Goal: Task Accomplishment & Management: Complete application form

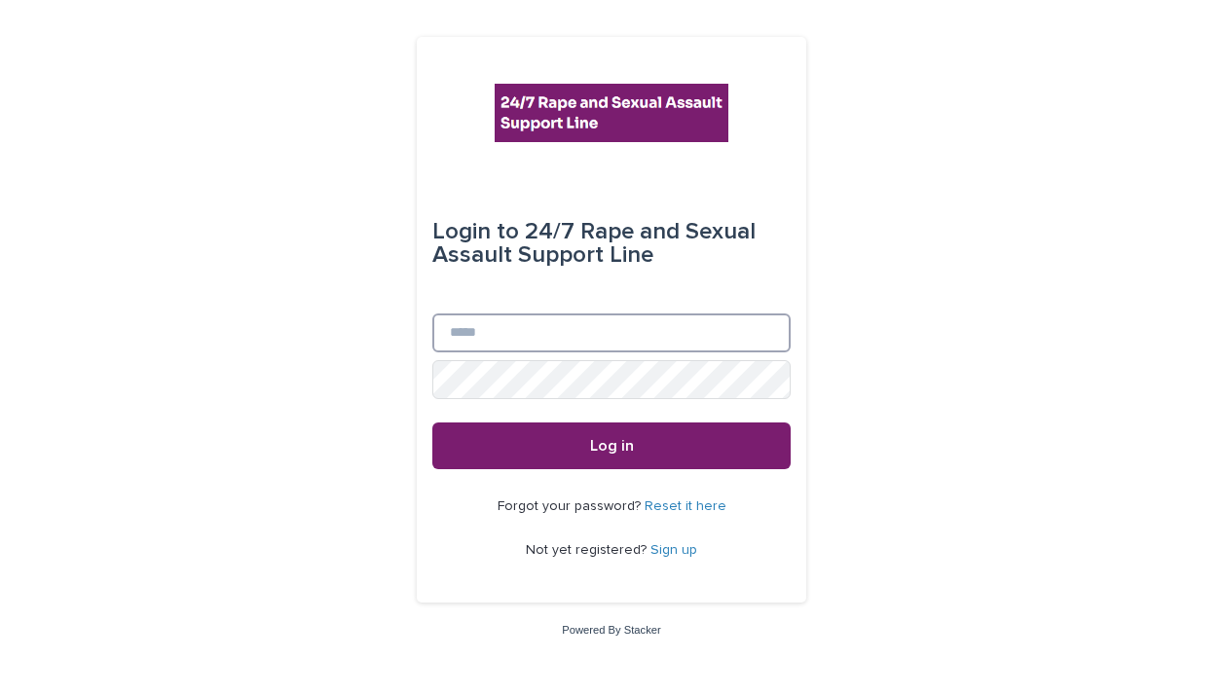
click at [597, 319] on input "Email" at bounding box center [611, 332] width 358 height 39
type input "**********"
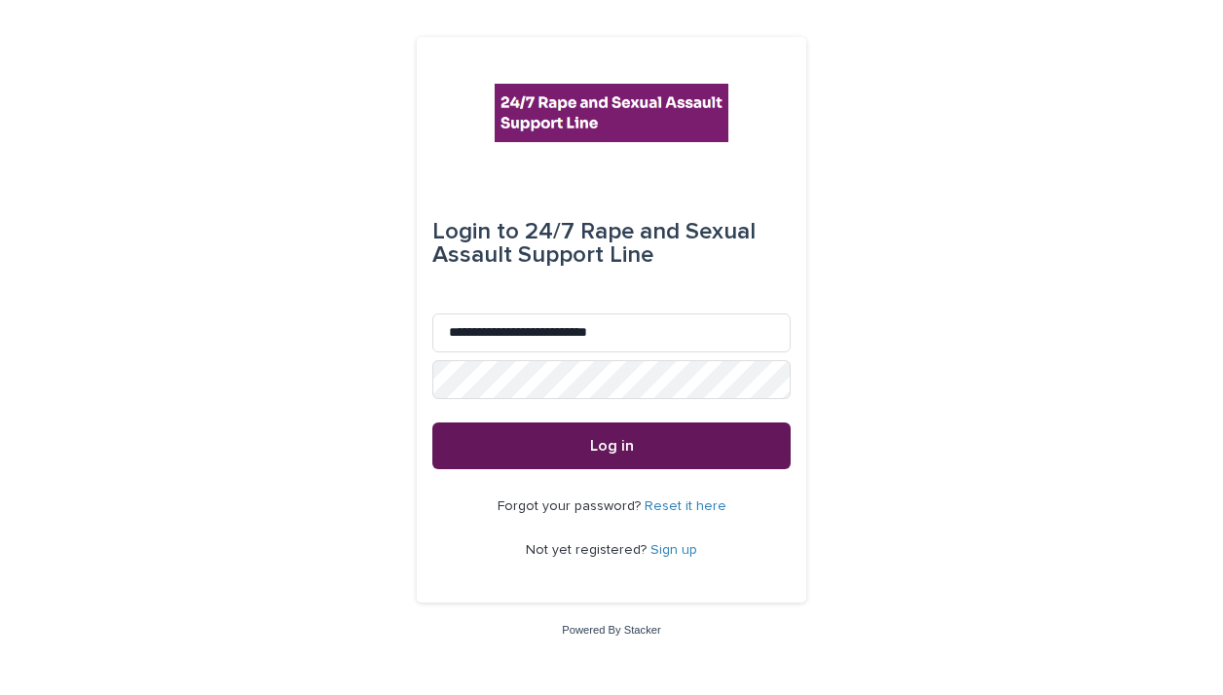
click at [644, 440] on button "Log in" at bounding box center [611, 446] width 358 height 47
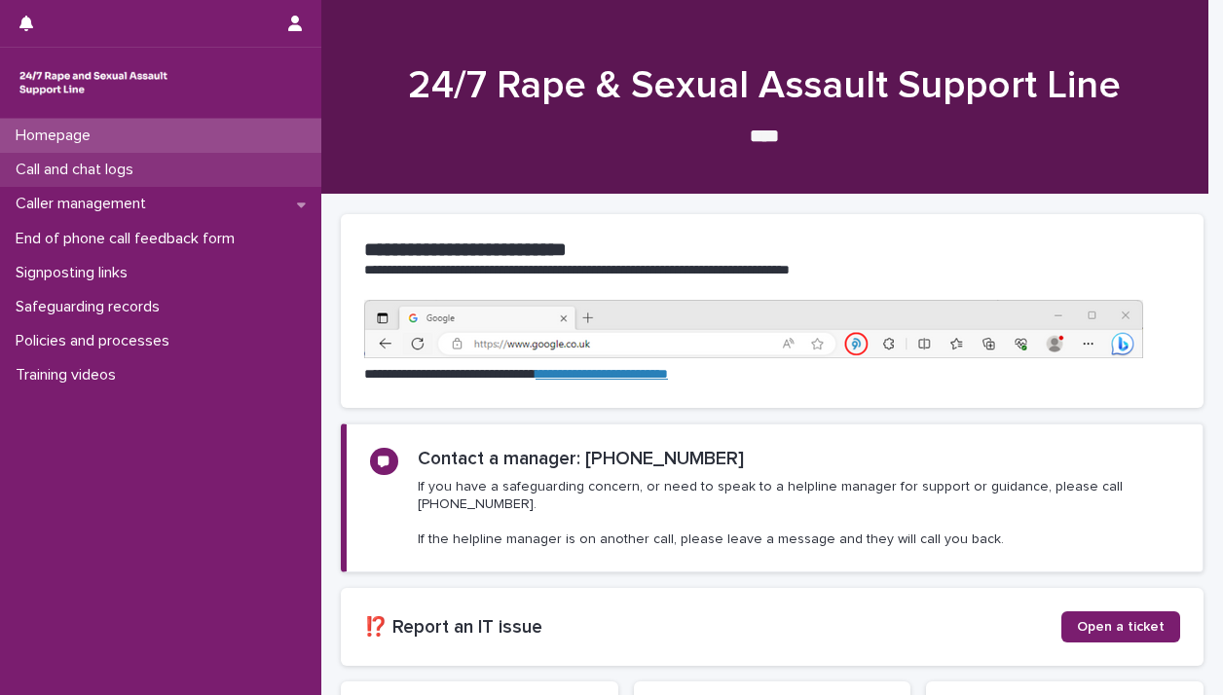
click at [125, 165] on p "Call and chat logs" at bounding box center [78, 170] width 141 height 18
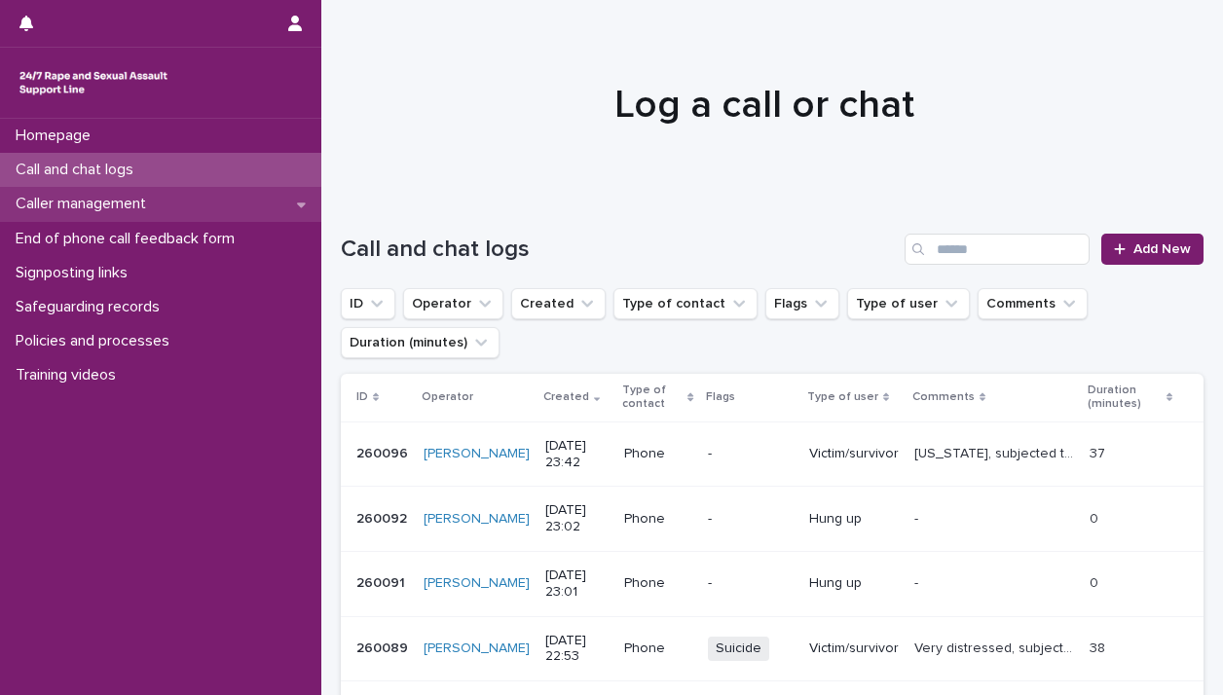
click at [117, 196] on p "Caller management" at bounding box center [85, 204] width 154 height 18
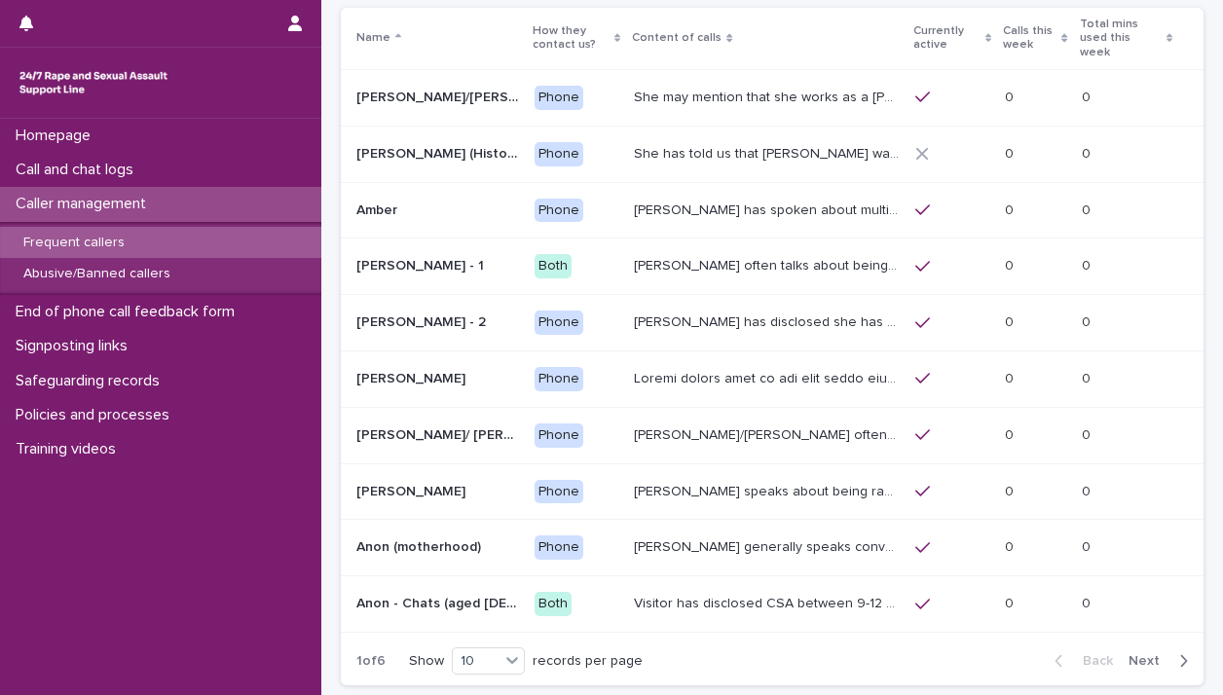
scroll to position [148, 0]
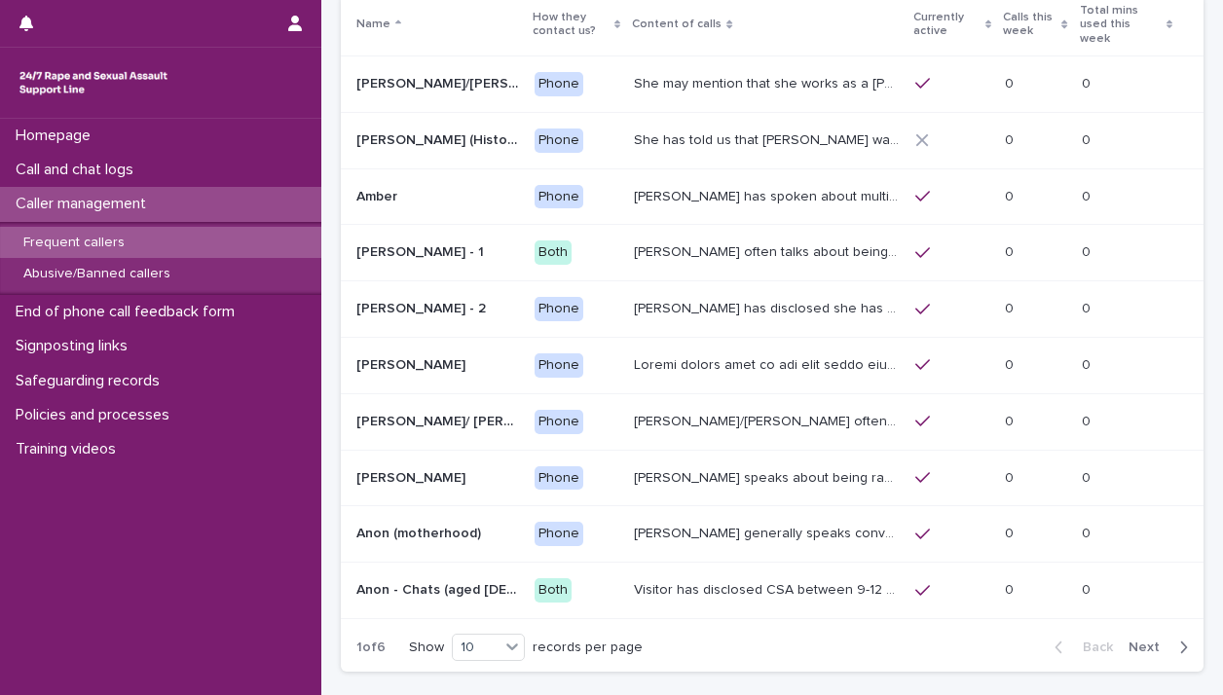
click at [1136, 641] on span "Next" at bounding box center [1149, 648] width 43 height 14
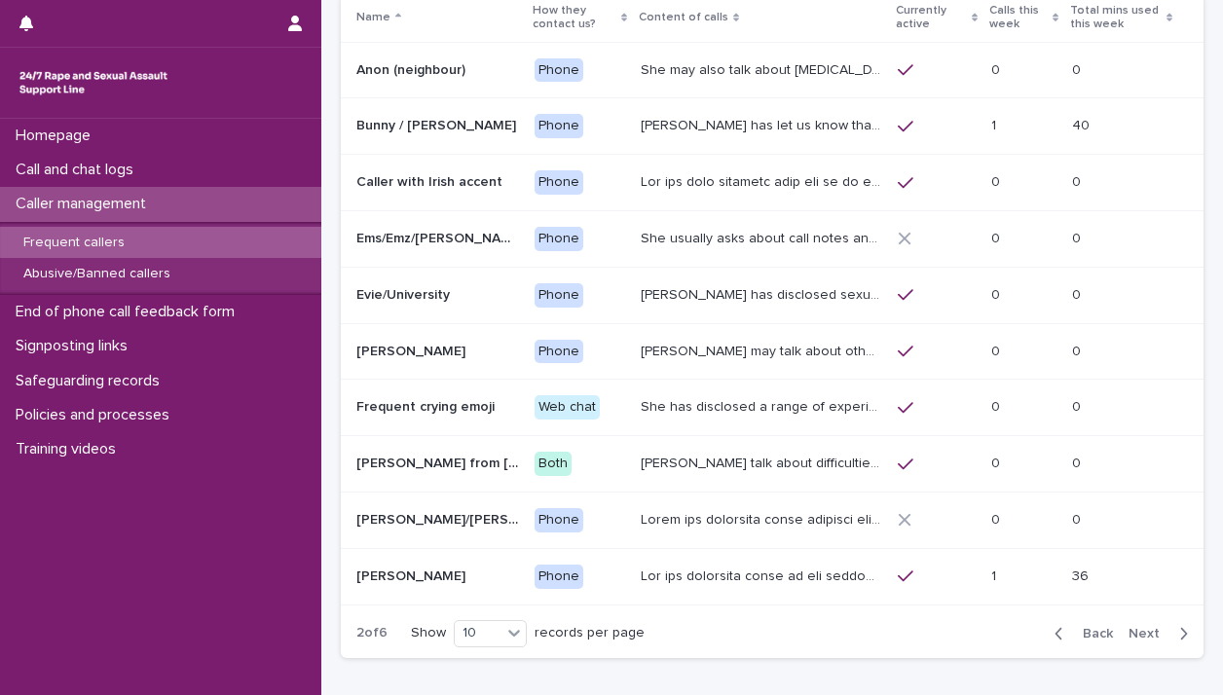
click at [1136, 628] on span "Next" at bounding box center [1149, 634] width 43 height 14
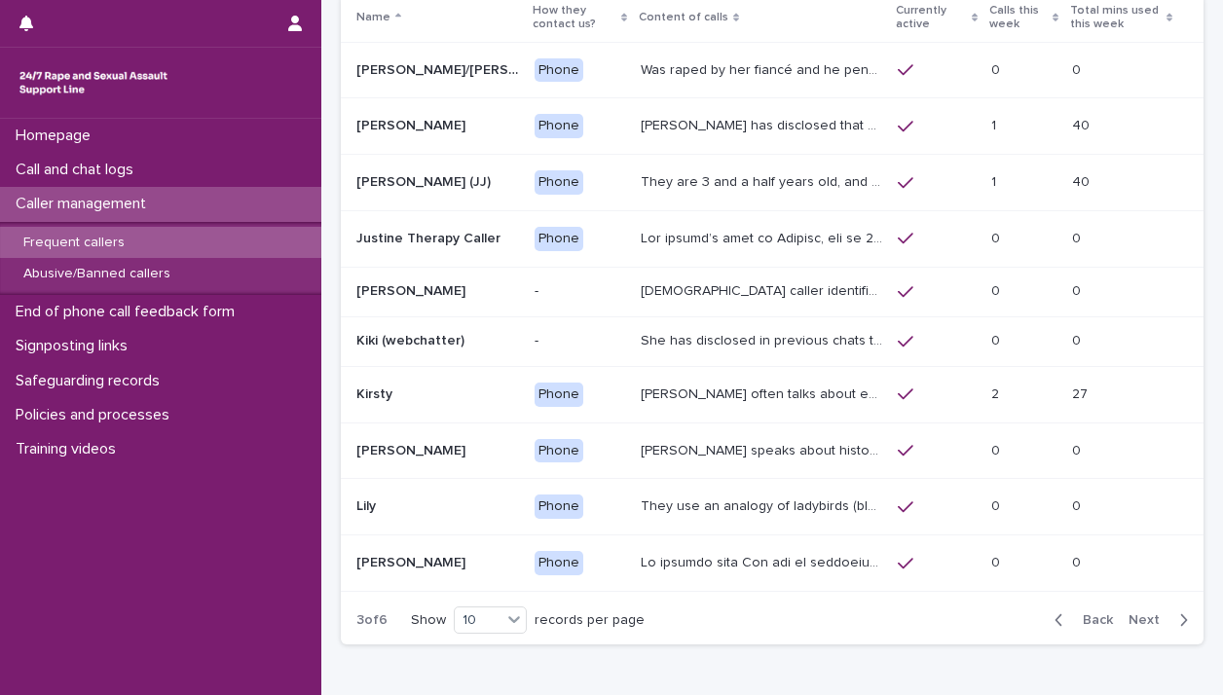
scroll to position [142, 0]
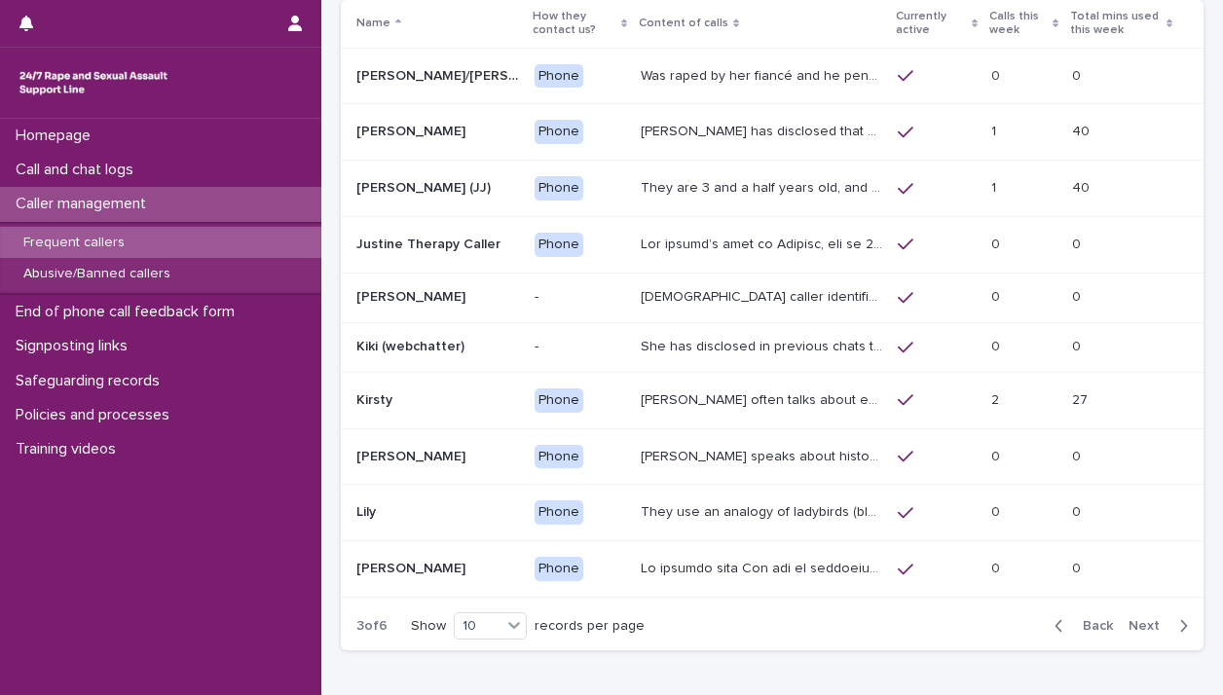
click at [1134, 622] on span "Next" at bounding box center [1149, 626] width 43 height 14
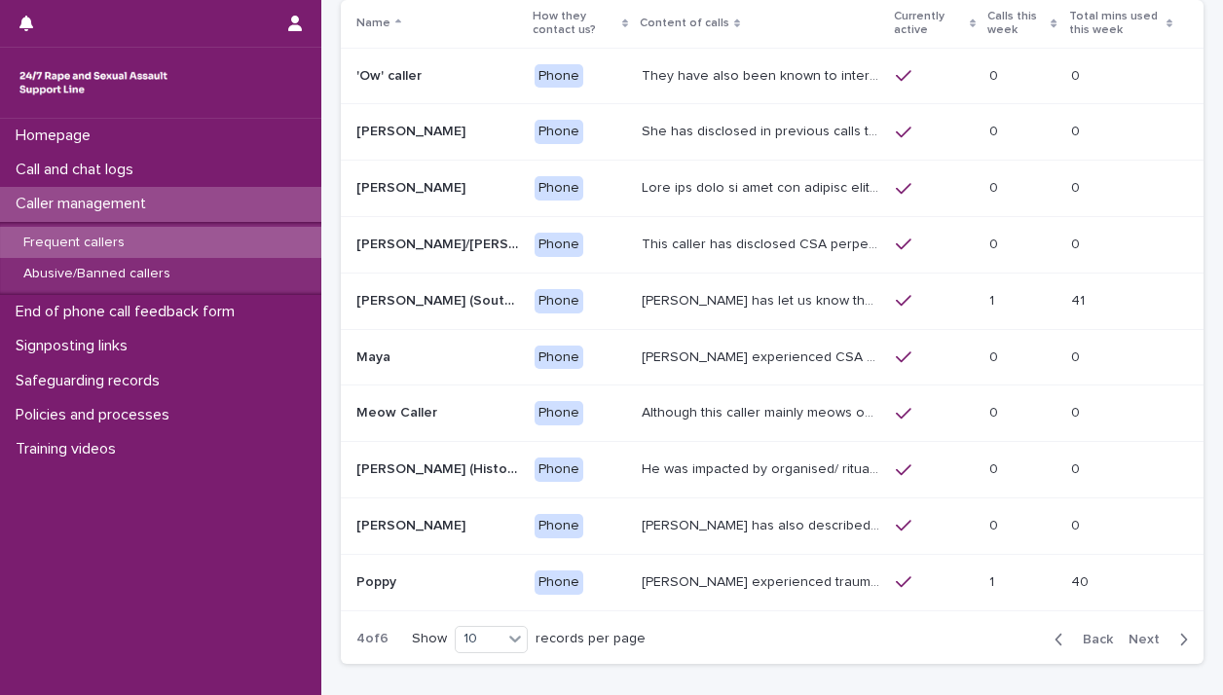
scroll to position [148, 0]
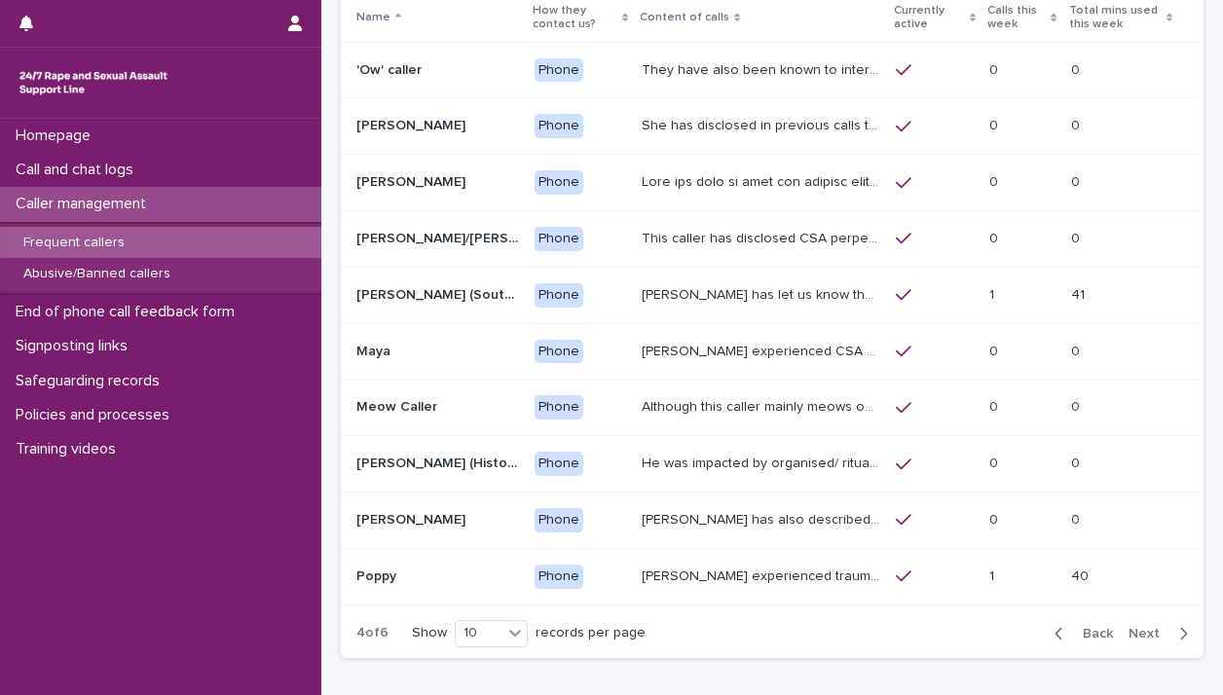
click at [1078, 628] on span "Back" at bounding box center [1092, 634] width 42 height 14
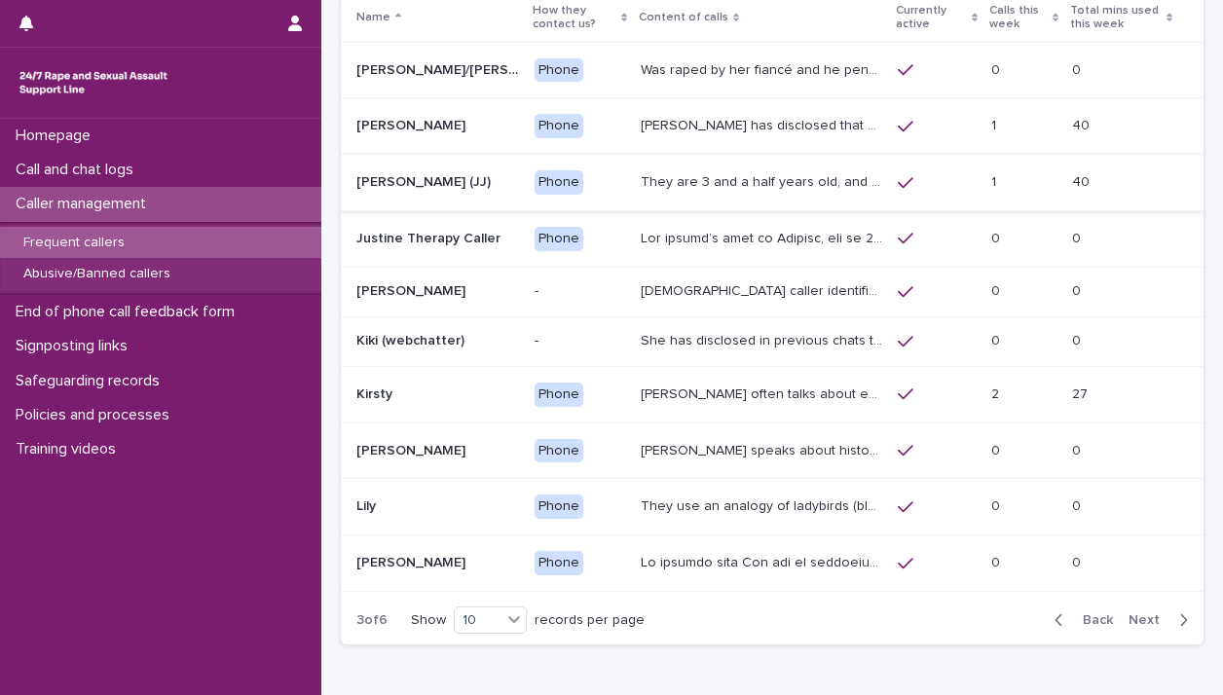
scroll to position [142, 0]
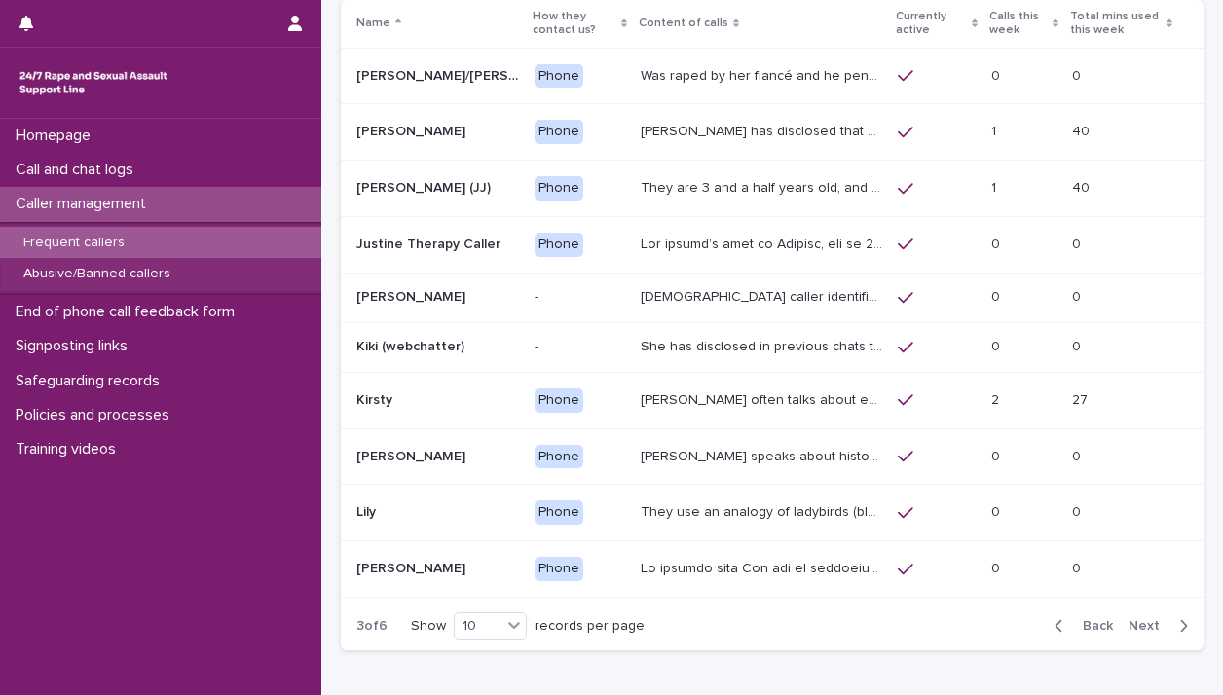
click at [1147, 619] on span "Next" at bounding box center [1149, 626] width 43 height 14
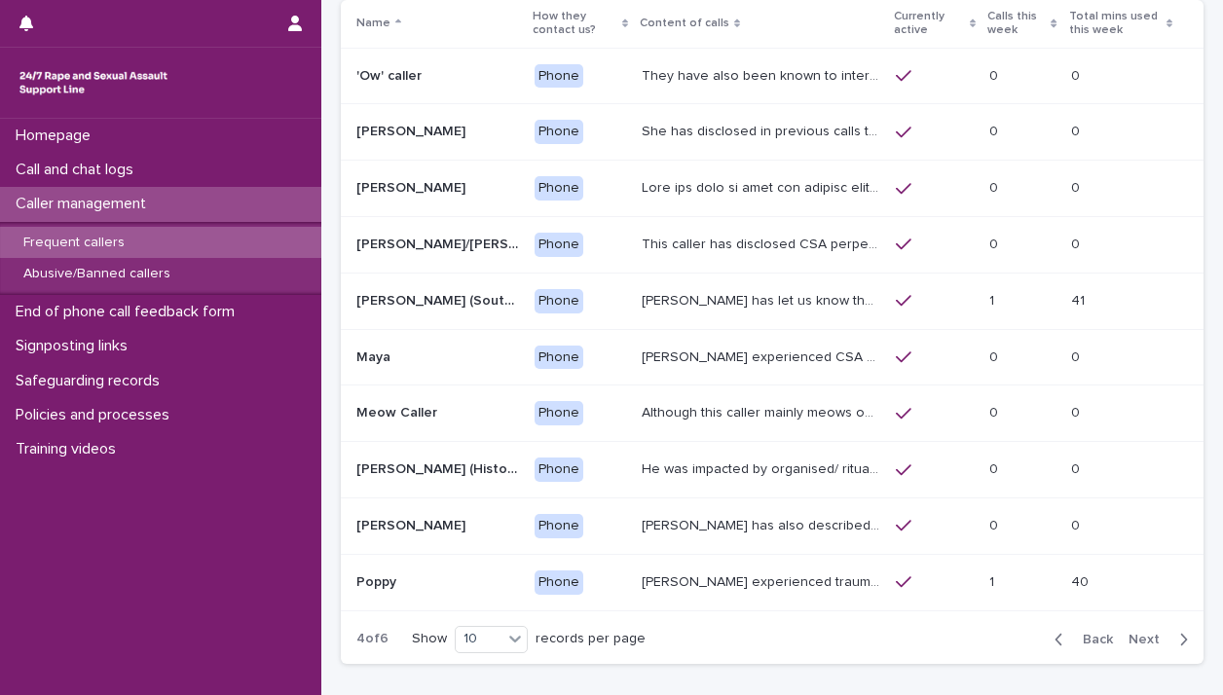
scroll to position [148, 0]
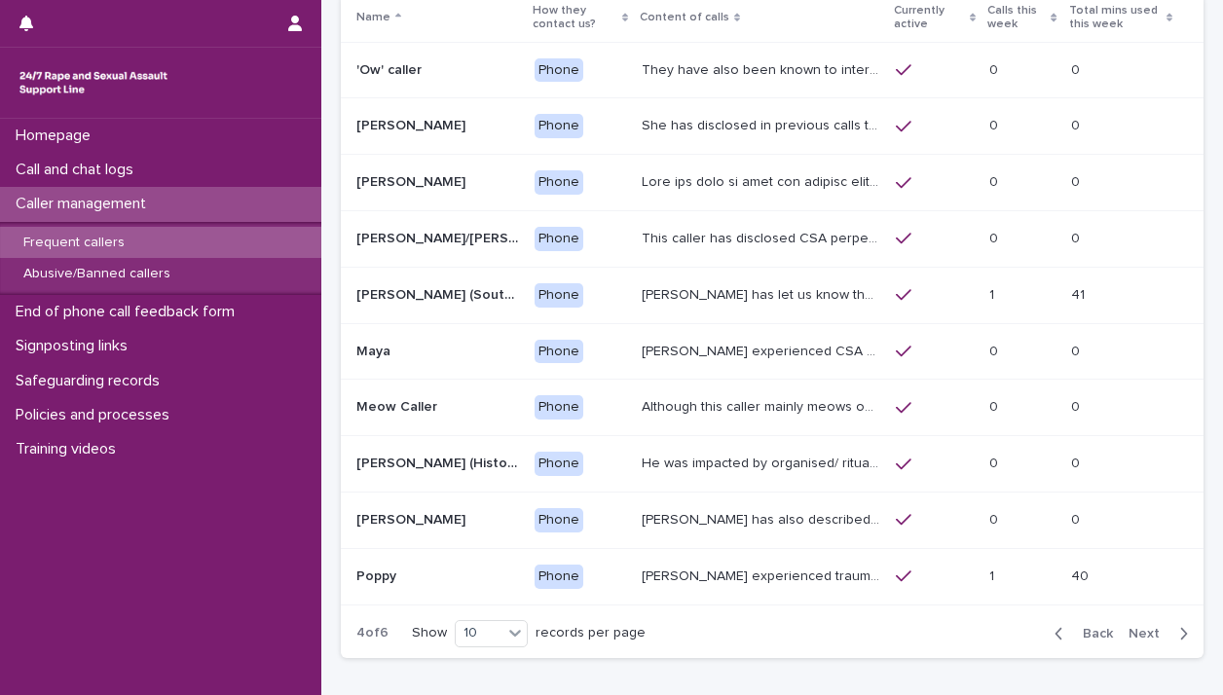
click at [1087, 627] on span "Back" at bounding box center [1092, 634] width 42 height 14
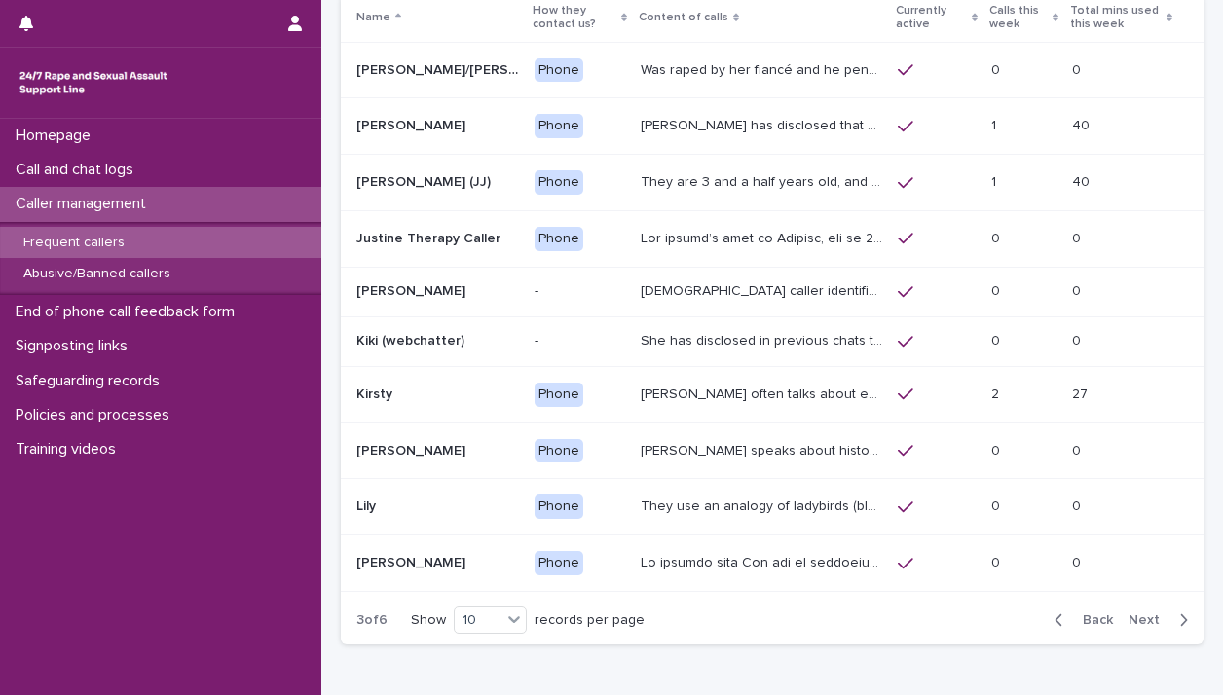
scroll to position [142, 0]
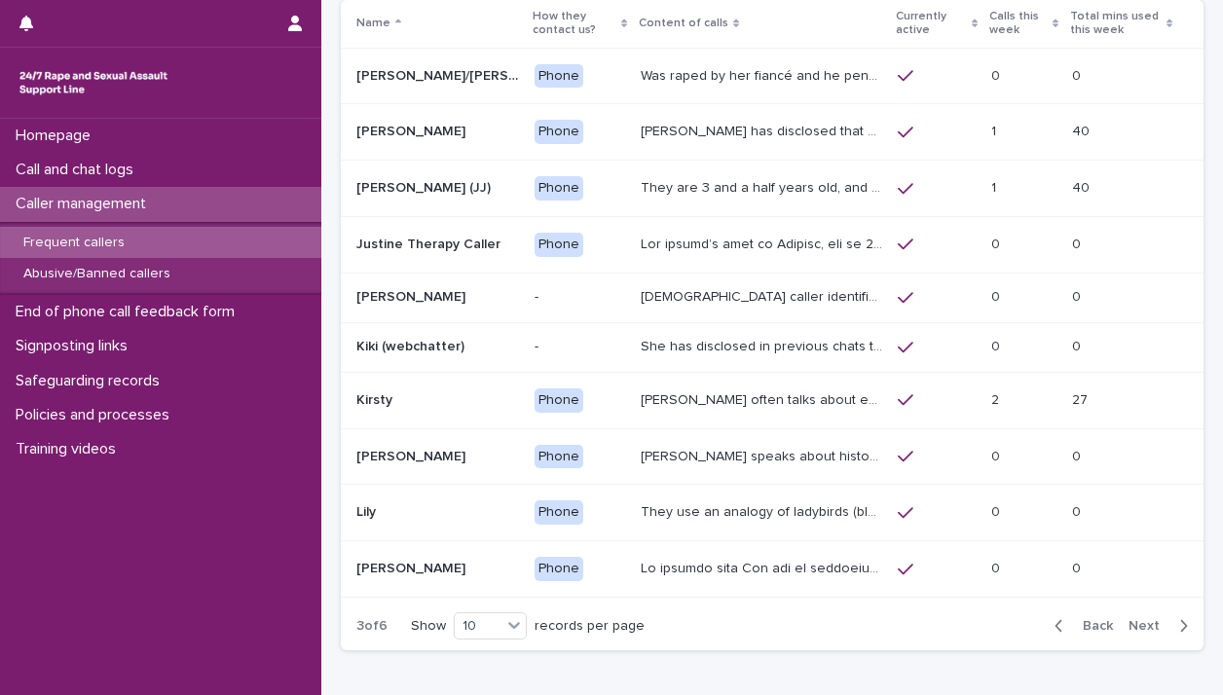
click at [1128, 622] on span "Next" at bounding box center [1149, 626] width 43 height 14
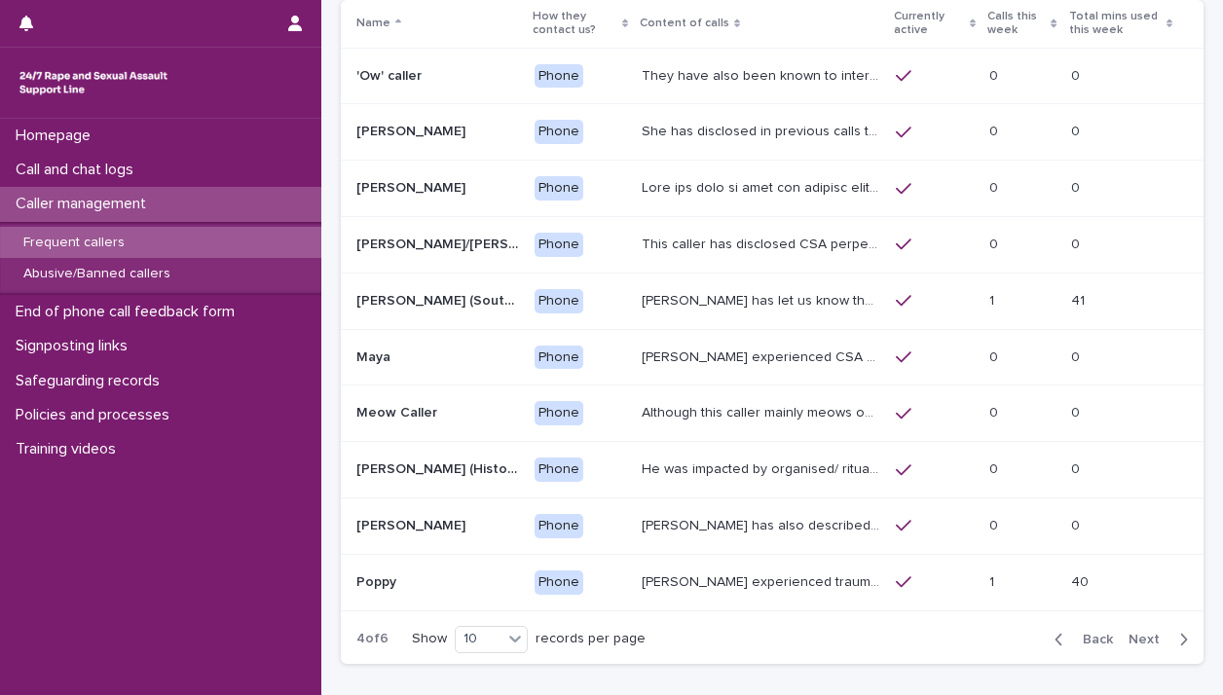
scroll to position [148, 0]
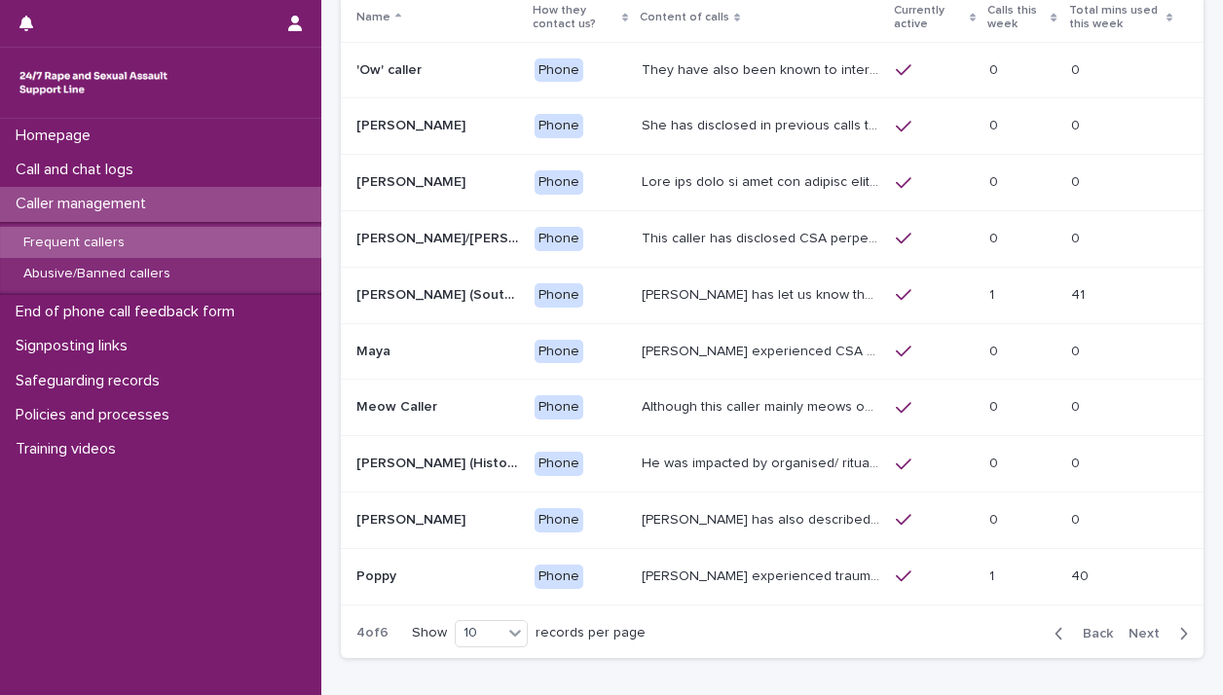
click at [1128, 627] on span "Next" at bounding box center [1149, 634] width 43 height 14
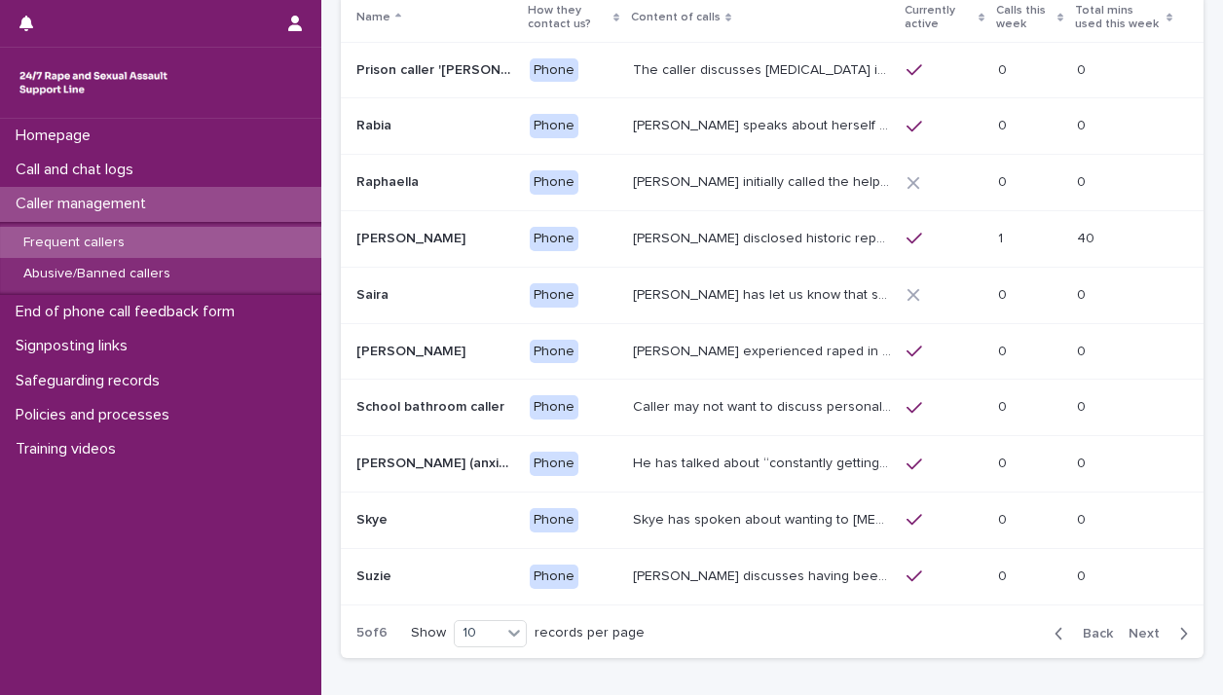
click at [1128, 627] on span "Next" at bounding box center [1149, 634] width 43 height 14
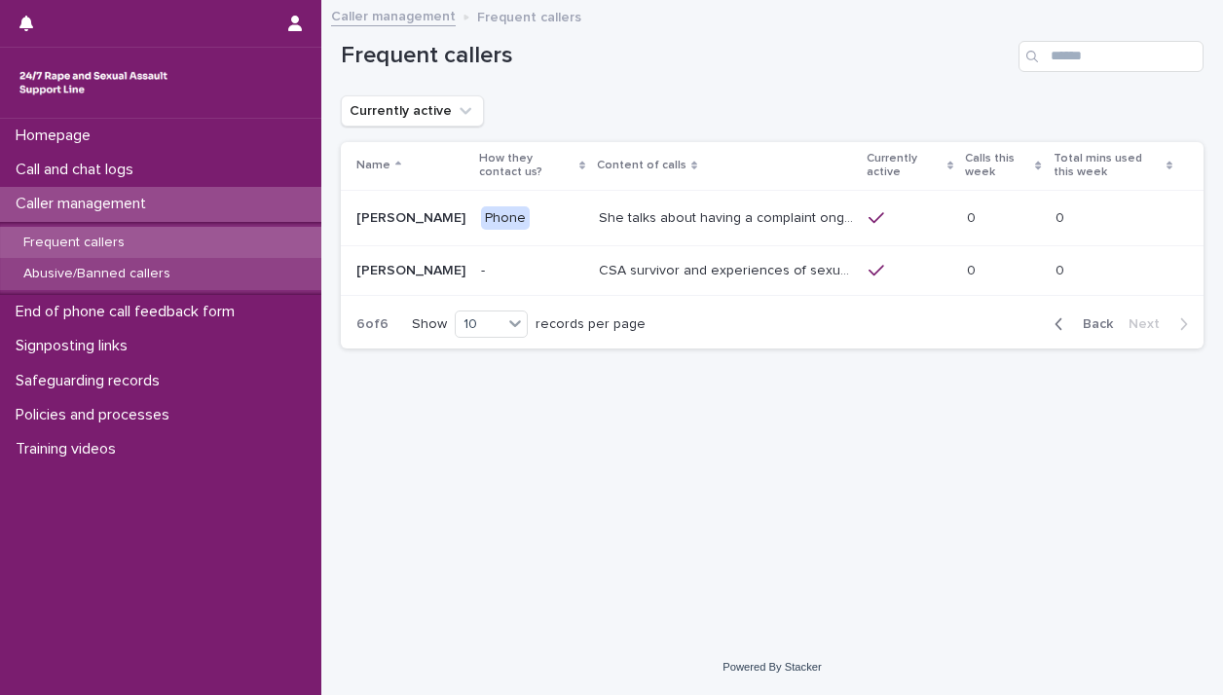
click at [72, 267] on p "Abusive/Banned callers" at bounding box center [97, 274] width 178 height 17
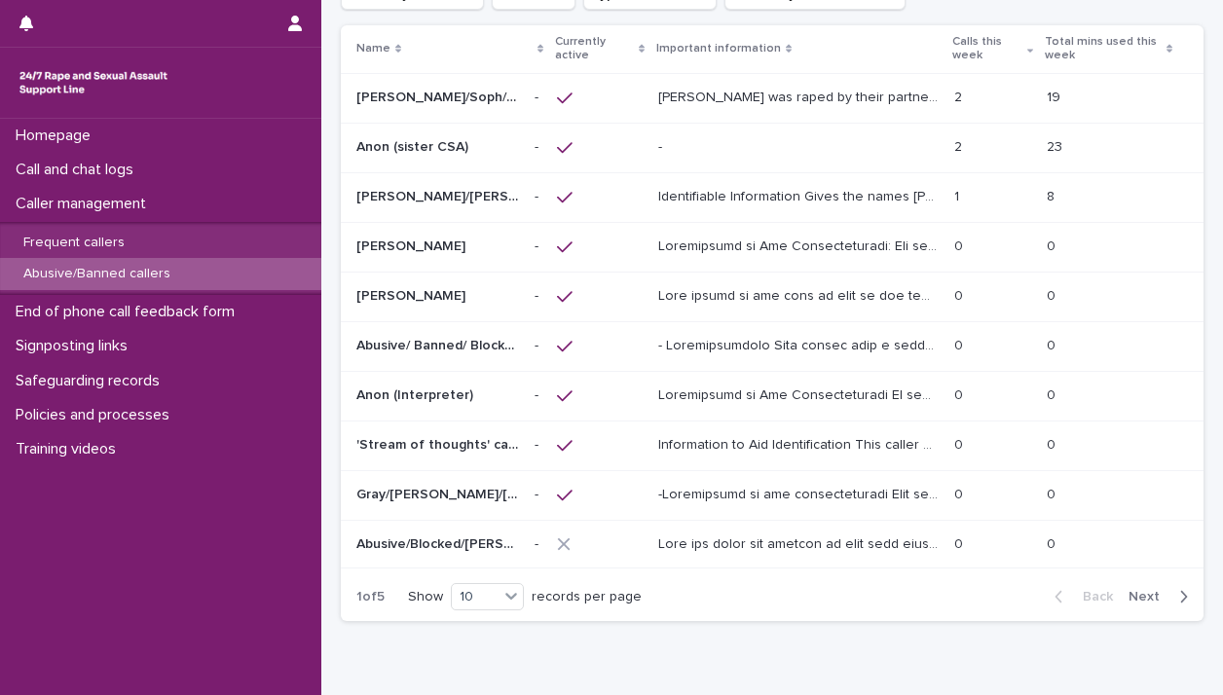
scroll to position [126, 0]
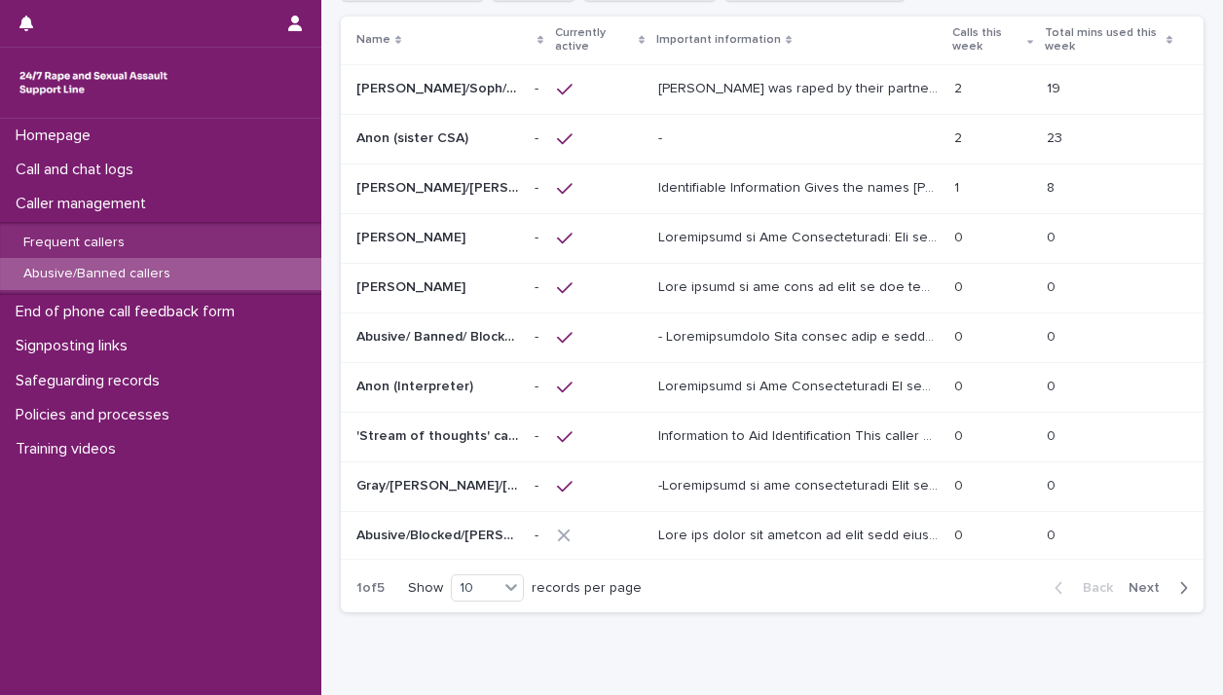
click at [1136, 585] on span "Next" at bounding box center [1149, 588] width 43 height 14
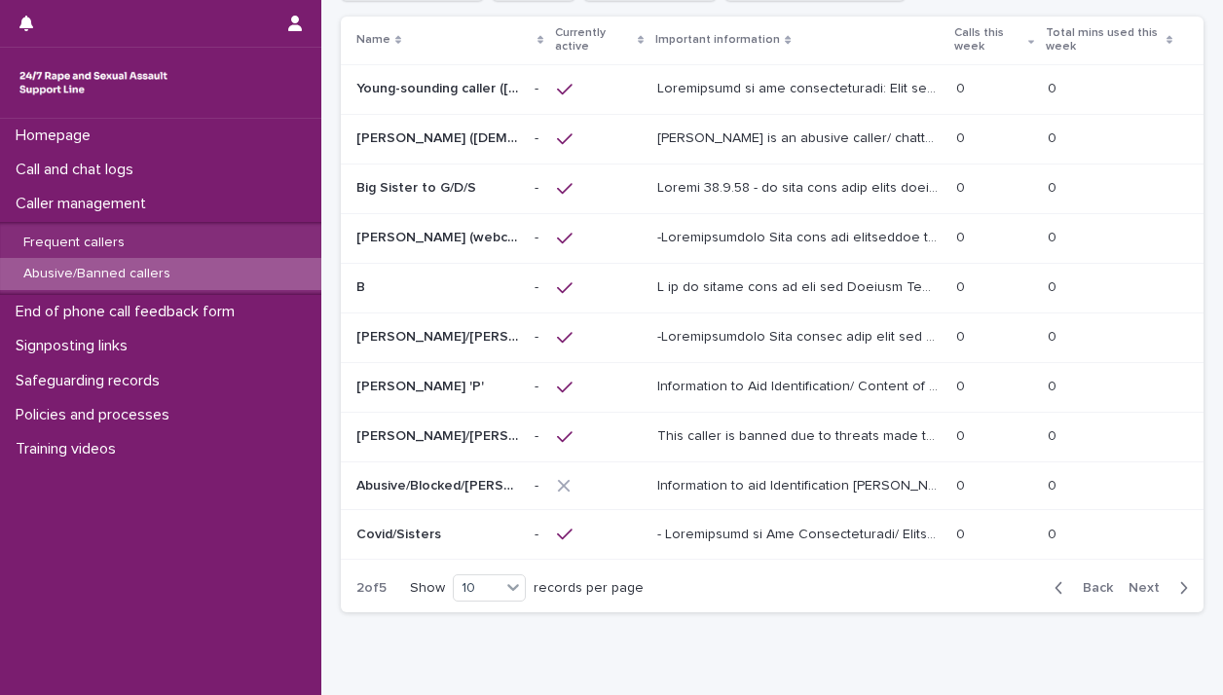
click at [1136, 585] on span "Next" at bounding box center [1149, 588] width 43 height 14
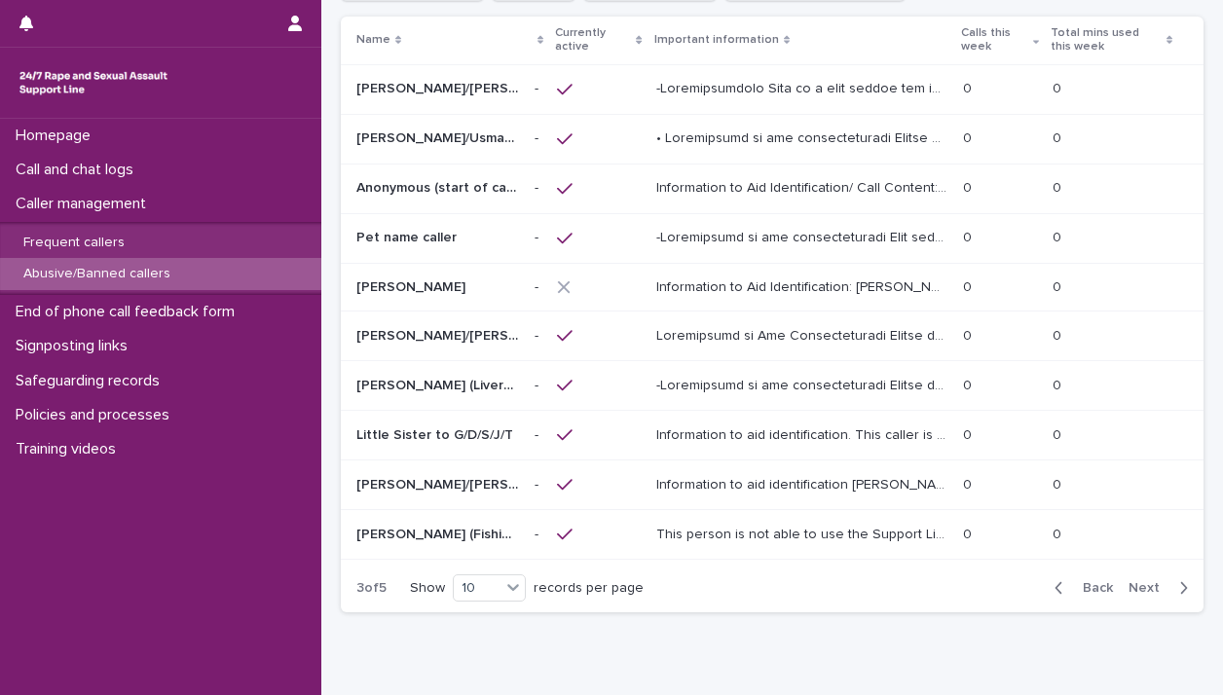
click at [1136, 585] on span "Next" at bounding box center [1149, 588] width 43 height 14
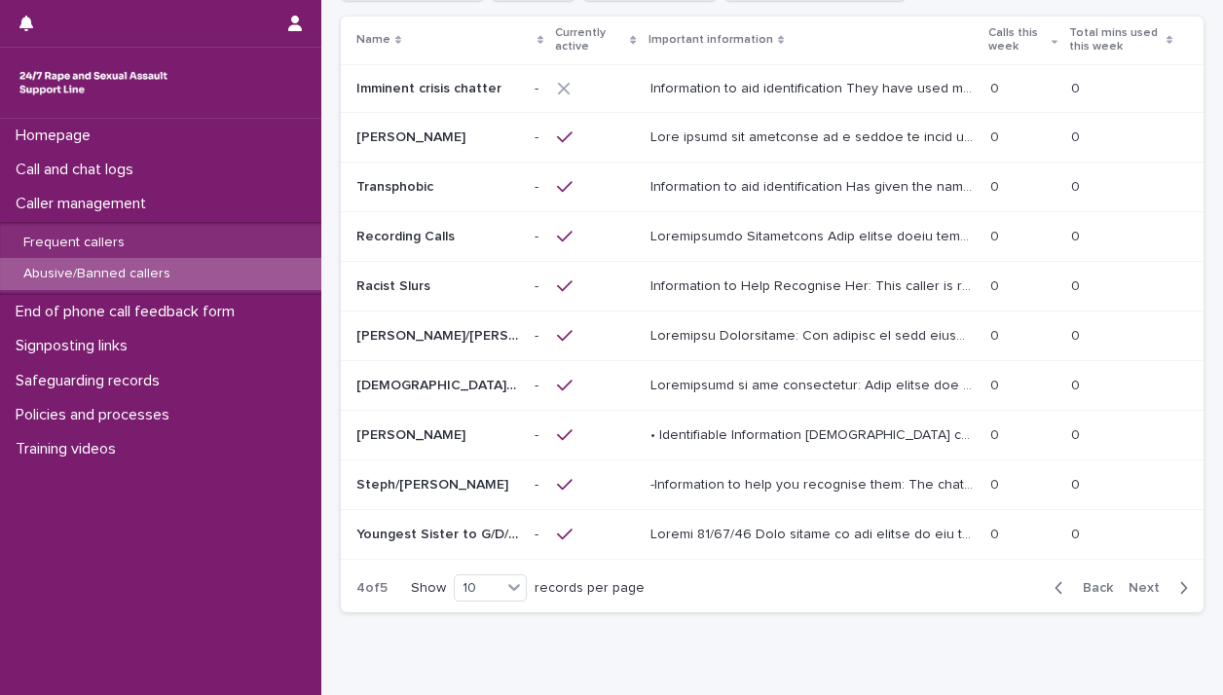
click at [1136, 585] on span "Next" at bounding box center [1149, 588] width 43 height 14
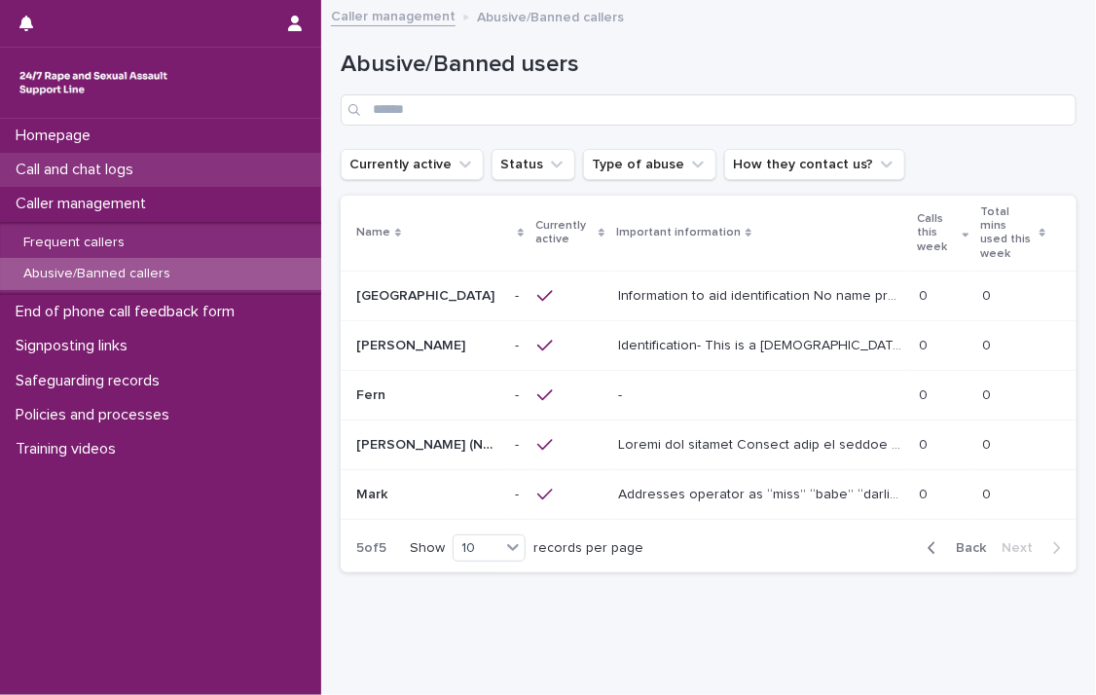
click at [128, 172] on p "Call and chat logs" at bounding box center [78, 170] width 141 height 18
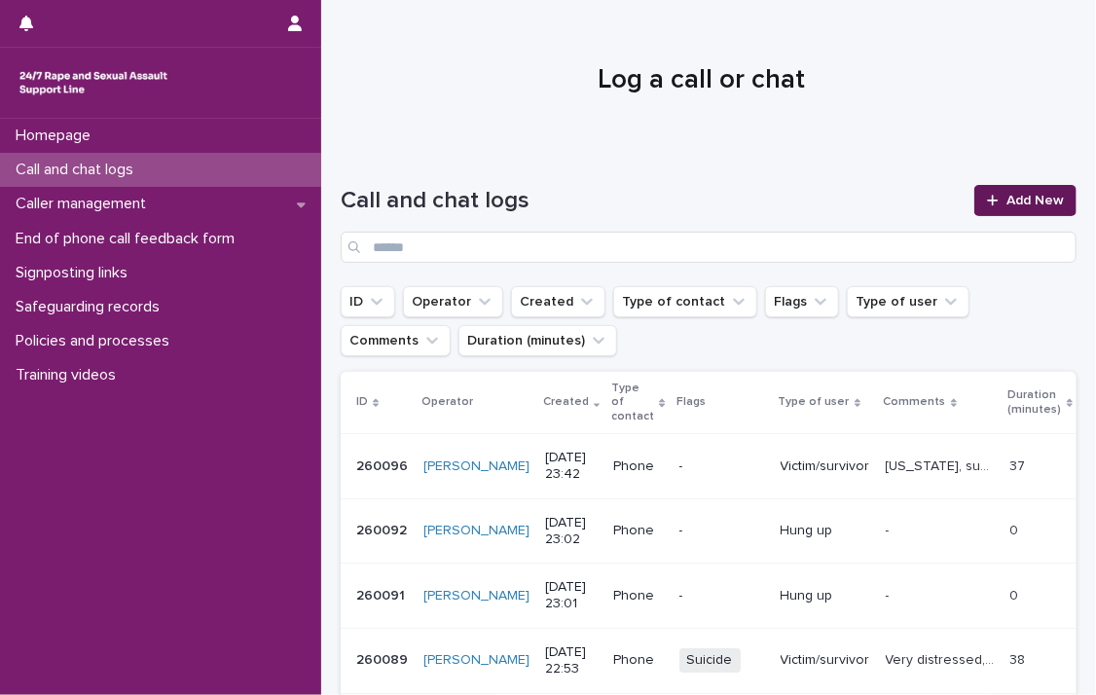
click at [992, 189] on link "Add New" at bounding box center [1026, 200] width 102 height 31
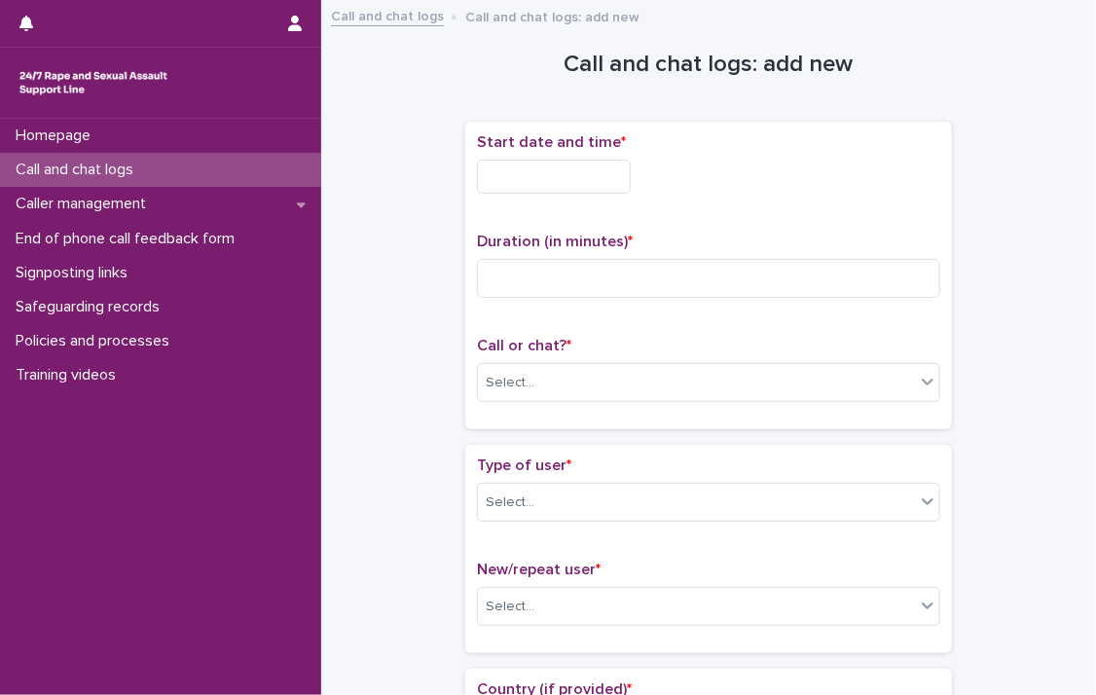
click at [534, 185] on input "text" at bounding box center [554, 177] width 154 height 34
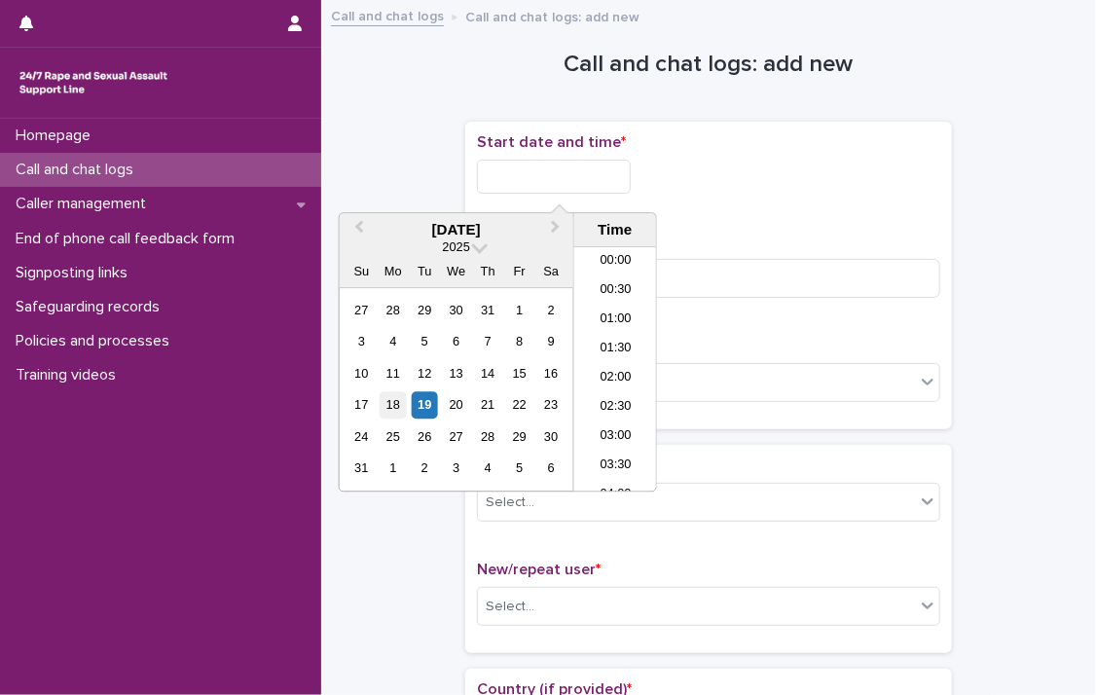
scroll to position [857, 0]
click at [420, 410] on div "19" at bounding box center [425, 405] width 26 height 26
drag, startPoint x: 545, startPoint y: 171, endPoint x: 775, endPoint y: 213, distance: 233.5
click at [775, 213] on div "**********" at bounding box center [708, 275] width 463 height 284
type input "**********"
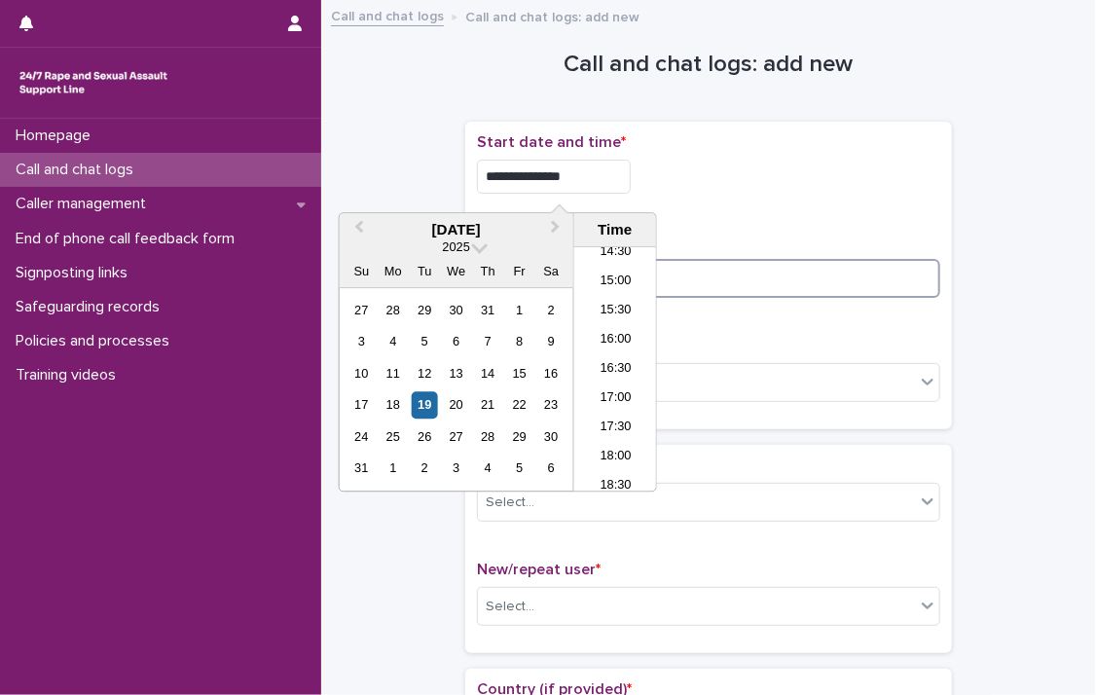
click at [761, 277] on input at bounding box center [708, 278] width 463 height 39
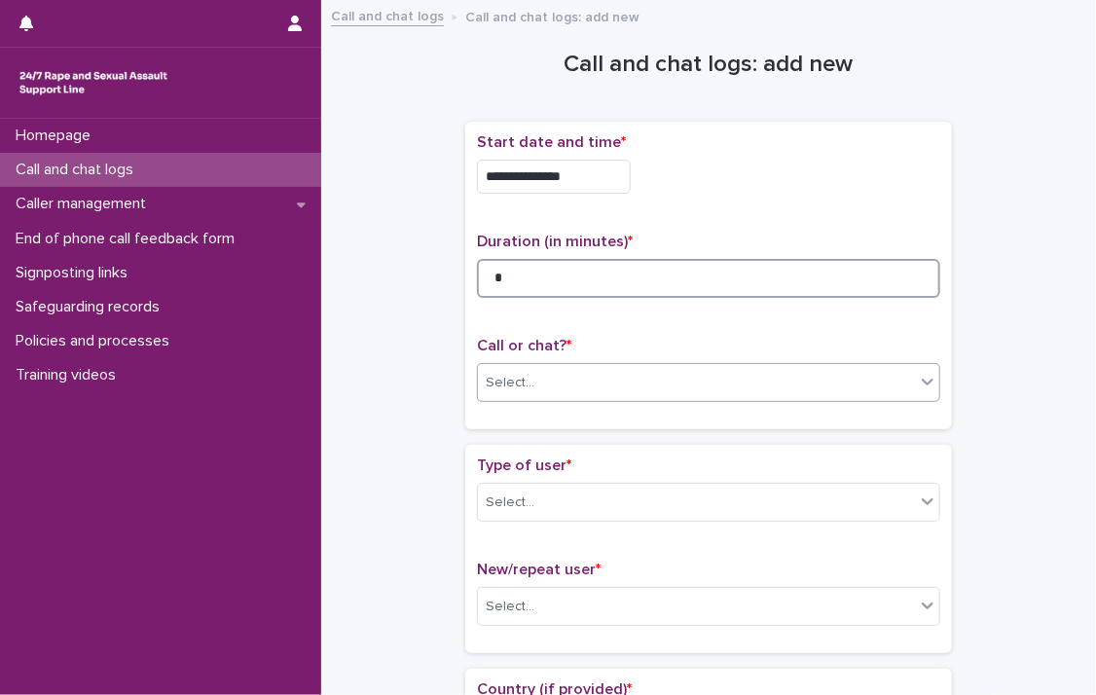
type input "*"
click at [916, 380] on div at bounding box center [927, 381] width 23 height 35
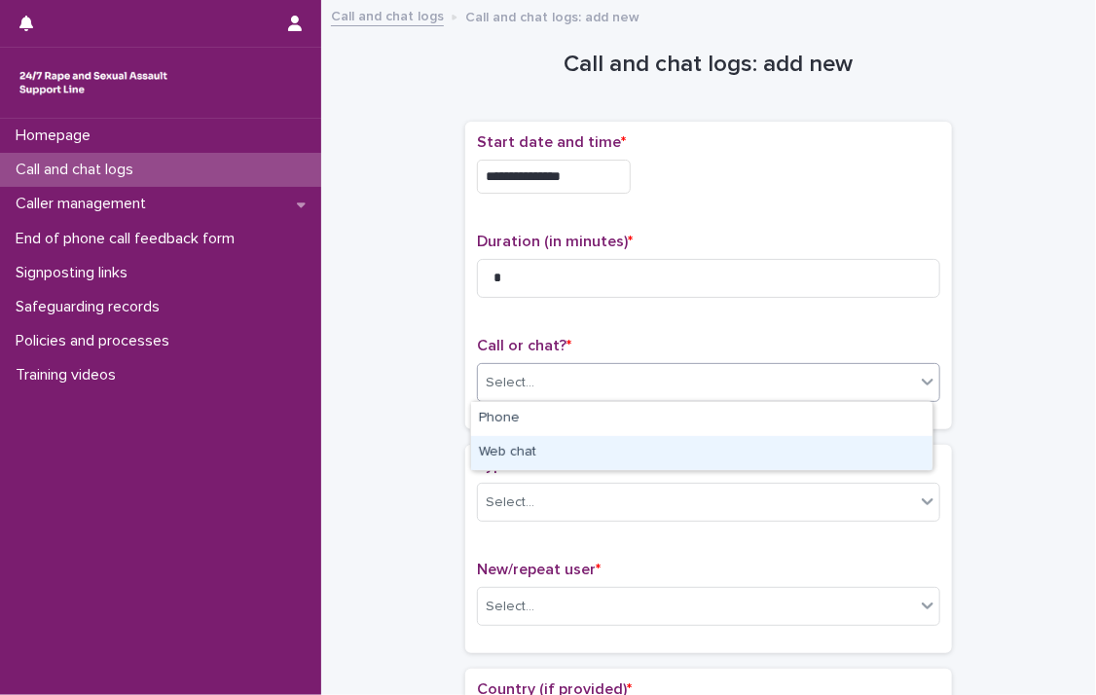
click at [795, 445] on div "Web chat" at bounding box center [701, 453] width 461 height 34
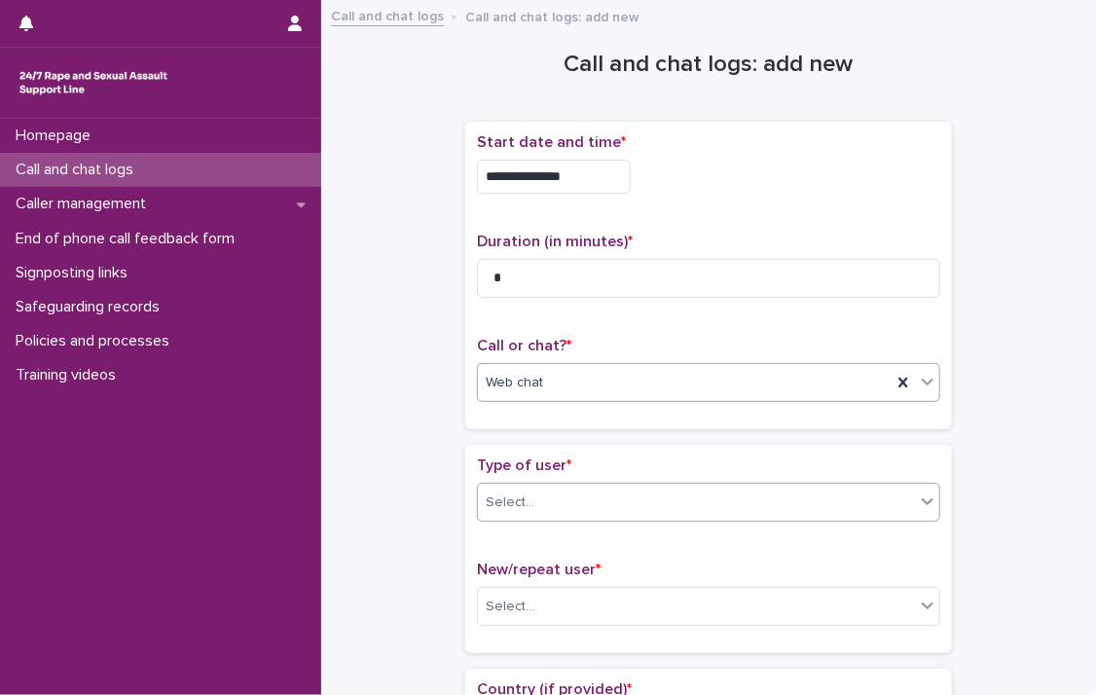
click at [902, 498] on div "Select..." at bounding box center [696, 503] width 437 height 32
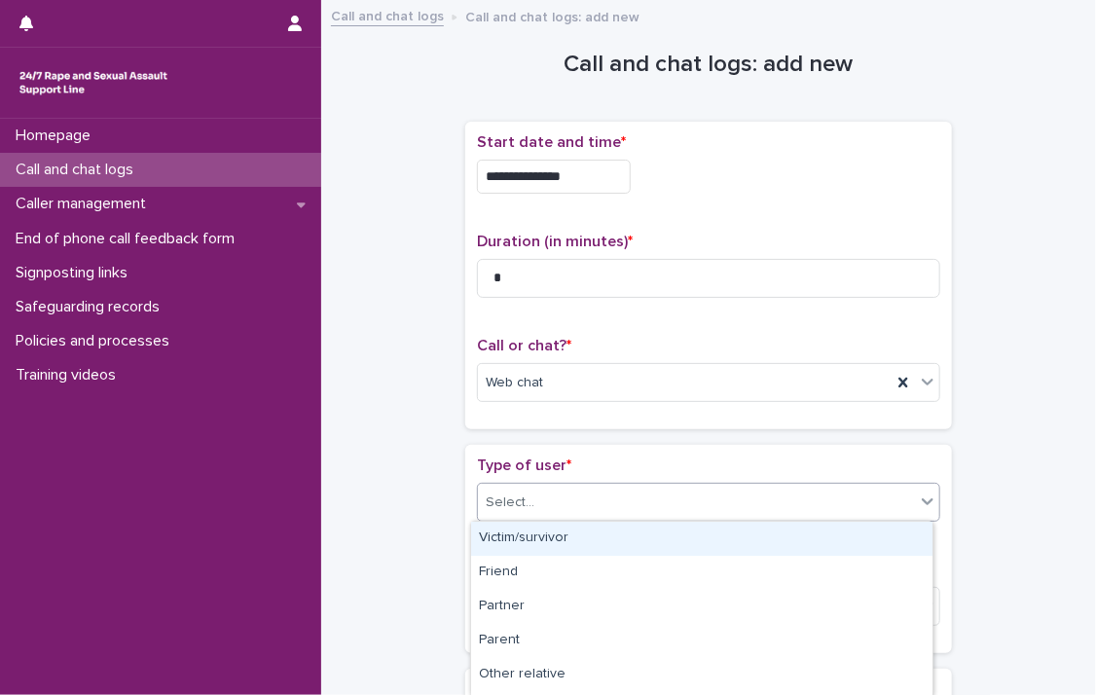
drag, startPoint x: 870, startPoint y: 532, endPoint x: 892, endPoint y: 521, distance: 23.9
click at [872, 531] on div "Victim/survivor" at bounding box center [701, 539] width 461 height 34
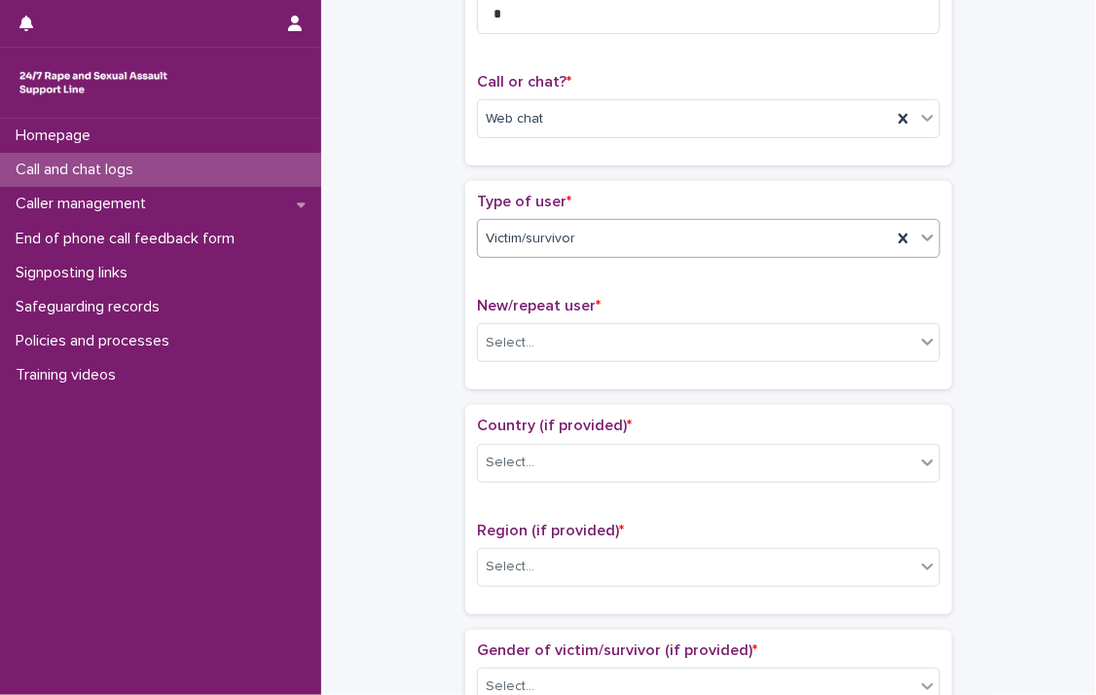
scroll to position [320, 0]
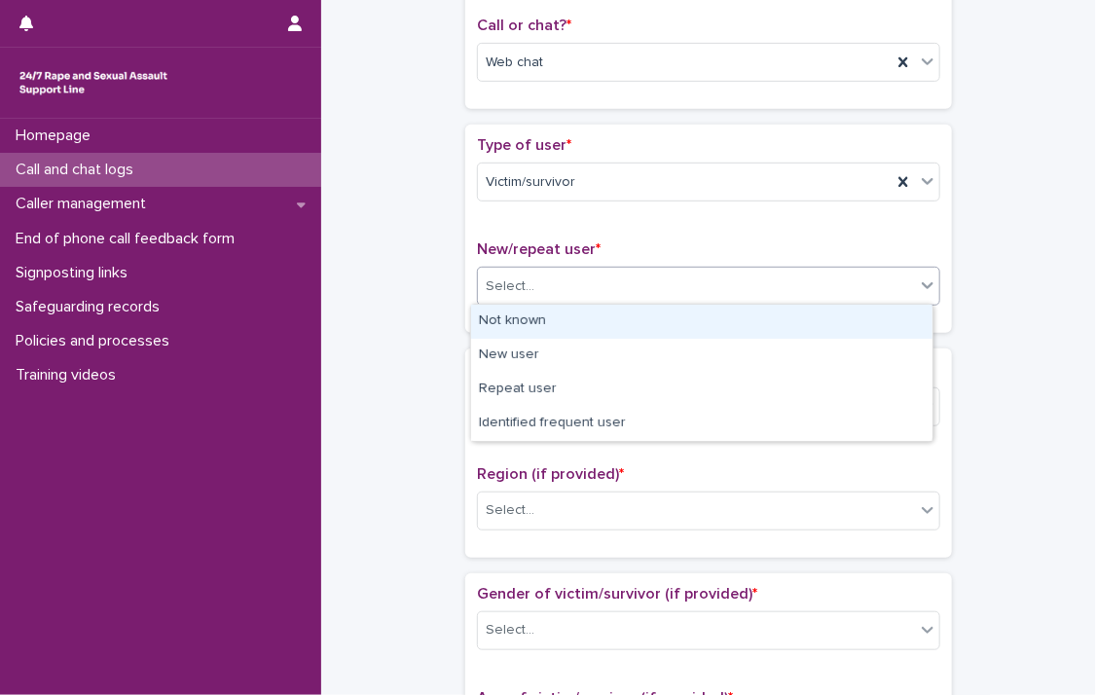
click at [918, 289] on icon at bounding box center [927, 285] width 19 height 19
drag, startPoint x: 833, startPoint y: 338, endPoint x: 833, endPoint y: 325, distance: 12.7
click at [833, 325] on div "Not known" at bounding box center [701, 322] width 461 height 34
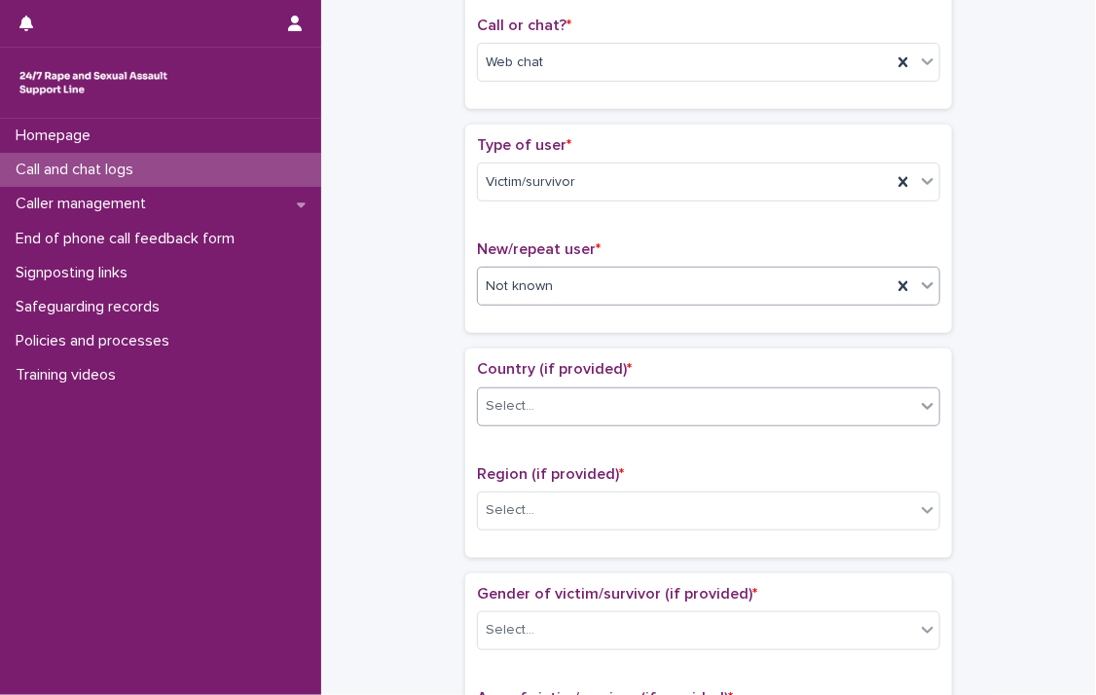
click at [921, 408] on icon at bounding box center [927, 405] width 19 height 19
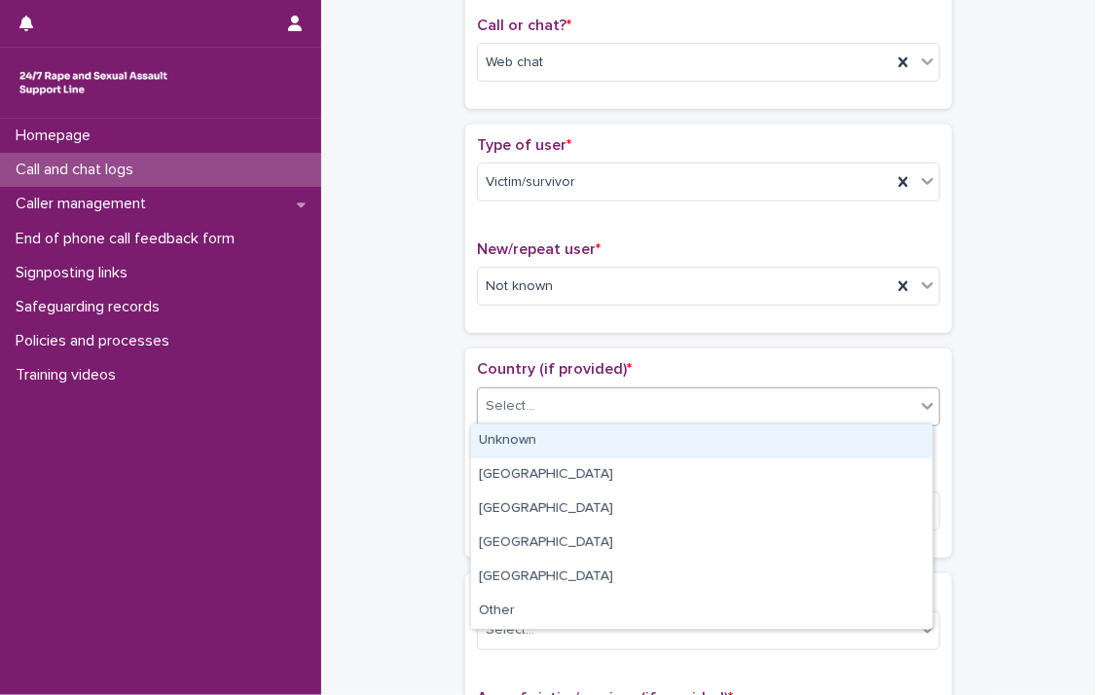
click at [884, 440] on div "Unknown" at bounding box center [701, 441] width 461 height 34
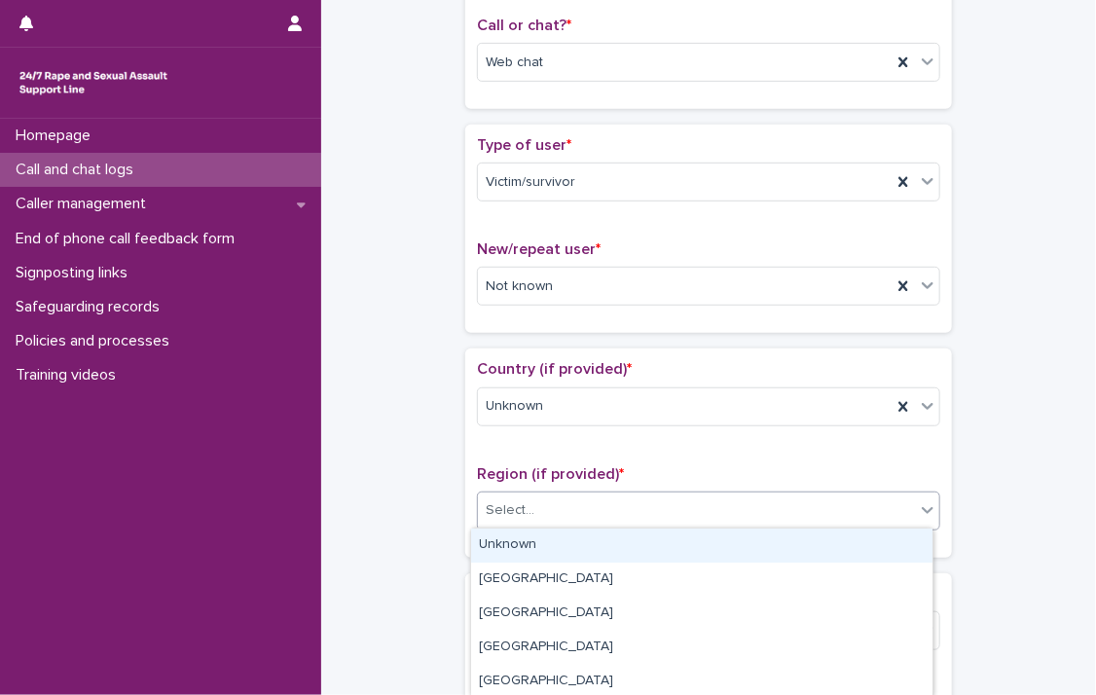
click at [922, 514] on icon at bounding box center [927, 509] width 19 height 19
click at [853, 529] on div "Unknown" at bounding box center [701, 546] width 461 height 34
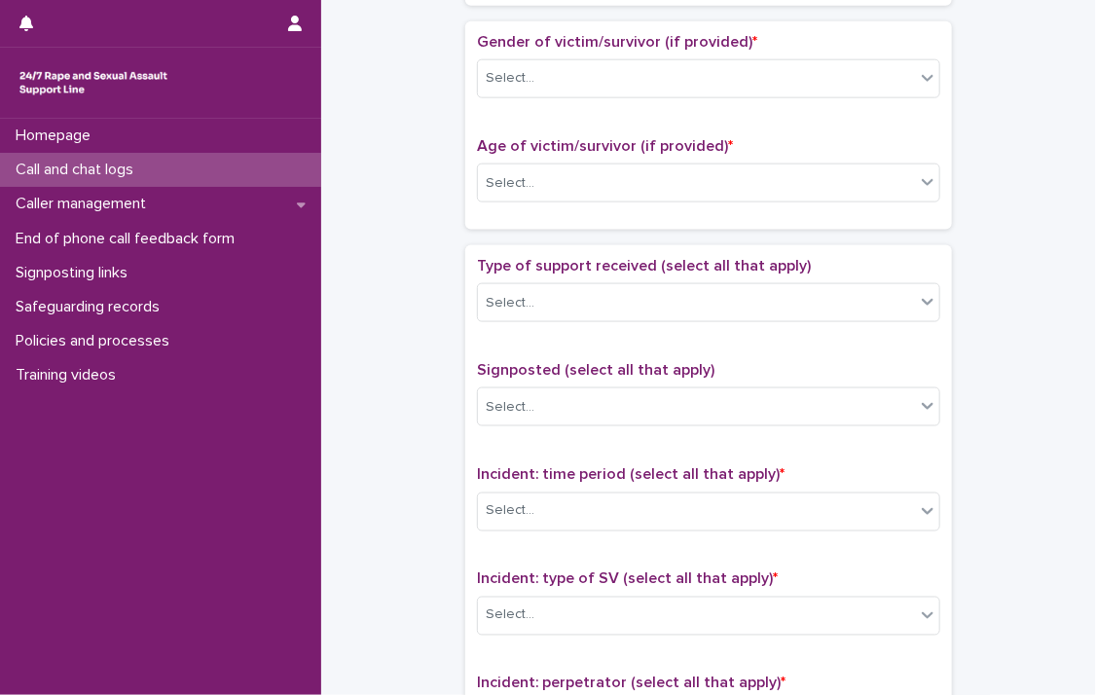
scroll to position [919, 0]
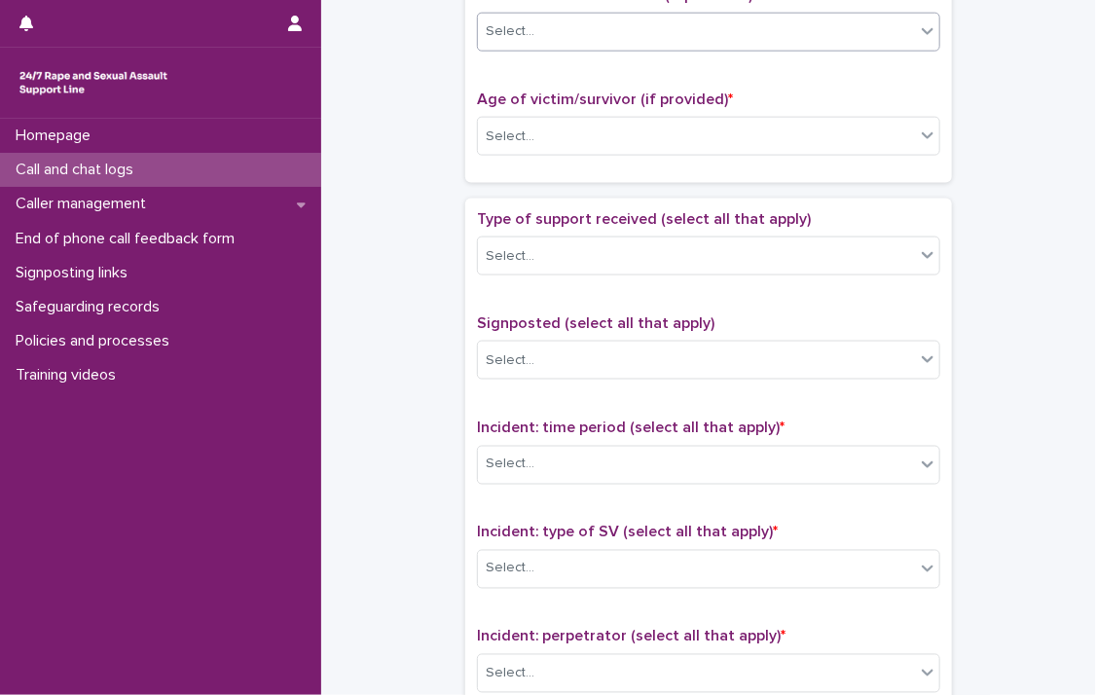
click at [898, 30] on div "Select..." at bounding box center [696, 32] width 437 height 32
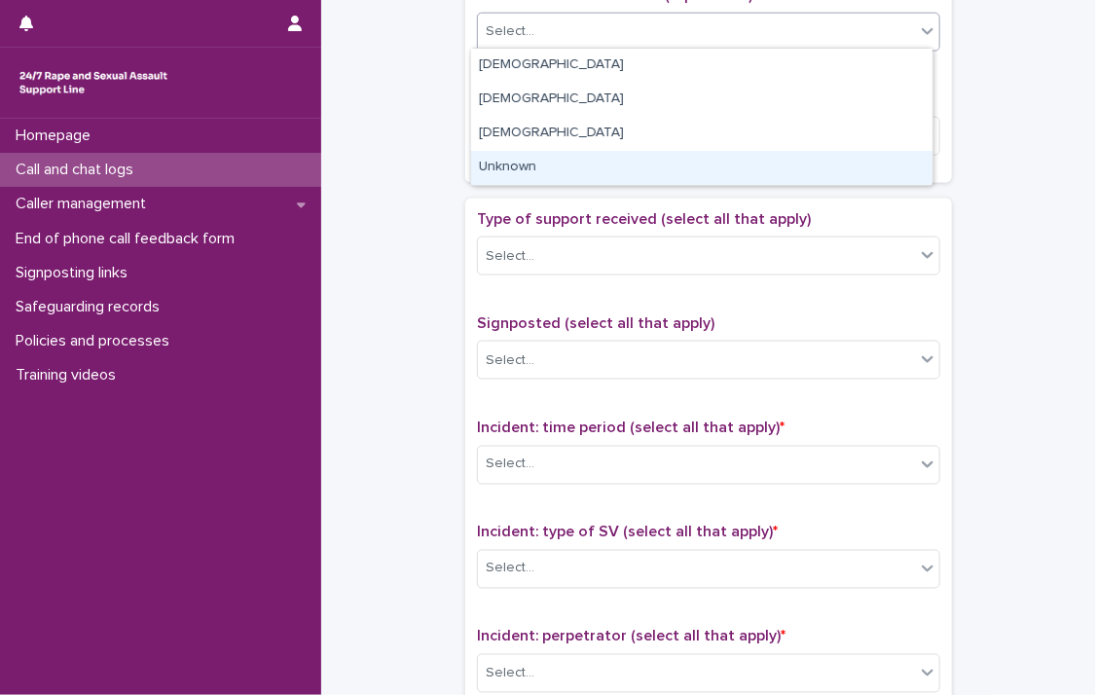
click at [817, 159] on div "Unknown" at bounding box center [701, 168] width 461 height 34
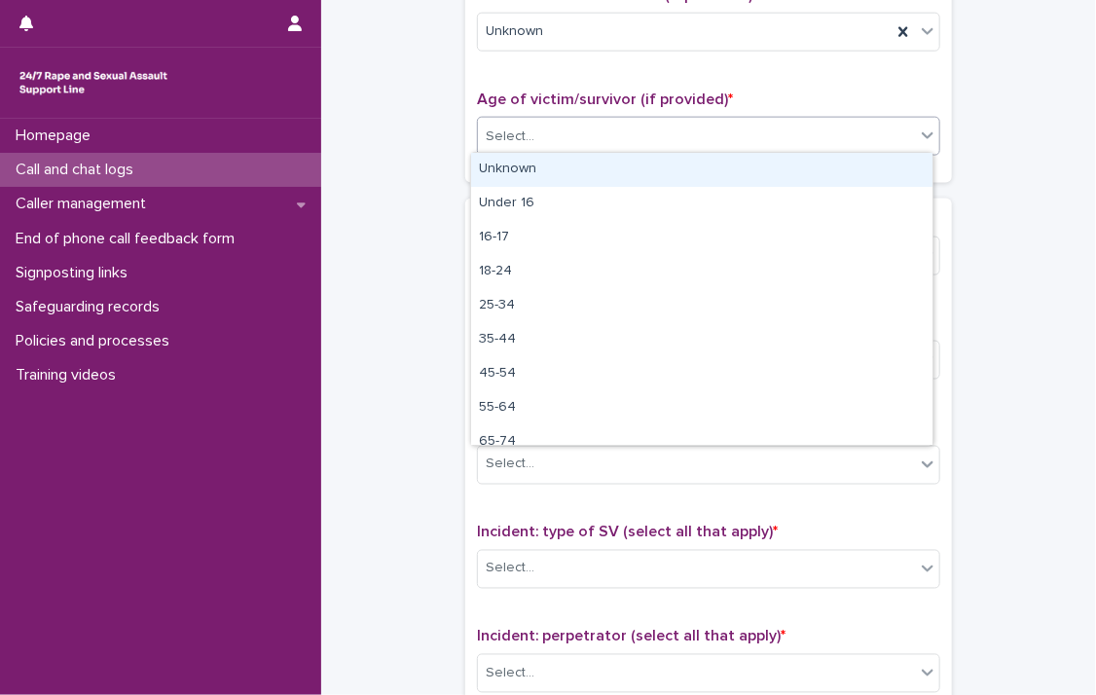
click at [918, 137] on icon at bounding box center [927, 135] width 19 height 19
click at [885, 165] on div "Unknown" at bounding box center [701, 170] width 461 height 34
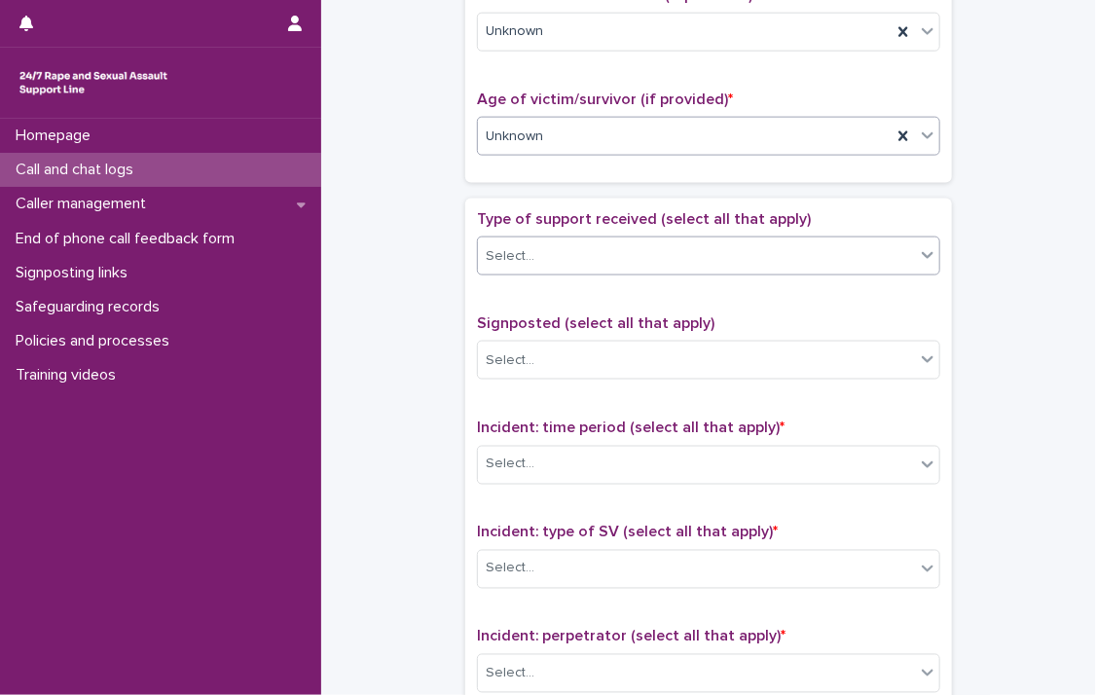
click at [904, 250] on div "Select..." at bounding box center [696, 256] width 437 height 32
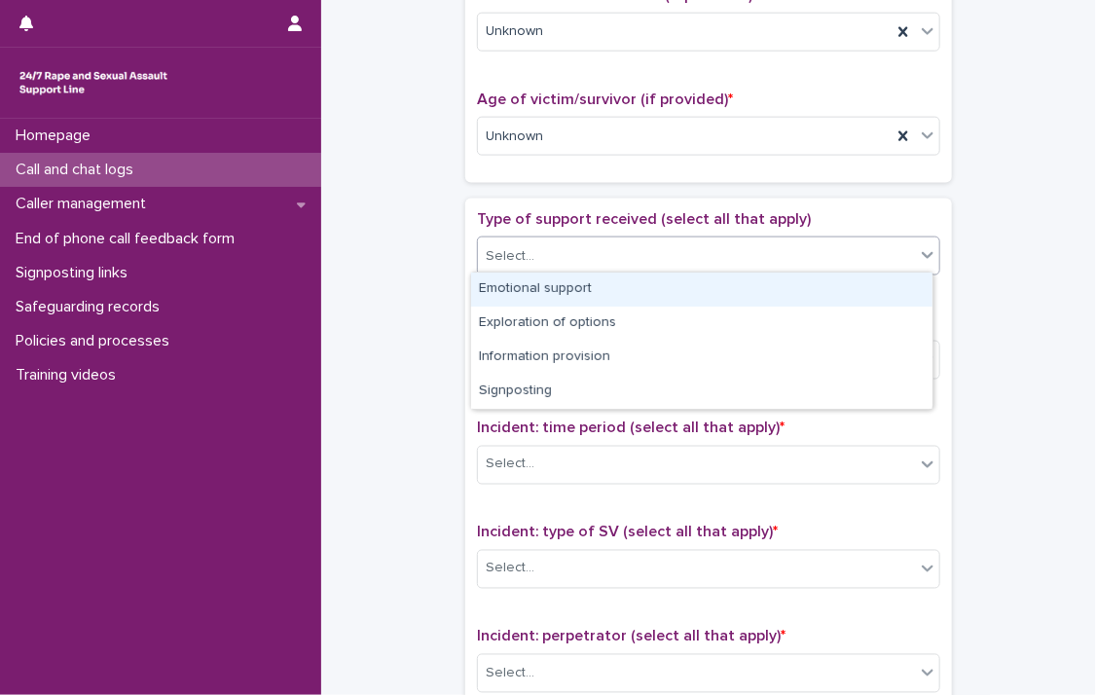
click at [820, 289] on div "Emotional support" at bounding box center [701, 290] width 461 height 34
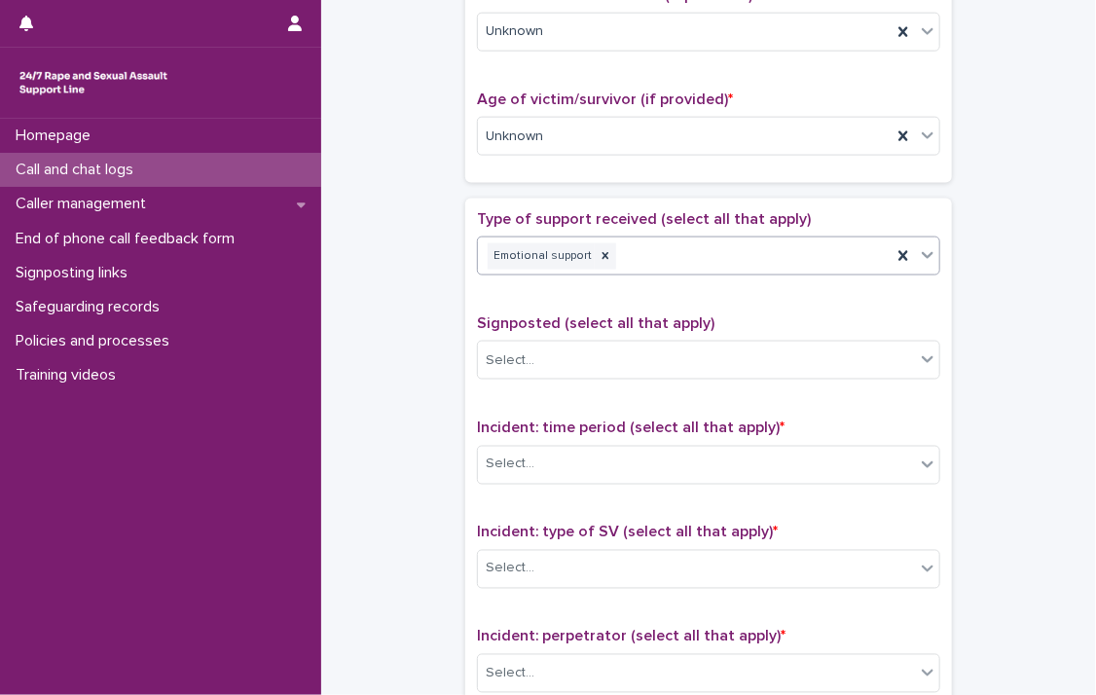
click at [918, 254] on icon at bounding box center [927, 254] width 19 height 19
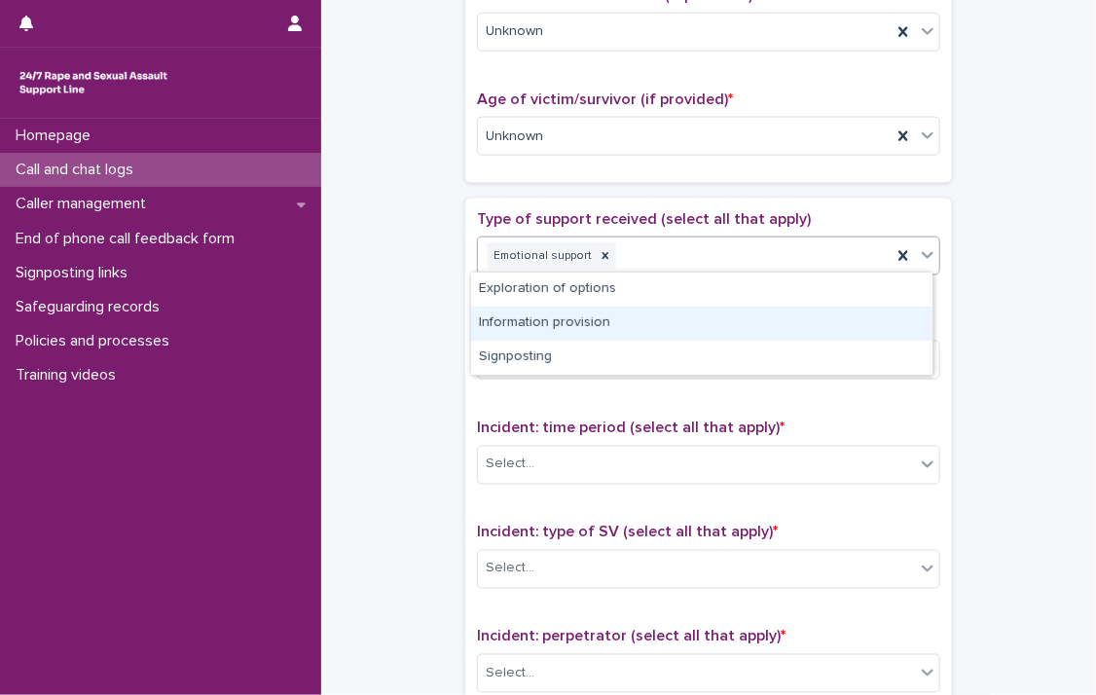
click at [845, 322] on div "Information provision" at bounding box center [701, 324] width 461 height 34
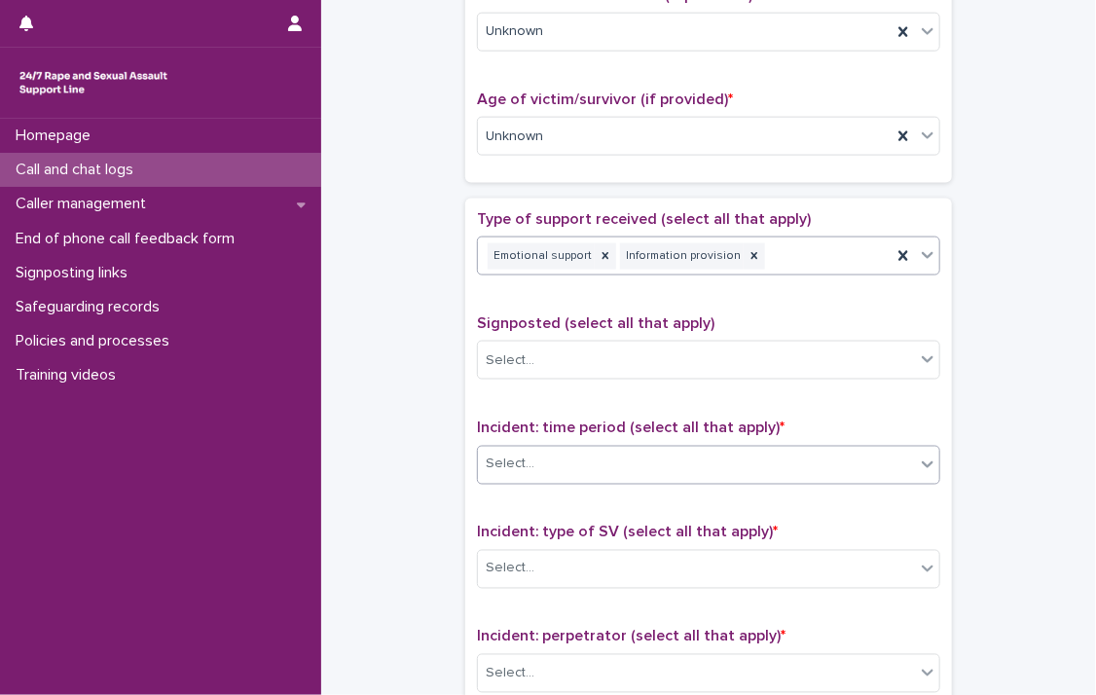
click at [920, 463] on icon at bounding box center [927, 464] width 19 height 19
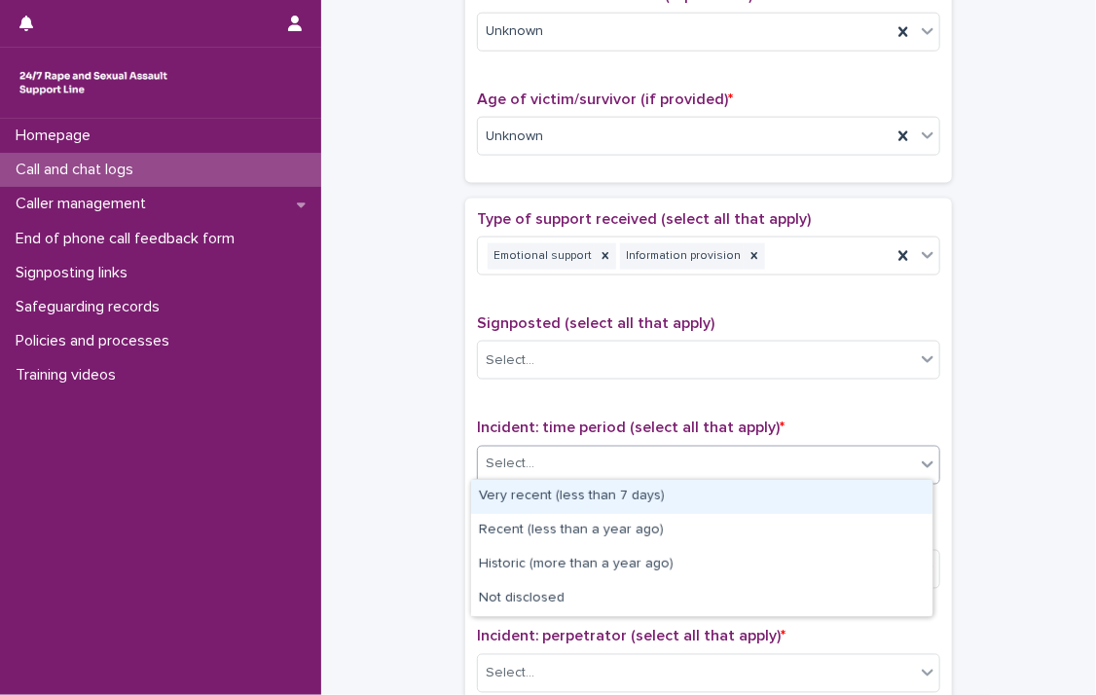
click at [890, 496] on div "Very recent (less than 7 days)" at bounding box center [701, 497] width 461 height 34
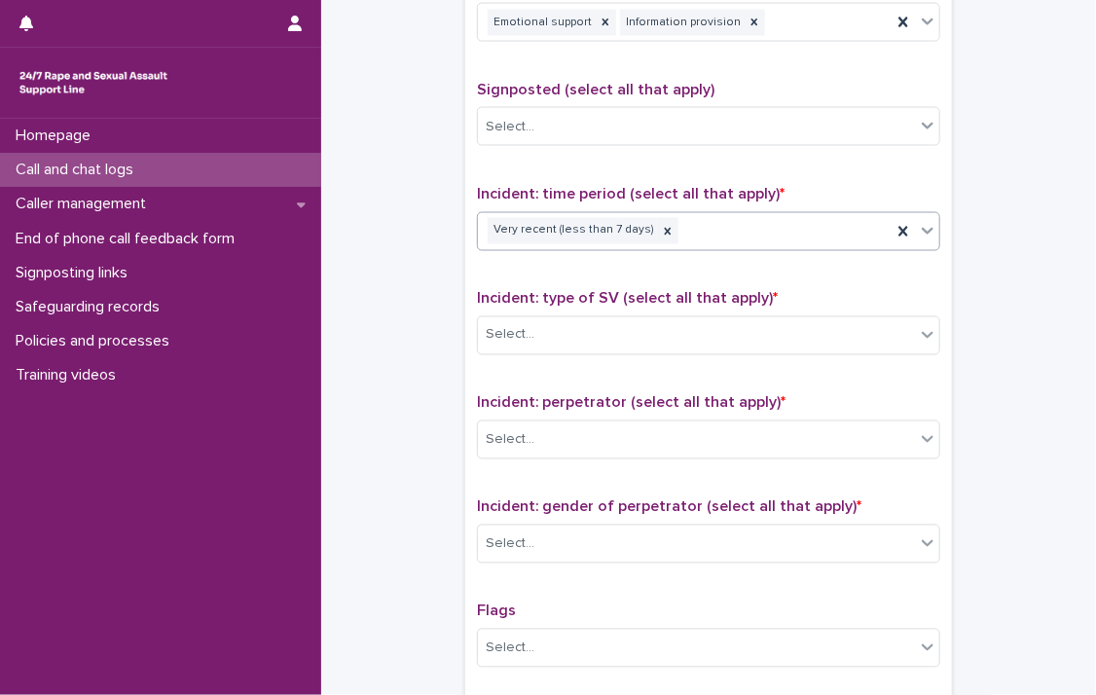
scroll to position [1237, 0]
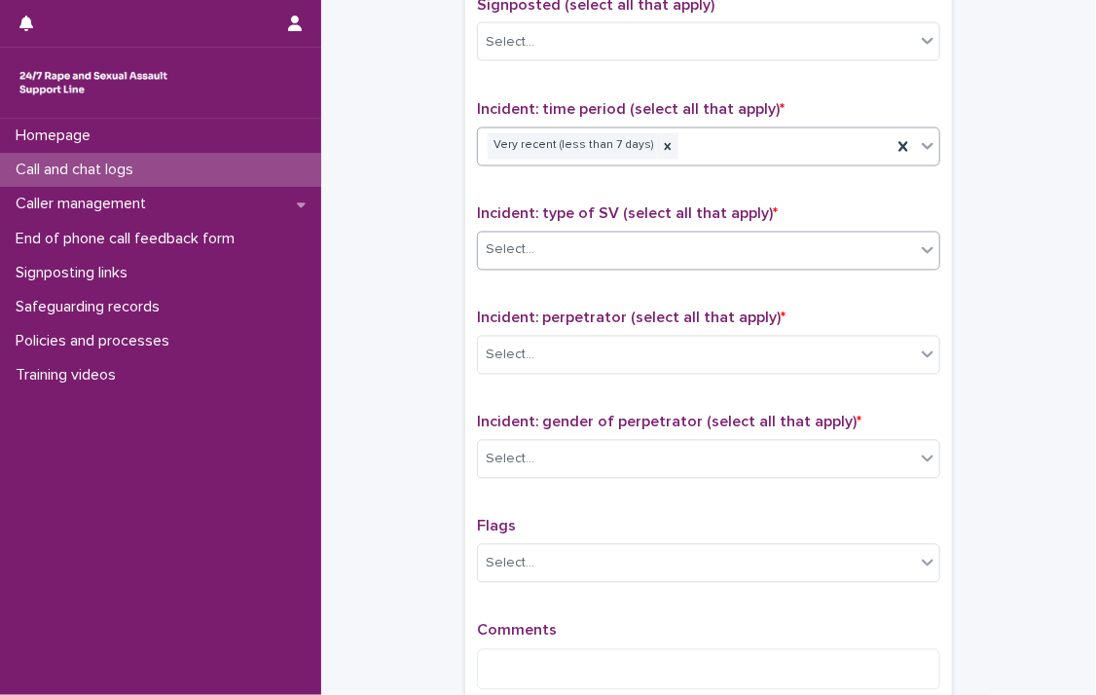
click at [918, 242] on icon at bounding box center [927, 249] width 19 height 19
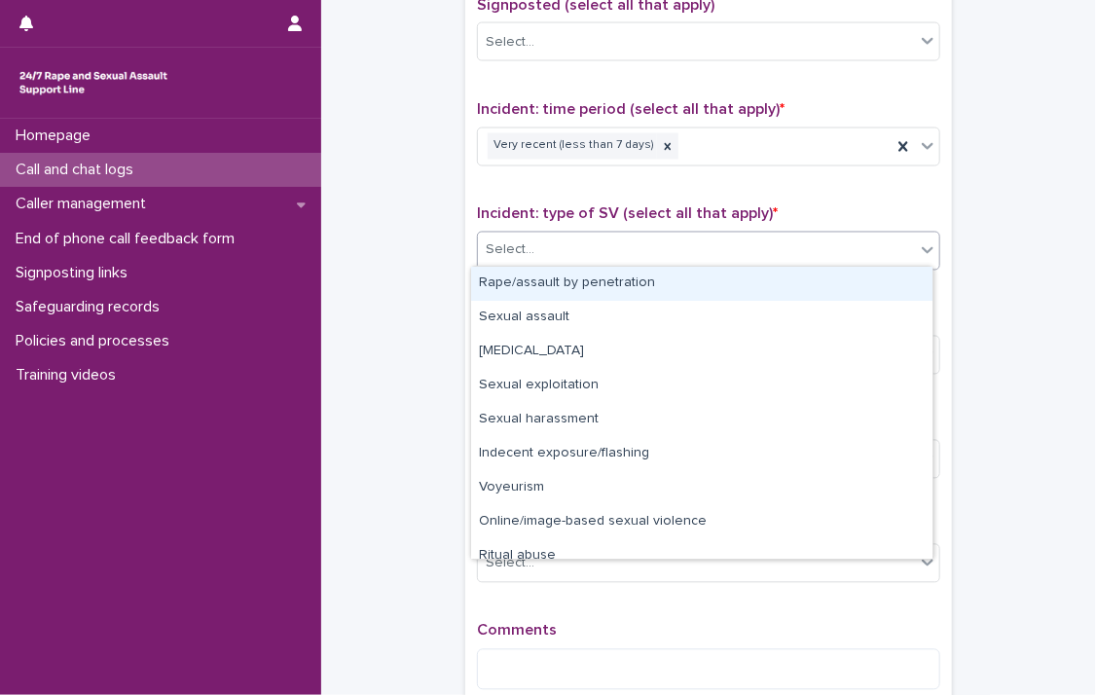
click at [857, 292] on div "Rape/assault by penetration" at bounding box center [701, 284] width 461 height 34
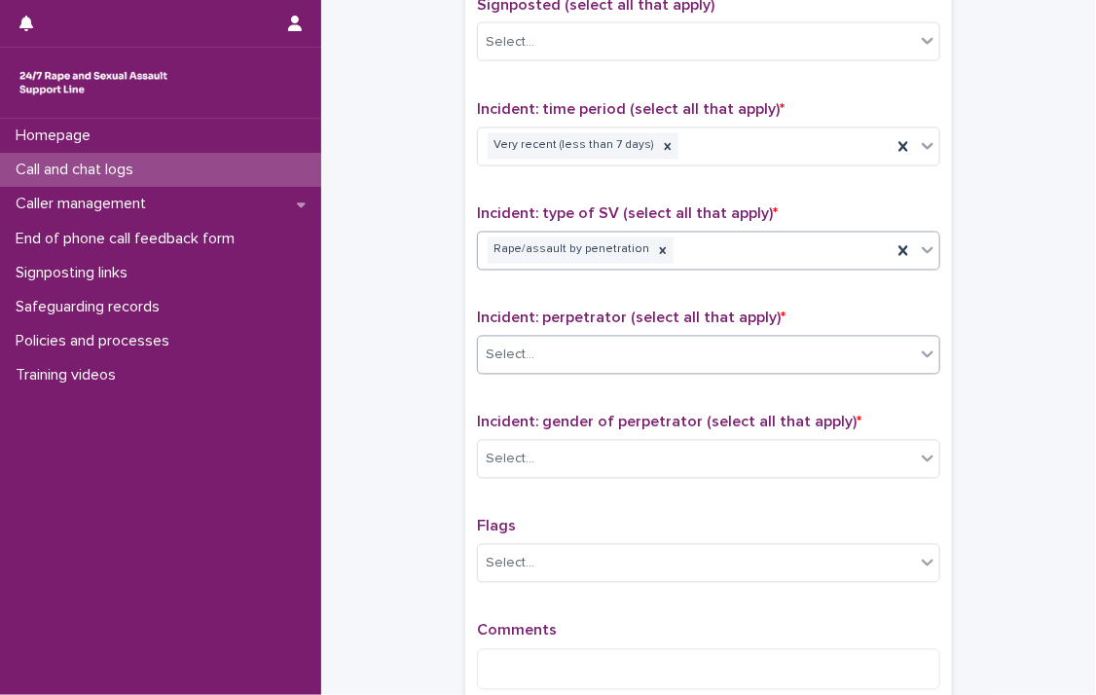
click at [924, 350] on icon at bounding box center [927, 354] width 19 height 19
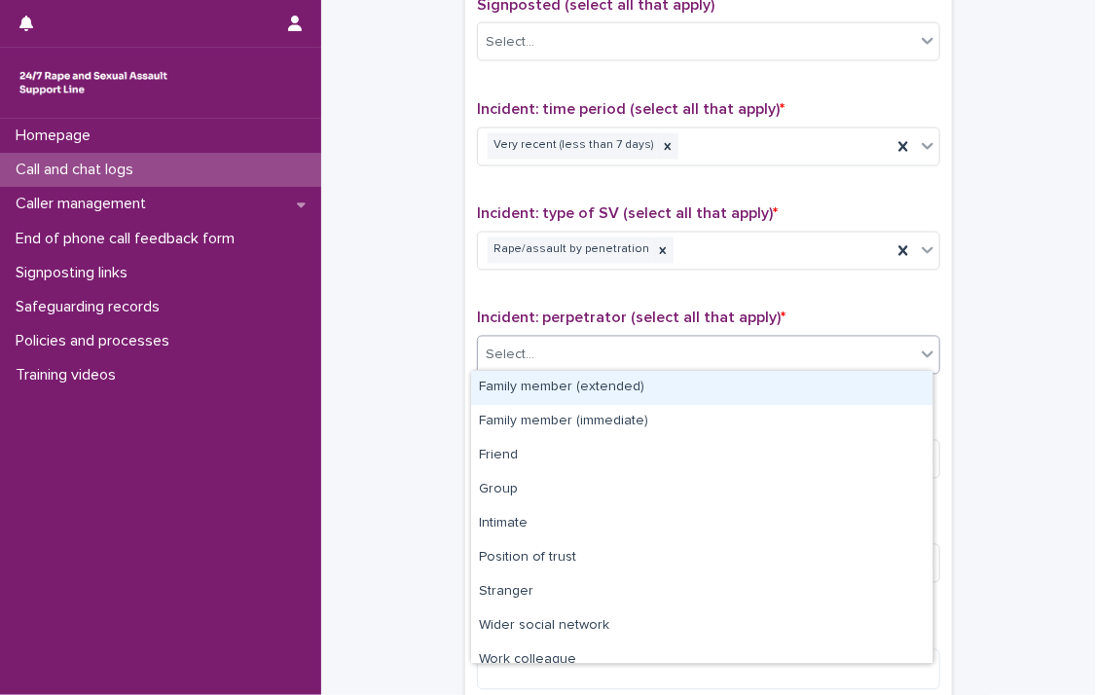
scroll to position [82, 0]
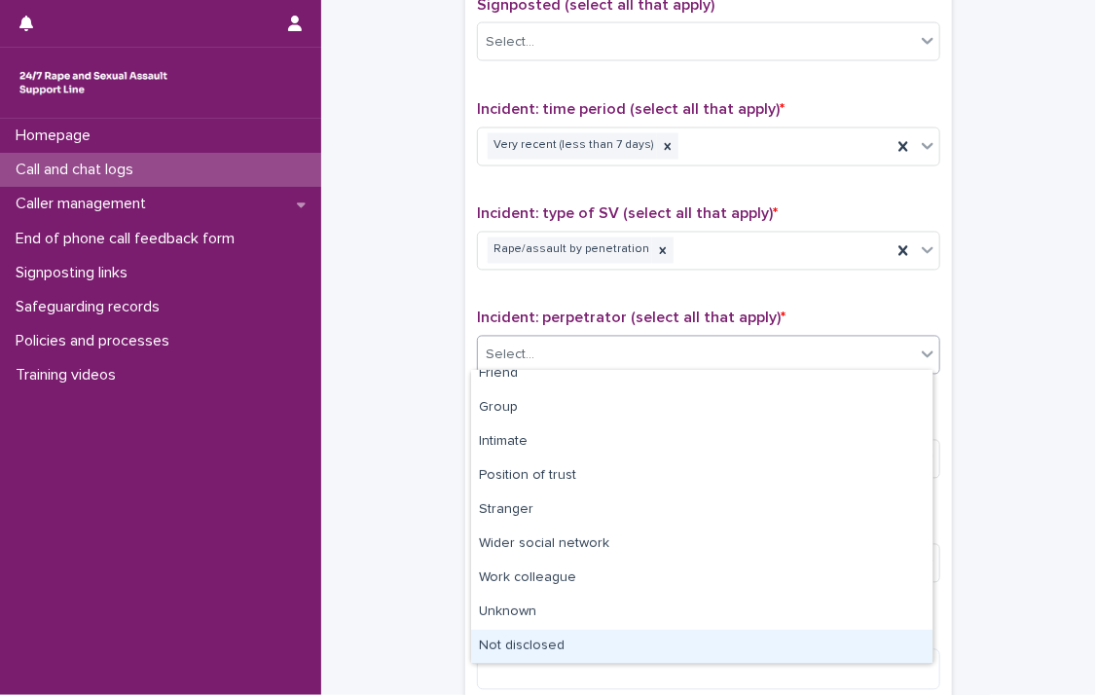
click at [876, 634] on div "Not disclosed" at bounding box center [701, 647] width 461 height 34
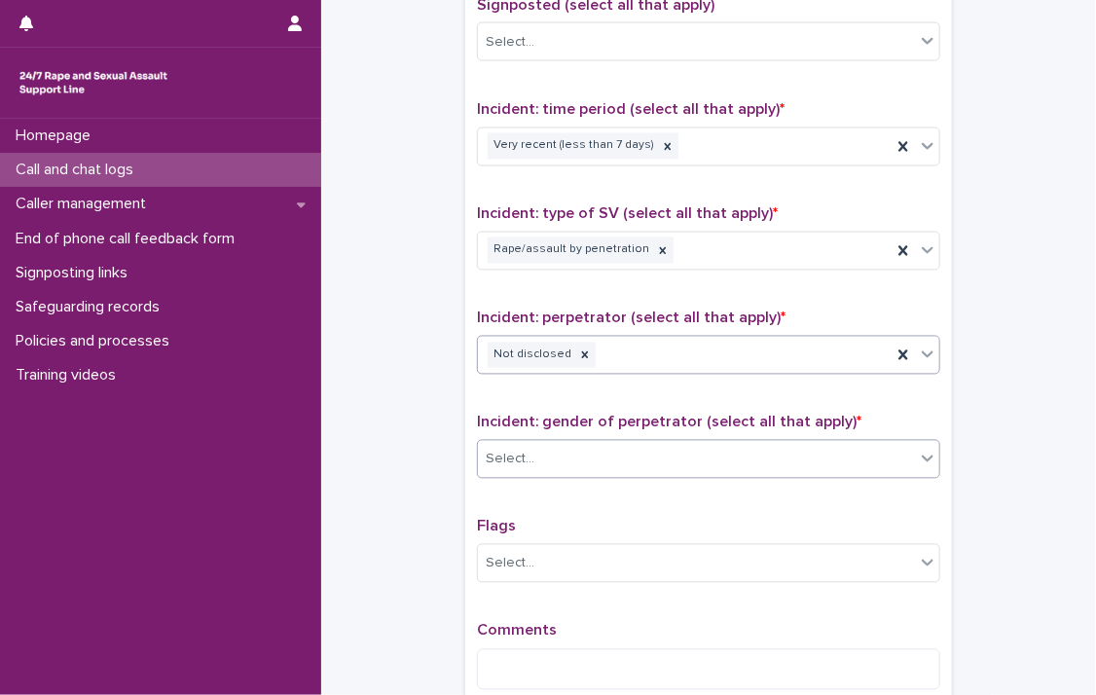
click at [919, 462] on icon at bounding box center [927, 458] width 19 height 19
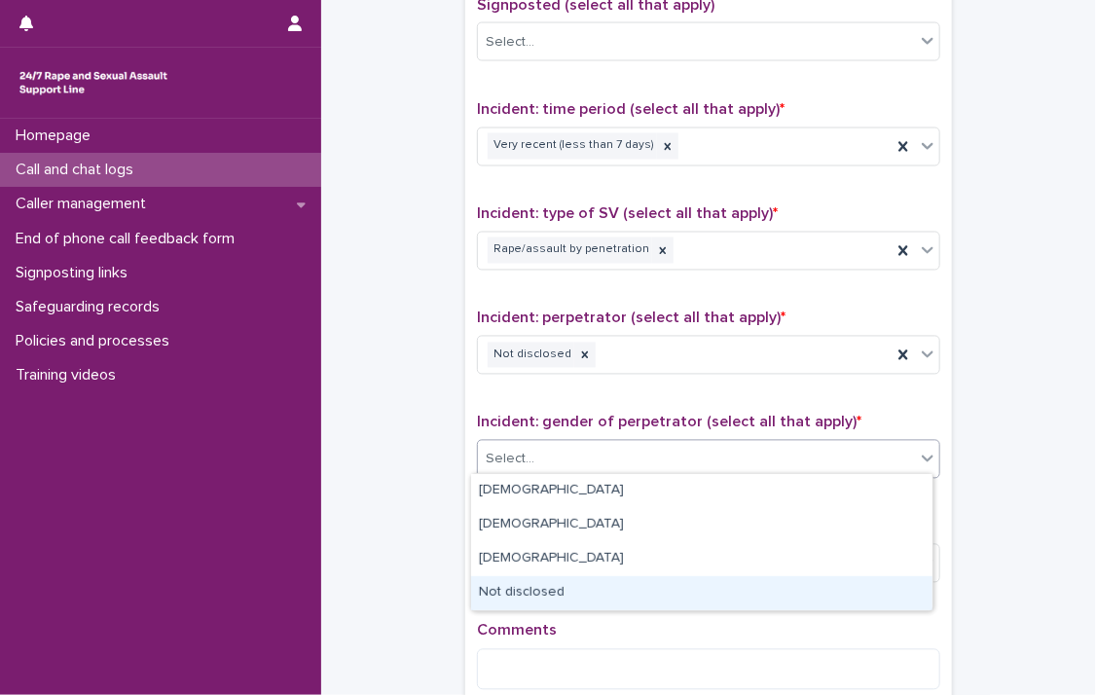
click at [894, 577] on div "Not disclosed" at bounding box center [701, 593] width 461 height 34
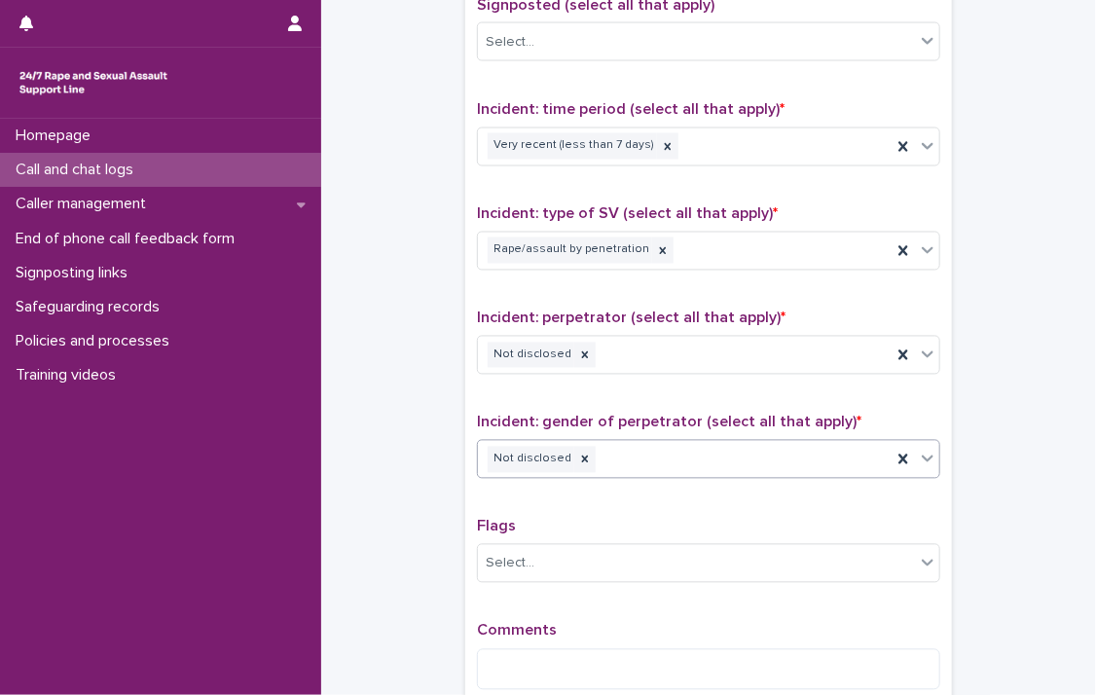
scroll to position [1453, 0]
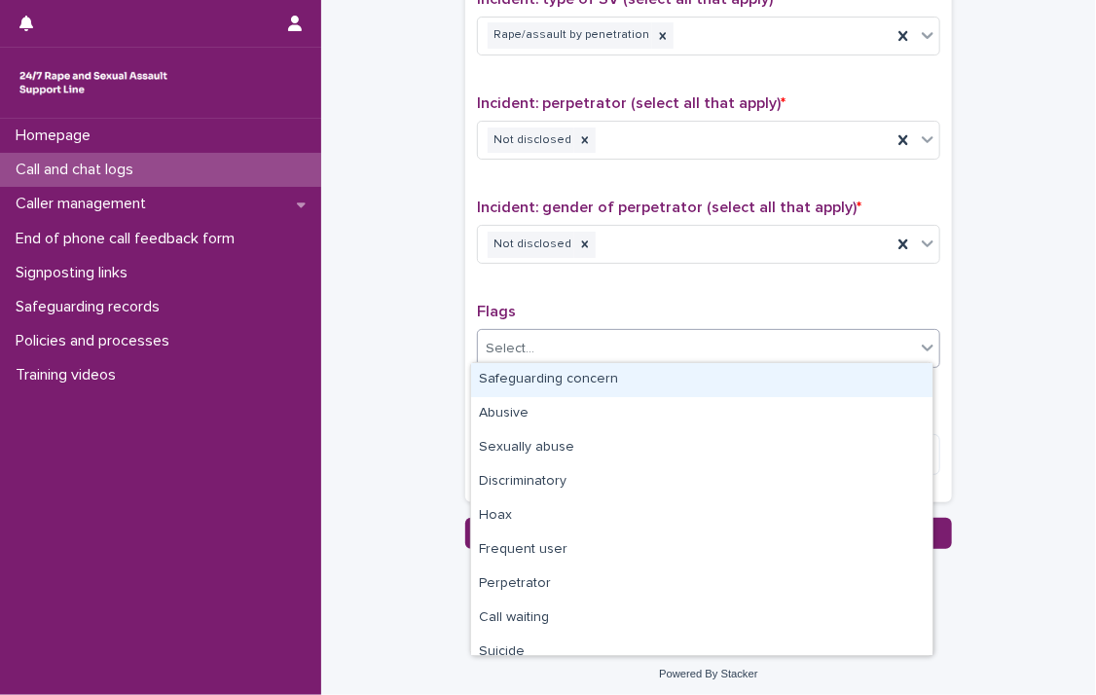
click at [890, 350] on div "Select..." at bounding box center [696, 349] width 437 height 32
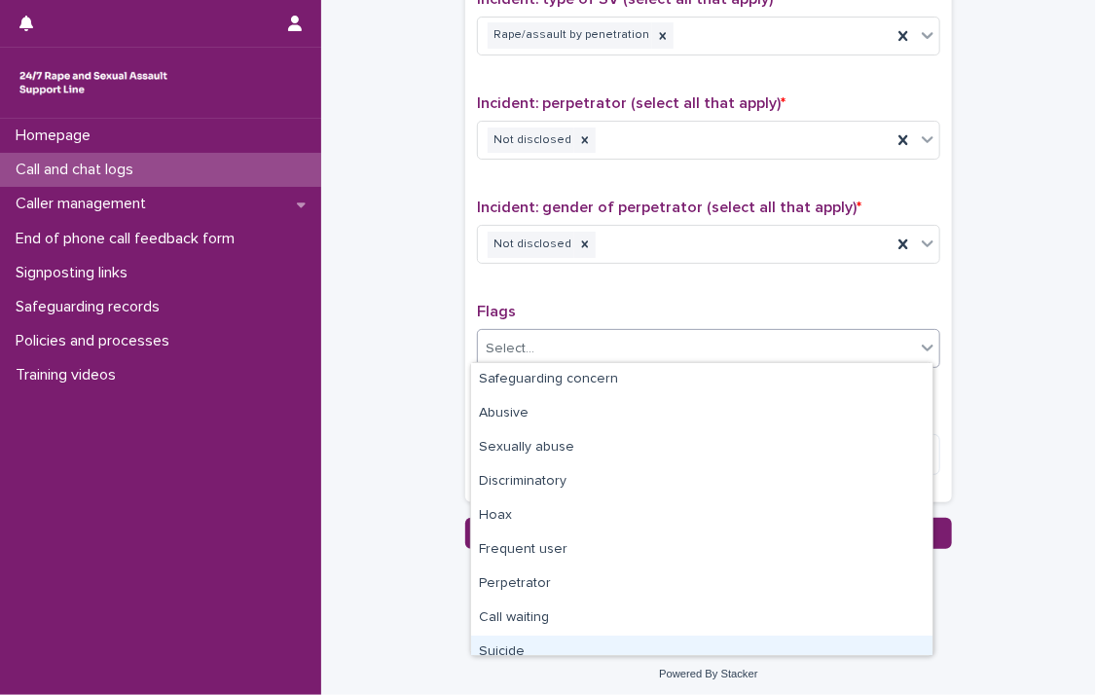
click at [682, 643] on div "Suicide" at bounding box center [701, 653] width 461 height 34
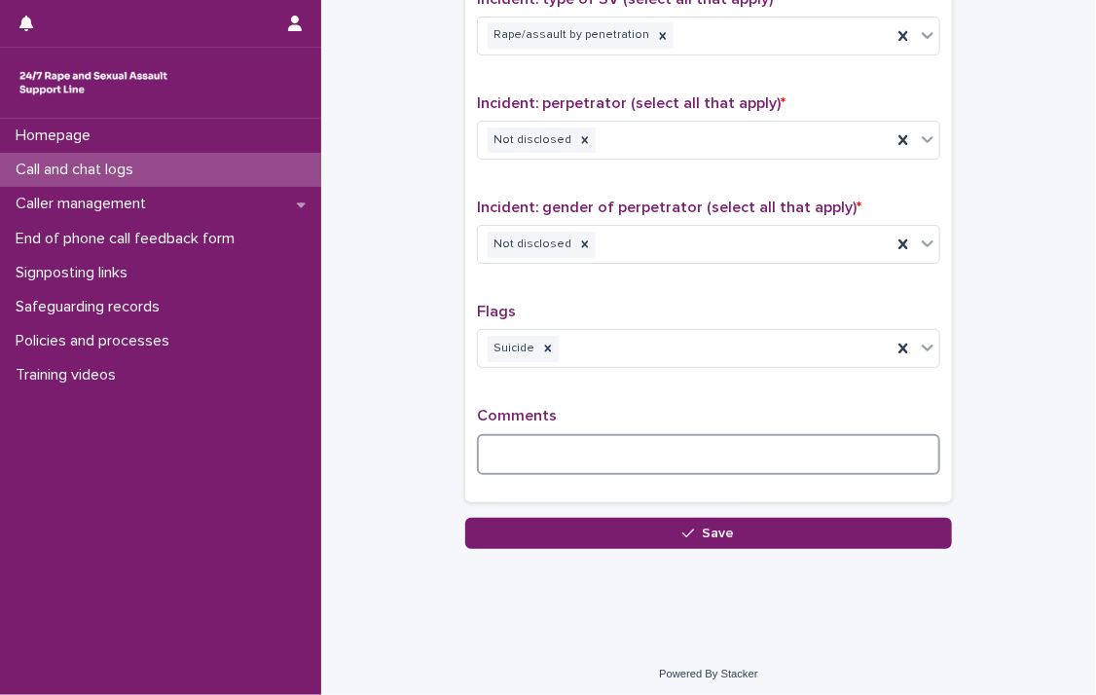
click at [670, 463] on textarea at bounding box center [708, 455] width 463 height 42
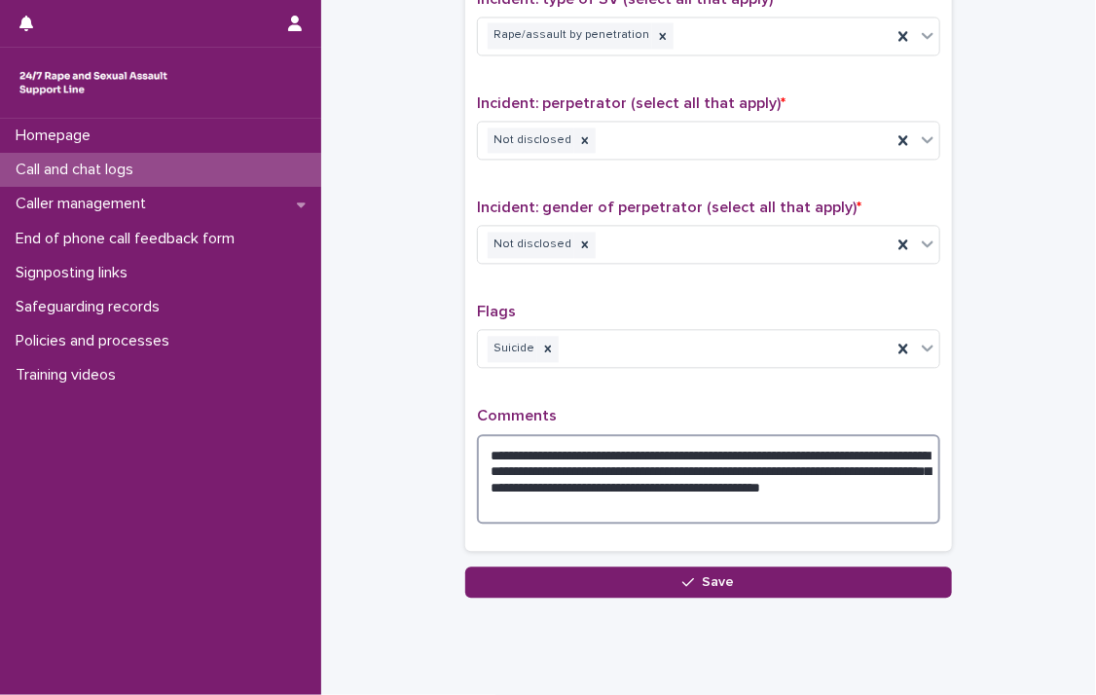
click at [816, 446] on textarea "**********" at bounding box center [708, 479] width 463 height 91
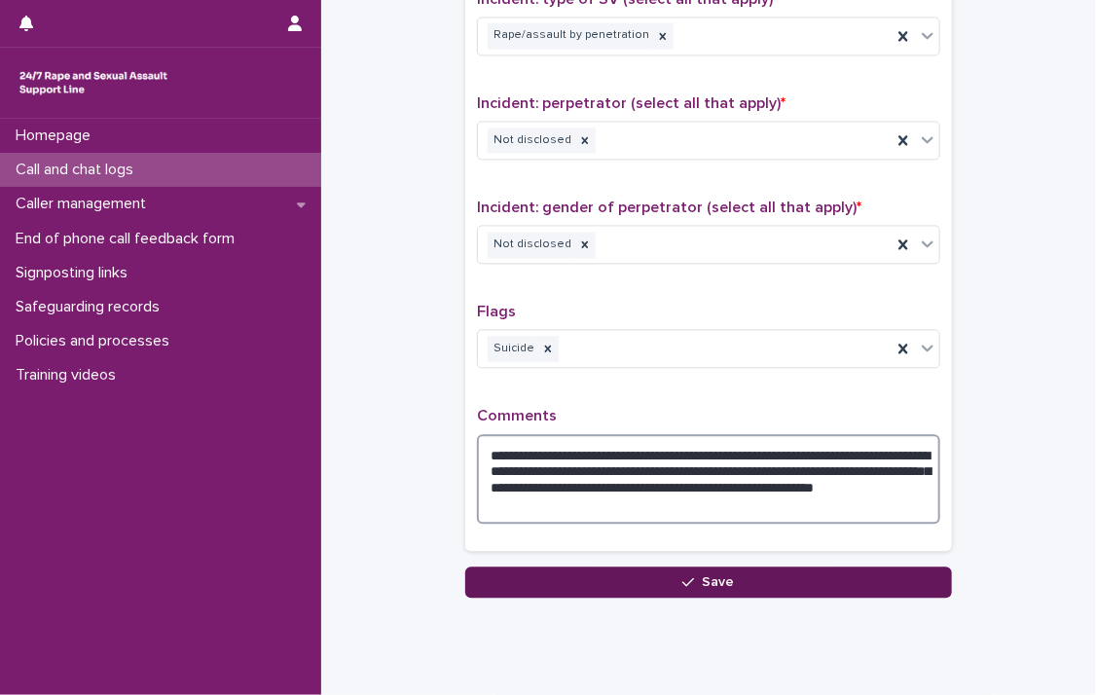
type textarea "**********"
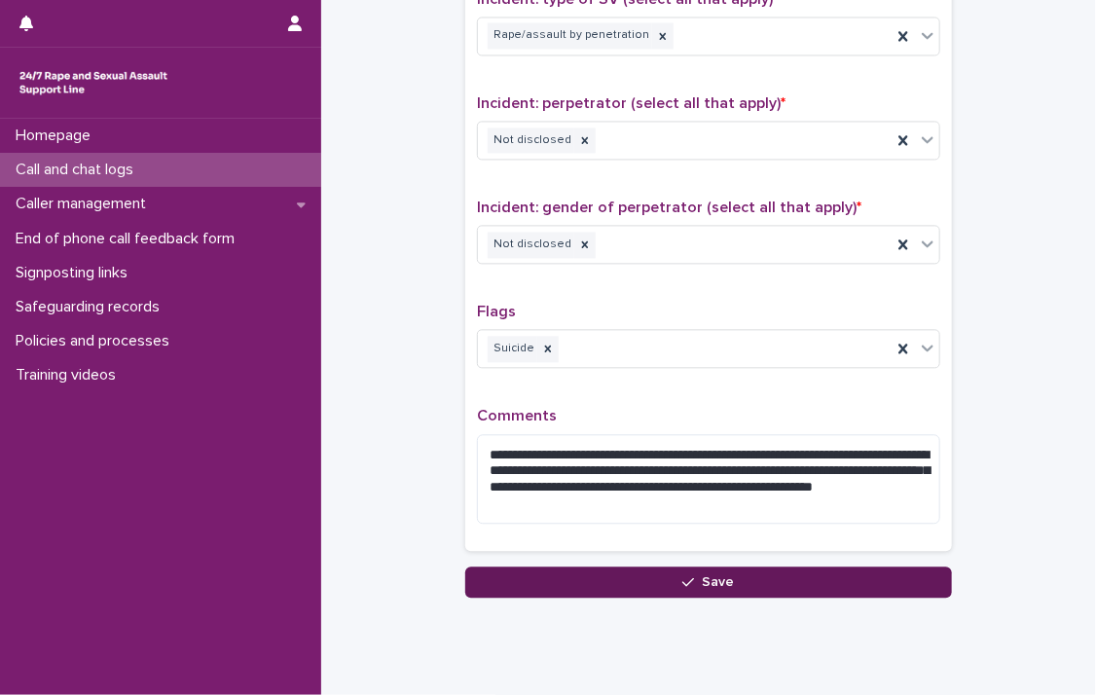
click at [627, 577] on button "Save" at bounding box center [708, 582] width 487 height 31
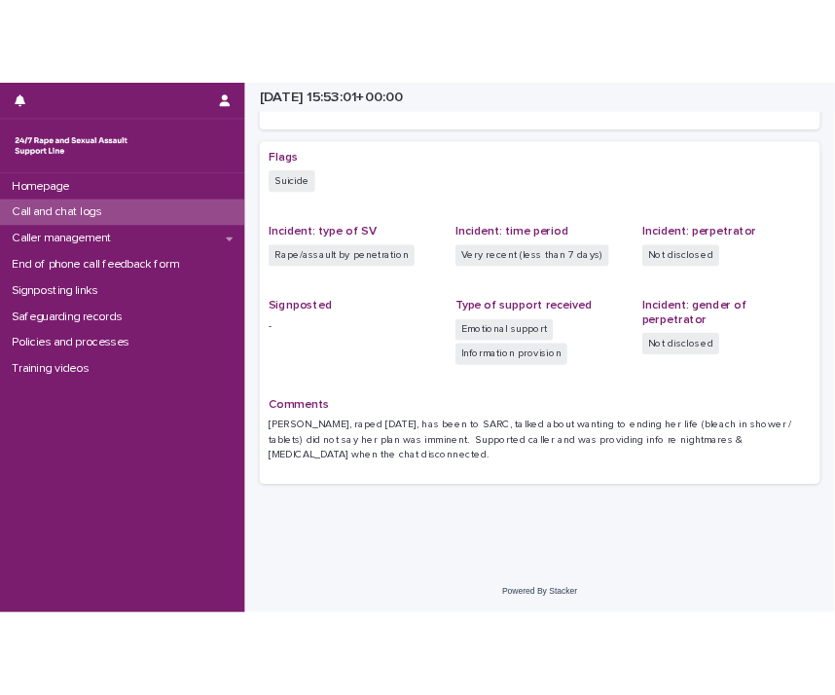
scroll to position [347, 0]
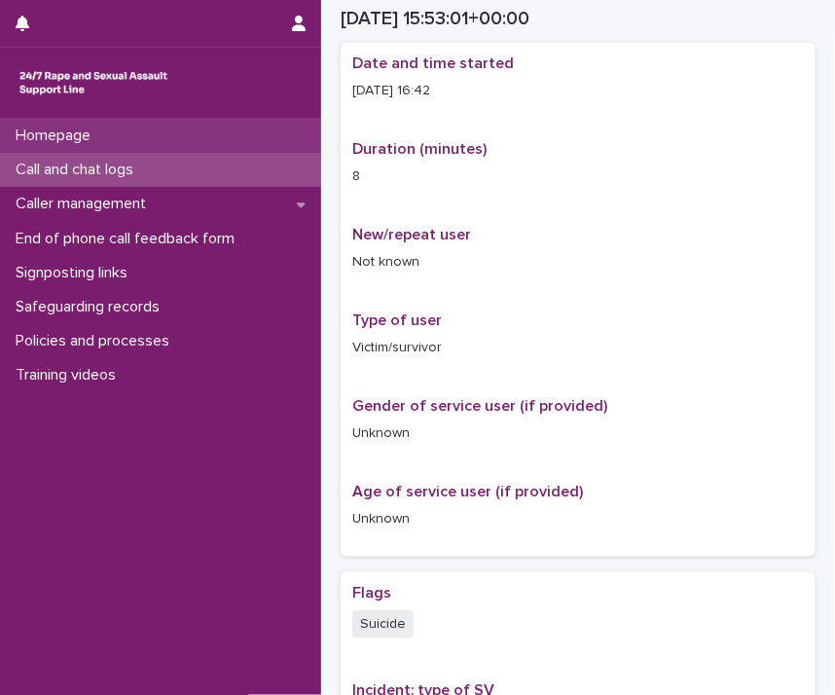
click at [41, 132] on p "Homepage" at bounding box center [57, 136] width 98 height 18
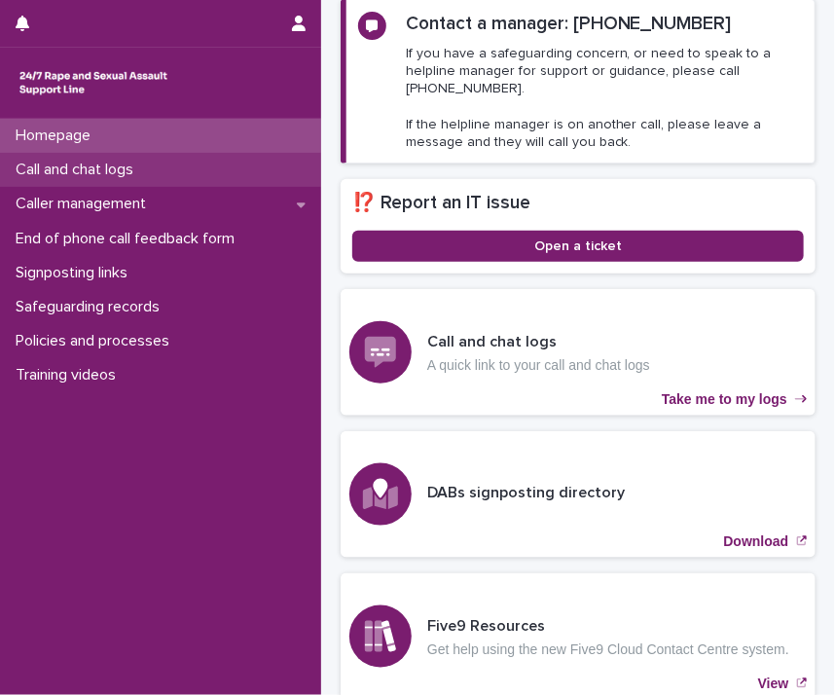
scroll to position [455, 0]
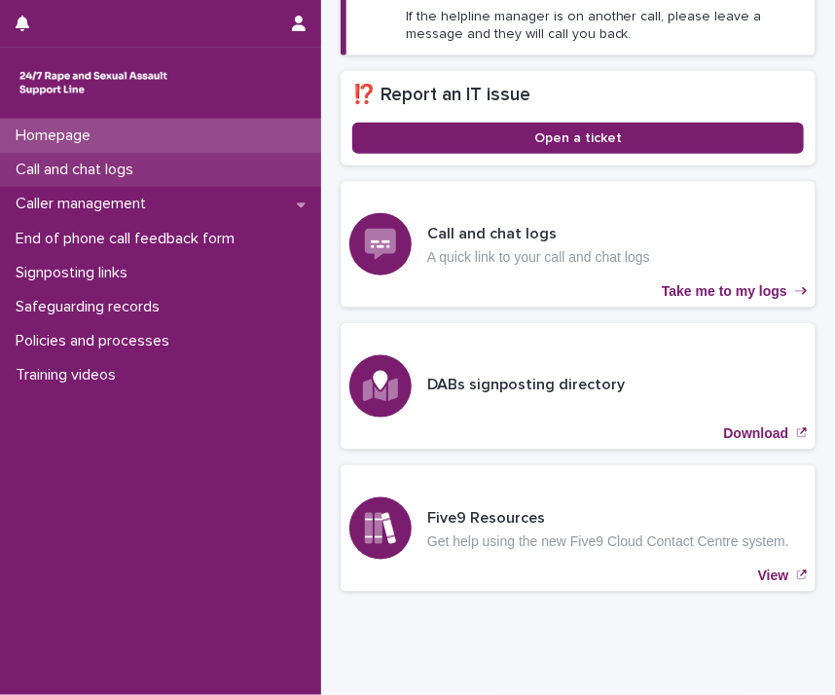
click at [43, 166] on p "Call and chat logs" at bounding box center [78, 170] width 141 height 18
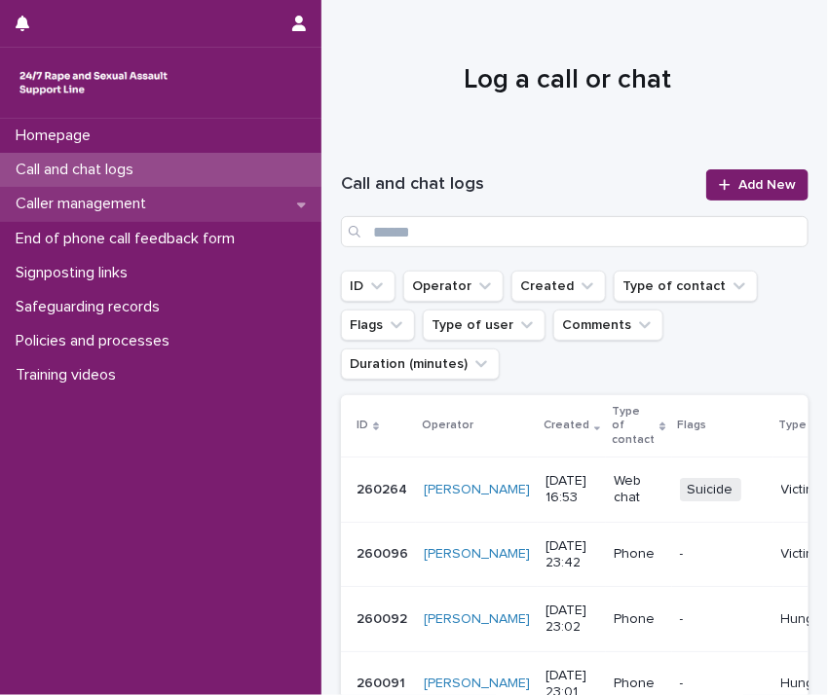
click at [88, 203] on p "Caller management" at bounding box center [85, 204] width 154 height 18
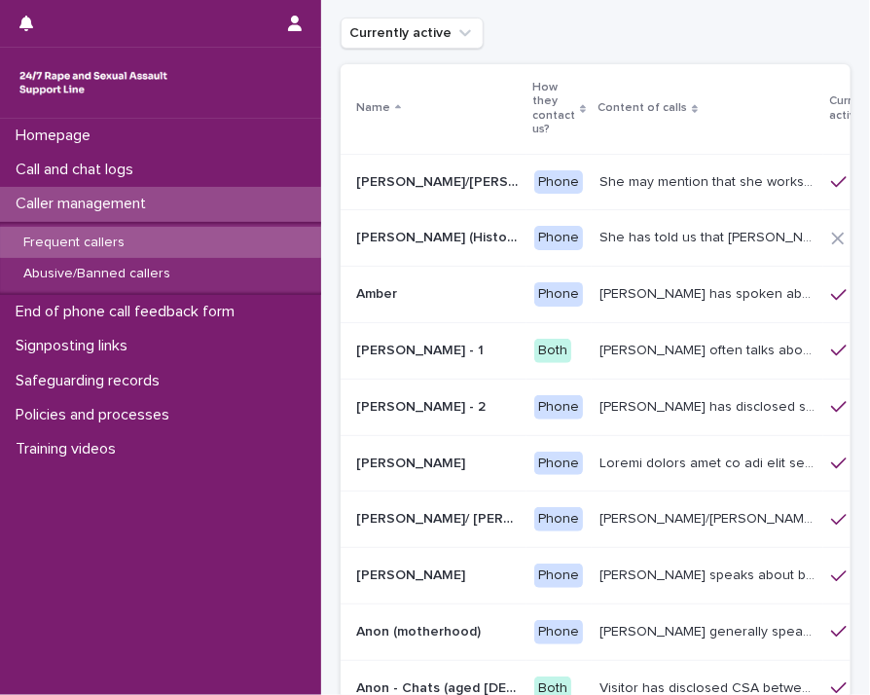
scroll to position [194, 0]
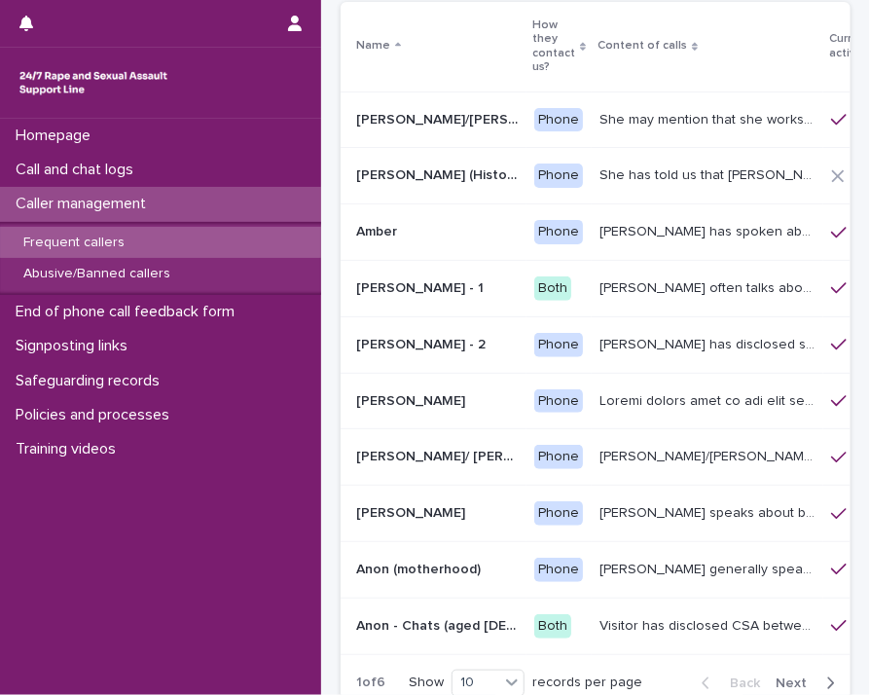
click at [600, 622] on p "Visitor has disclosed CSA between 9-12 years of age involving brother in law wh…" at bounding box center [710, 624] width 220 height 20
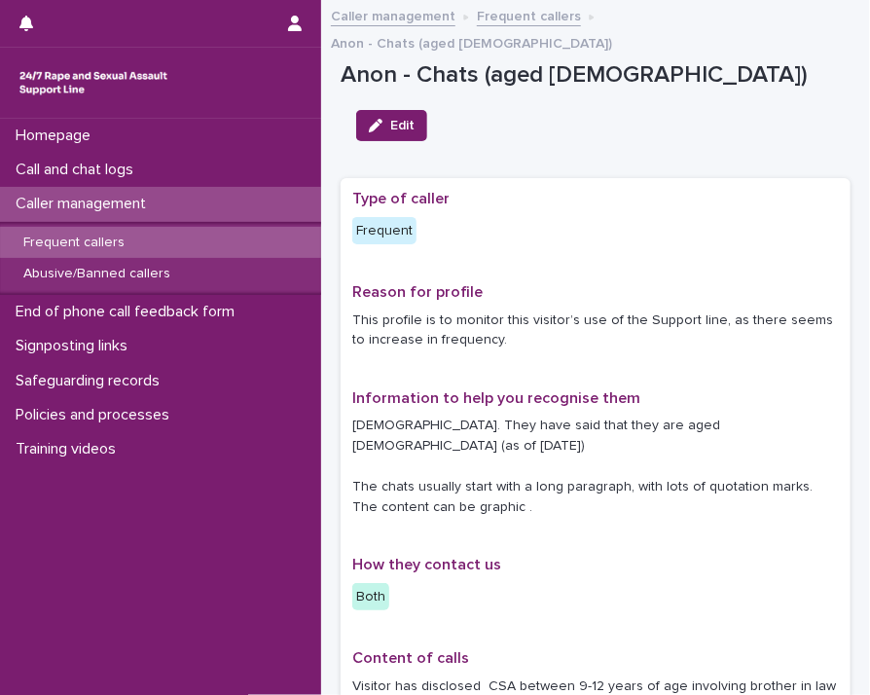
click at [92, 246] on p "Frequent callers" at bounding box center [74, 243] width 132 height 17
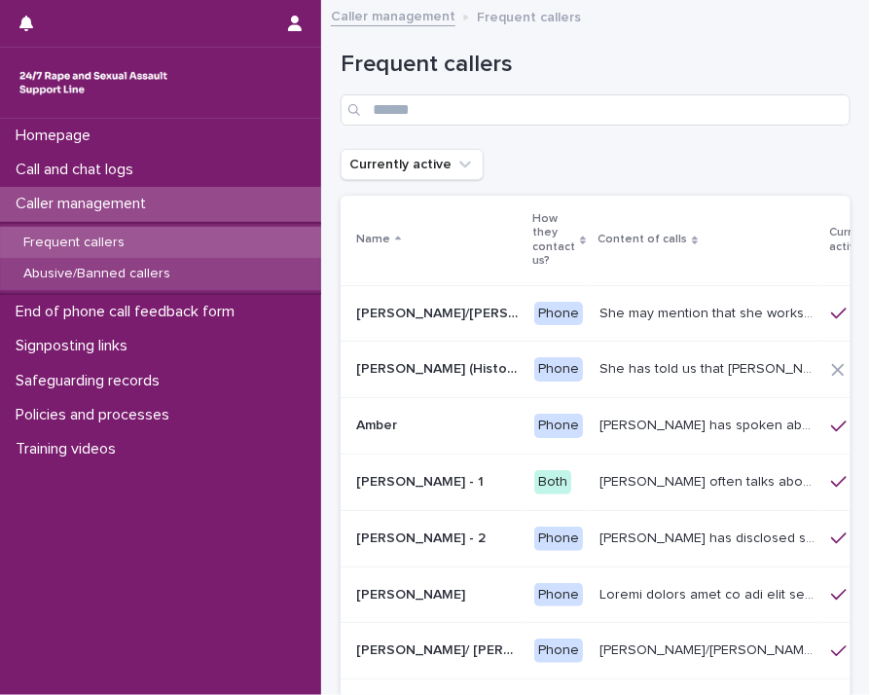
click at [86, 278] on p "Abusive/Banned callers" at bounding box center [97, 274] width 178 height 17
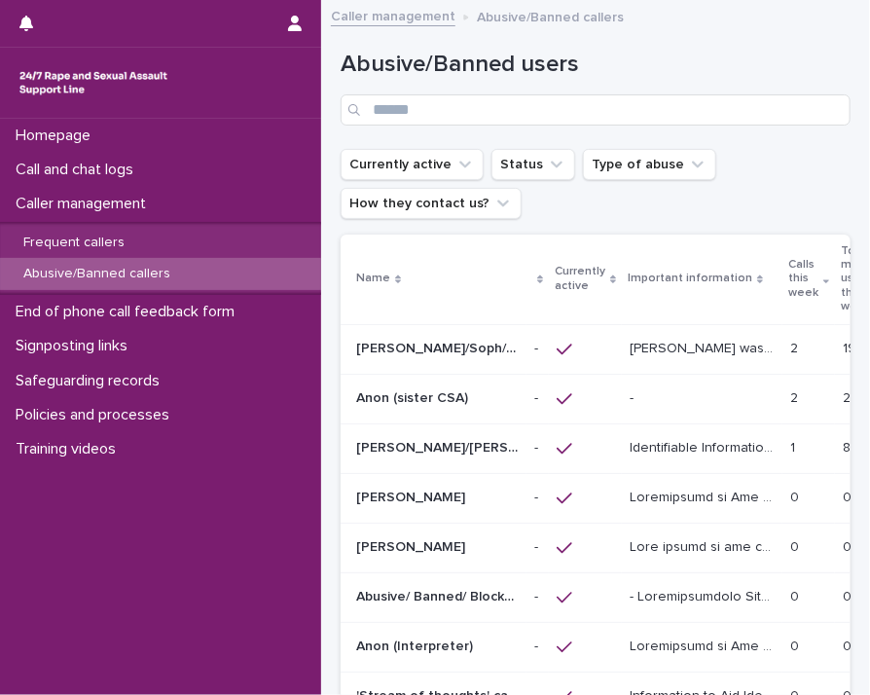
click at [652, 391] on p at bounding box center [702, 398] width 145 height 17
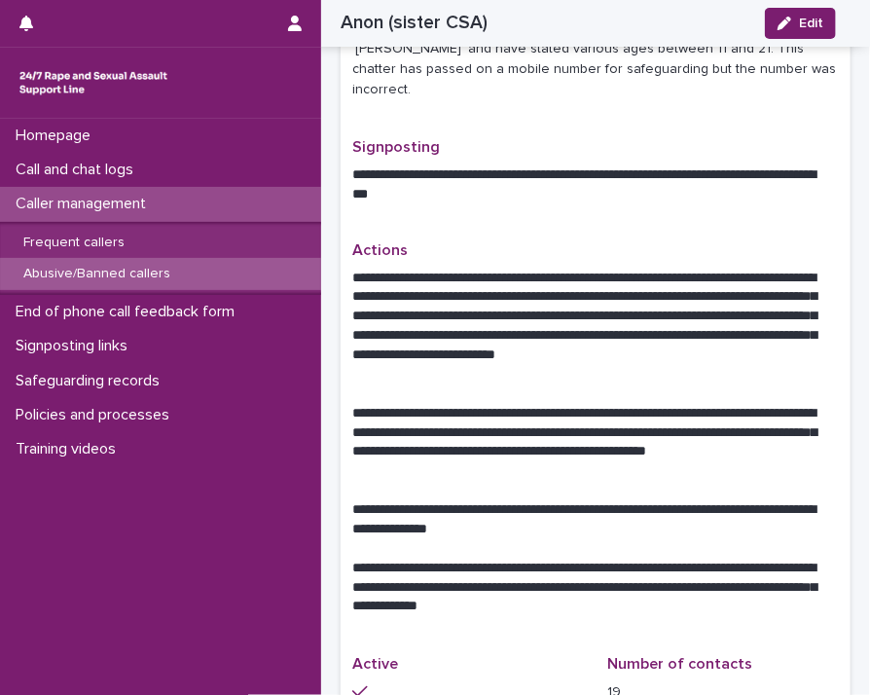
scroll to position [925, 0]
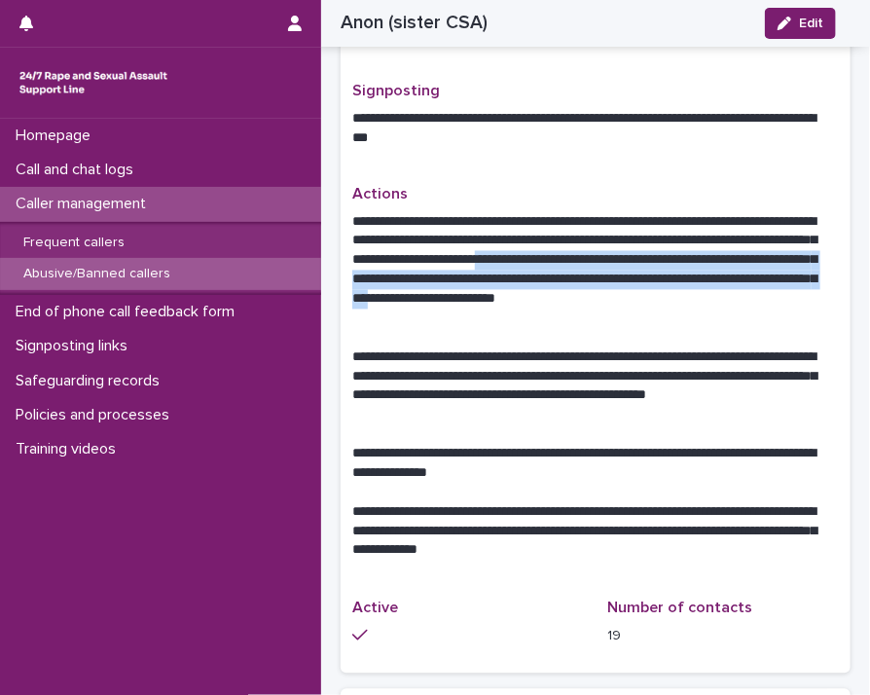
drag, startPoint x: 707, startPoint y: 218, endPoint x: 379, endPoint y: 273, distance: 332.6
click at [379, 273] on p "**********" at bounding box center [588, 271] width 472 height 116
drag, startPoint x: 379, startPoint y: 273, endPoint x: 366, endPoint y: 252, distance: 24.0
copy p "**********"
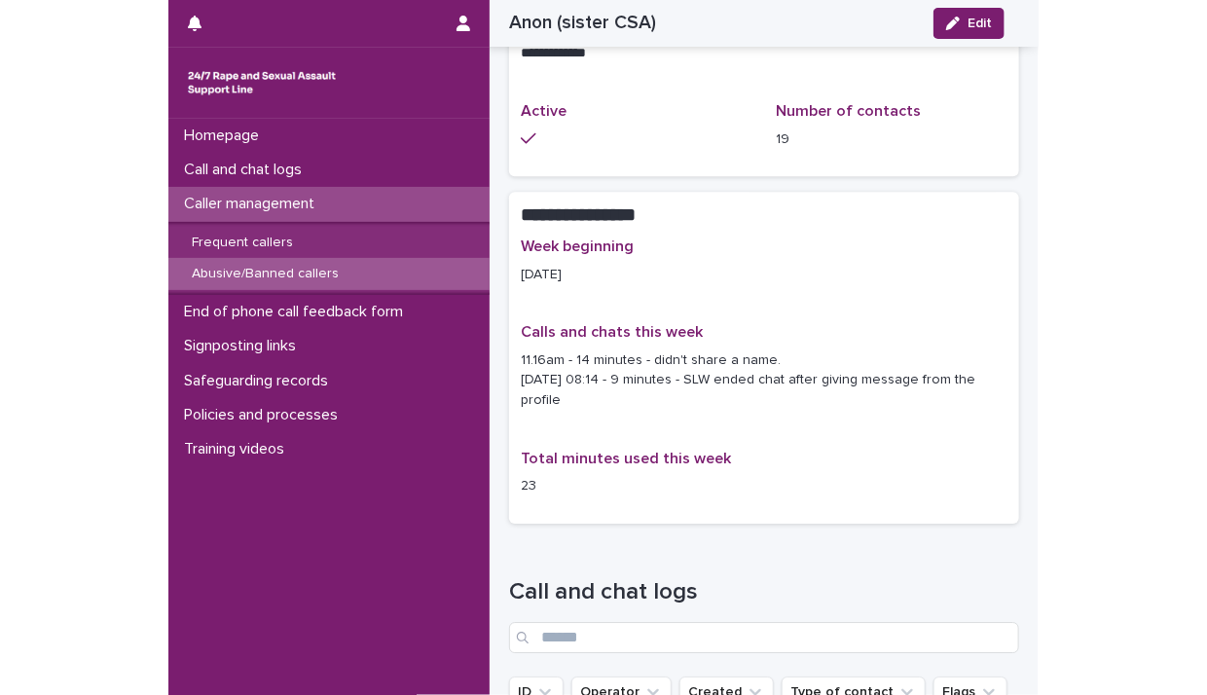
scroll to position [1504, 0]
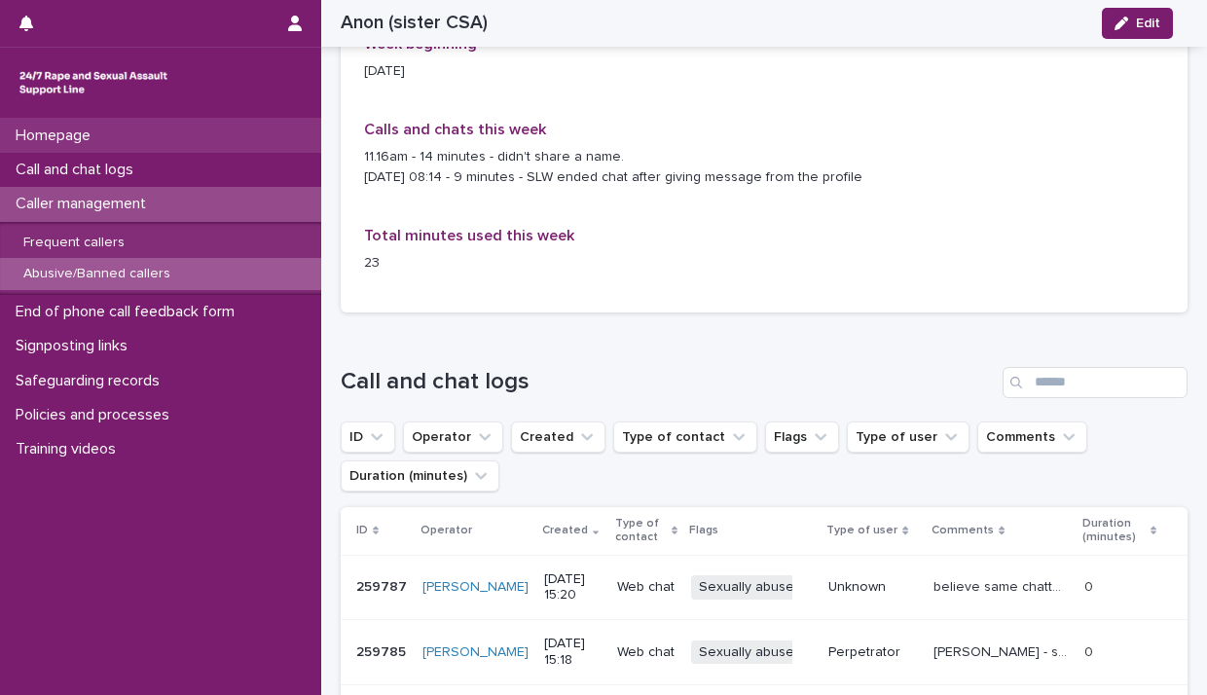
click at [54, 133] on p "Homepage" at bounding box center [57, 136] width 98 height 18
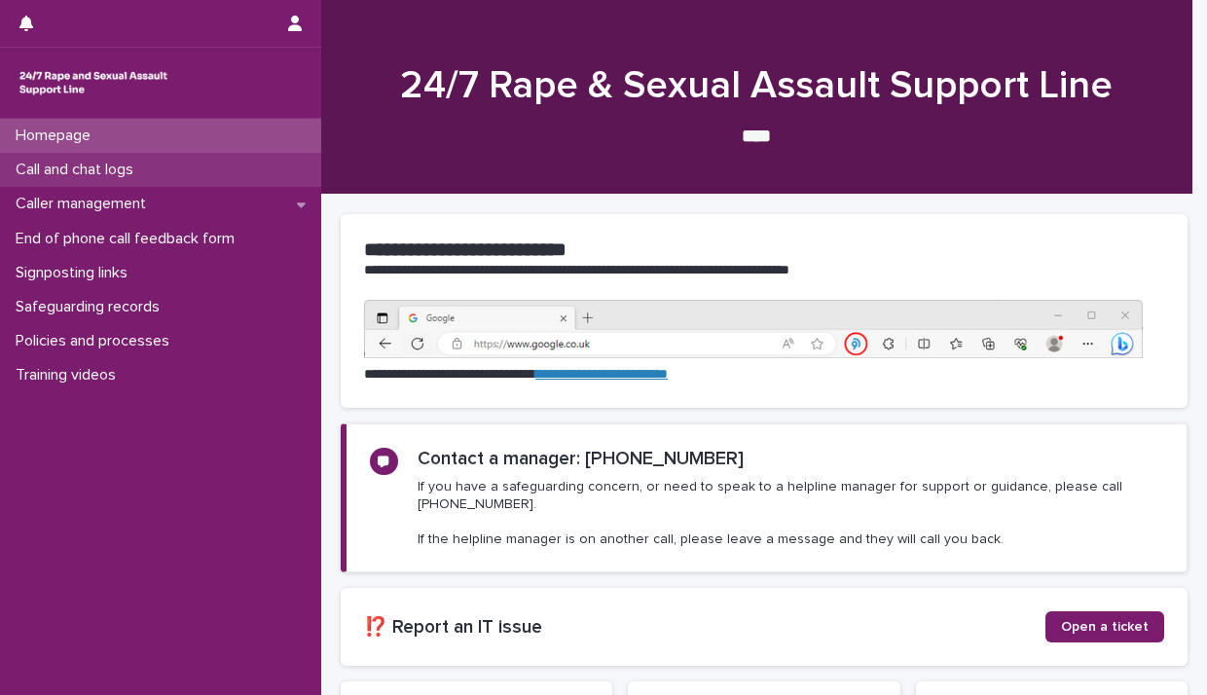
click at [55, 176] on p "Call and chat logs" at bounding box center [78, 170] width 141 height 18
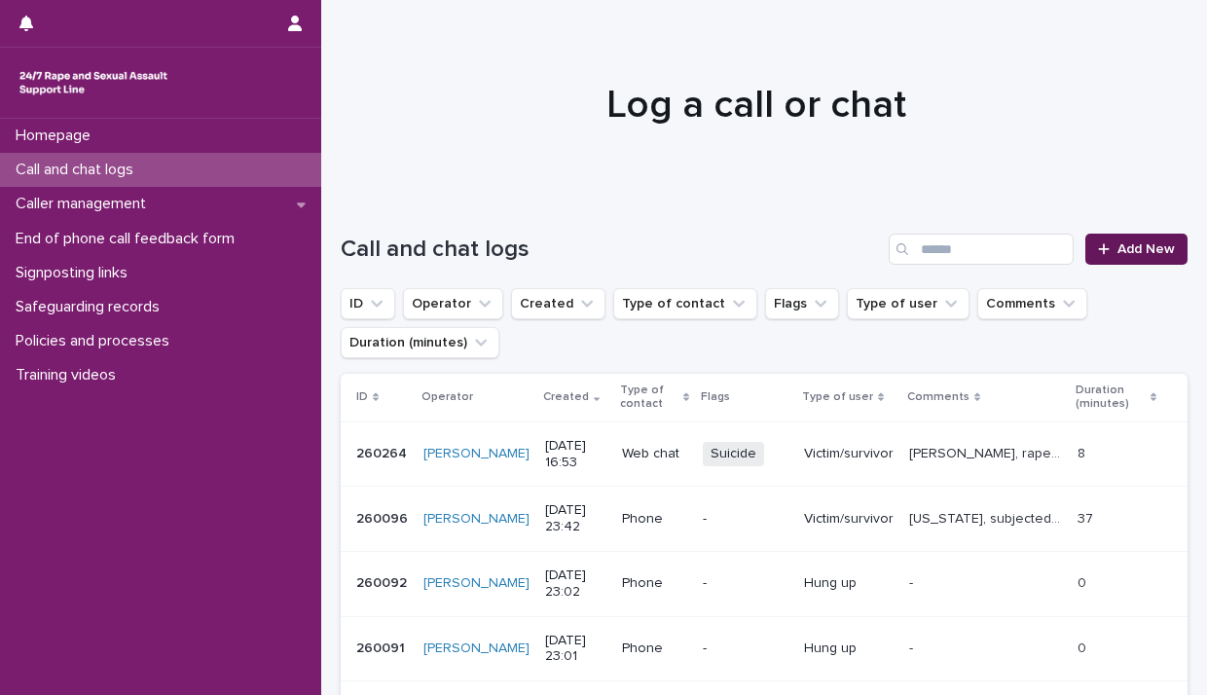
click at [1122, 246] on span "Add New" at bounding box center [1146, 249] width 57 height 14
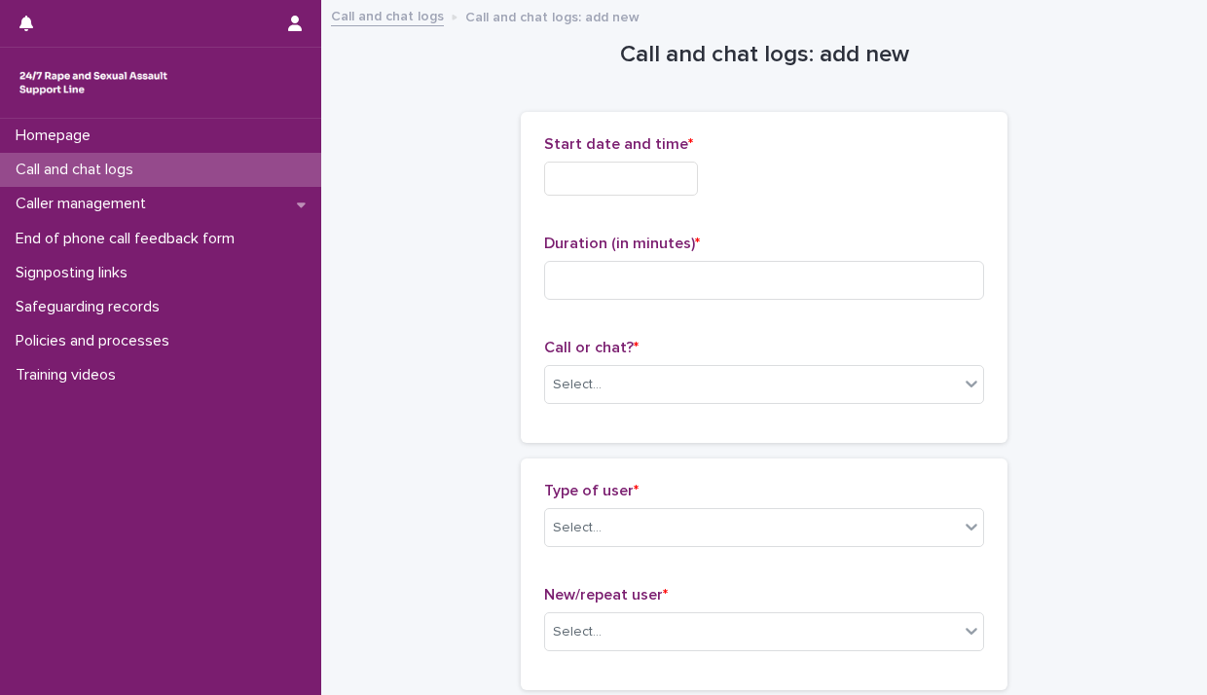
click at [621, 158] on div "Start date and time *" at bounding box center [764, 173] width 440 height 76
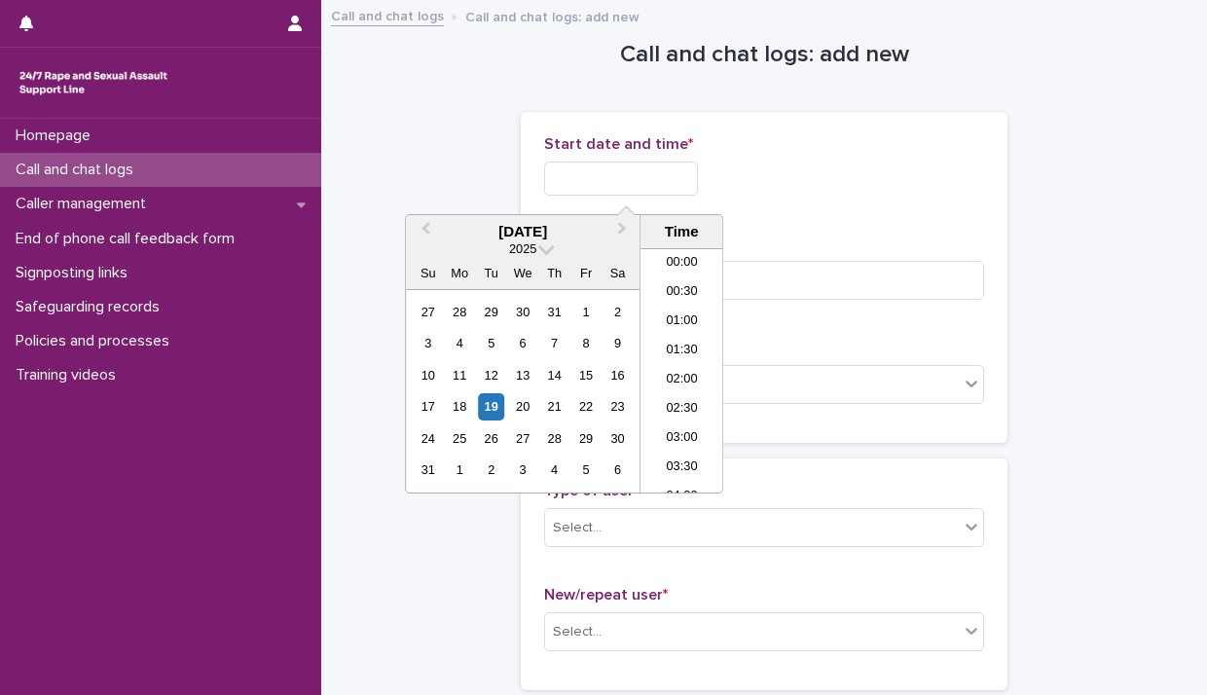
click at [571, 176] on input "text" at bounding box center [621, 179] width 154 height 34
click at [487, 404] on div "19" at bounding box center [491, 406] width 26 height 26
drag, startPoint x: 611, startPoint y: 178, endPoint x: 787, endPoint y: 187, distance: 175.5
click at [783, 187] on div "**********" at bounding box center [764, 179] width 440 height 34
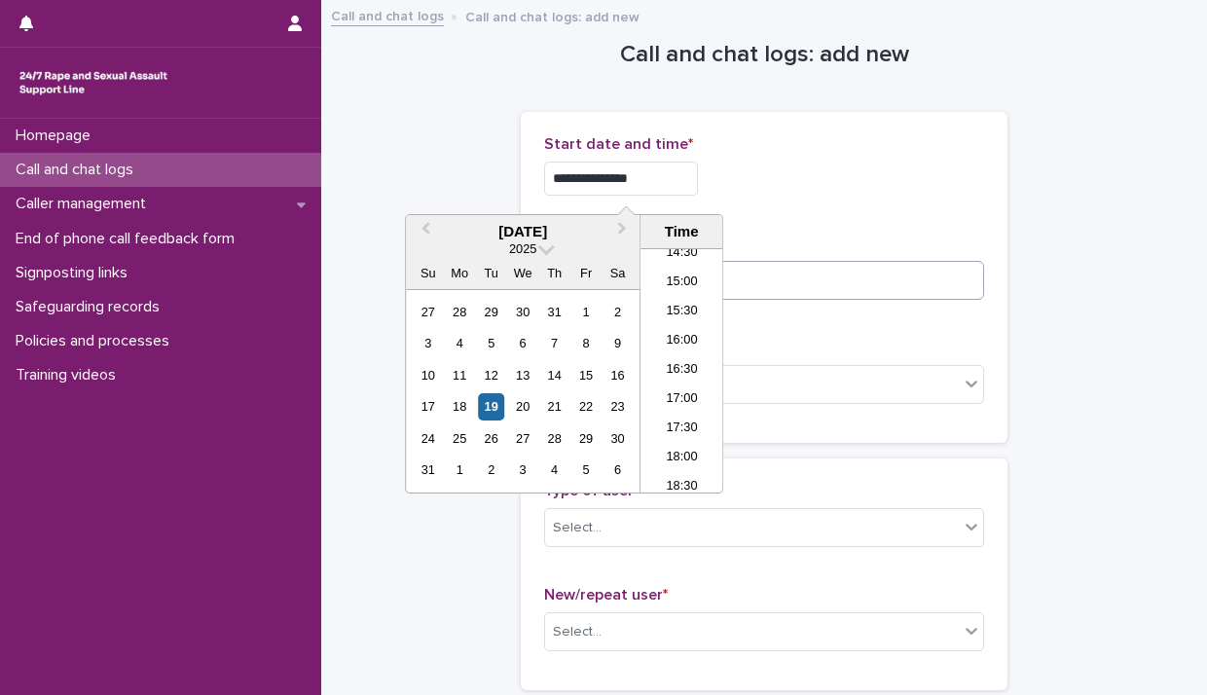
type input "**********"
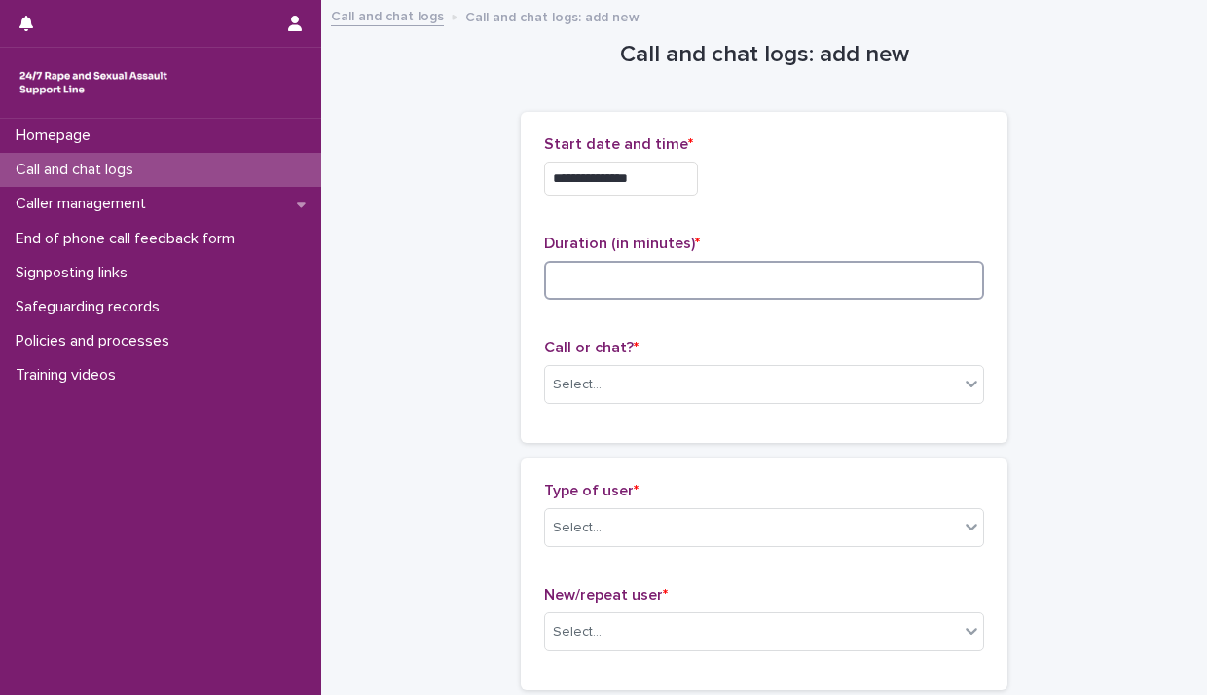
click at [817, 282] on input at bounding box center [764, 280] width 440 height 39
type input "*"
click at [966, 390] on icon at bounding box center [971, 383] width 19 height 19
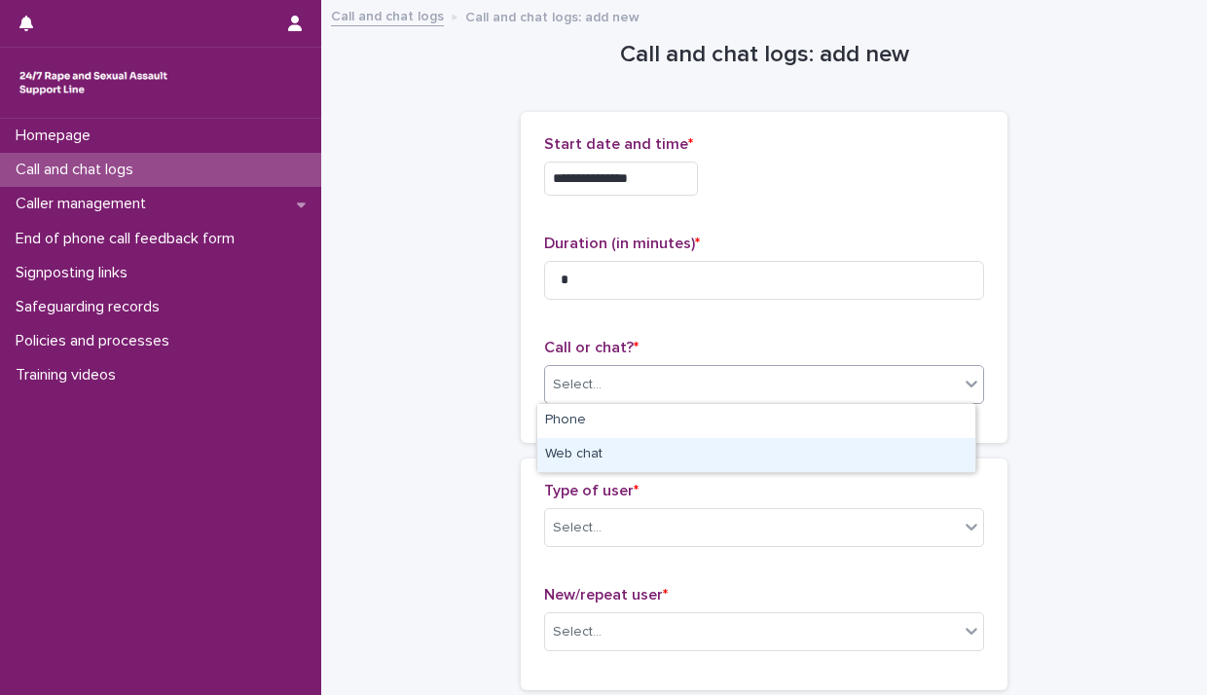
click at [880, 444] on div "Web chat" at bounding box center [756, 455] width 438 height 34
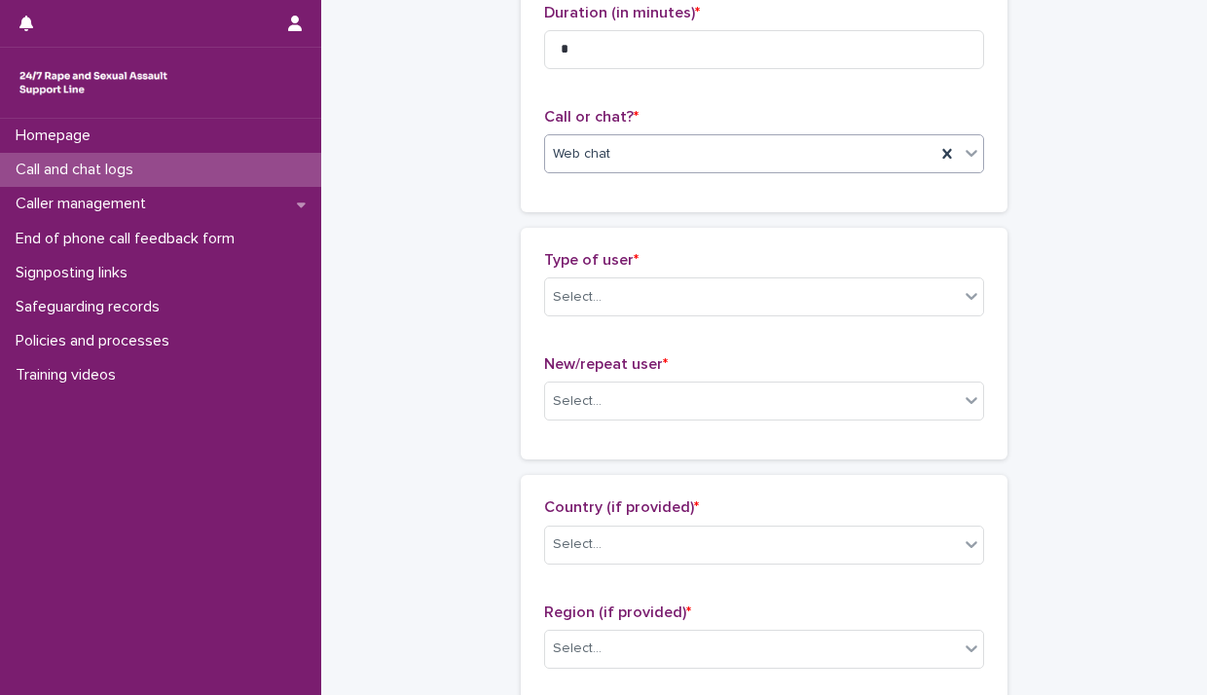
scroll to position [272, 0]
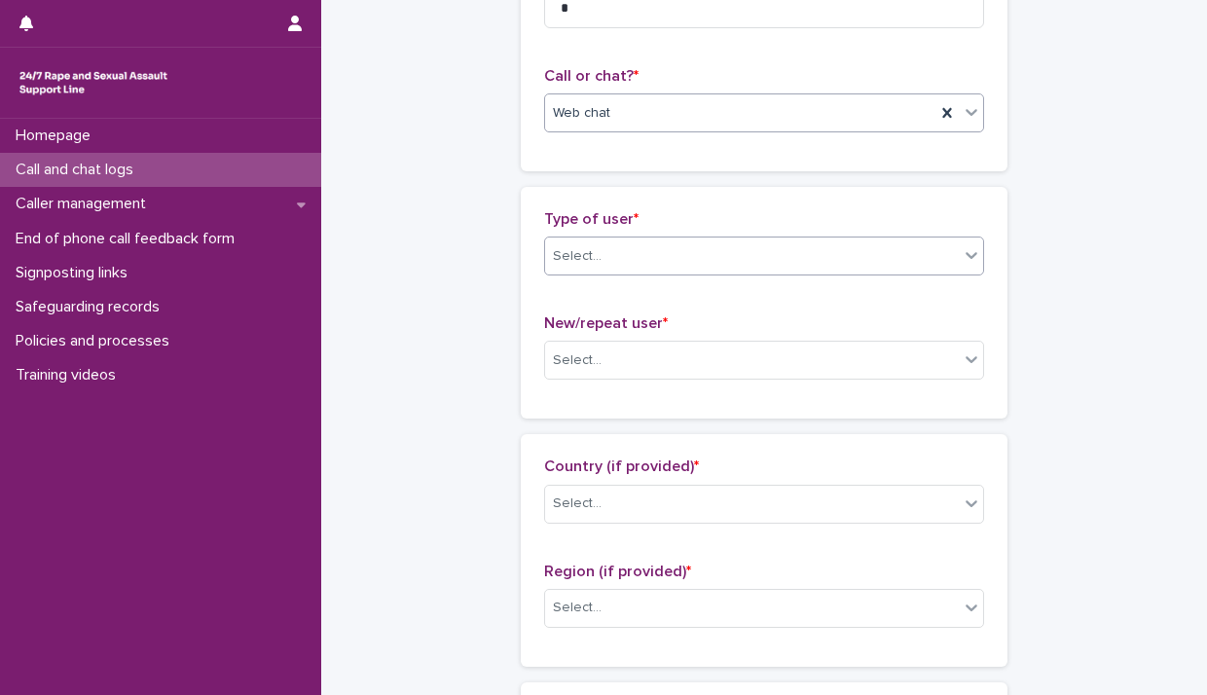
click at [938, 255] on div "Select..." at bounding box center [752, 256] width 414 height 32
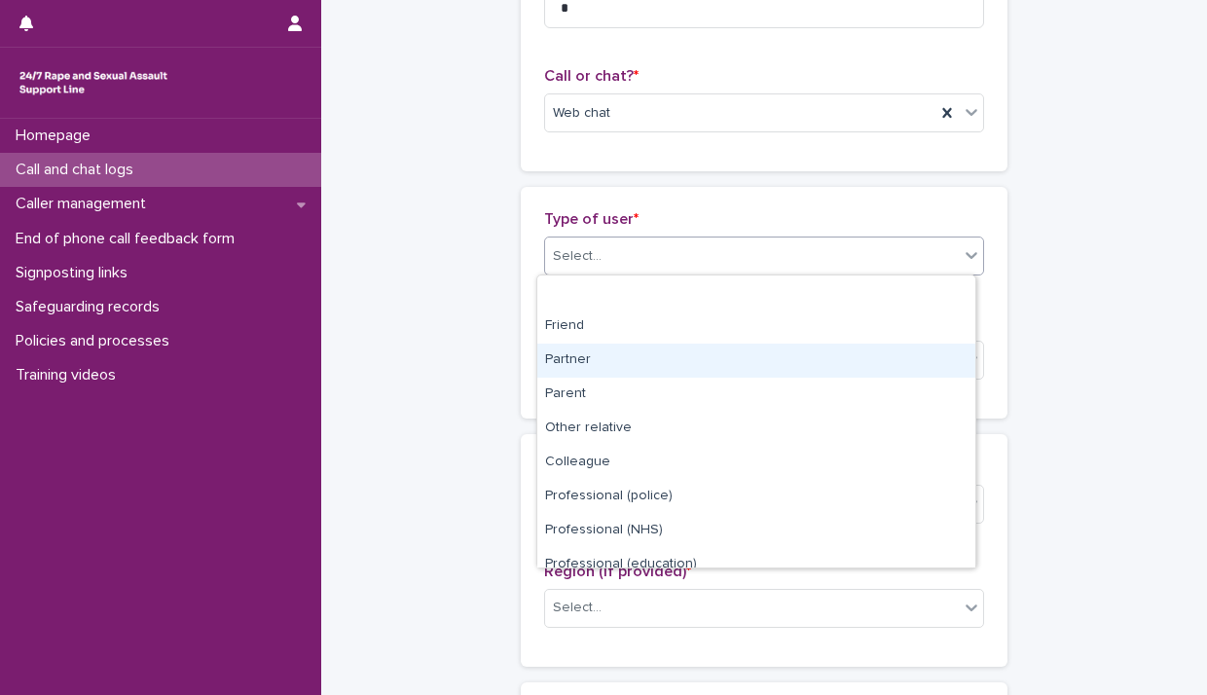
scroll to position [218, 0]
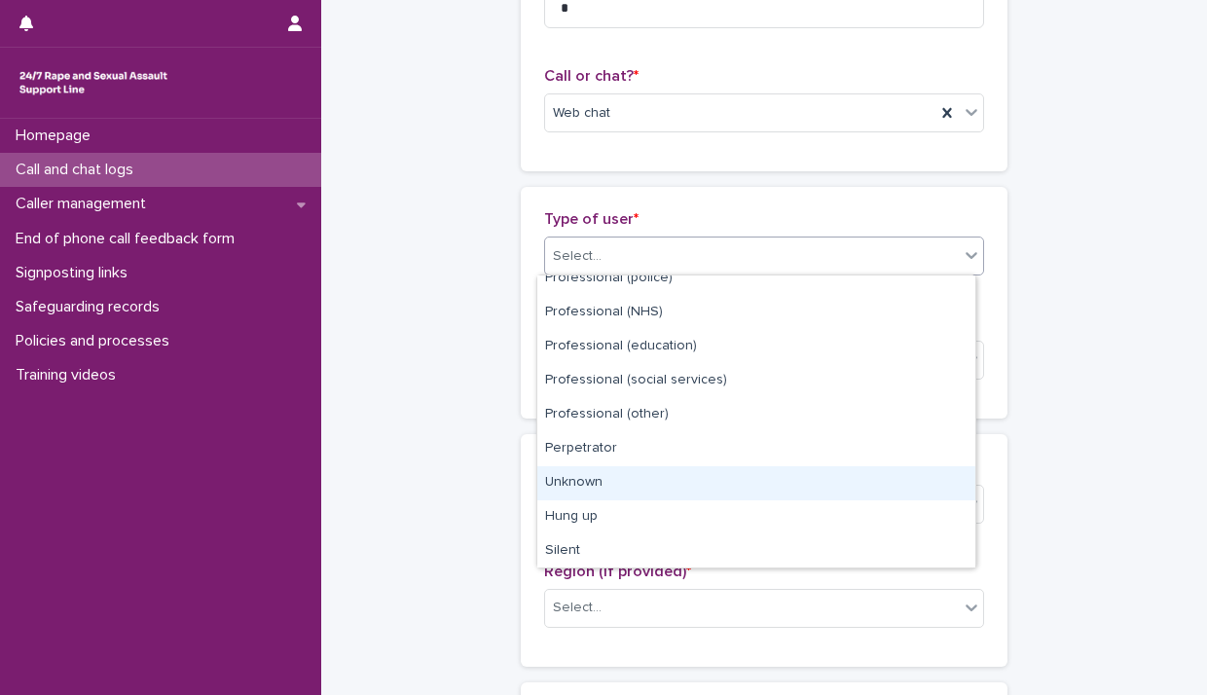
click at [866, 495] on div "Unknown" at bounding box center [756, 483] width 438 height 34
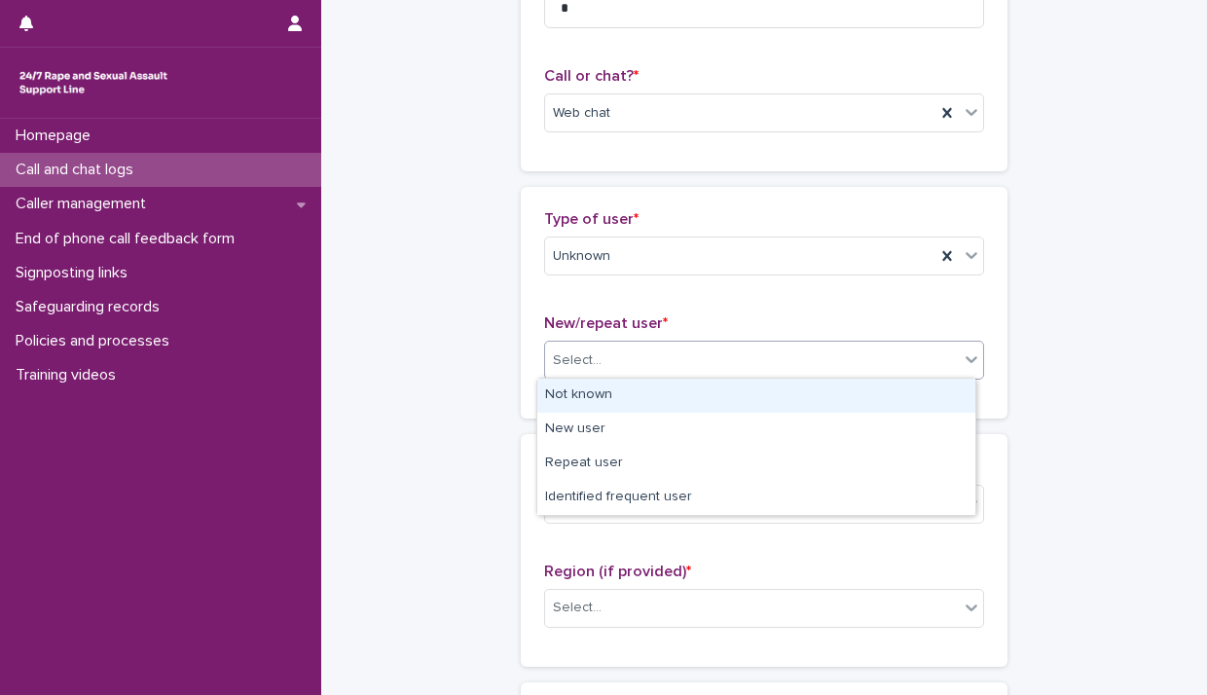
click at [960, 354] on div at bounding box center [971, 359] width 23 height 35
click at [907, 399] on div "Not known" at bounding box center [756, 396] width 438 height 34
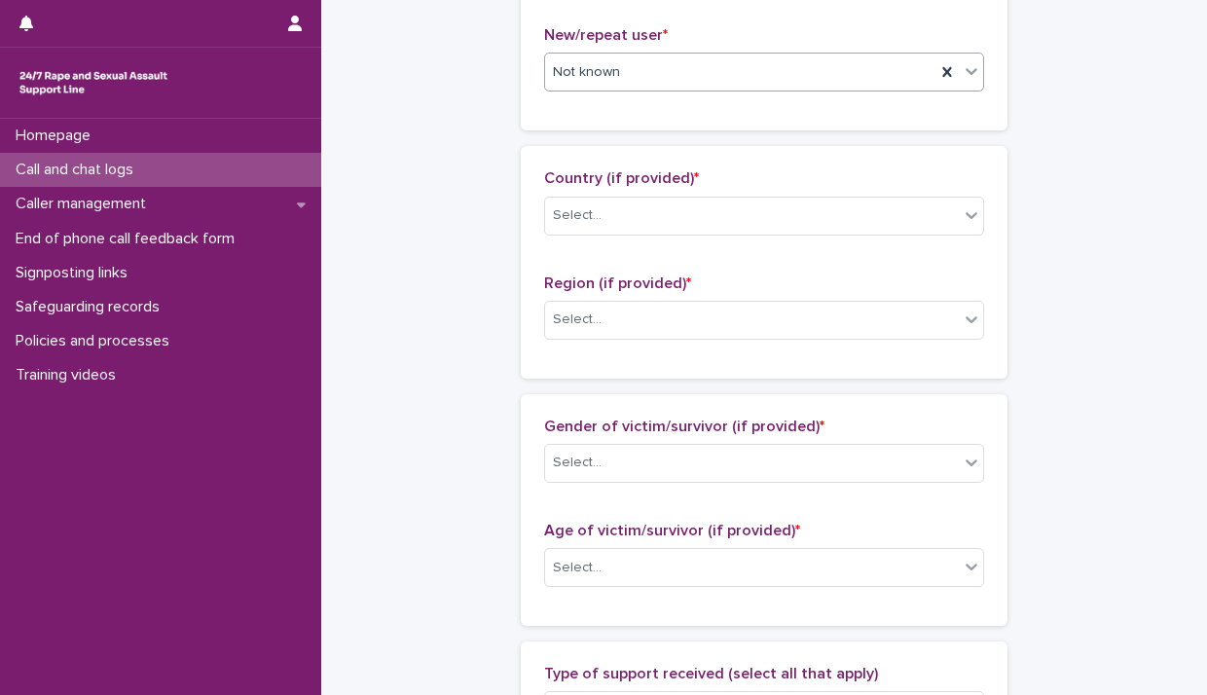
scroll to position [589, 0]
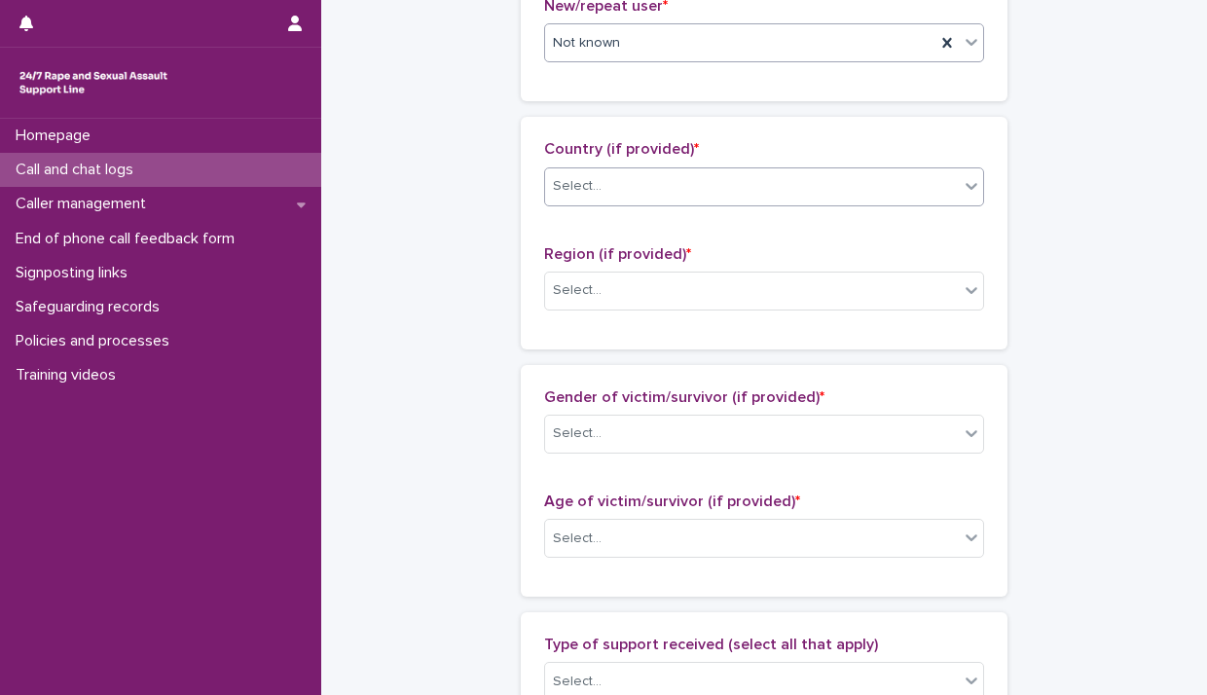
click at [961, 193] on div at bounding box center [971, 185] width 23 height 35
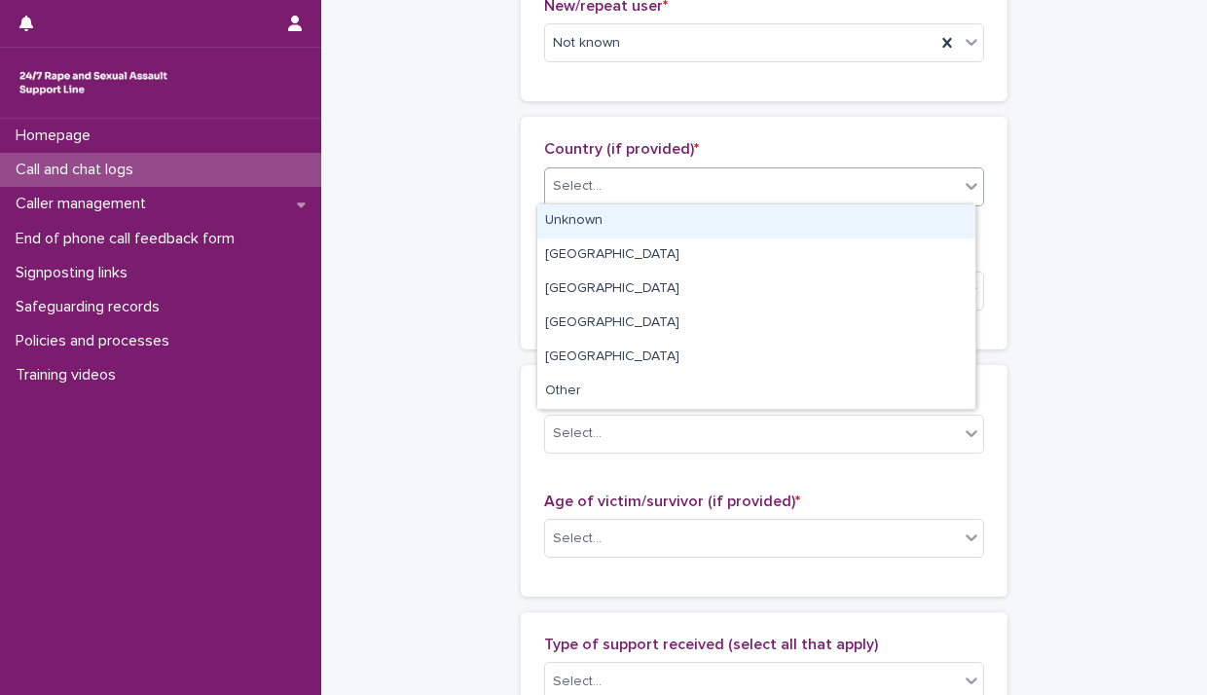
click at [942, 221] on div "Unknown" at bounding box center [756, 221] width 438 height 34
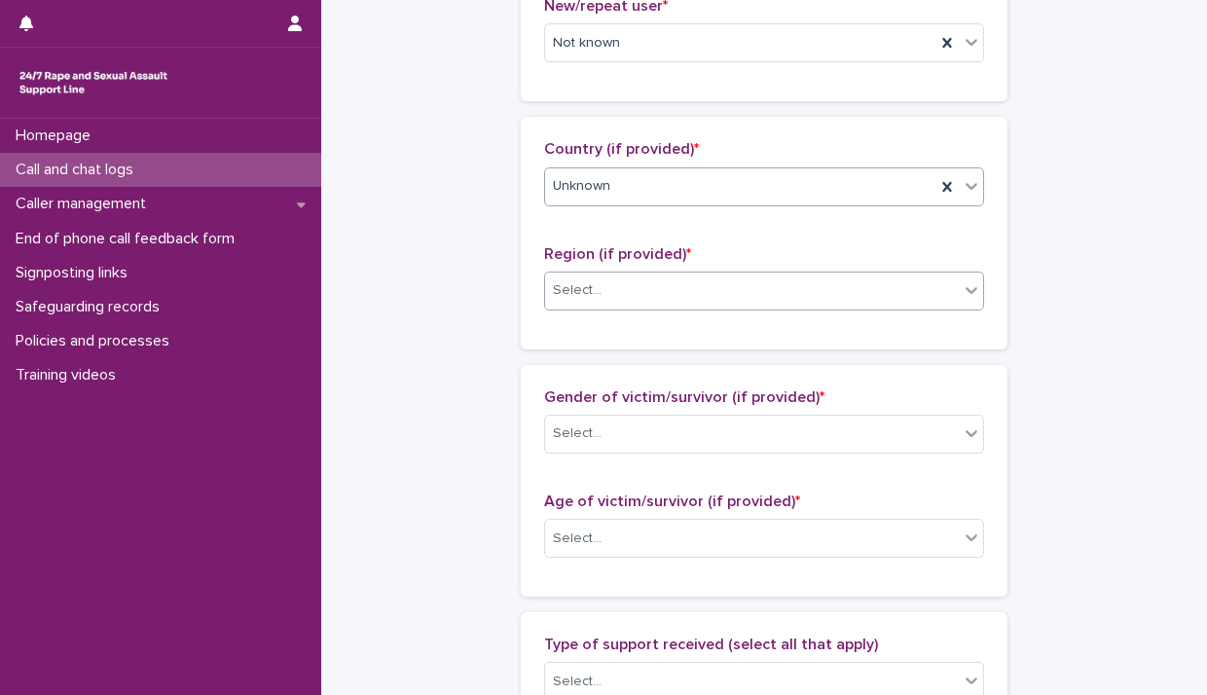
click at [964, 293] on icon at bounding box center [971, 289] width 19 height 19
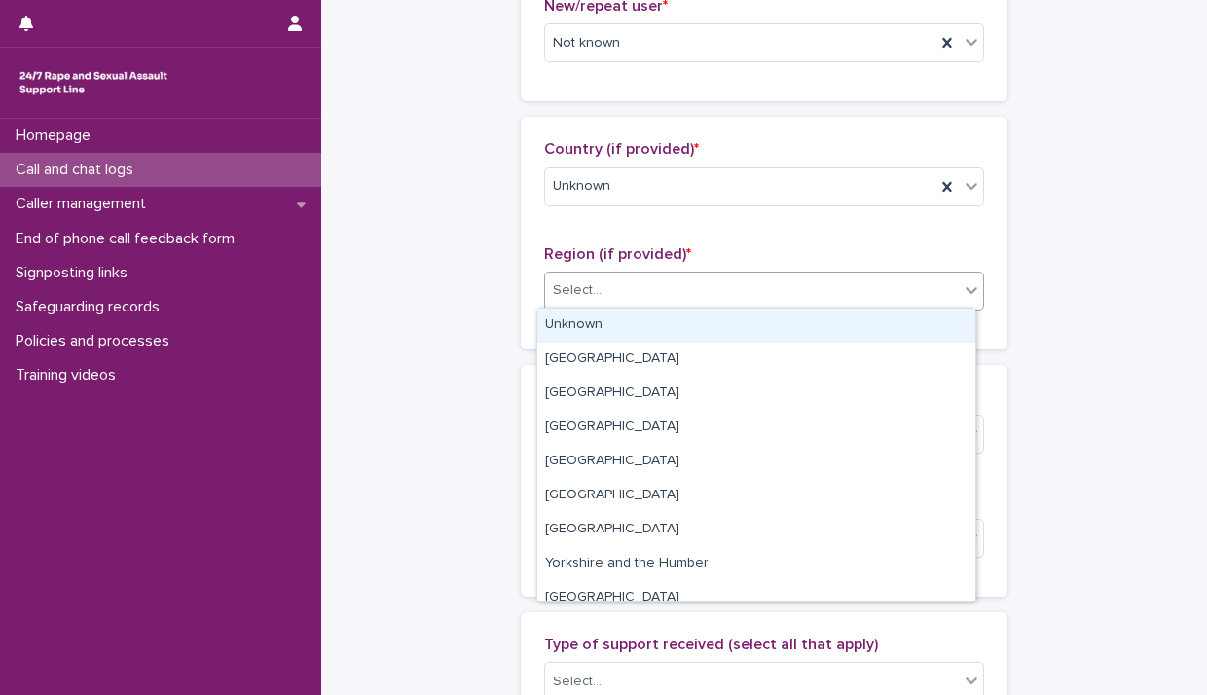
click at [939, 332] on div "Unknown" at bounding box center [756, 326] width 438 height 34
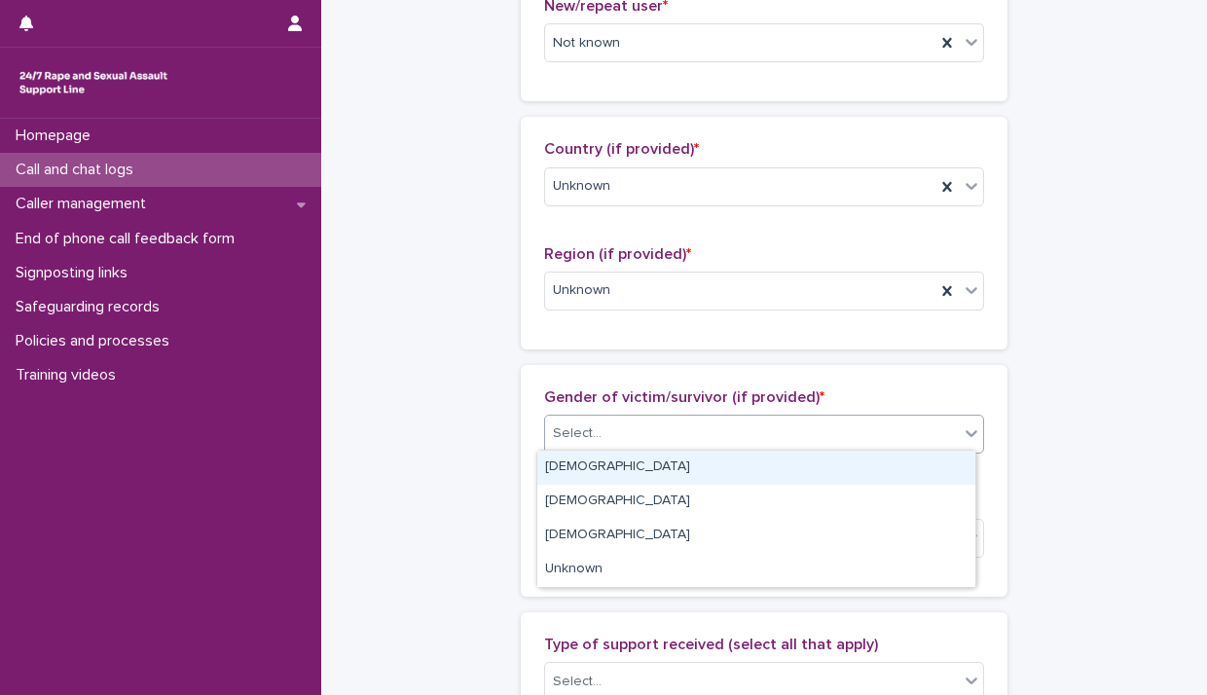
click at [962, 437] on icon at bounding box center [971, 433] width 19 height 19
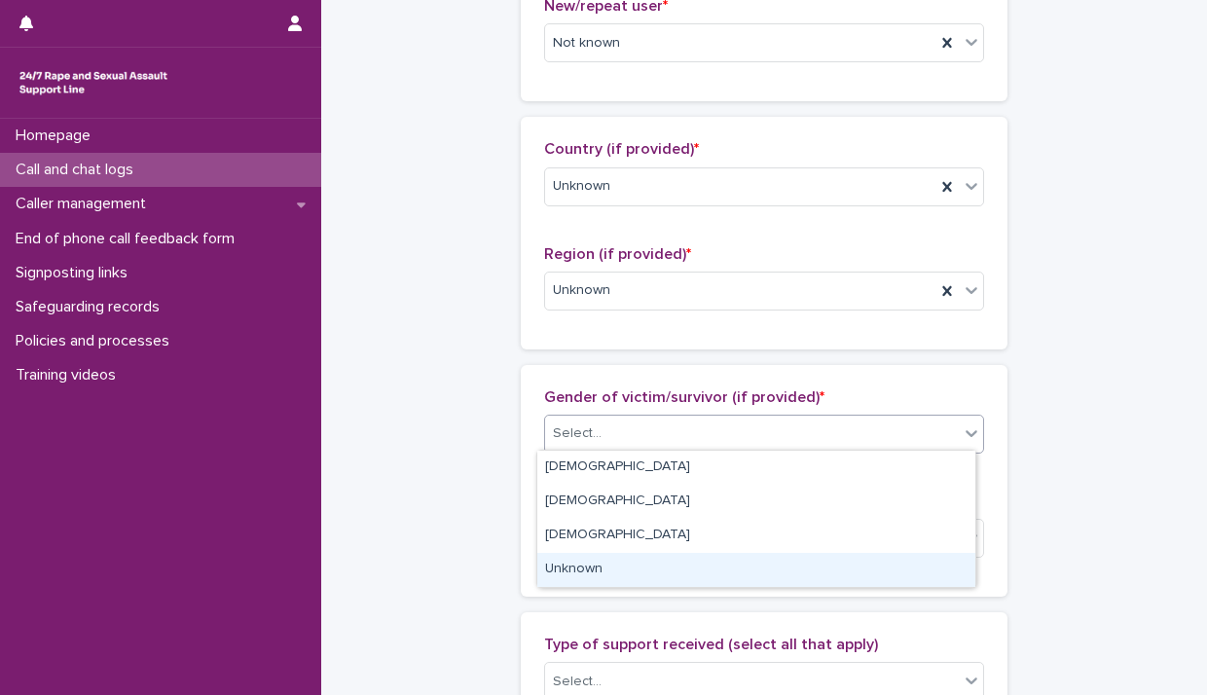
click at [904, 567] on div "Unknown" at bounding box center [756, 570] width 438 height 34
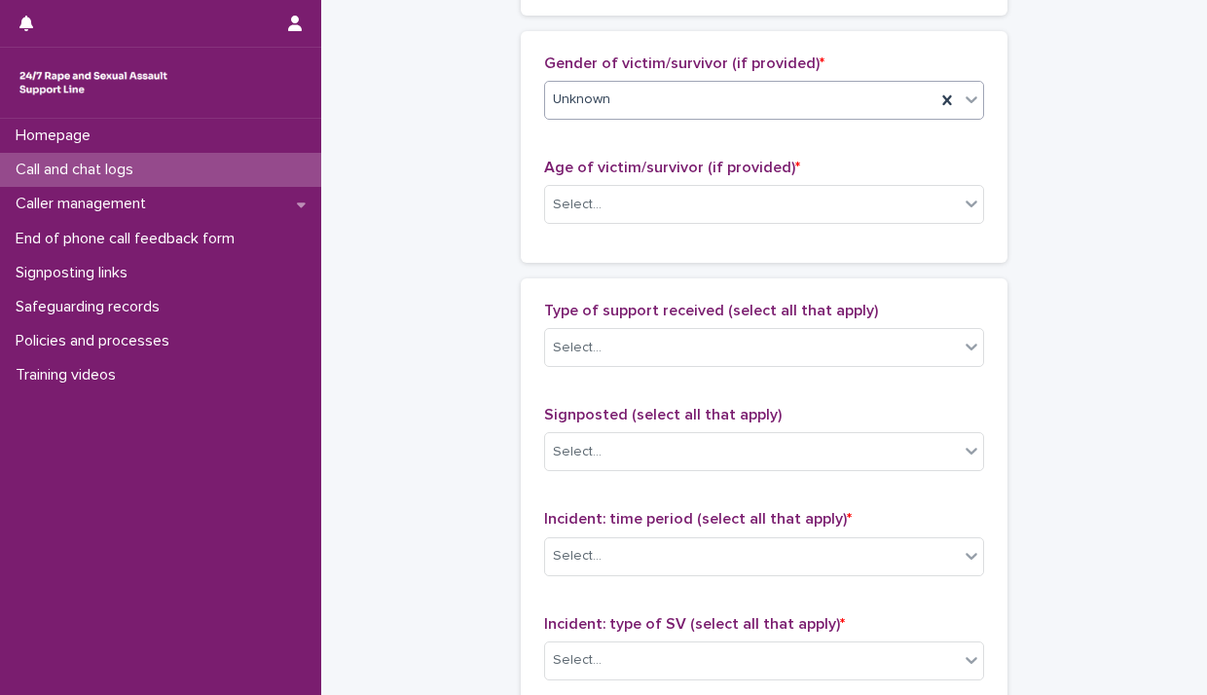
scroll to position [985, 0]
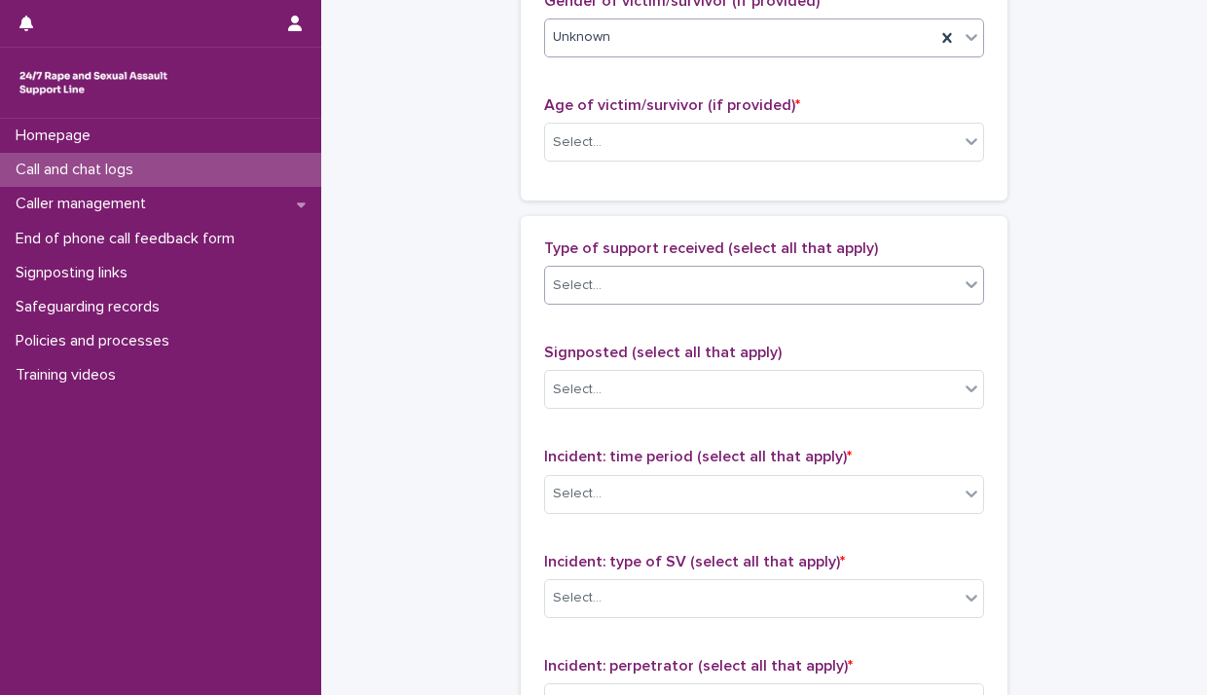
click at [966, 283] on icon at bounding box center [971, 284] width 19 height 19
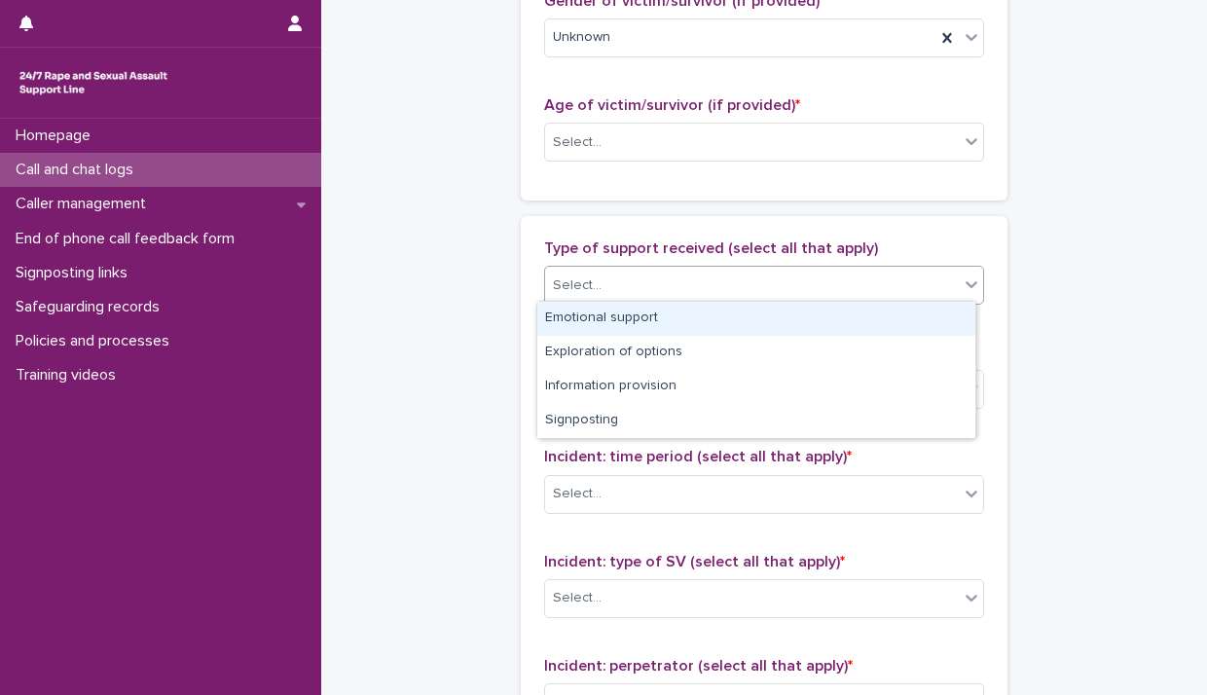
click at [952, 302] on div "Emotional support" at bounding box center [756, 319] width 438 height 34
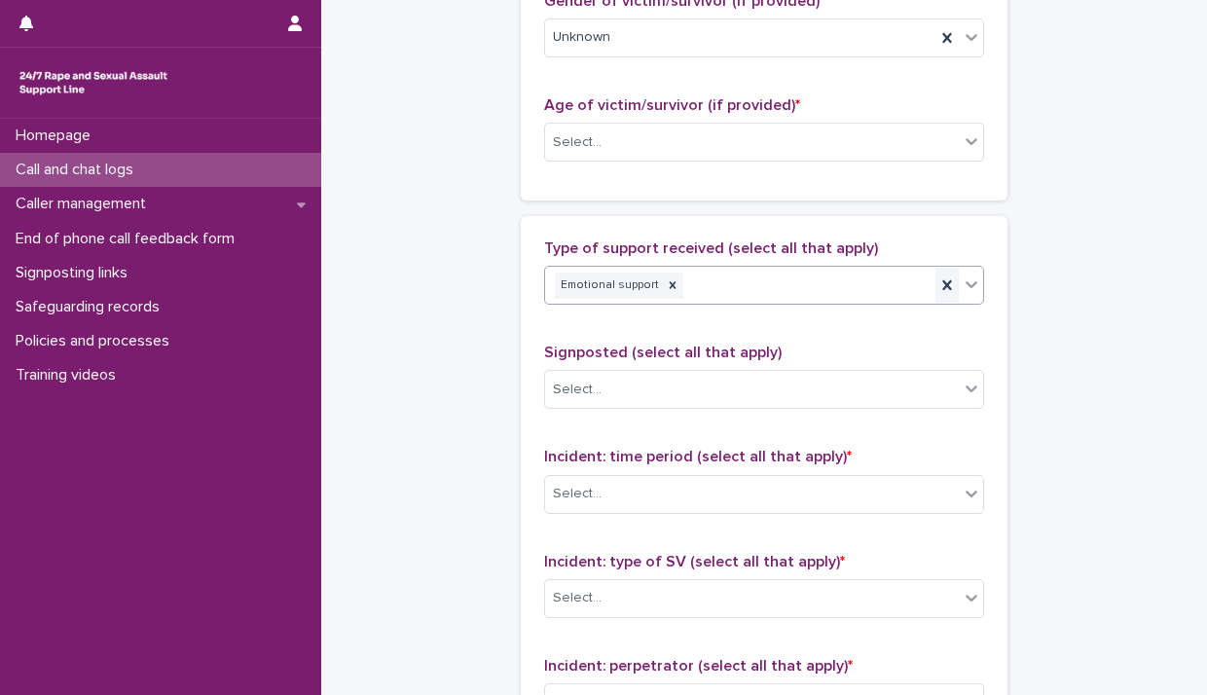
click at [942, 280] on icon at bounding box center [946, 285] width 9 height 10
click at [966, 488] on icon at bounding box center [971, 493] width 19 height 19
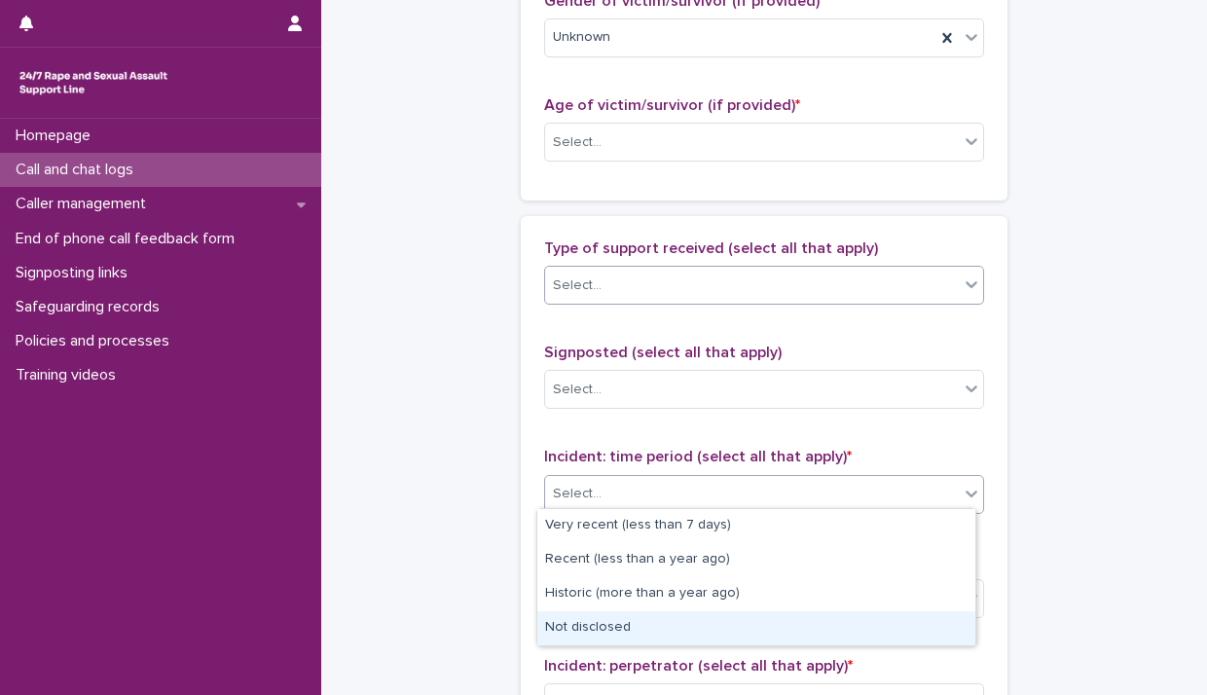
click at [819, 617] on div "Not disclosed" at bounding box center [756, 628] width 438 height 34
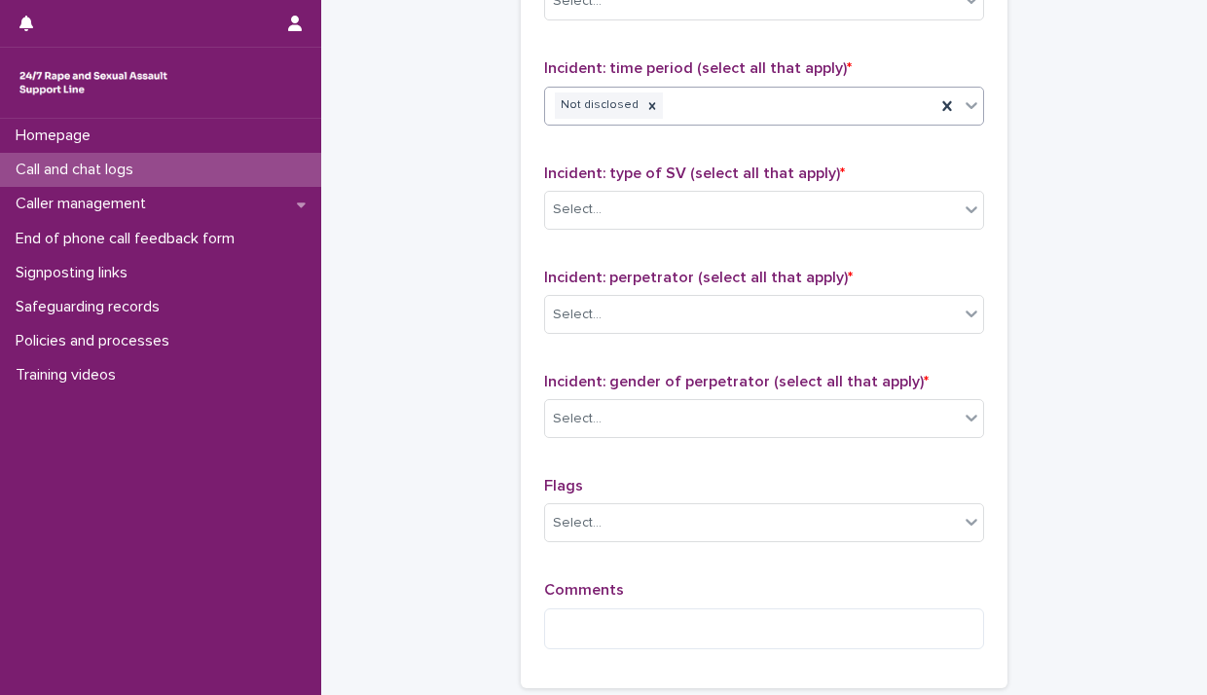
scroll to position [1418, 0]
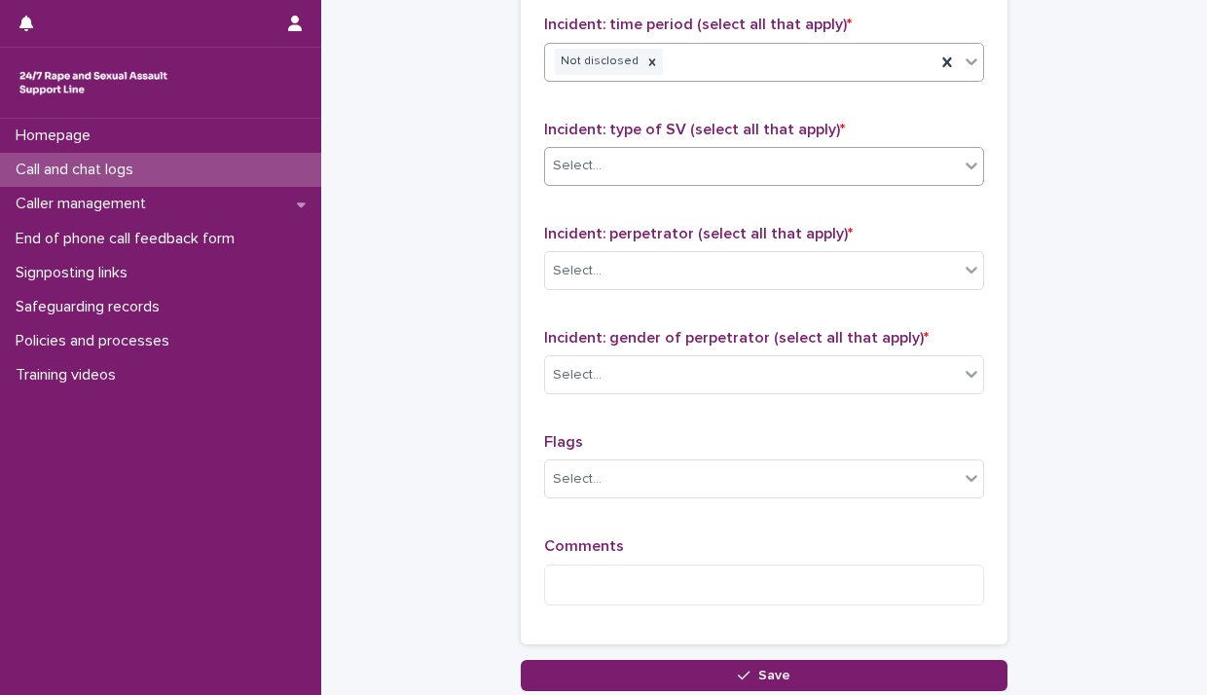
click at [962, 161] on icon at bounding box center [971, 165] width 19 height 19
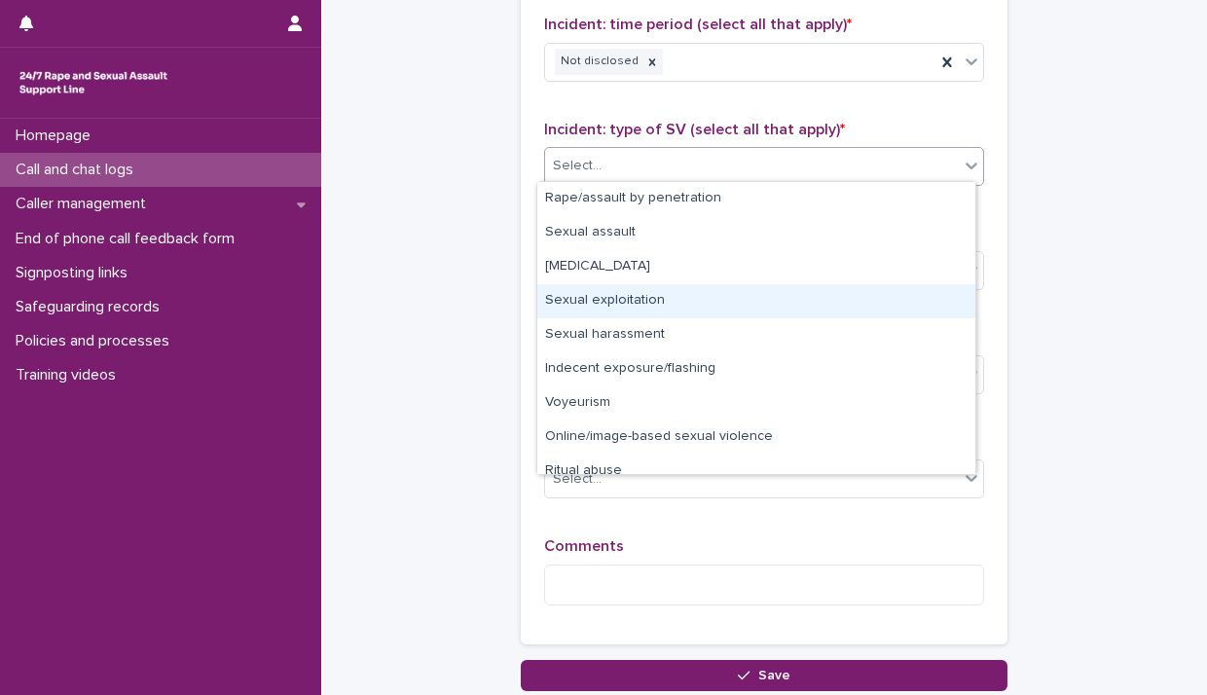
scroll to position [49, 0]
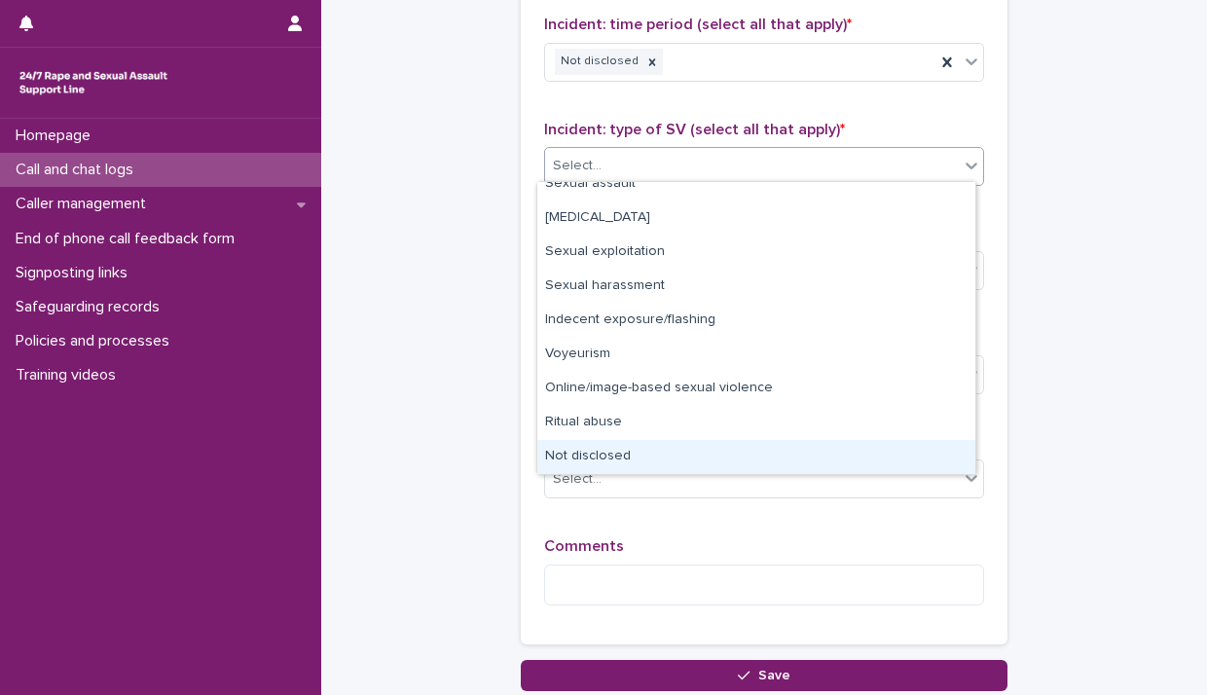
click at [899, 440] on div "Not disclosed" at bounding box center [756, 457] width 438 height 34
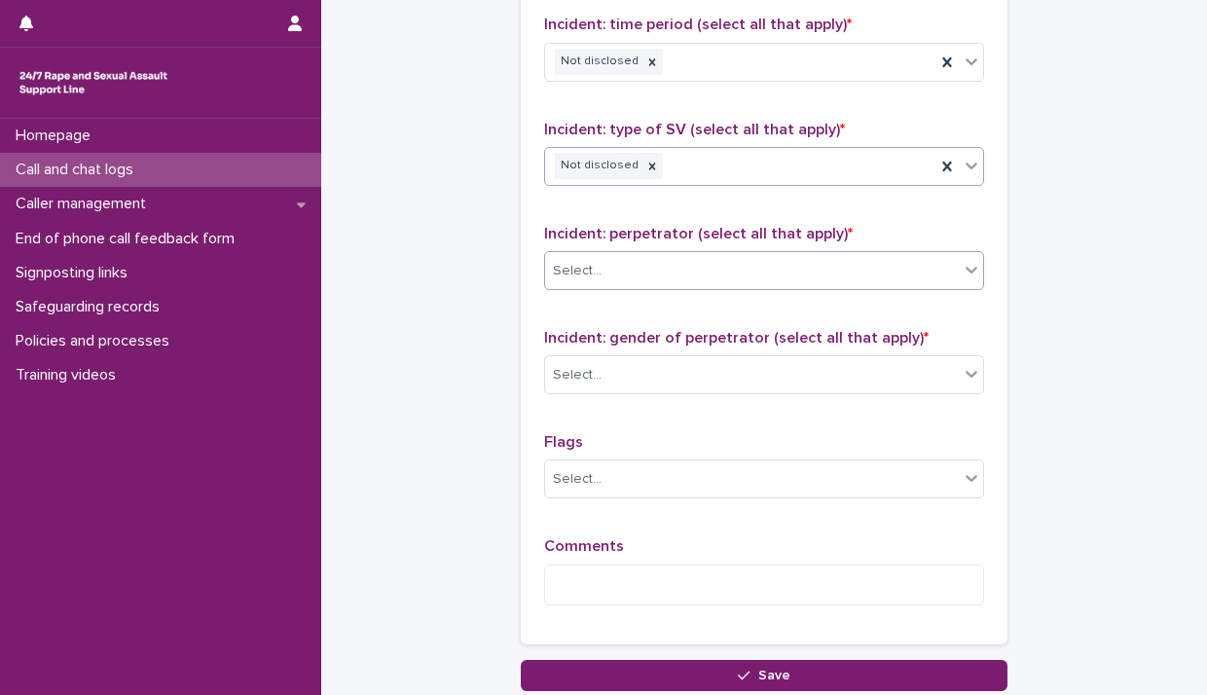
click at [974, 263] on div at bounding box center [971, 269] width 23 height 35
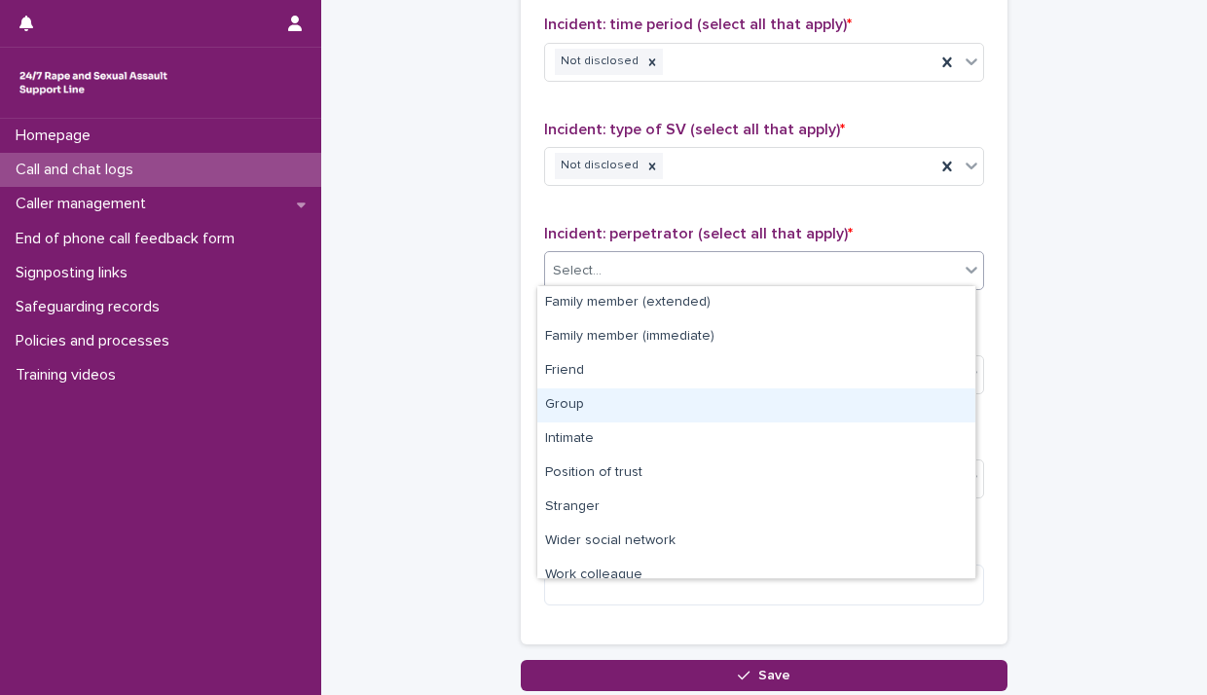
scroll to position [82, 0]
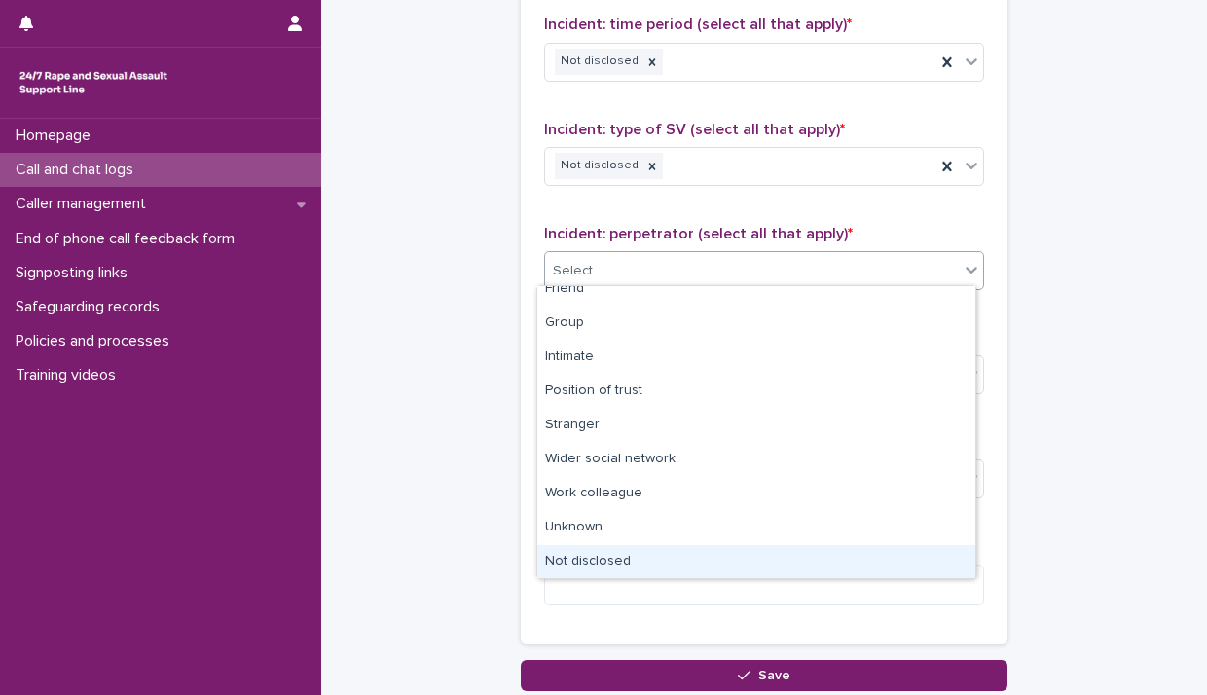
click at [836, 571] on div "Not disclosed" at bounding box center [756, 562] width 438 height 34
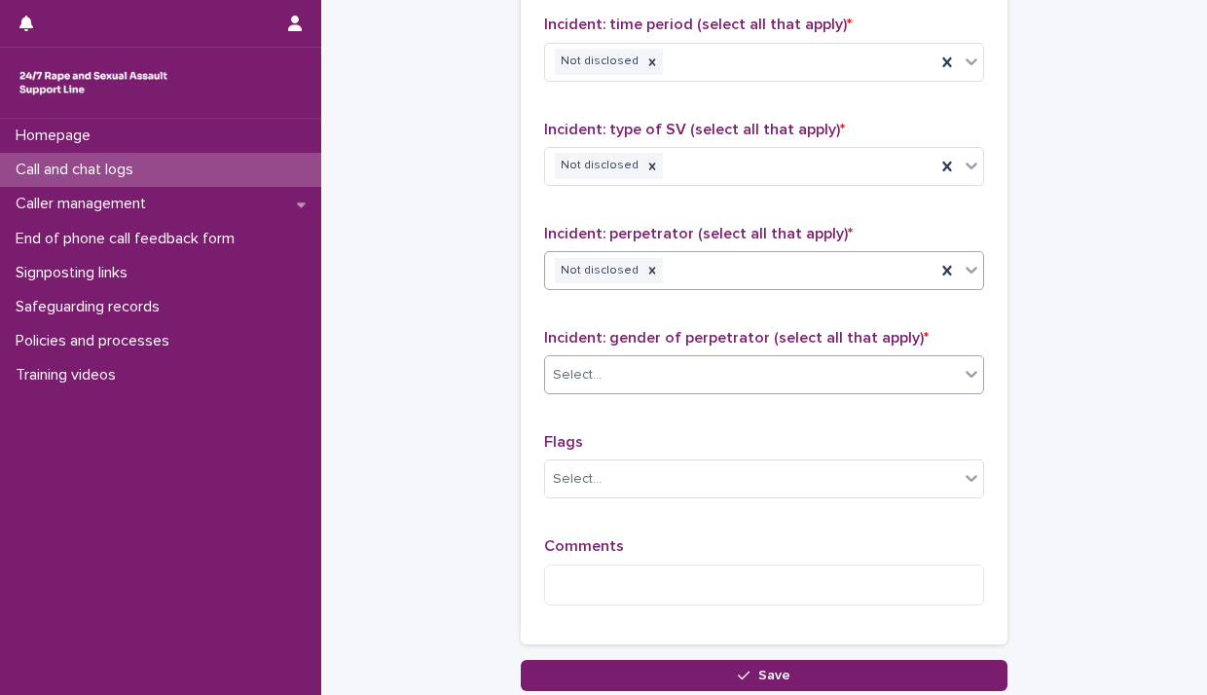
click at [962, 375] on icon at bounding box center [971, 373] width 19 height 19
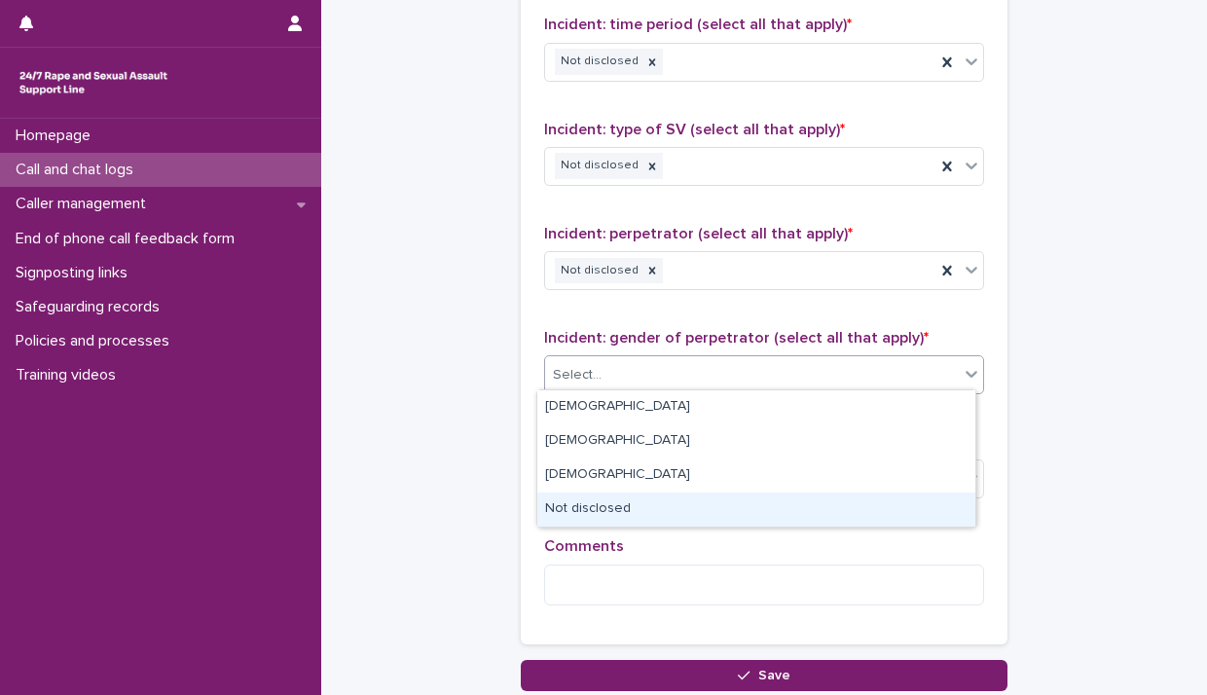
click at [869, 519] on div "Not disclosed" at bounding box center [756, 510] width 438 height 34
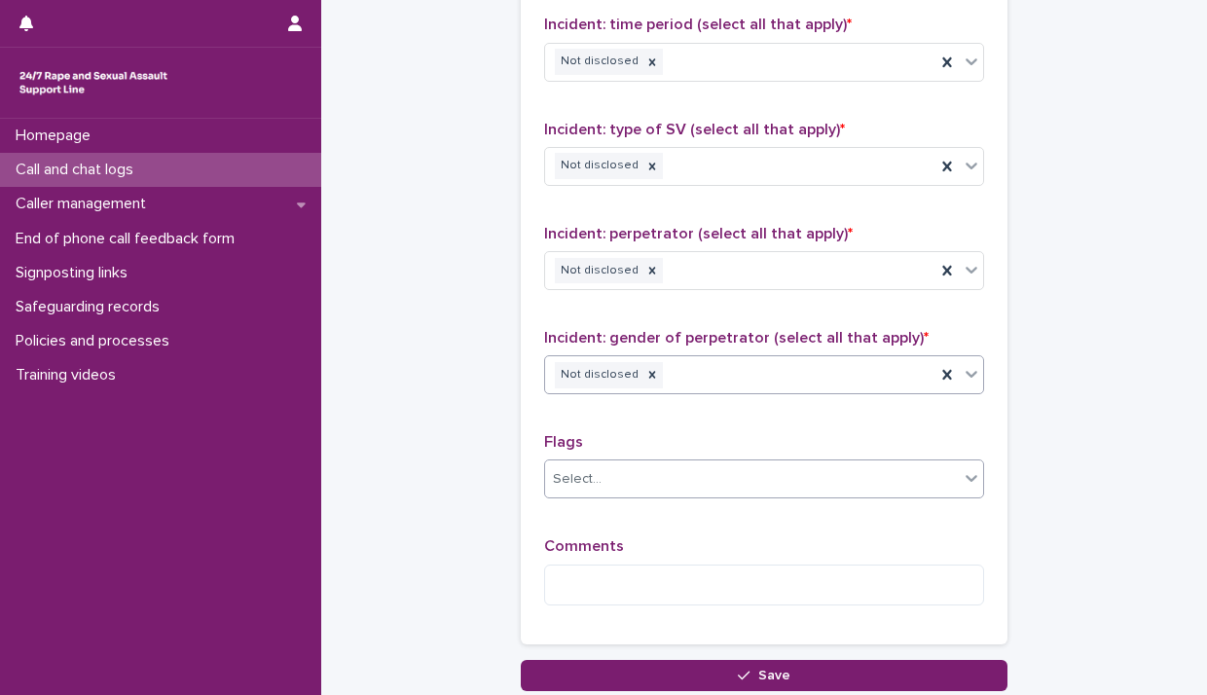
click at [946, 475] on div "Select..." at bounding box center [752, 479] width 414 height 32
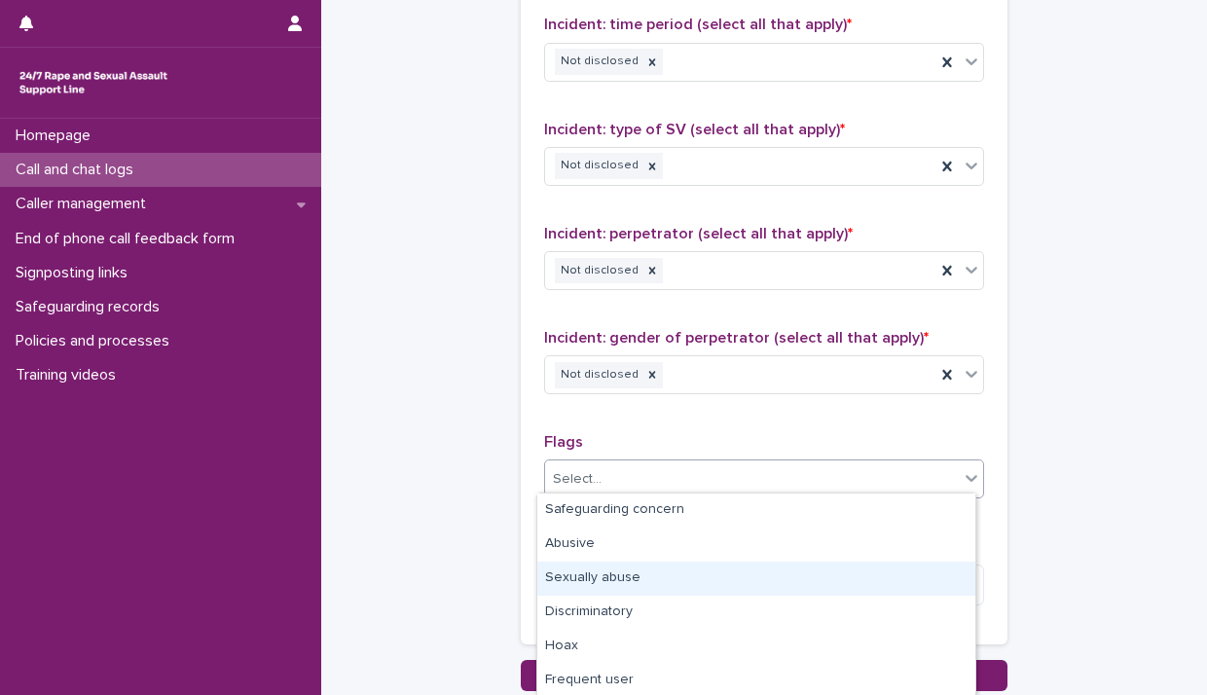
click at [892, 586] on div "Sexually abuse" at bounding box center [756, 579] width 438 height 34
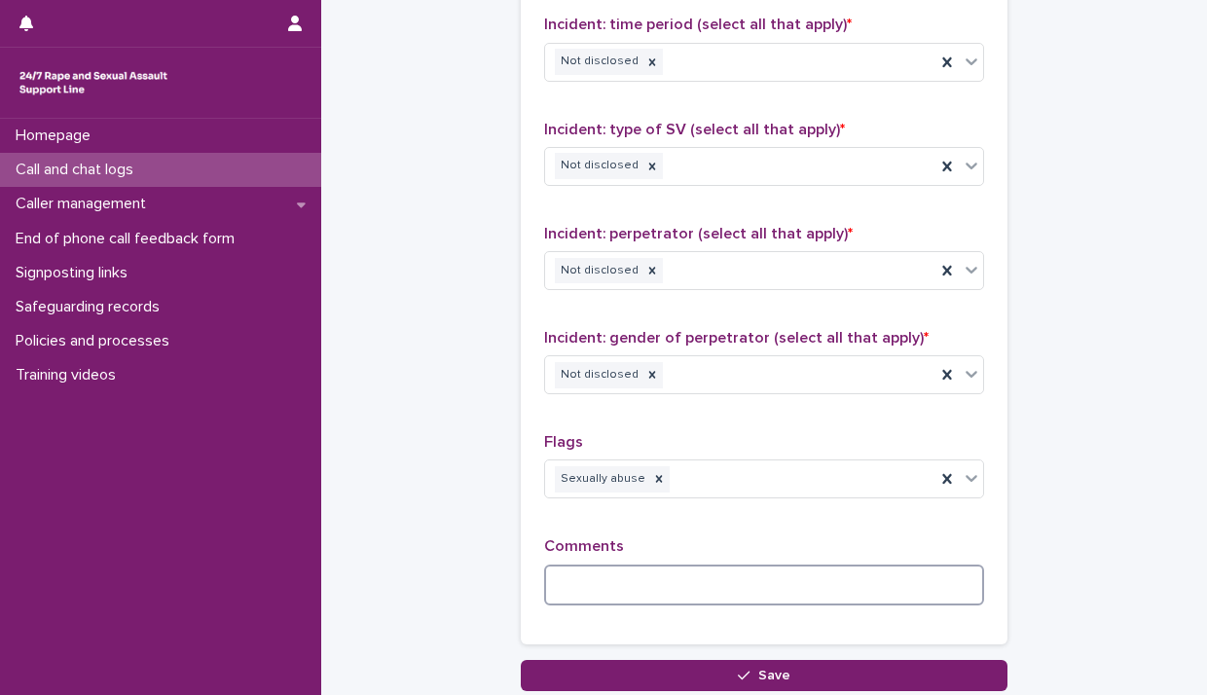
click at [601, 577] on textarea at bounding box center [764, 586] width 440 height 42
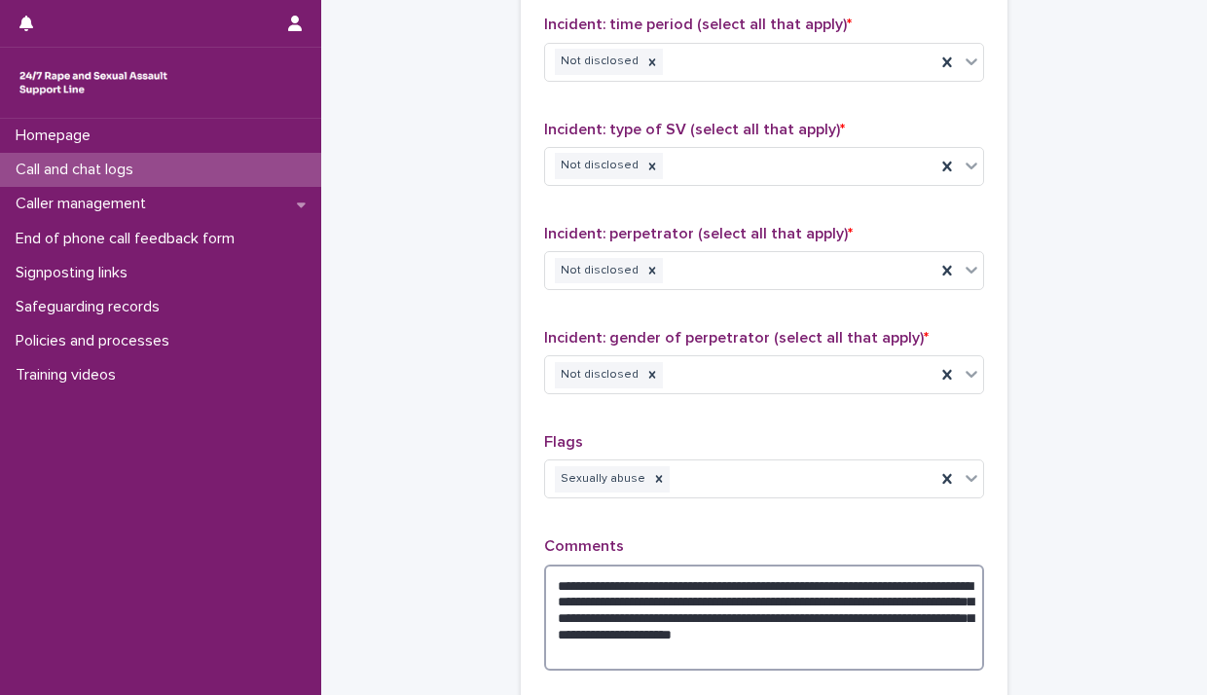
scroll to position [1625, 0]
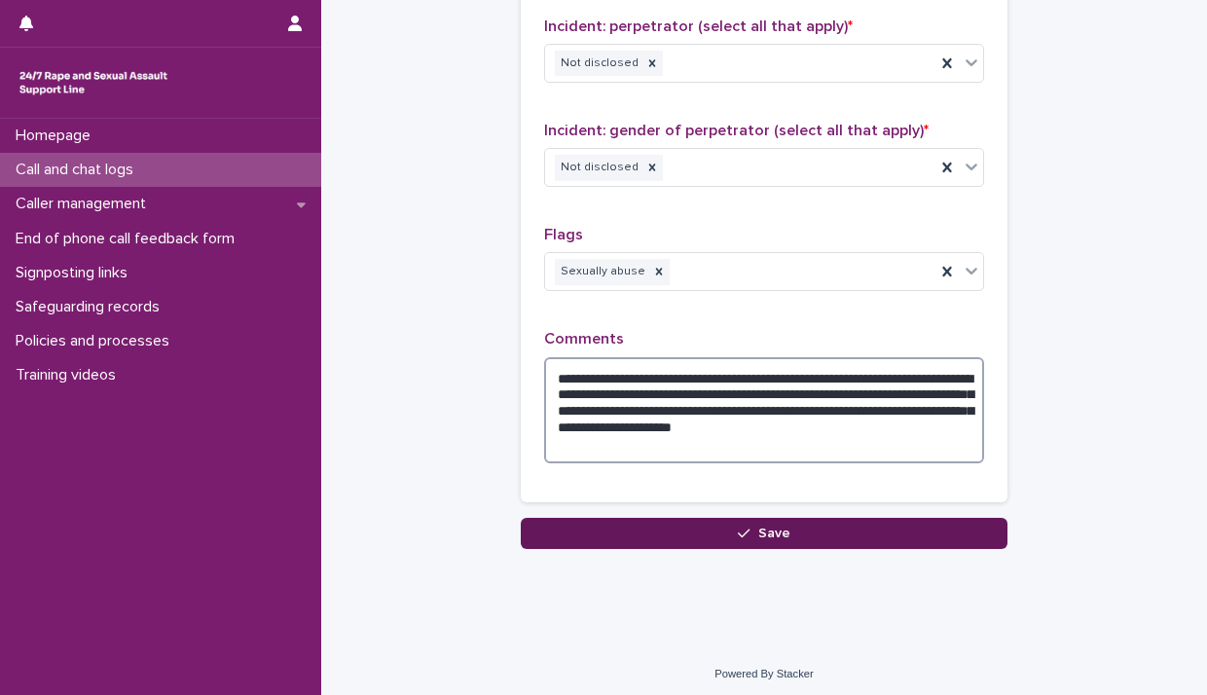
type textarea "**********"
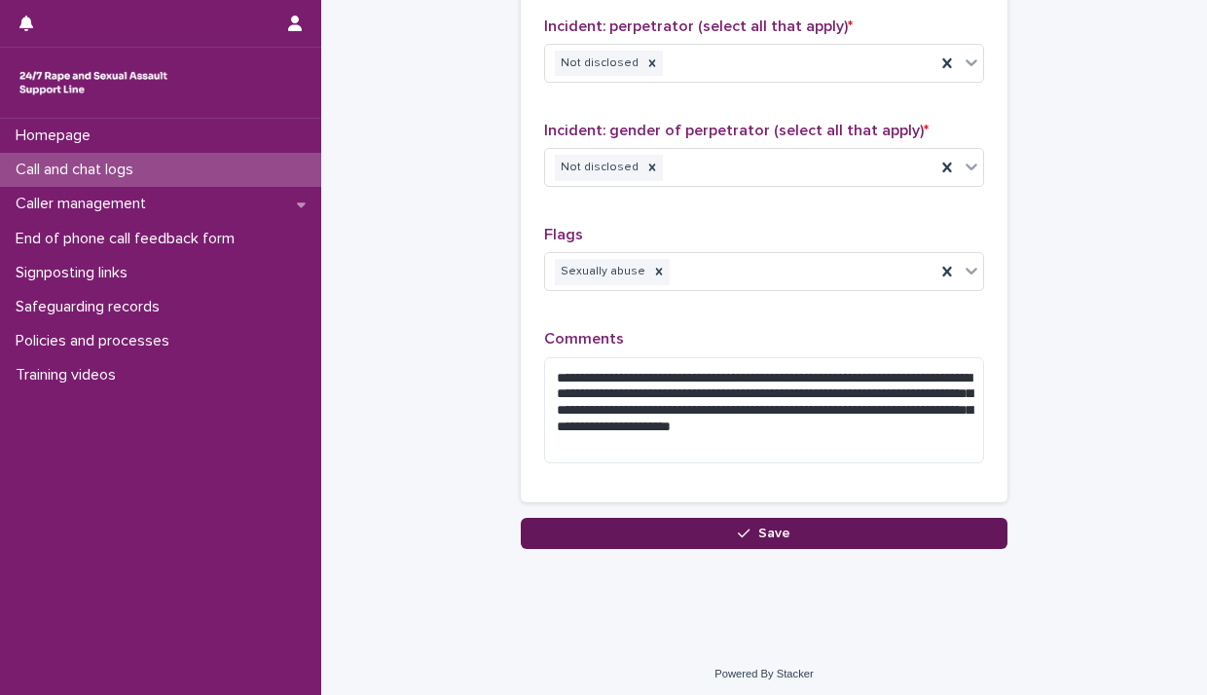
click at [800, 529] on button "Save" at bounding box center [764, 533] width 487 height 31
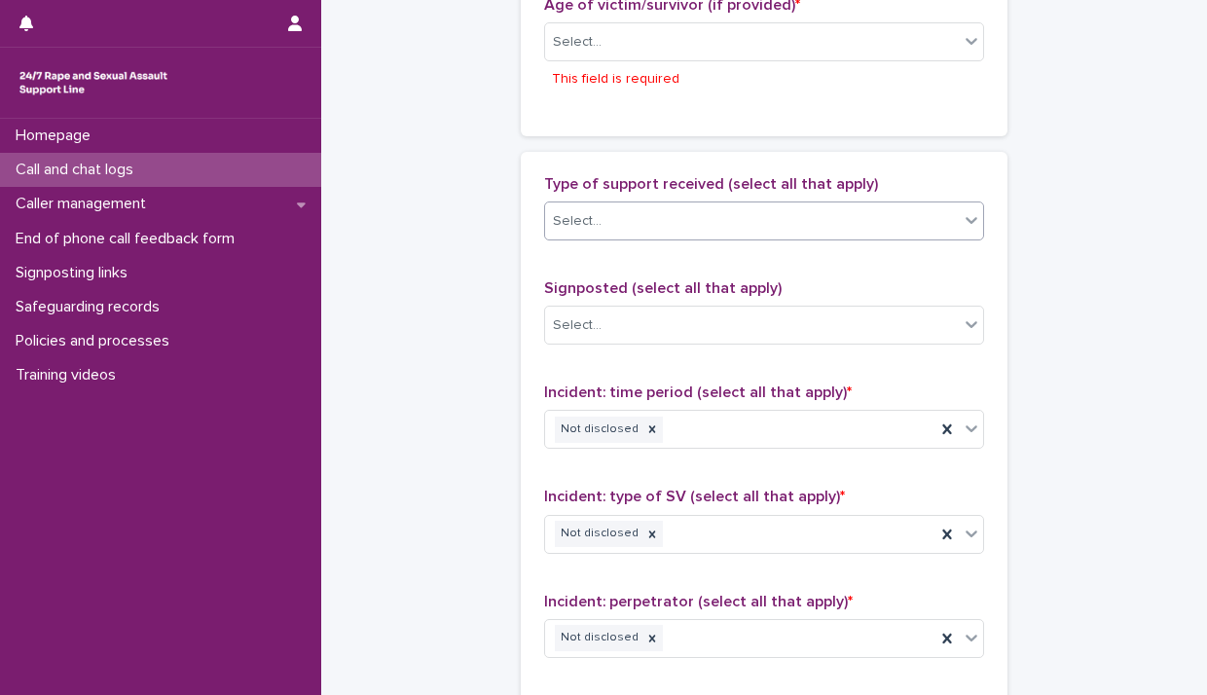
scroll to position [1092, 0]
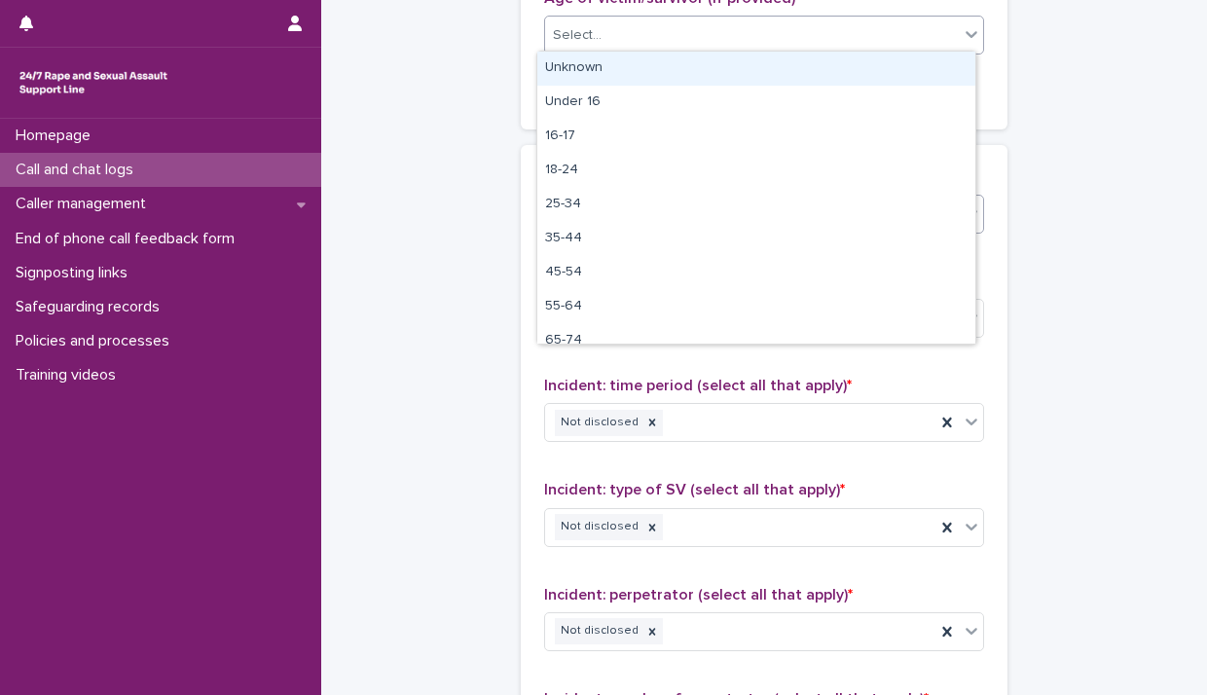
click at [969, 31] on icon at bounding box center [972, 34] width 12 height 7
click at [873, 73] on div "Unknown" at bounding box center [756, 69] width 438 height 34
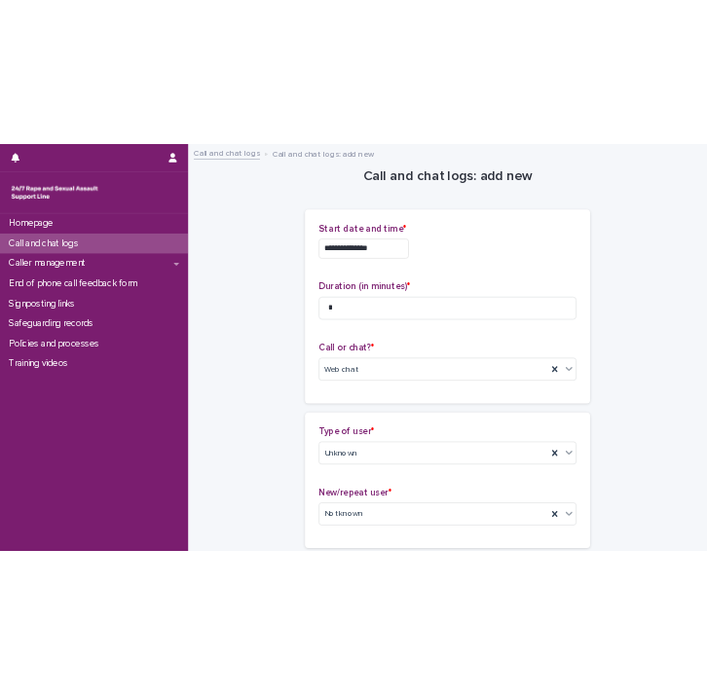
scroll to position [1608, 0]
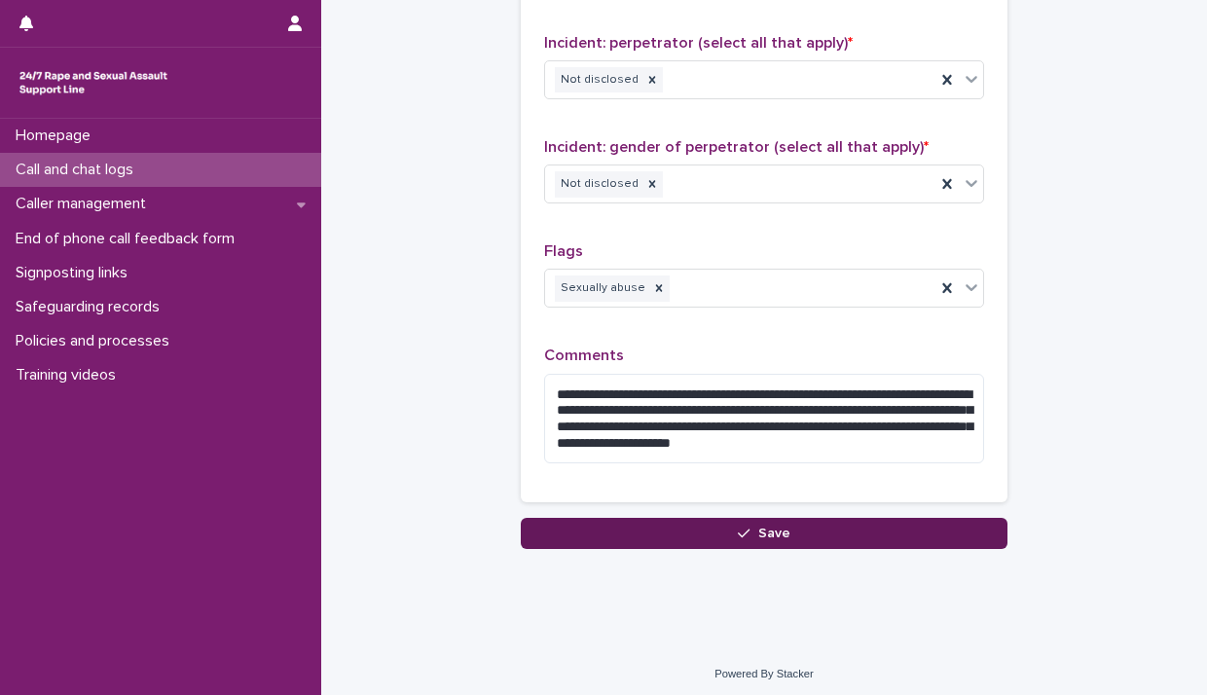
click at [658, 518] on button "Save" at bounding box center [764, 533] width 487 height 31
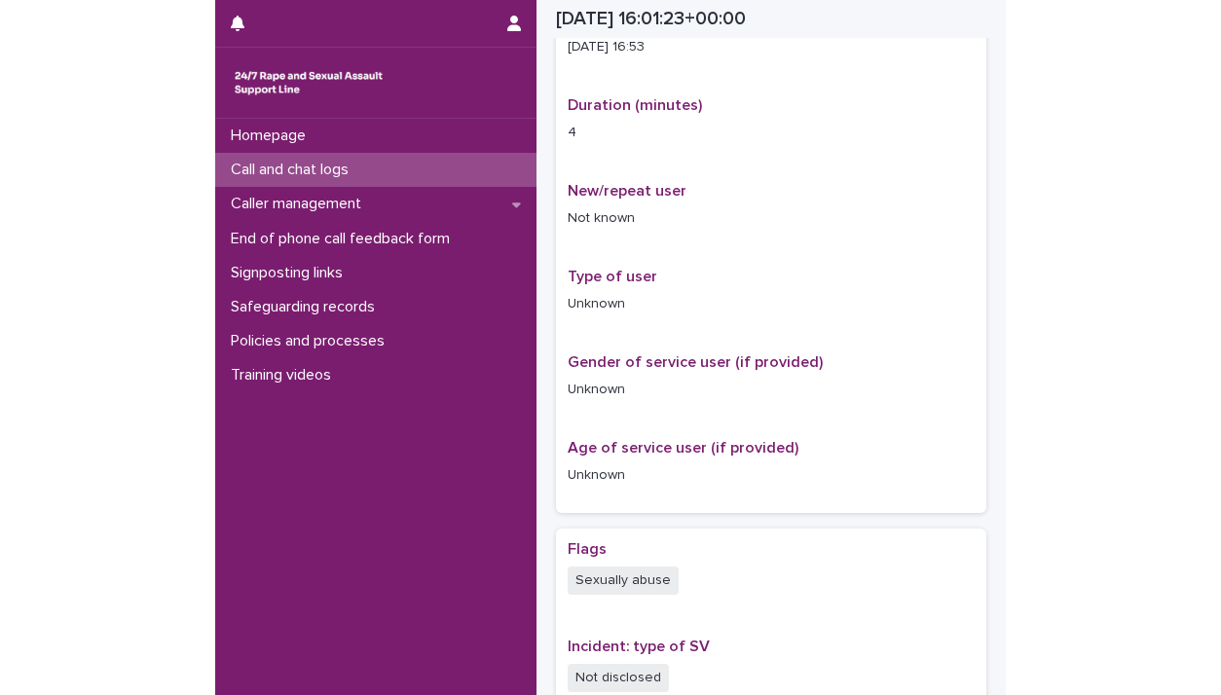
scroll to position [194, 0]
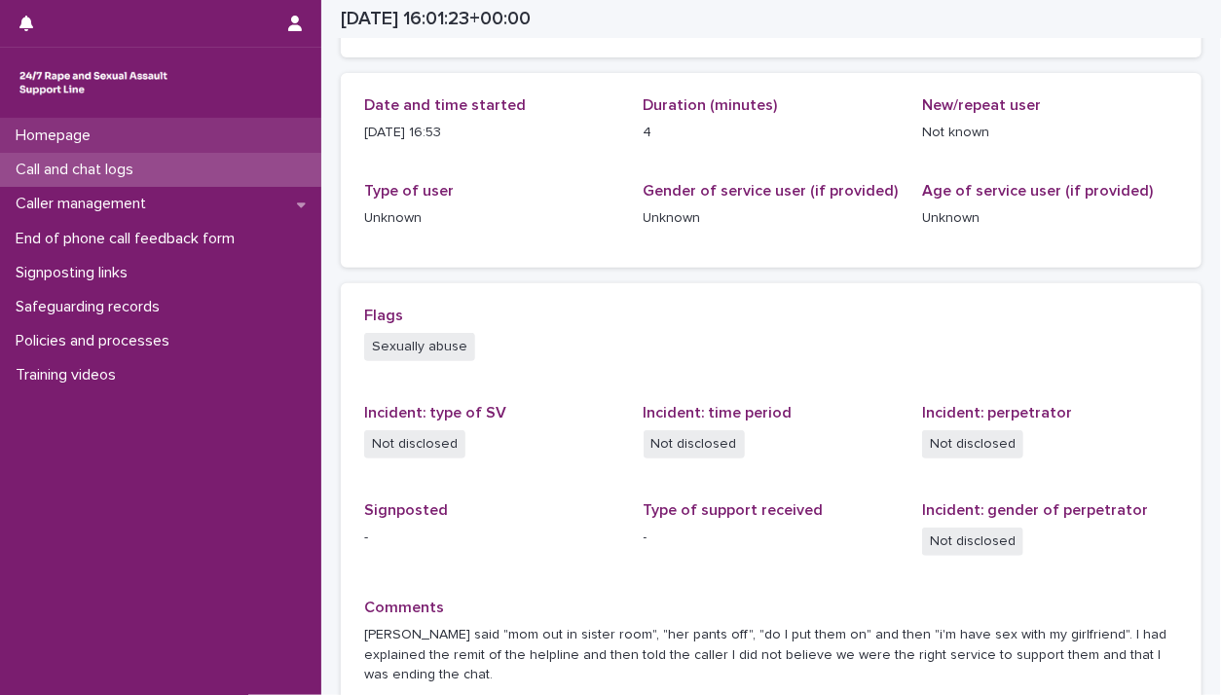
click at [91, 149] on div "Homepage" at bounding box center [160, 136] width 321 height 34
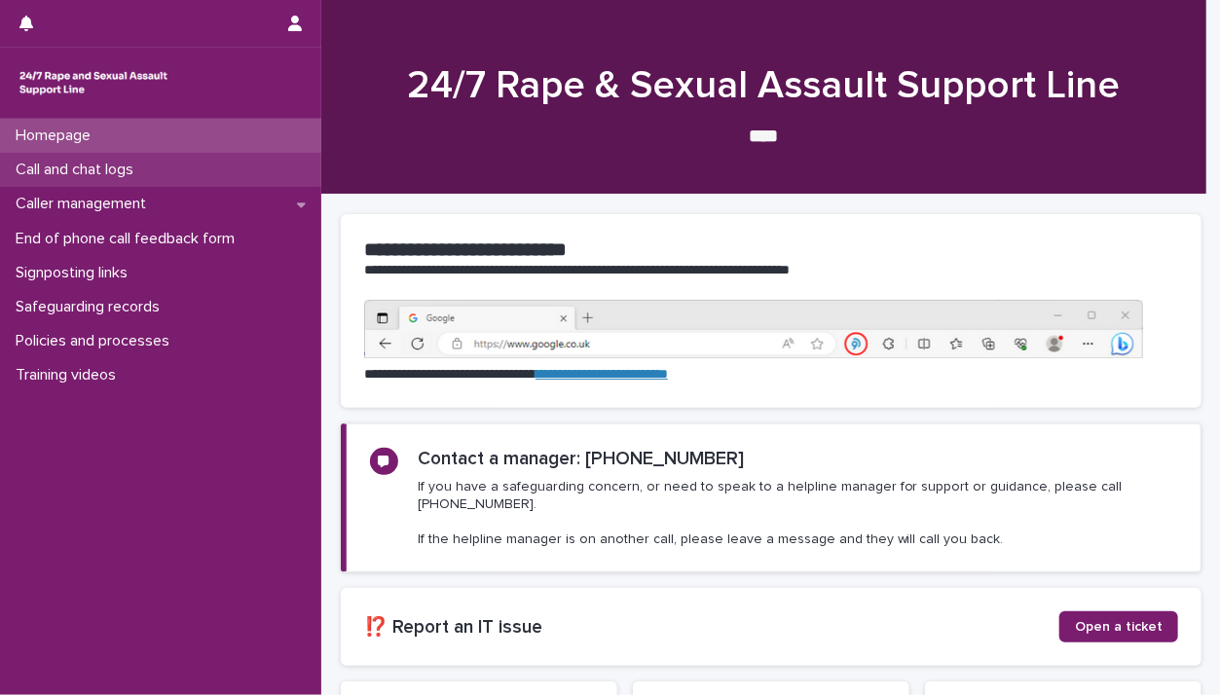
click at [91, 167] on p "Call and chat logs" at bounding box center [78, 170] width 141 height 18
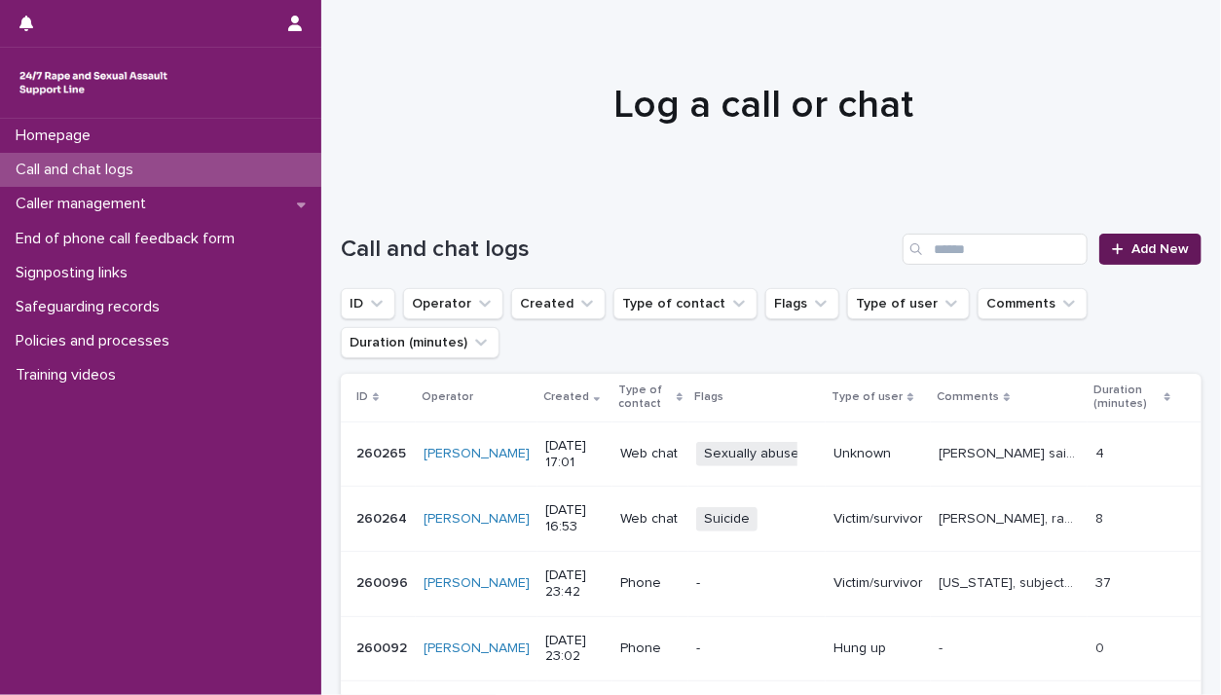
click at [1099, 254] on link "Add New" at bounding box center [1150, 249] width 102 height 31
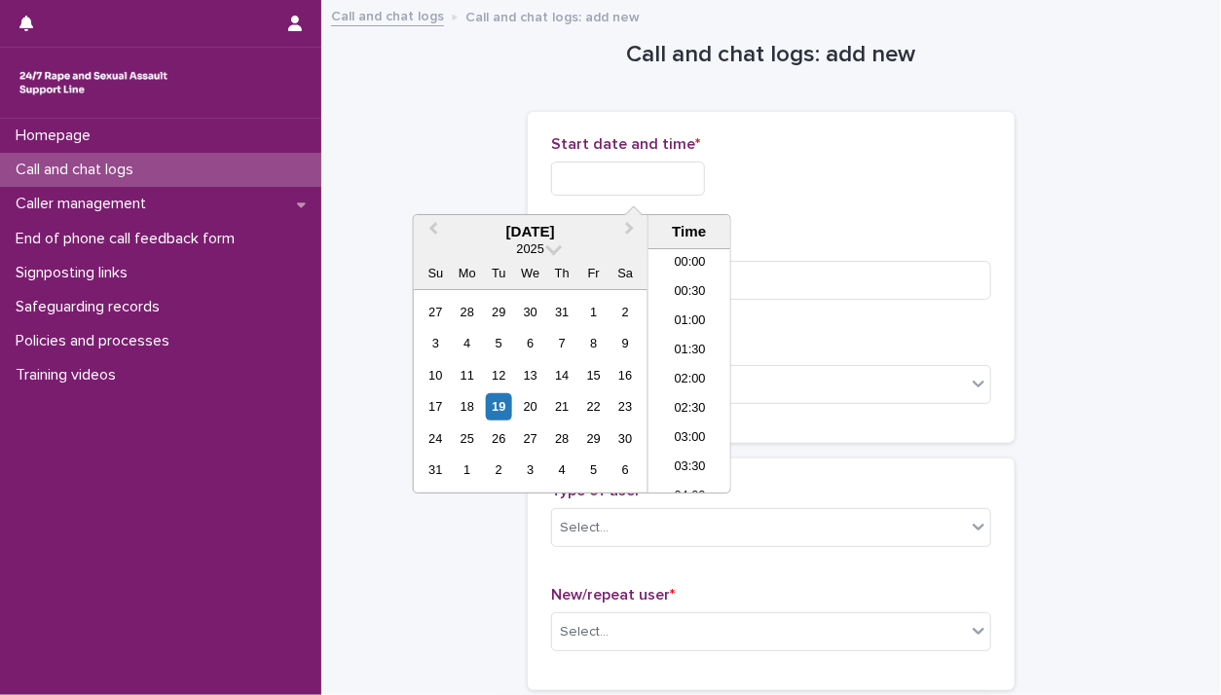
click at [595, 175] on input "text" at bounding box center [628, 179] width 154 height 34
click at [502, 402] on div "19" at bounding box center [499, 406] width 26 height 26
drag, startPoint x: 619, startPoint y: 174, endPoint x: 926, endPoint y: 200, distance: 307.7
click at [910, 203] on div "**********" at bounding box center [771, 173] width 440 height 76
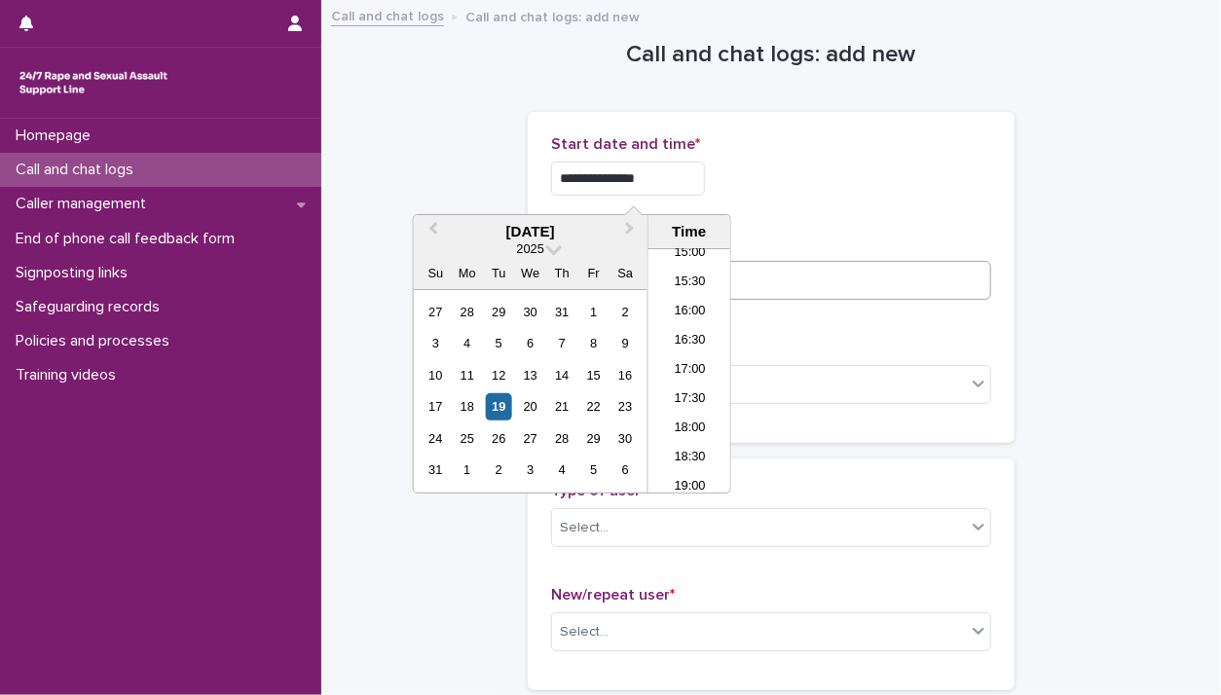
type input "**********"
click at [907, 285] on input at bounding box center [771, 280] width 440 height 39
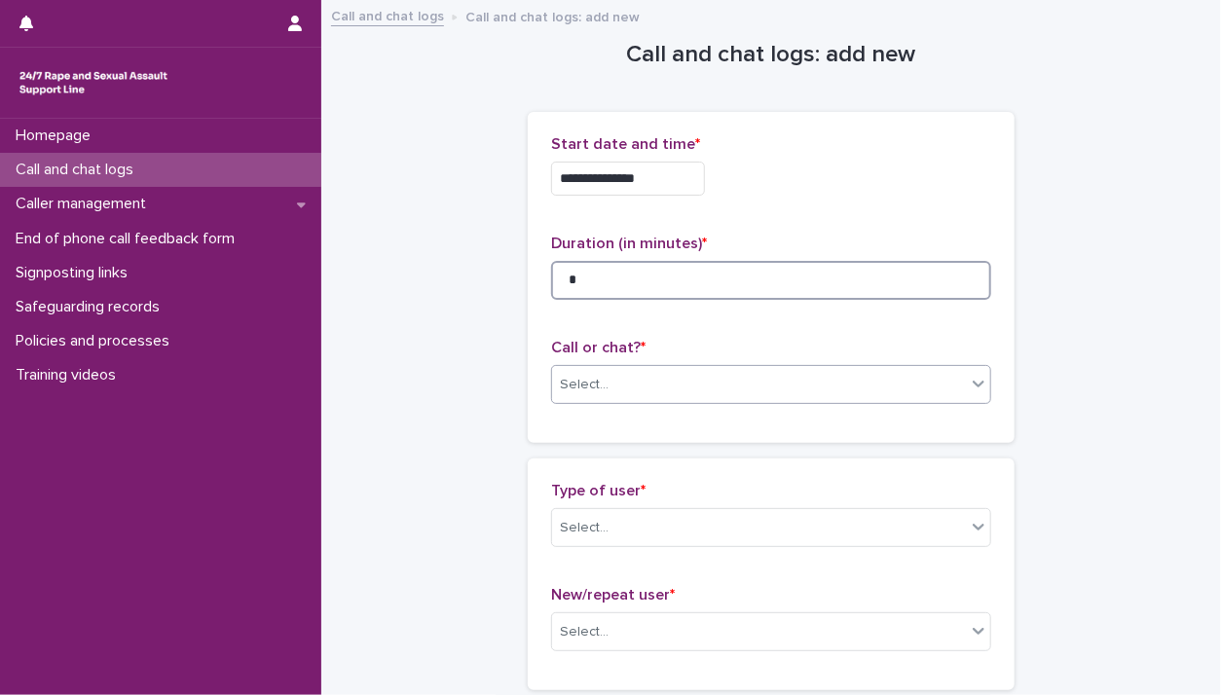
type input "*"
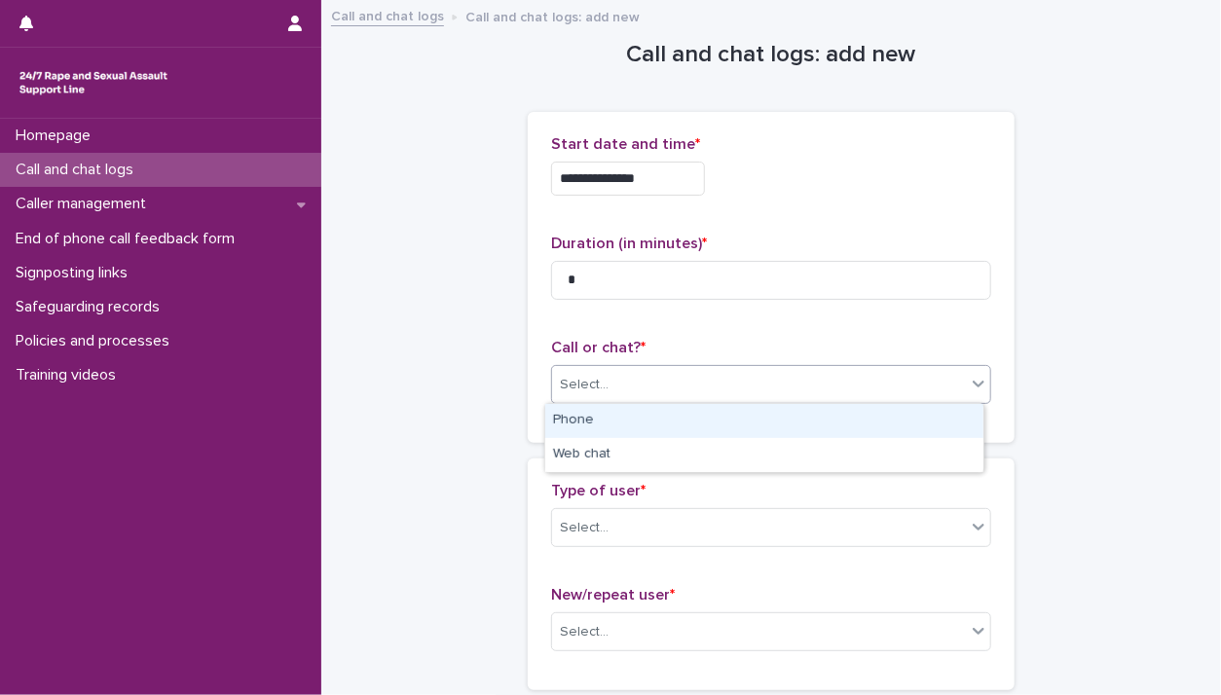
click at [973, 383] on icon at bounding box center [979, 384] width 12 height 7
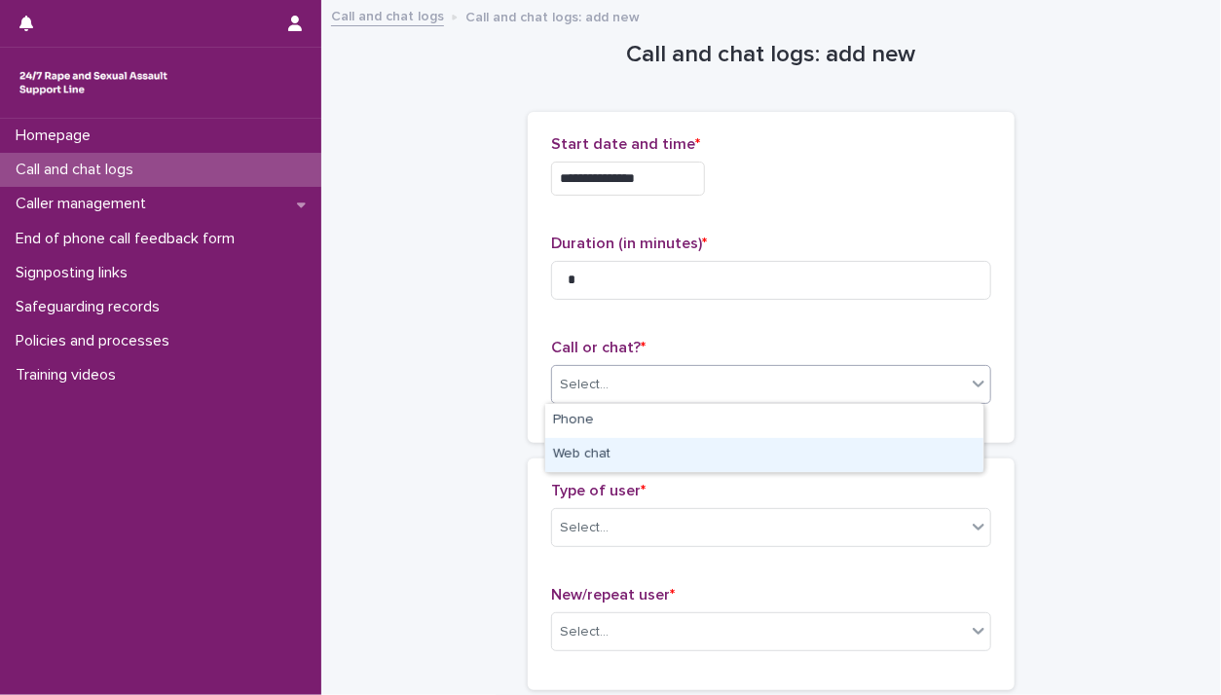
click at [947, 450] on div "Web chat" at bounding box center [764, 455] width 438 height 34
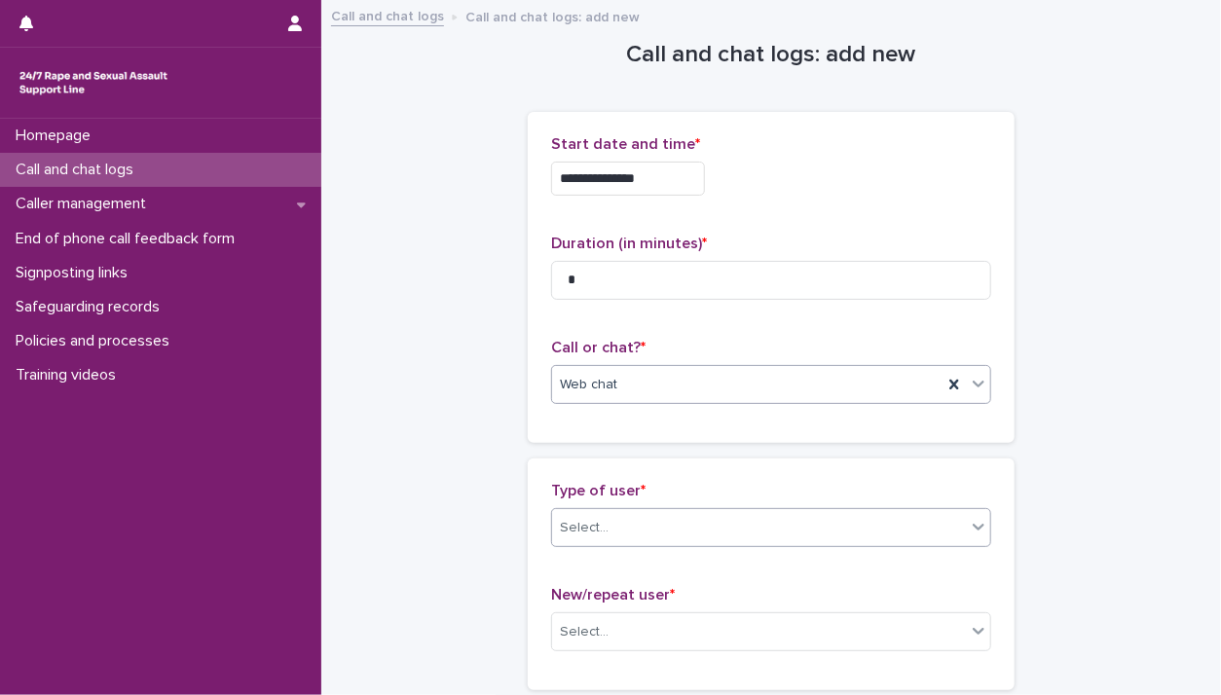
click at [971, 533] on icon at bounding box center [978, 526] width 19 height 19
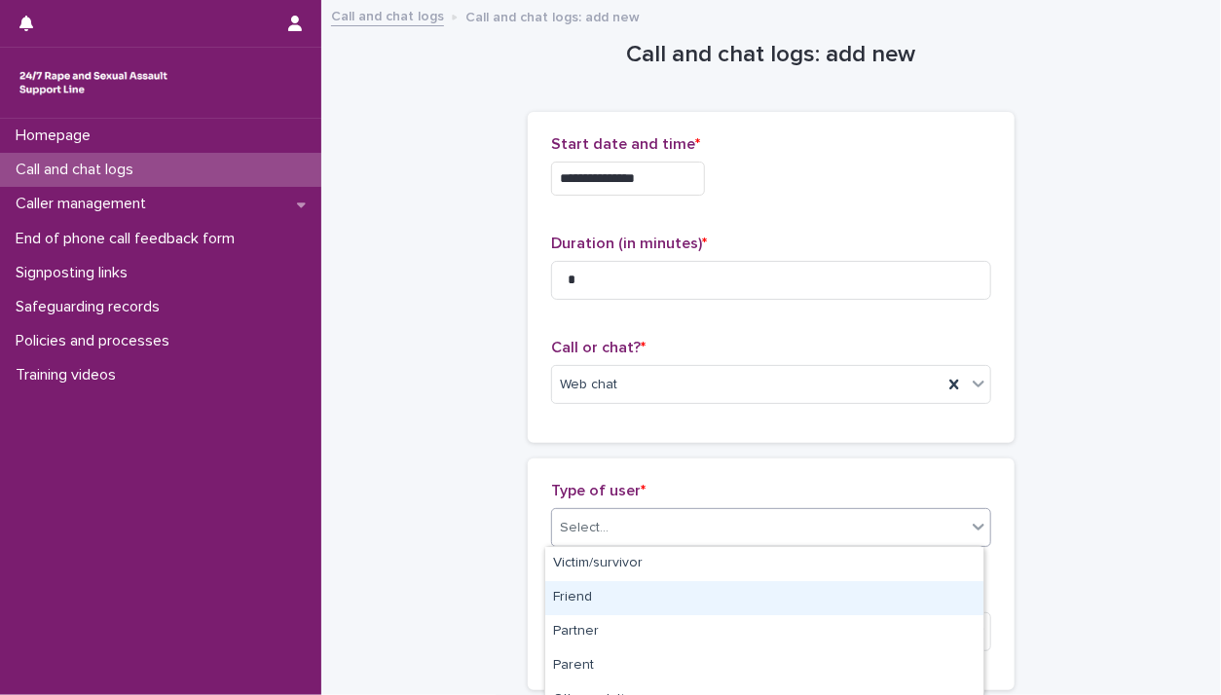
drag, startPoint x: 942, startPoint y: 566, endPoint x: 970, endPoint y: 585, distance: 33.5
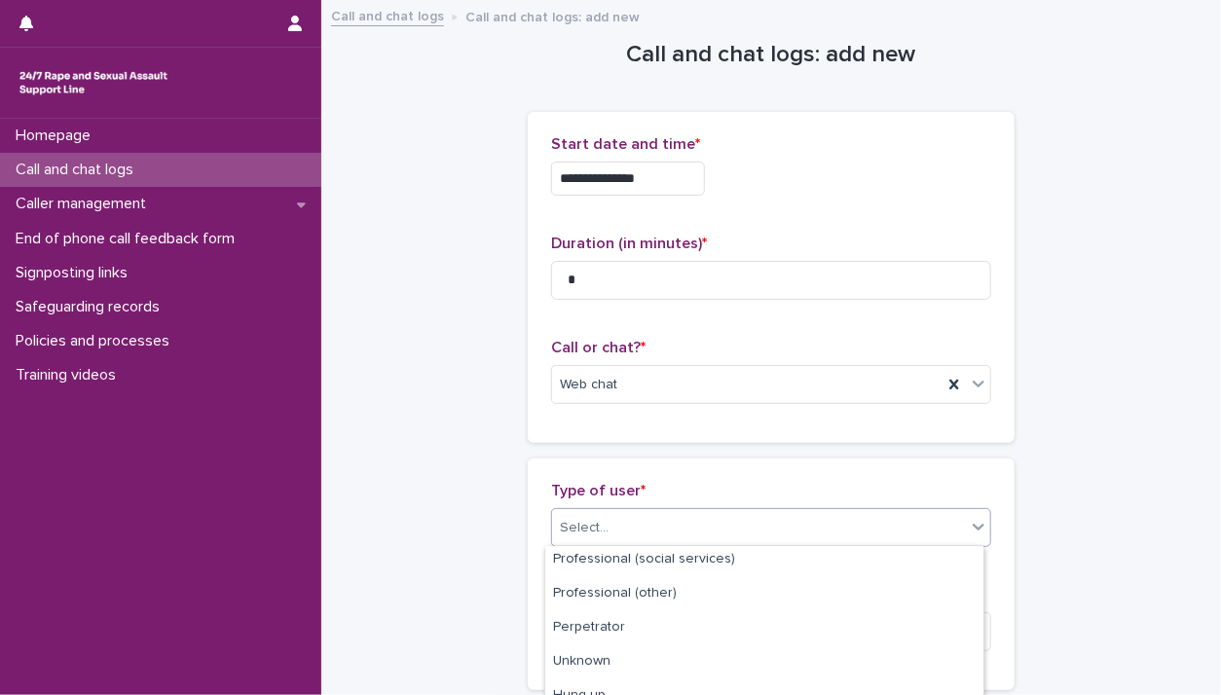
scroll to position [361, 0]
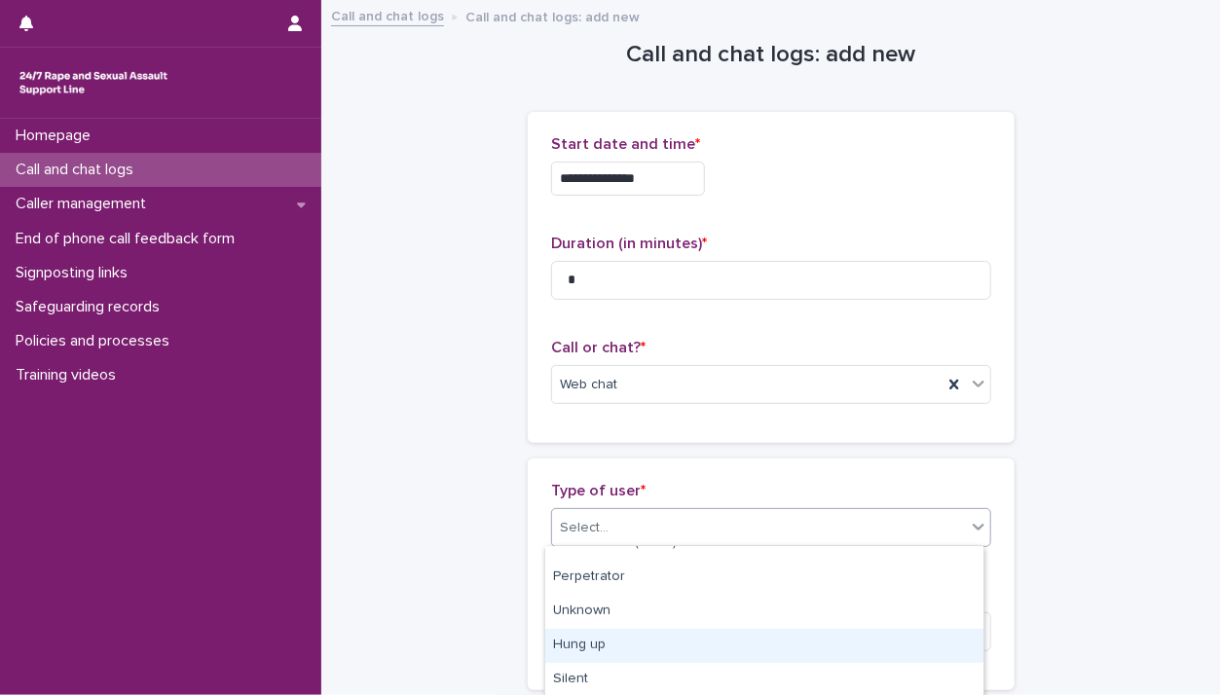
click at [941, 644] on div "Hung up" at bounding box center [764, 646] width 438 height 34
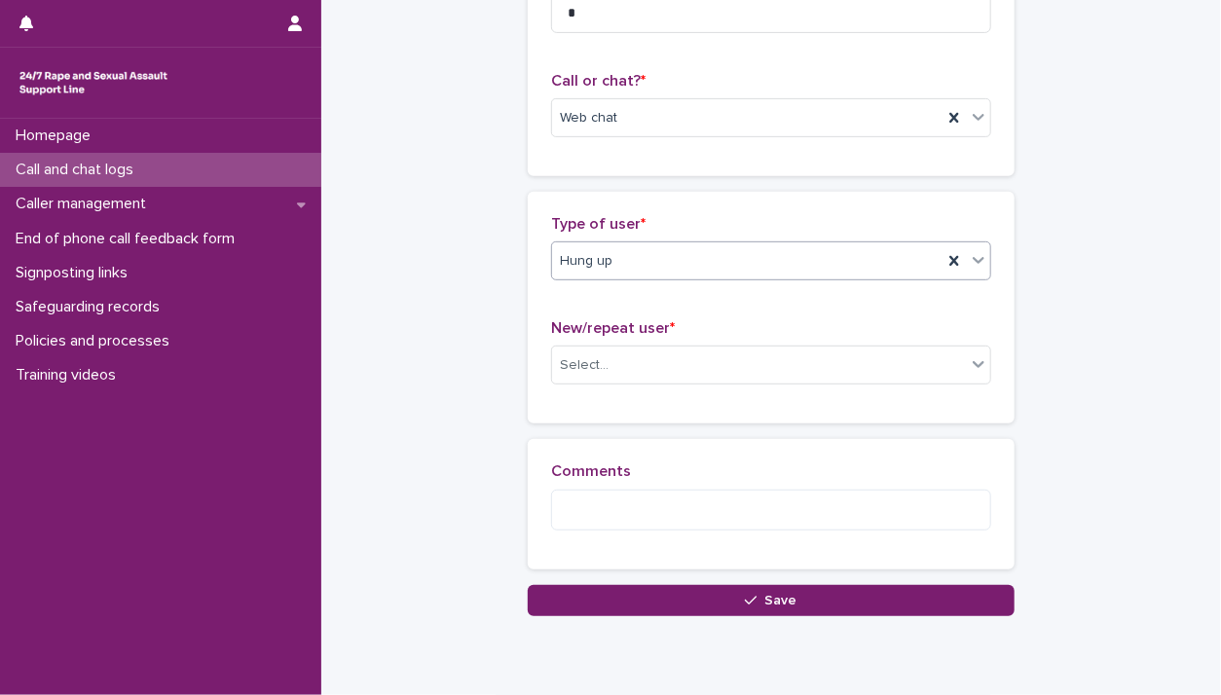
scroll to position [288, 0]
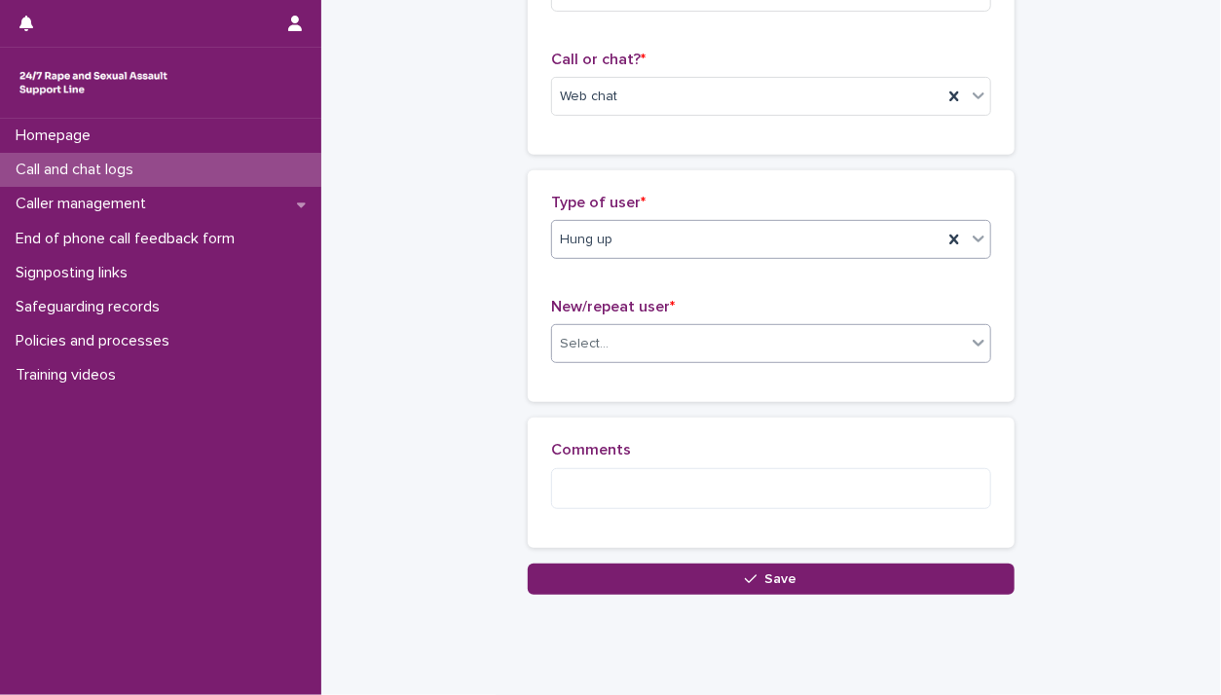
click at [976, 338] on icon at bounding box center [978, 342] width 19 height 19
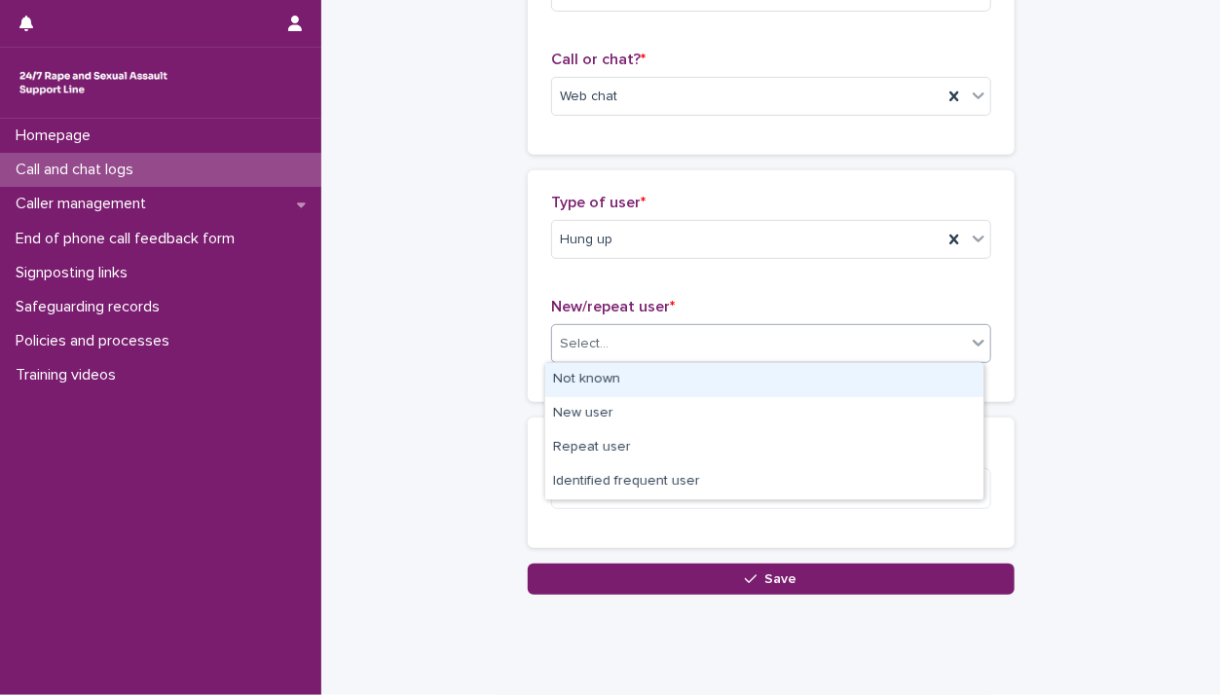
click at [911, 378] on div "Not known" at bounding box center [764, 380] width 438 height 34
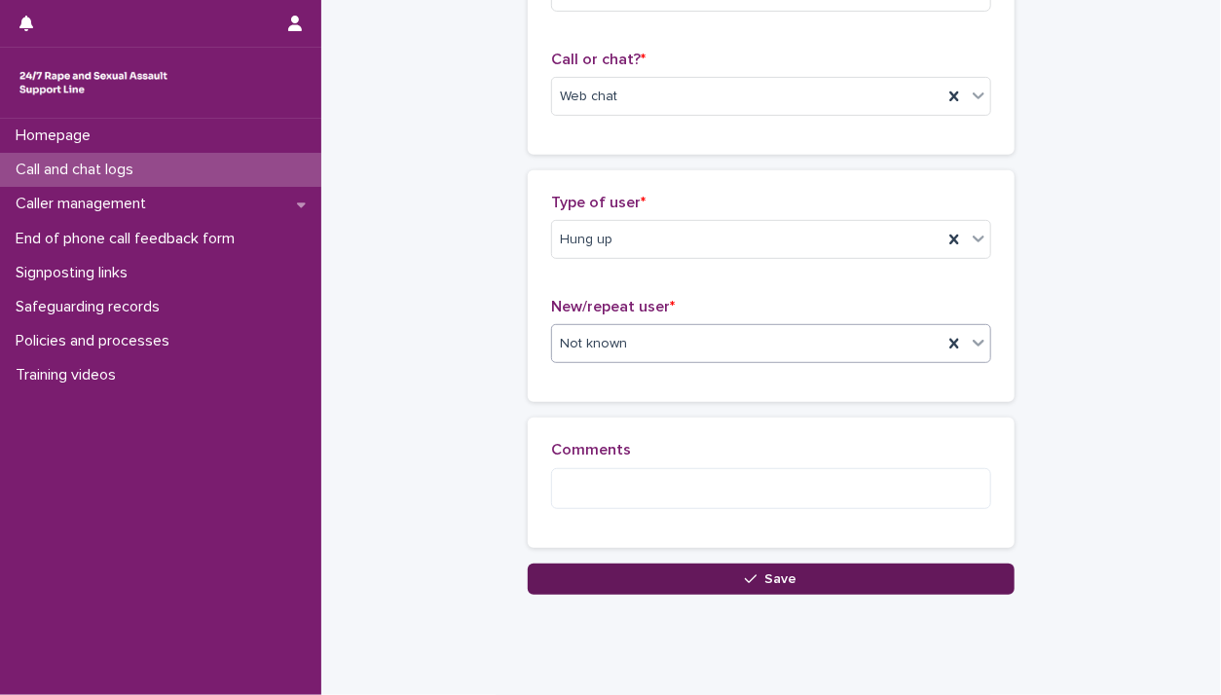
click at [916, 575] on button "Save" at bounding box center [771, 579] width 487 height 31
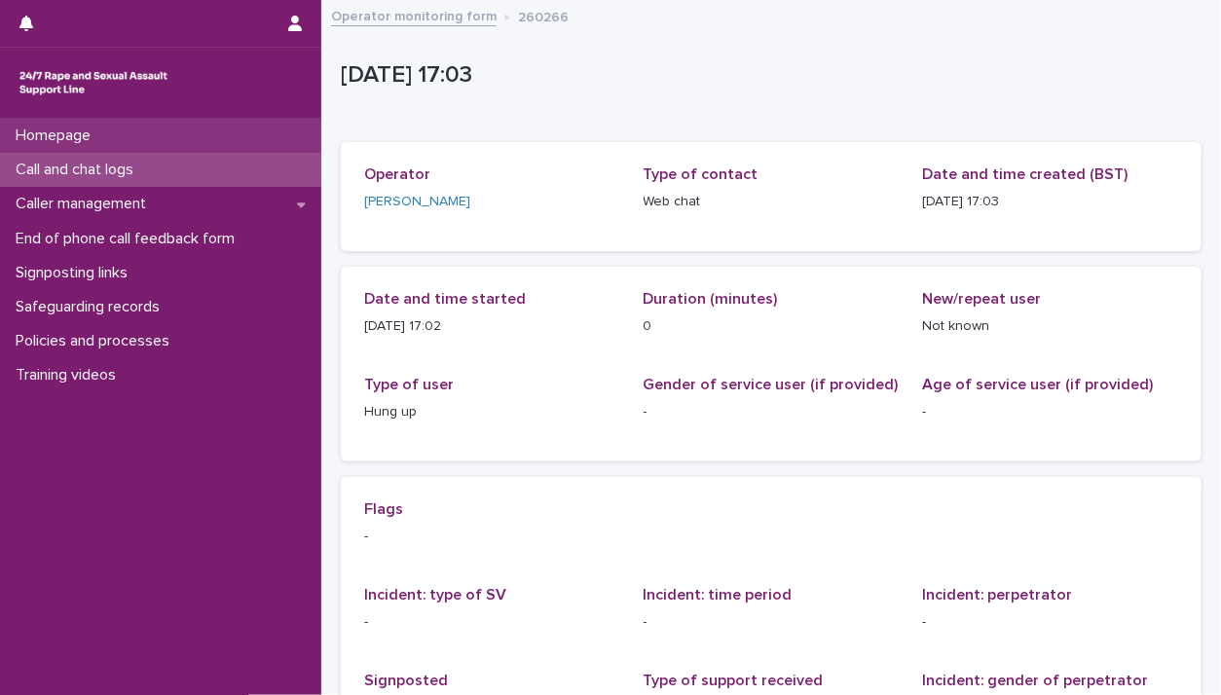
drag, startPoint x: 145, startPoint y: 158, endPoint x: 148, endPoint y: 143, distance: 14.9
click at [148, 143] on div "Homepage" at bounding box center [160, 136] width 321 height 34
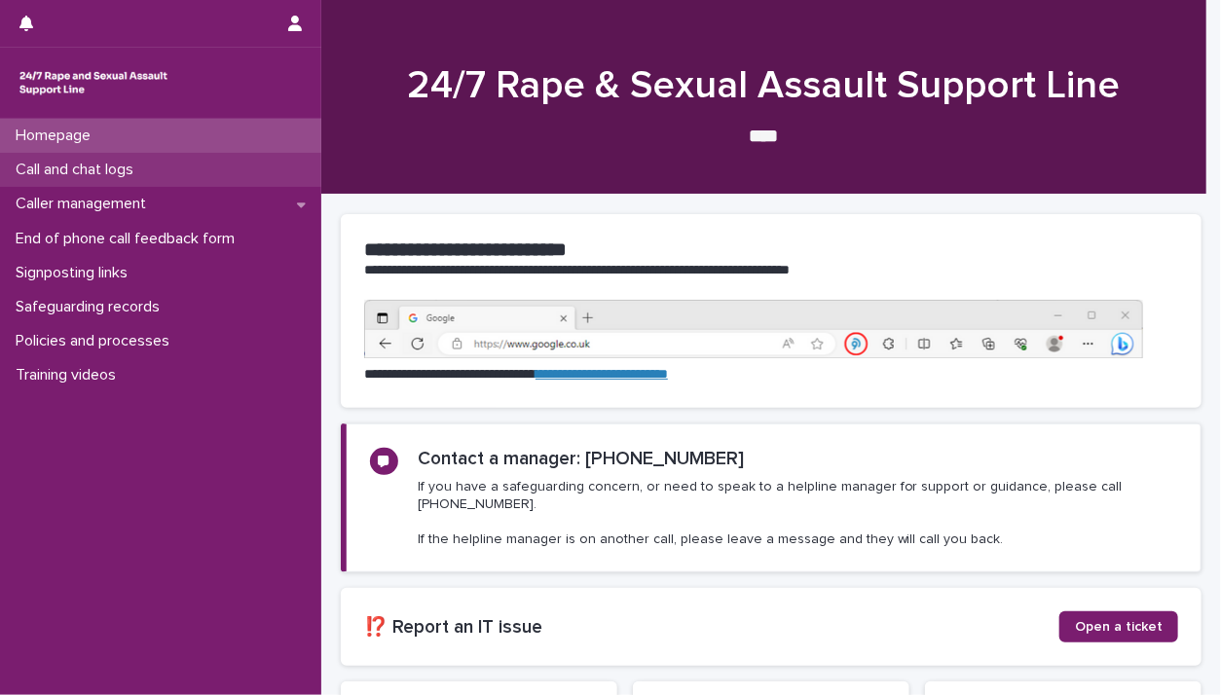
click at [144, 167] on p "Call and chat logs" at bounding box center [78, 170] width 141 height 18
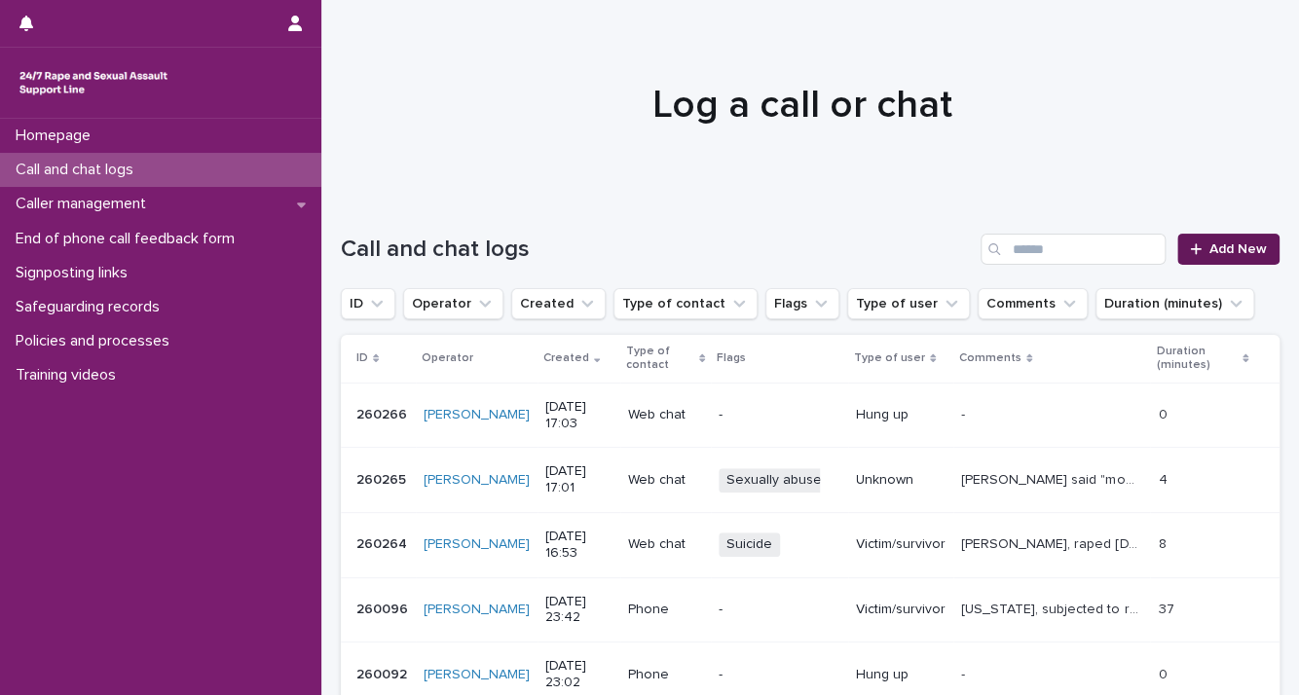
click at [1190, 253] on icon at bounding box center [1196, 249] width 12 height 14
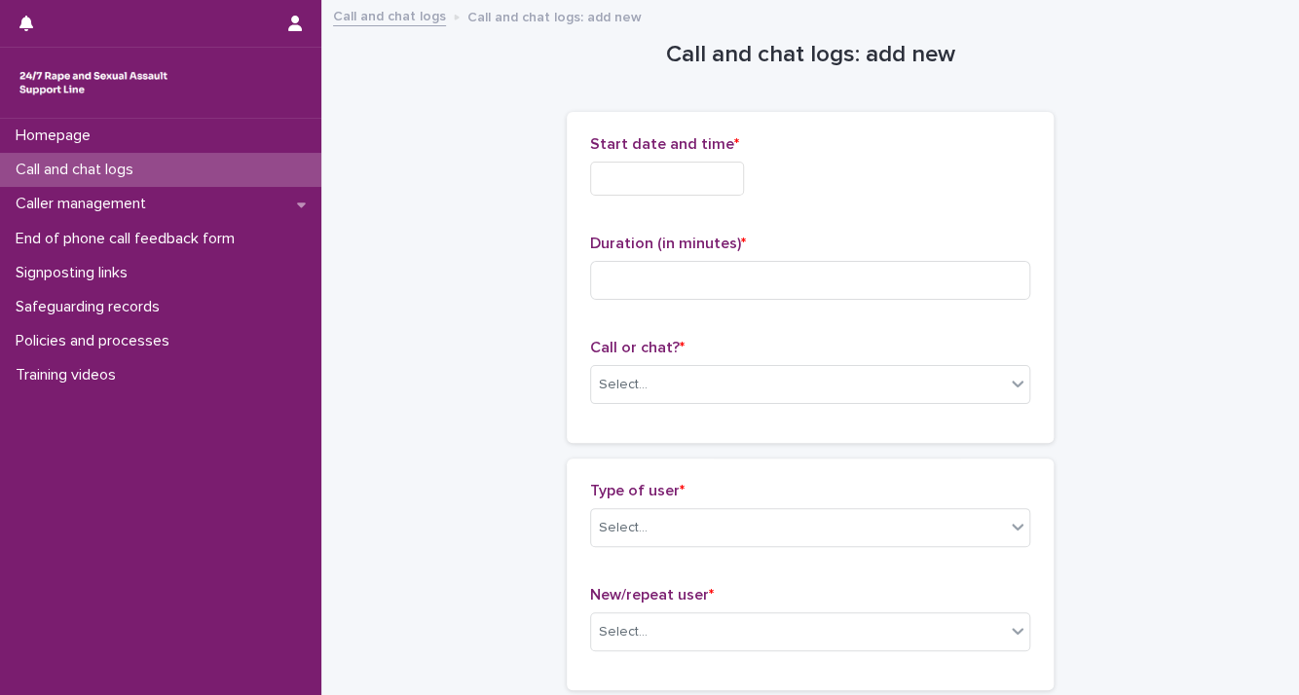
click at [673, 180] on input "text" at bounding box center [667, 179] width 154 height 34
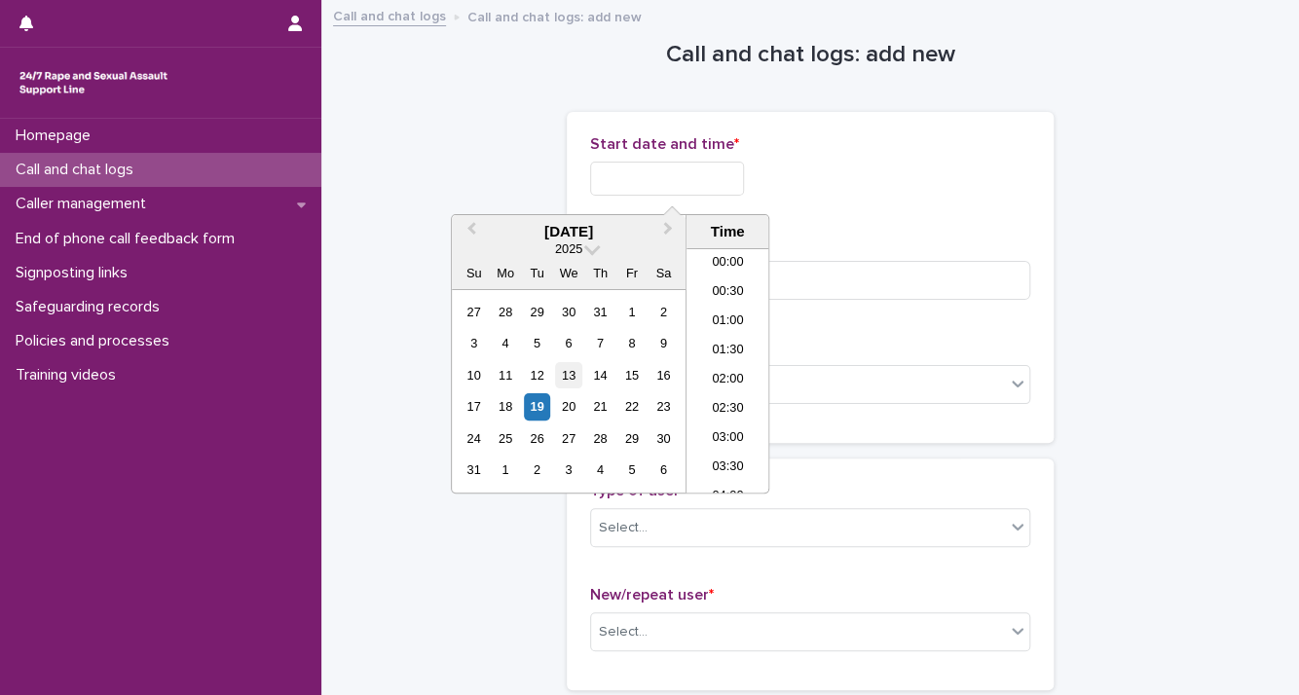
scroll to position [886, 0]
click at [537, 410] on div "19" at bounding box center [537, 406] width 26 height 26
drag, startPoint x: 654, startPoint y: 177, endPoint x: 1066, endPoint y: 240, distance: 416.7
type input "**********"
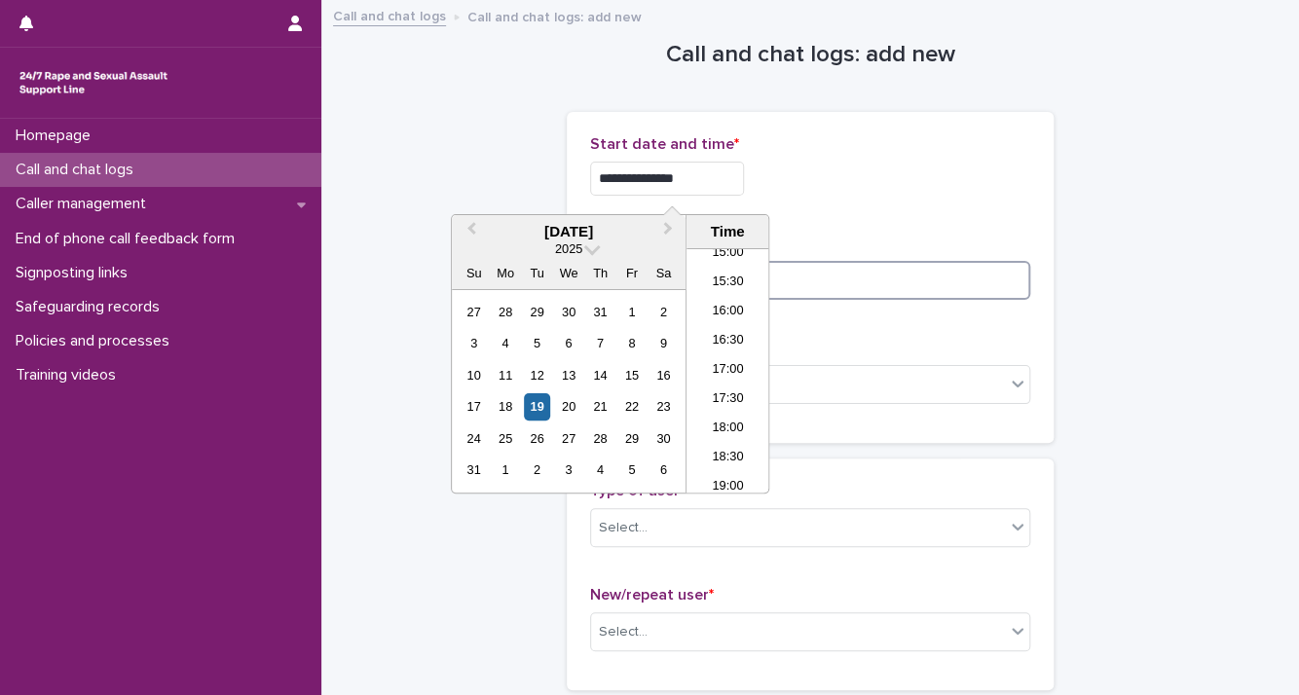
click at [1010, 283] on input at bounding box center [810, 280] width 440 height 39
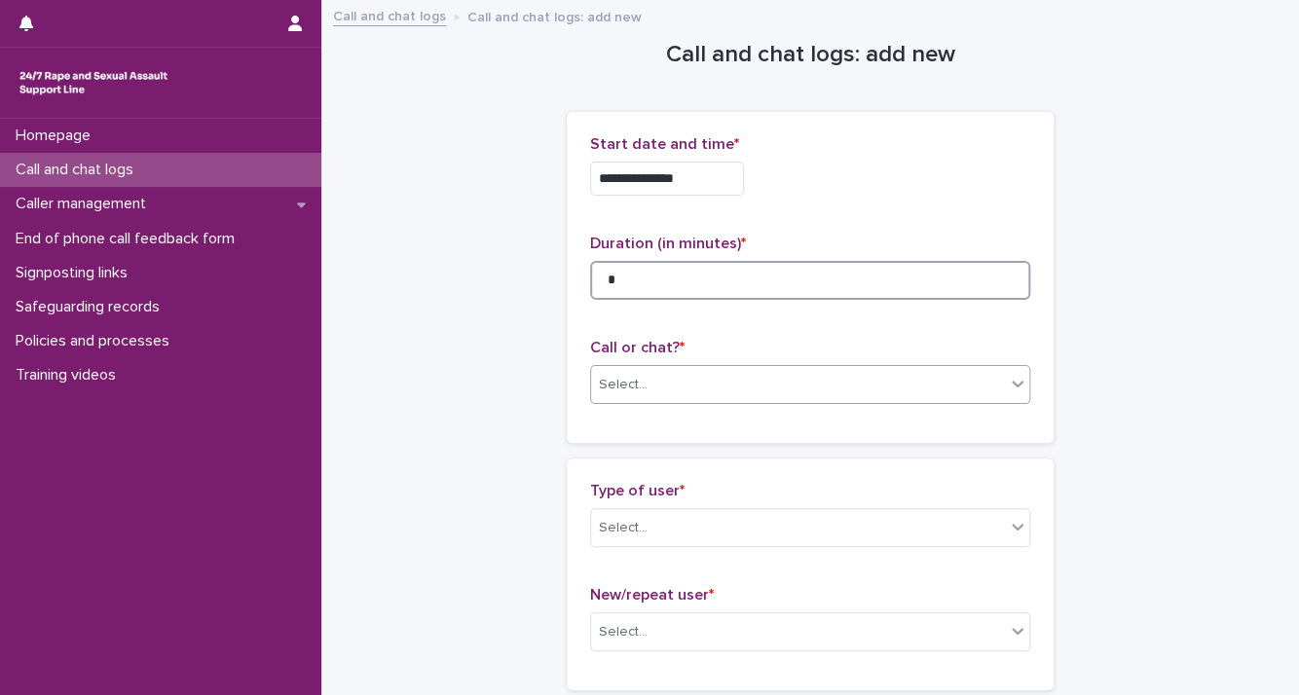
type input "*"
click at [1014, 384] on icon at bounding box center [1017, 383] width 19 height 19
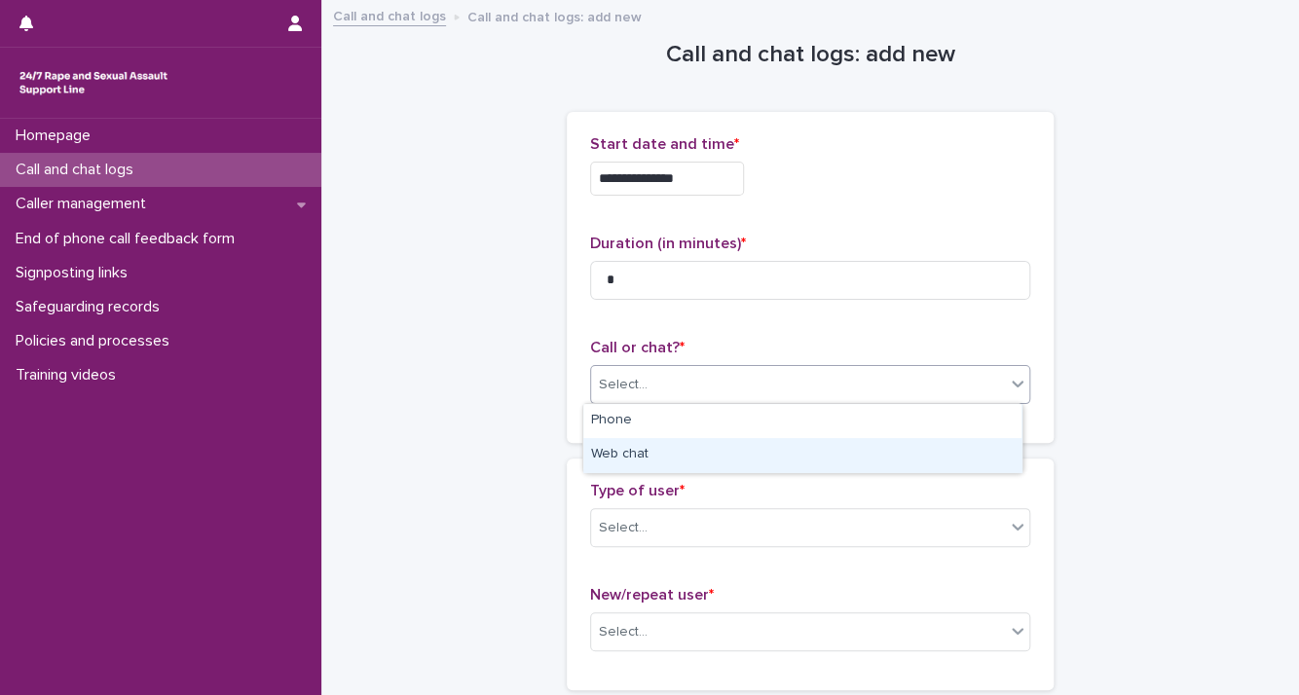
click at [965, 453] on div "Web chat" at bounding box center [802, 455] width 438 height 34
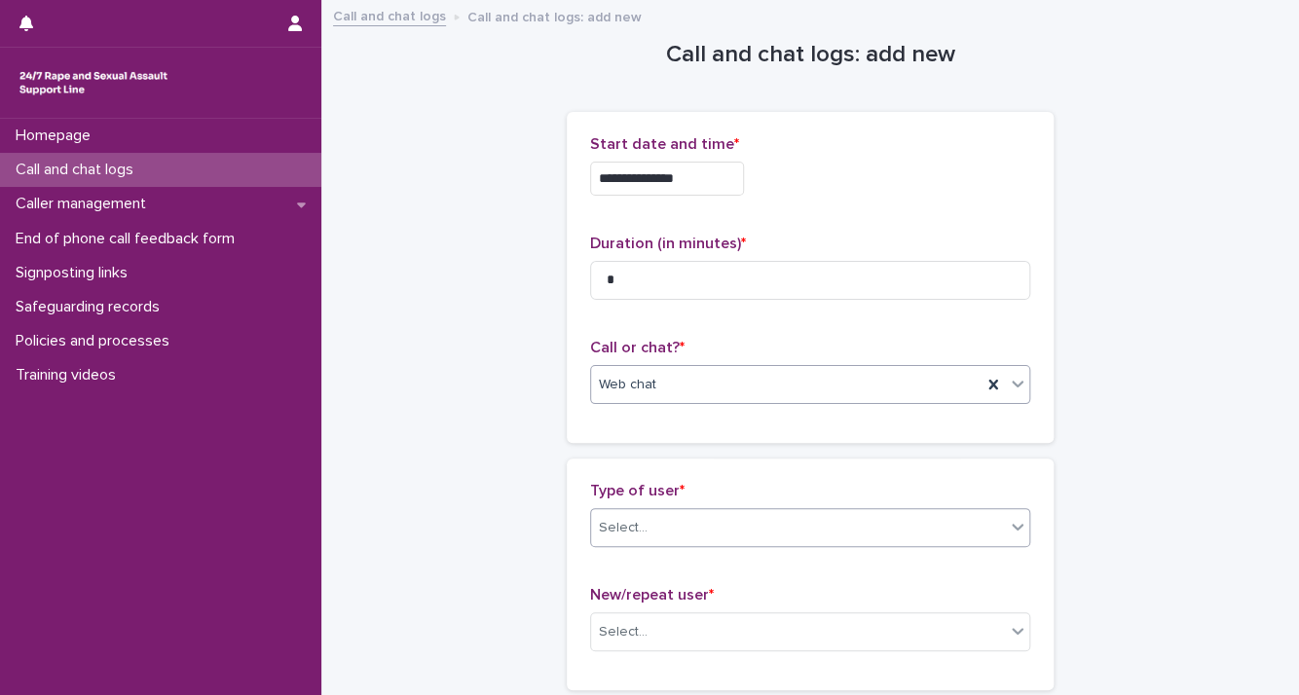
click at [1008, 534] on icon at bounding box center [1017, 526] width 19 height 19
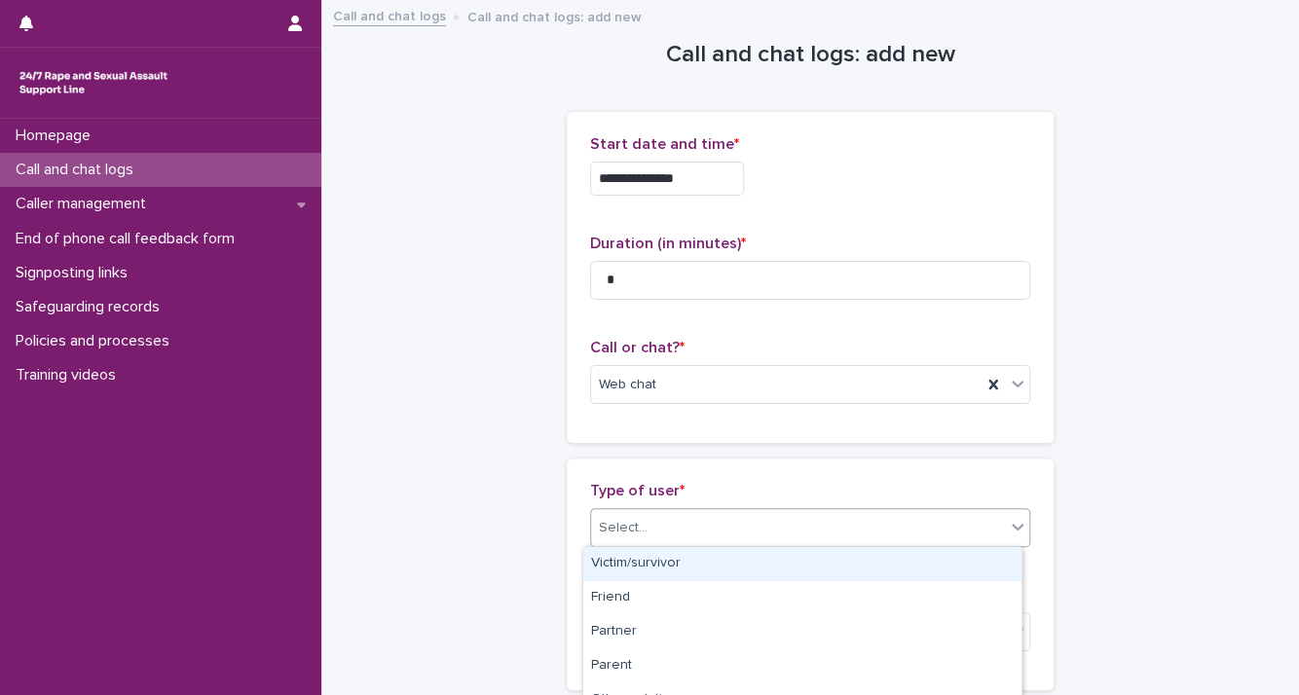
scroll to position [361, 0]
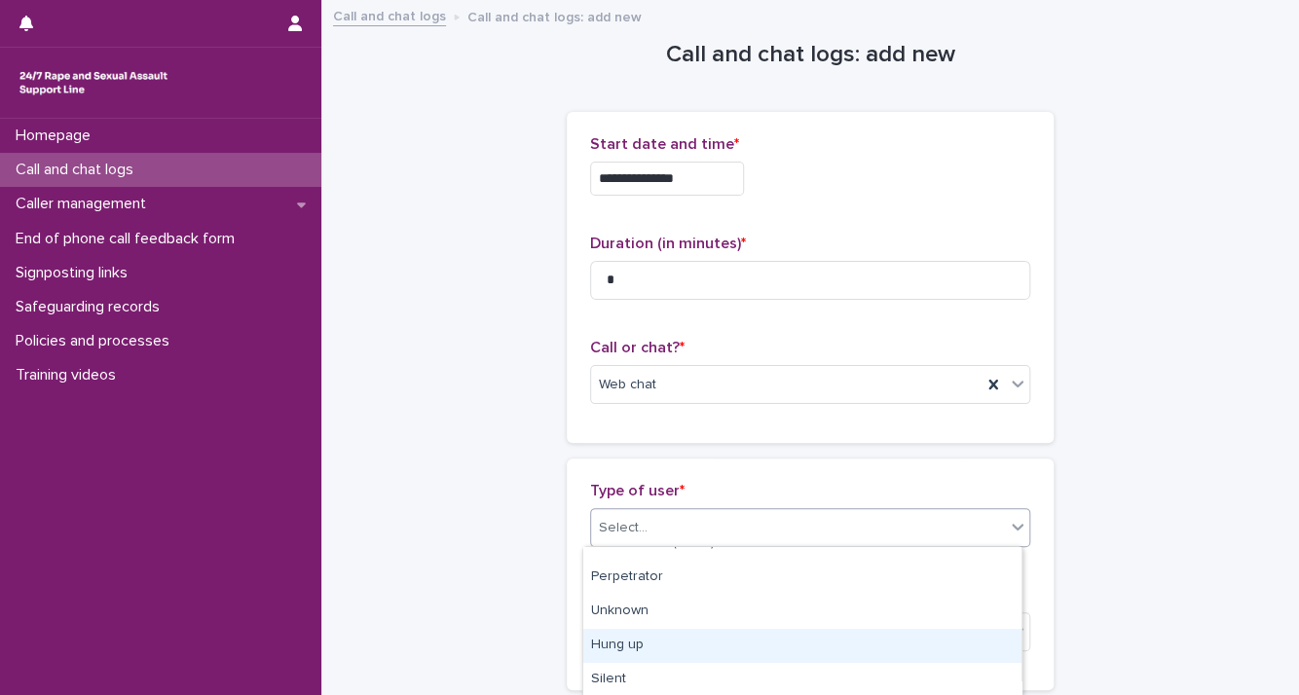
click at [874, 647] on div "Hung up" at bounding box center [802, 646] width 438 height 34
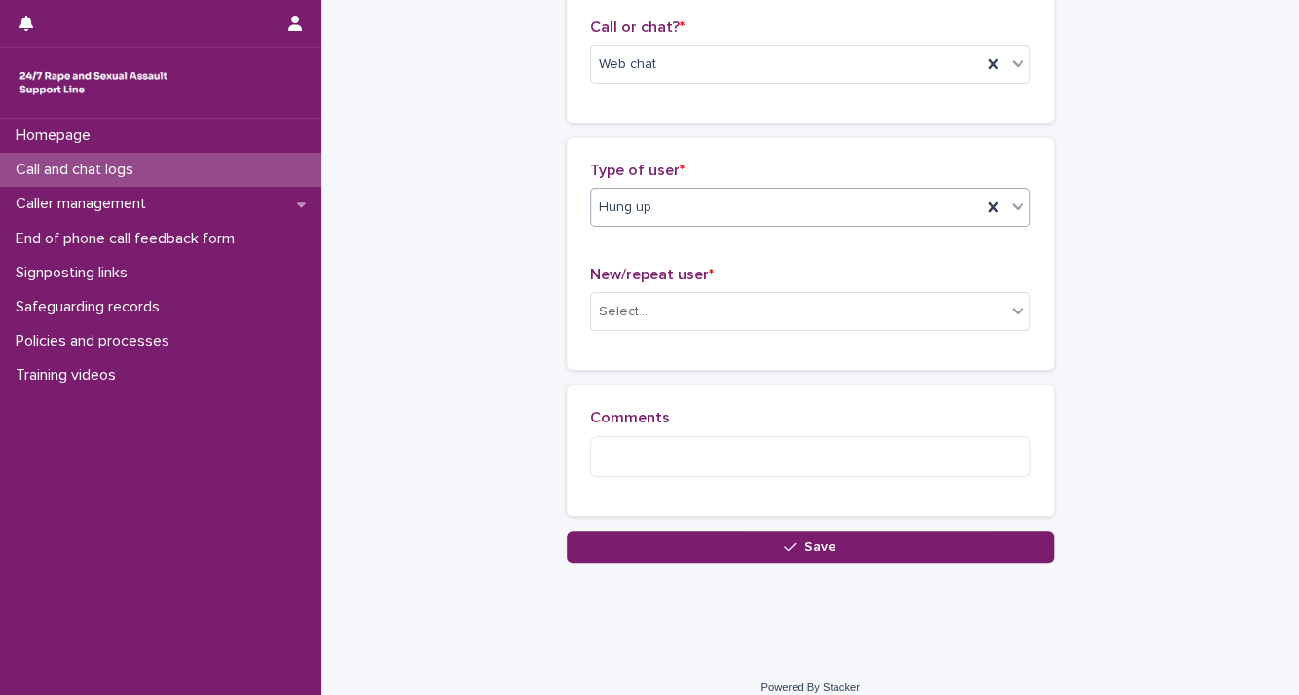
scroll to position [339, 0]
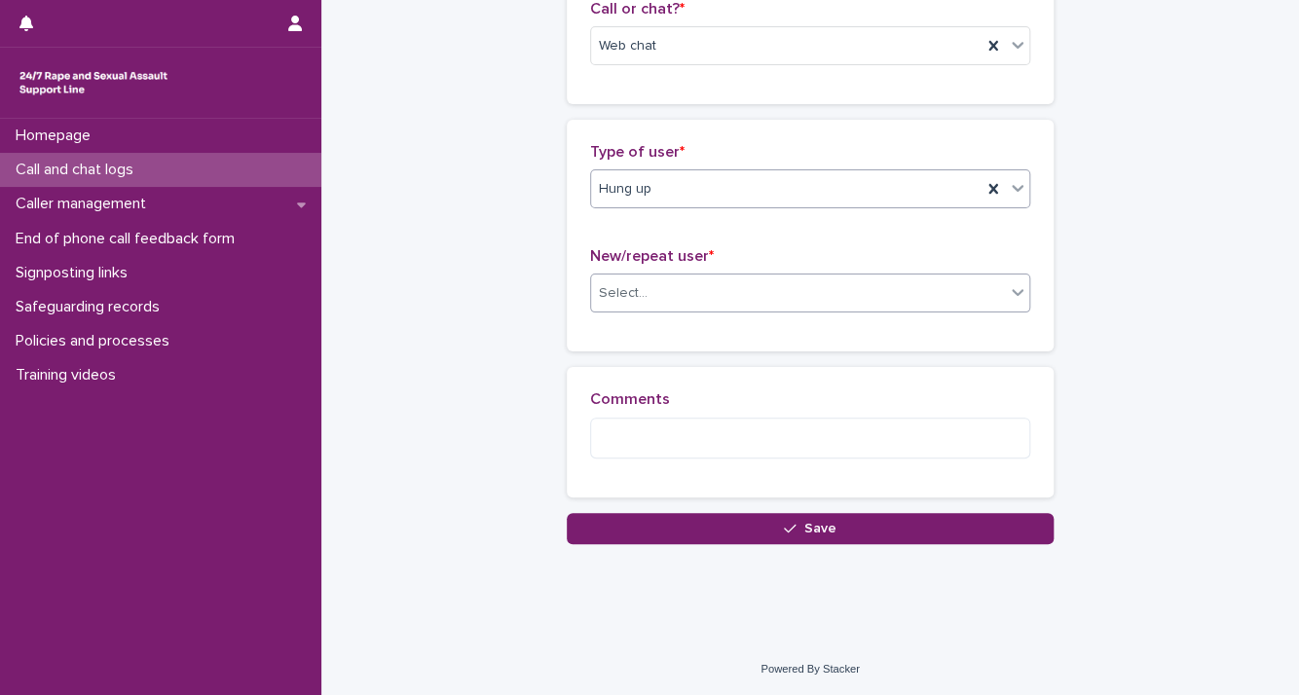
click at [986, 285] on div "Select..." at bounding box center [798, 293] width 414 height 32
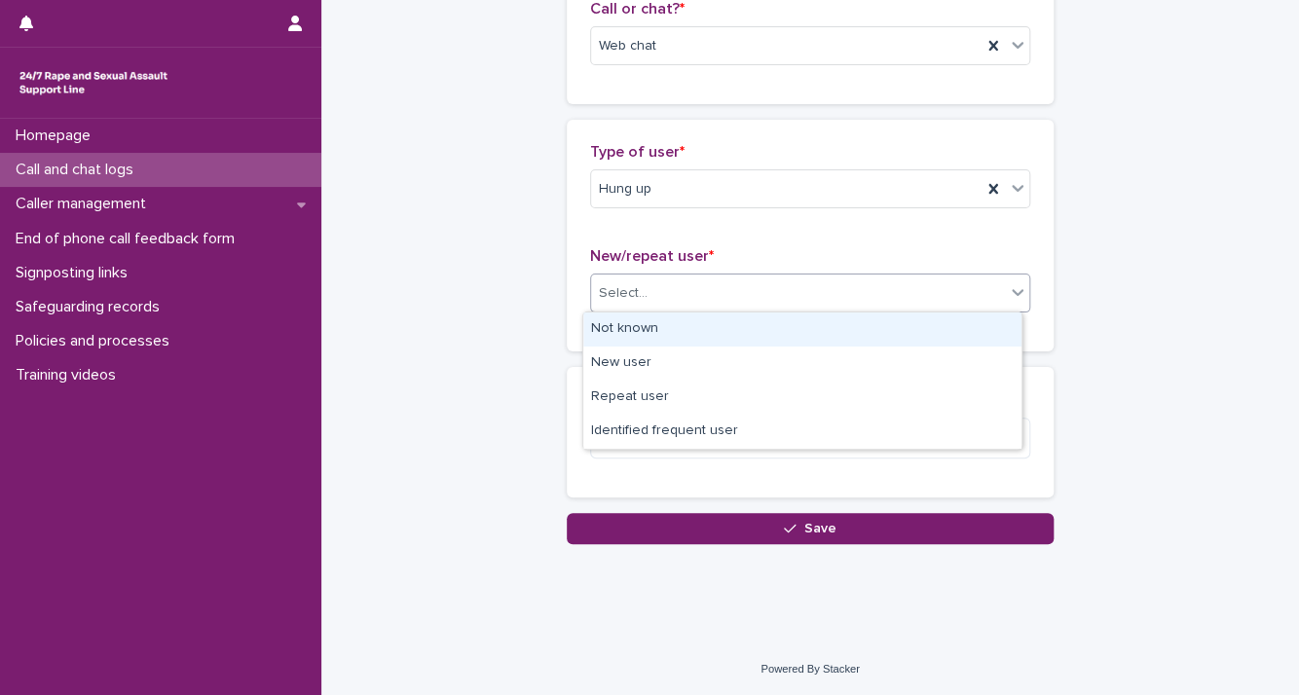
click at [951, 328] on div "Not known" at bounding box center [802, 330] width 438 height 34
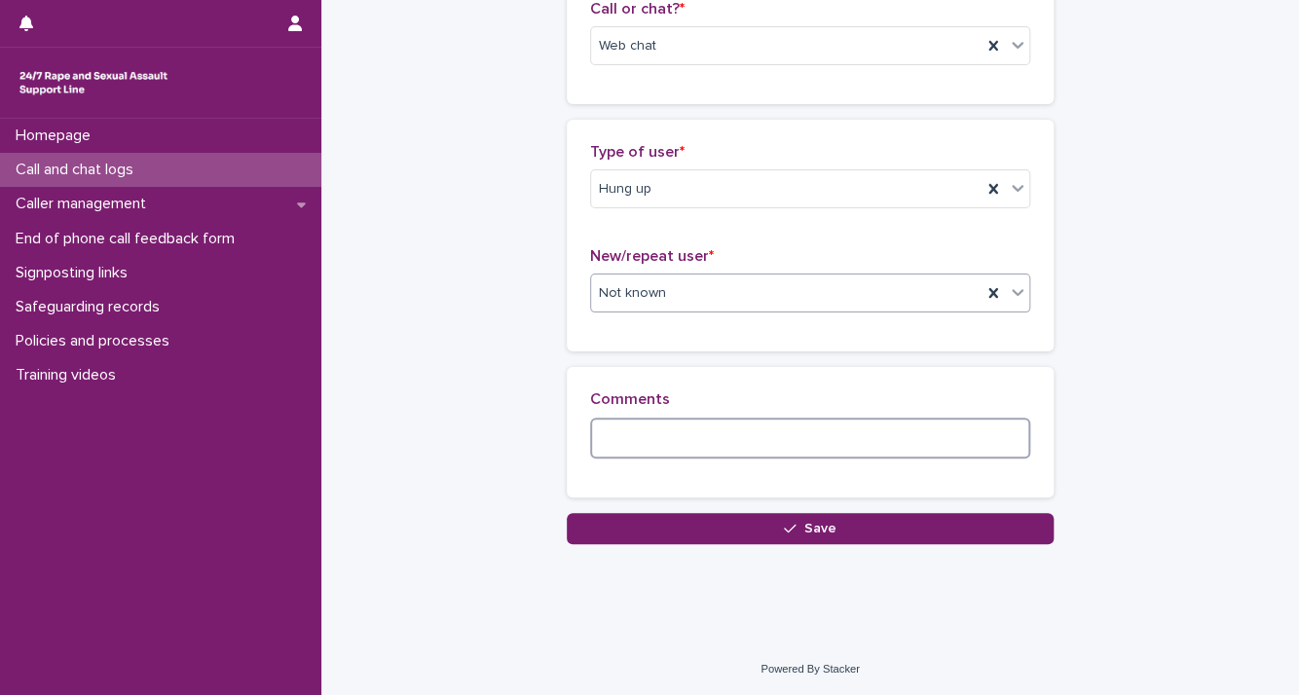
click at [911, 428] on textarea at bounding box center [810, 439] width 440 height 42
type textarea "*"
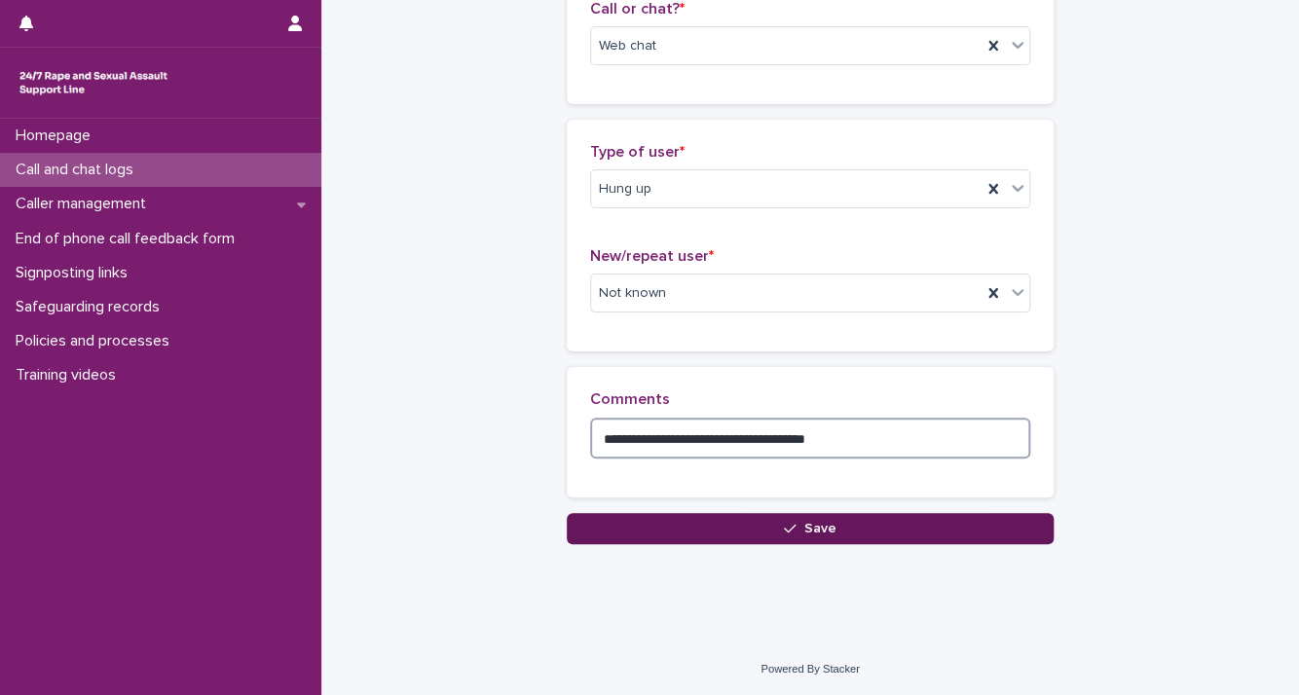
type textarea "**********"
click at [847, 535] on button "Save" at bounding box center [810, 528] width 487 height 31
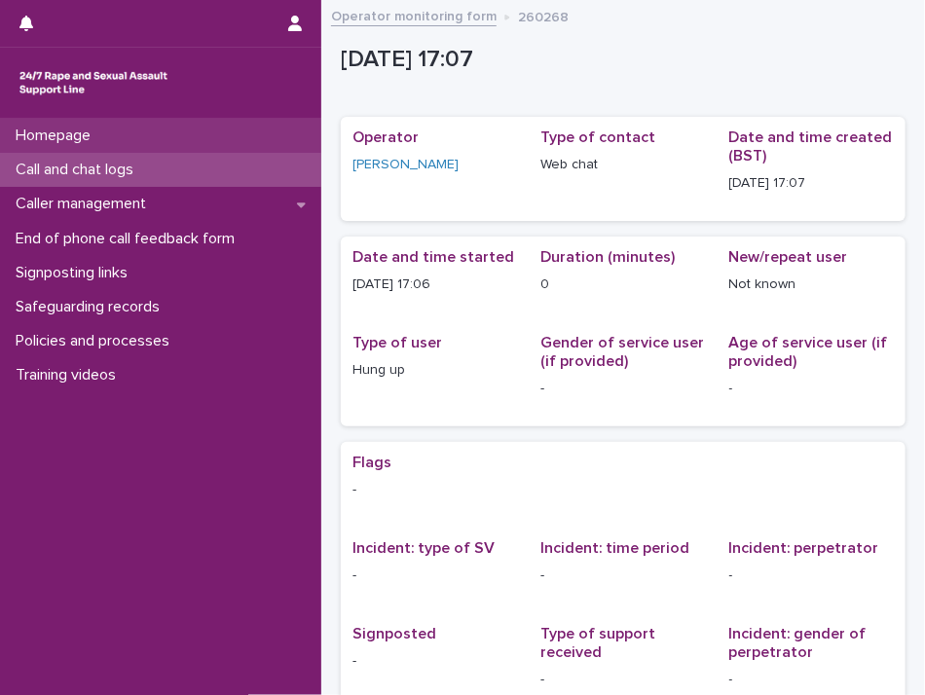
click at [96, 127] on p "Homepage" at bounding box center [57, 136] width 98 height 18
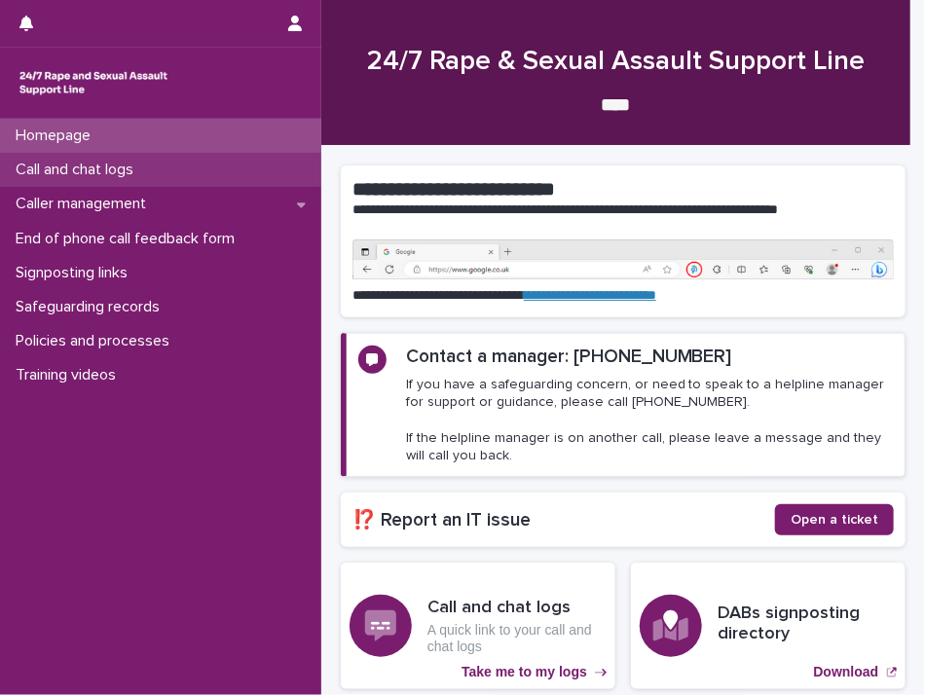
click at [49, 174] on p "Call and chat logs" at bounding box center [78, 170] width 141 height 18
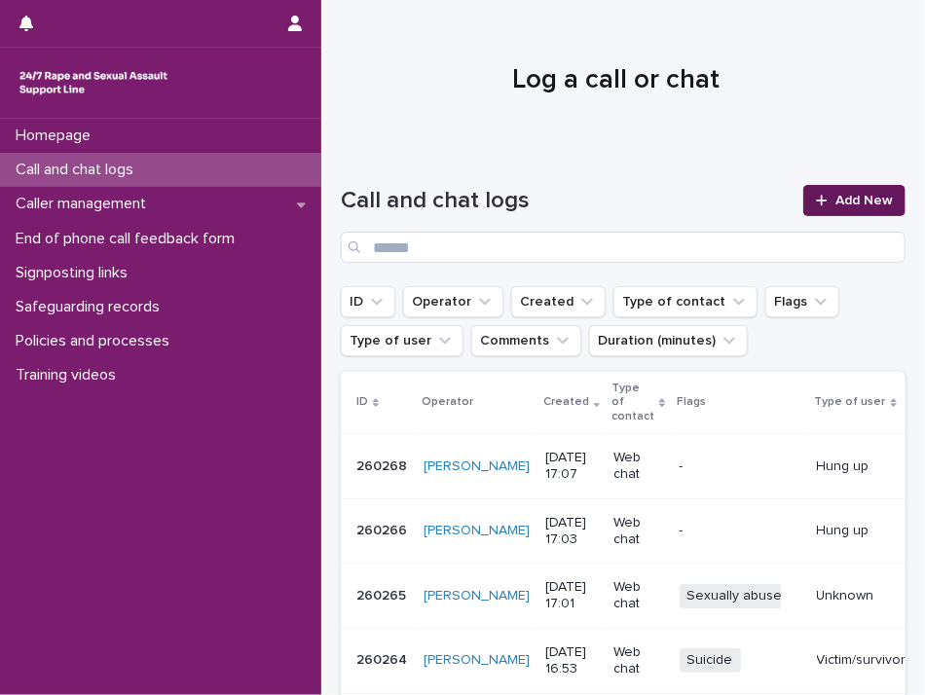
click at [810, 192] on link "Add New" at bounding box center [854, 200] width 102 height 31
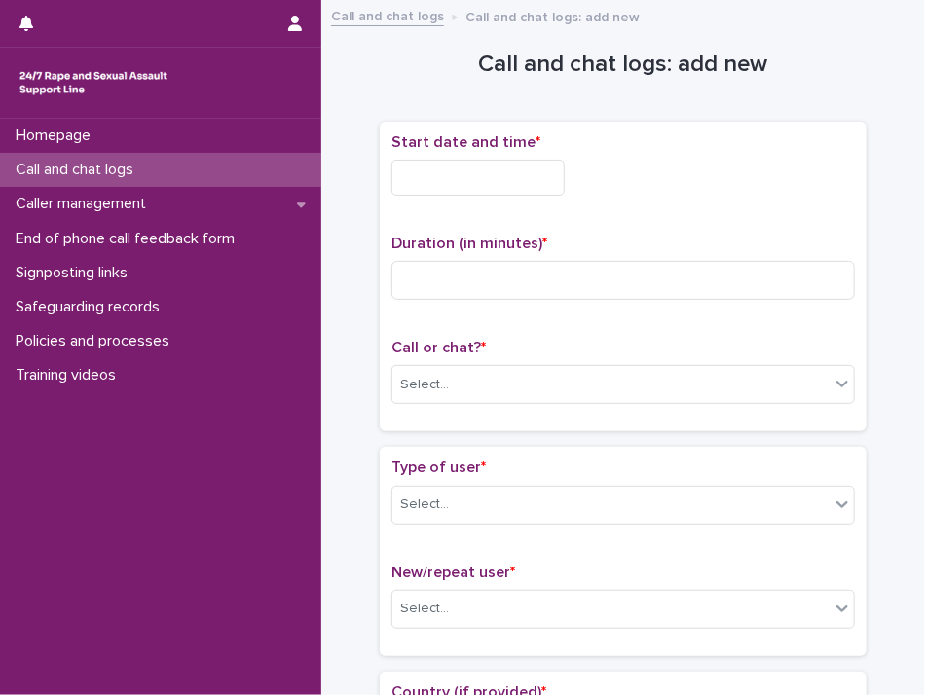
click at [490, 168] on input "text" at bounding box center [477, 178] width 173 height 36
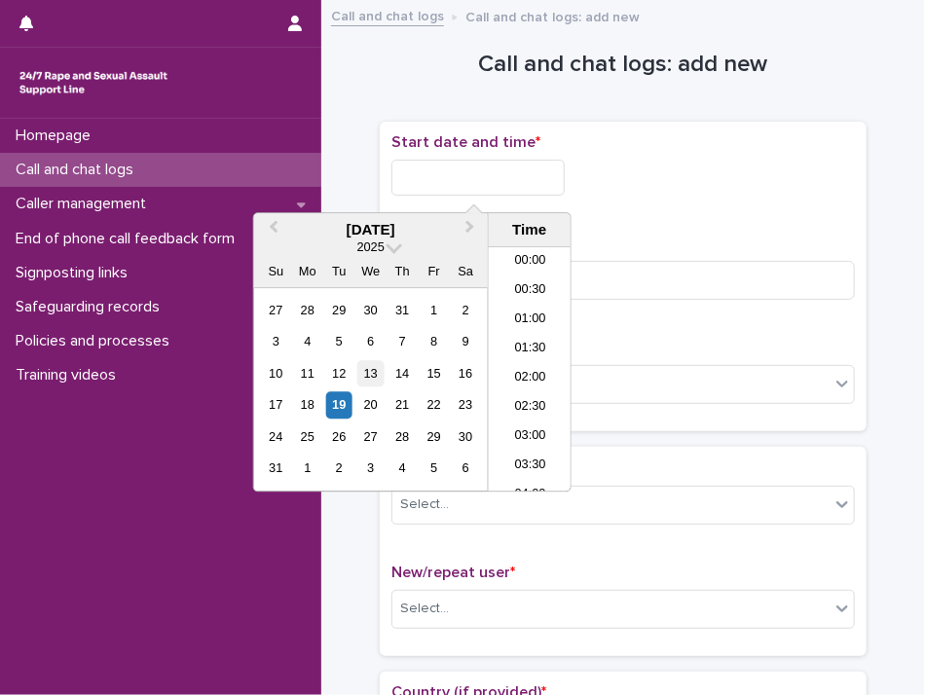
scroll to position [886, 0]
click at [345, 408] on div "19" at bounding box center [339, 405] width 26 height 26
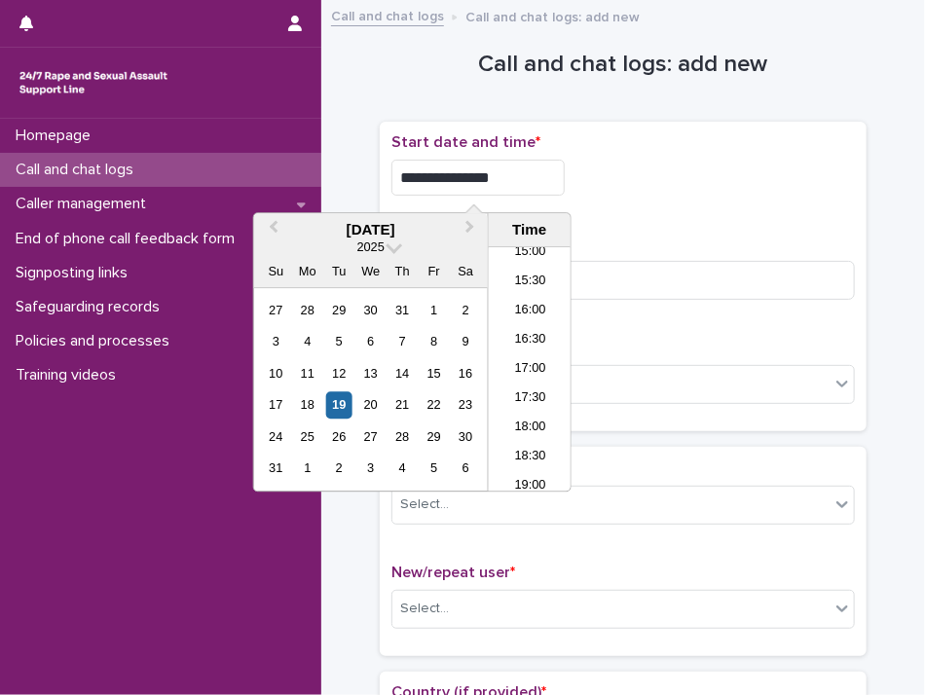
drag, startPoint x: 460, startPoint y: 174, endPoint x: 784, endPoint y: 158, distance: 324.6
click at [759, 168] on div "**********" at bounding box center [622, 178] width 463 height 36
type input "**********"
click at [705, 280] on input at bounding box center [622, 280] width 463 height 39
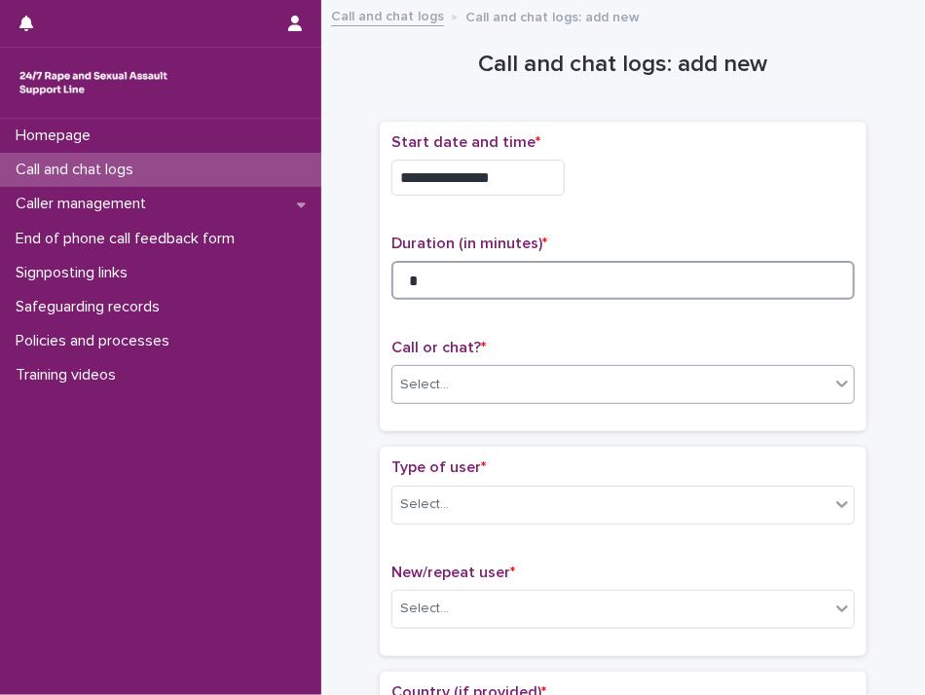
type input "*"
click at [806, 385] on div "Select..." at bounding box center [610, 385] width 437 height 32
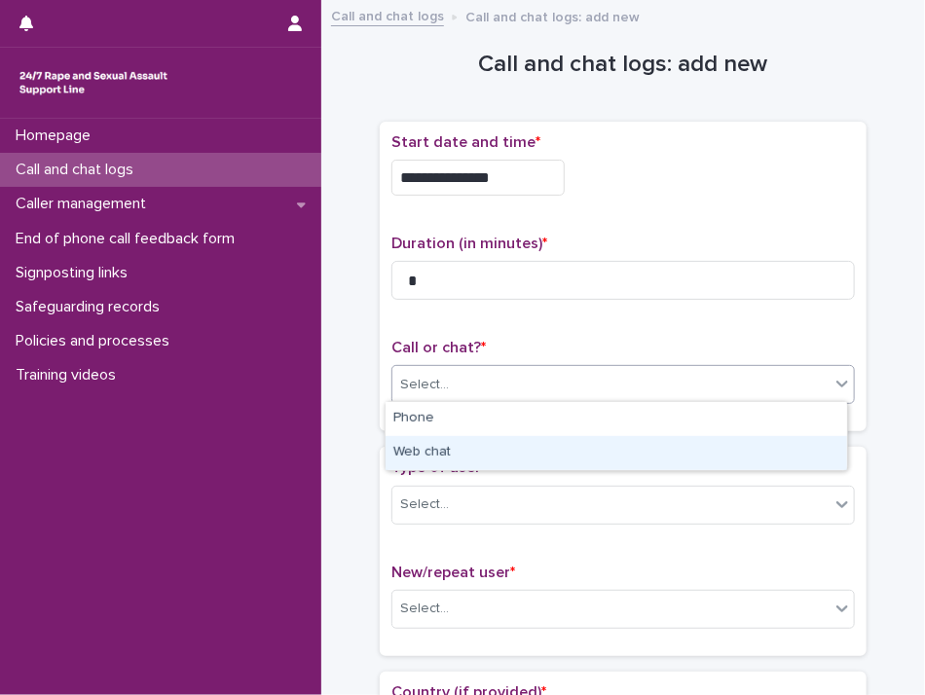
click at [778, 444] on div "Web chat" at bounding box center [616, 453] width 461 height 34
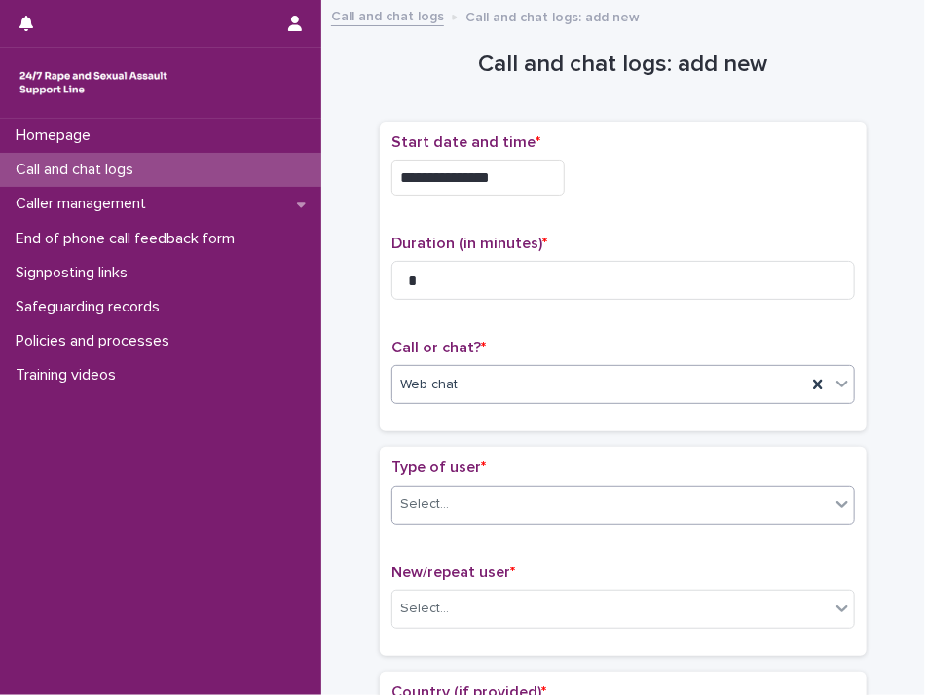
click at [833, 499] on icon at bounding box center [841, 504] width 19 height 19
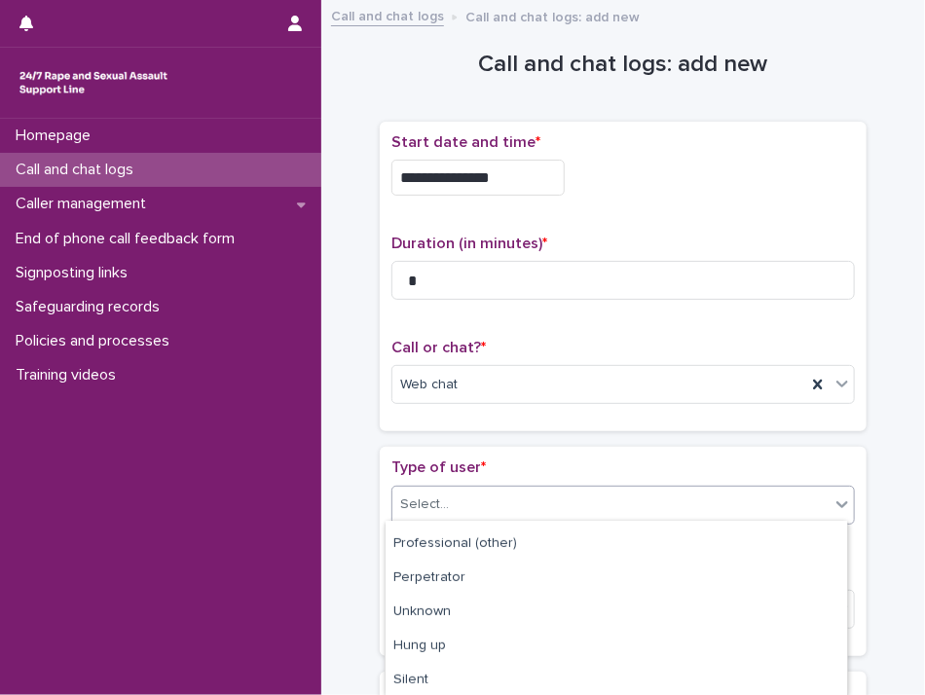
scroll to position [335, 0]
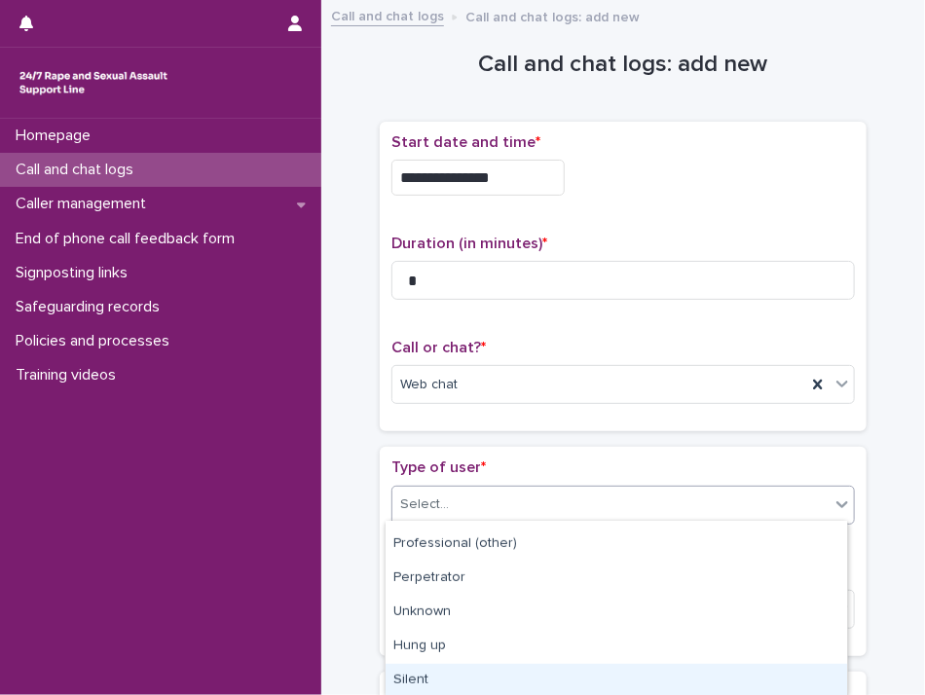
click at [736, 670] on div "Silent" at bounding box center [616, 681] width 461 height 34
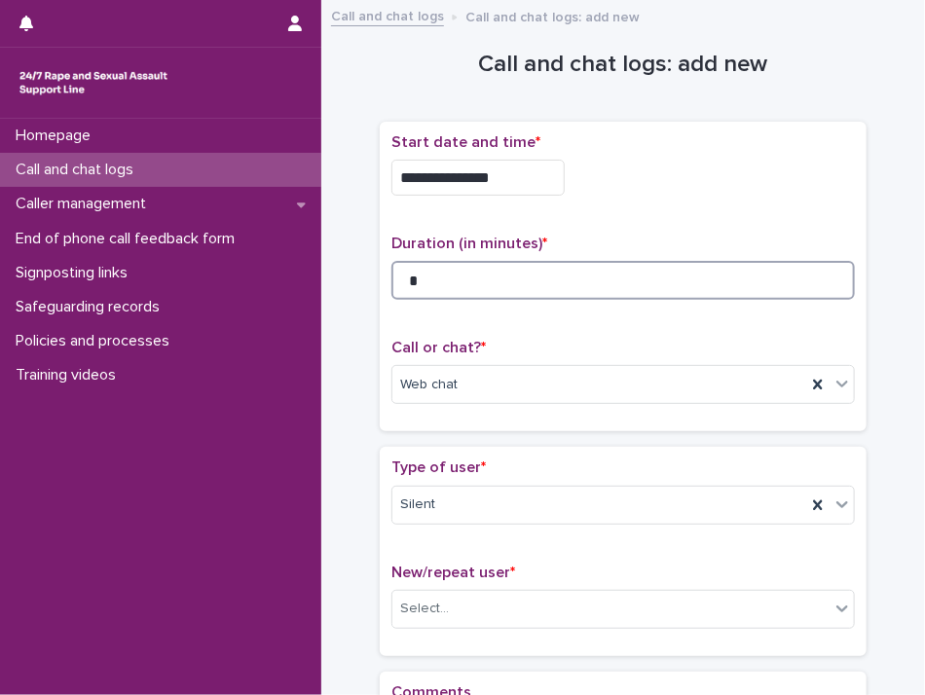
drag, startPoint x: 546, startPoint y: 273, endPoint x: -7, endPoint y: 258, distance: 553.2
click at [0, 258] on html "**********" at bounding box center [462, 347] width 925 height 695
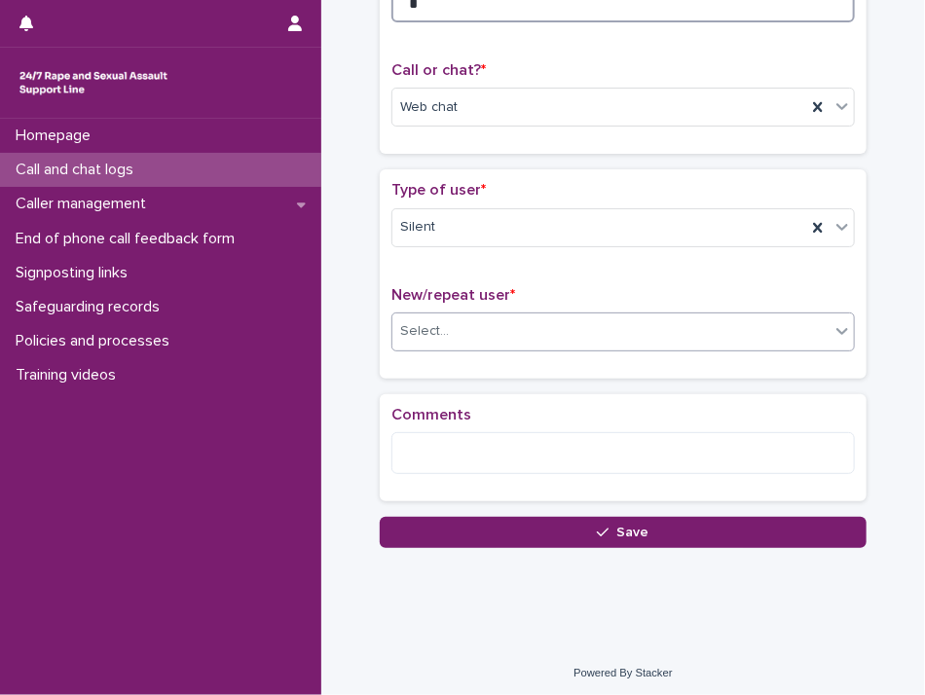
type input "*"
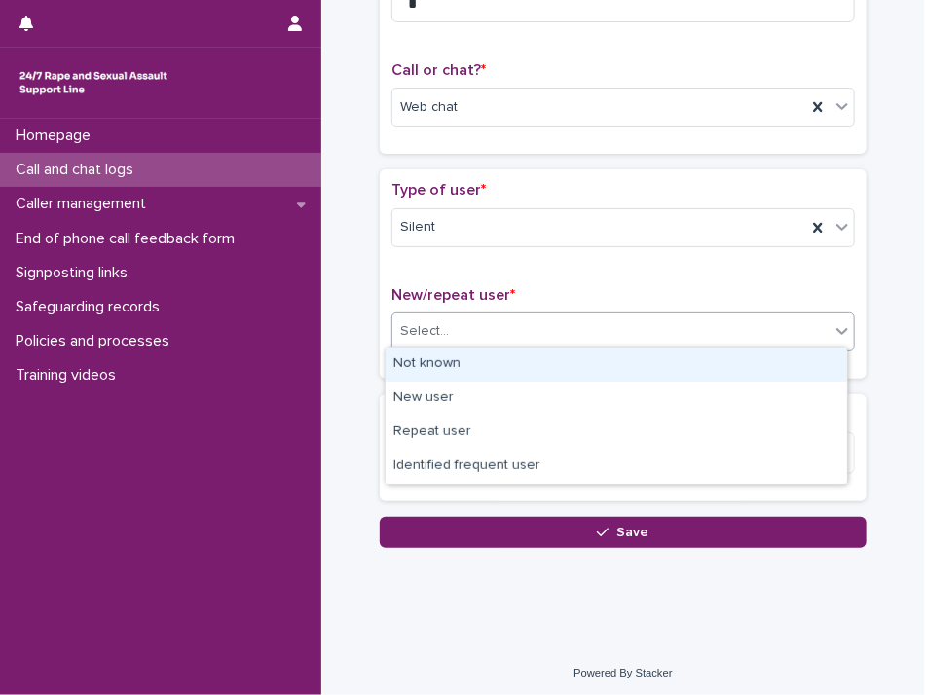
click at [814, 333] on div "Select..." at bounding box center [610, 331] width 437 height 32
click at [748, 367] on div "Not known" at bounding box center [616, 365] width 461 height 34
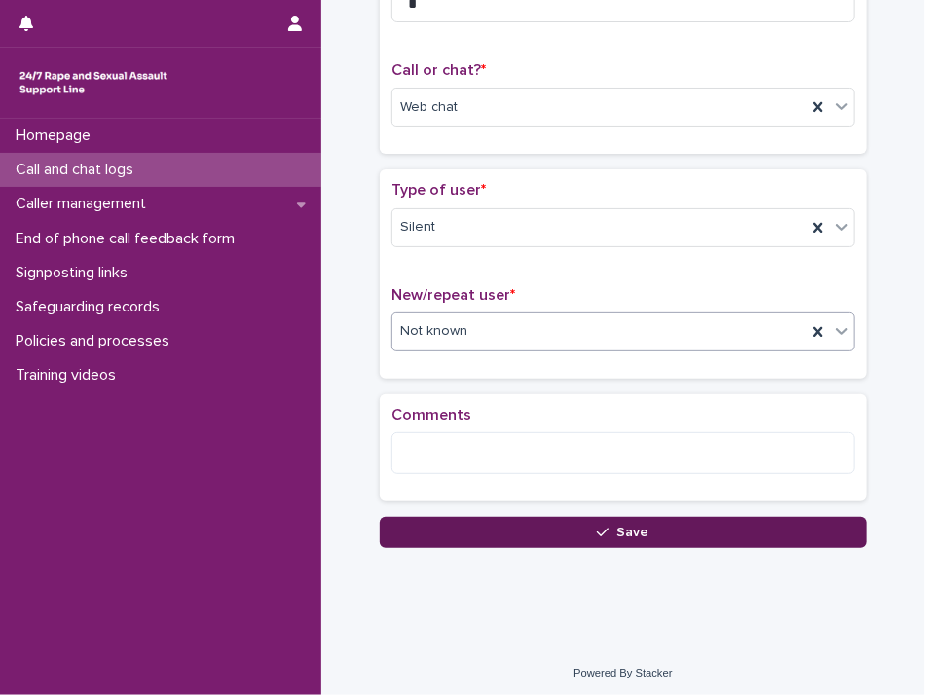
click at [720, 528] on button "Save" at bounding box center [623, 532] width 487 height 31
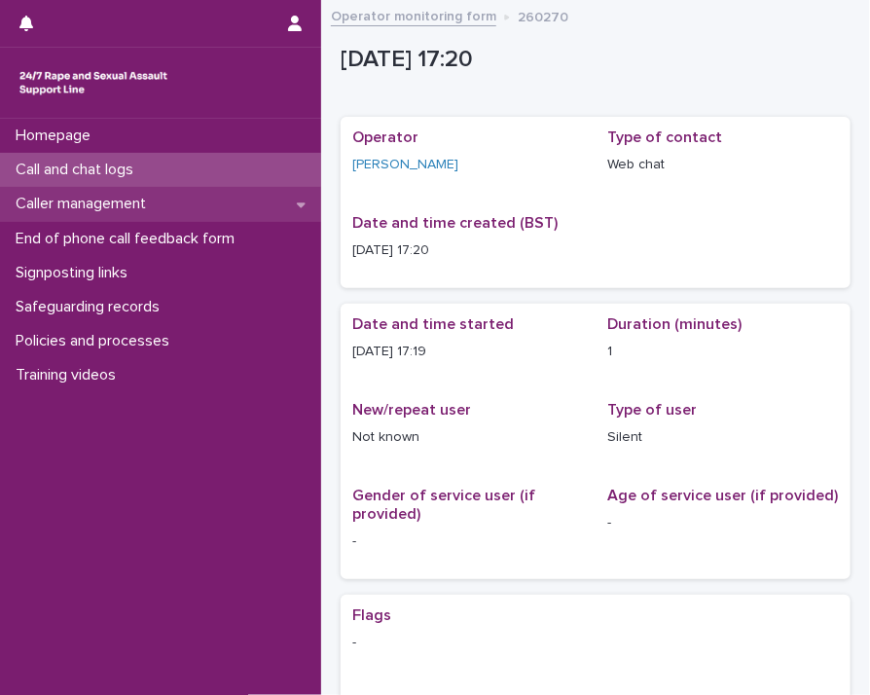
click at [35, 195] on p "Caller management" at bounding box center [85, 204] width 154 height 18
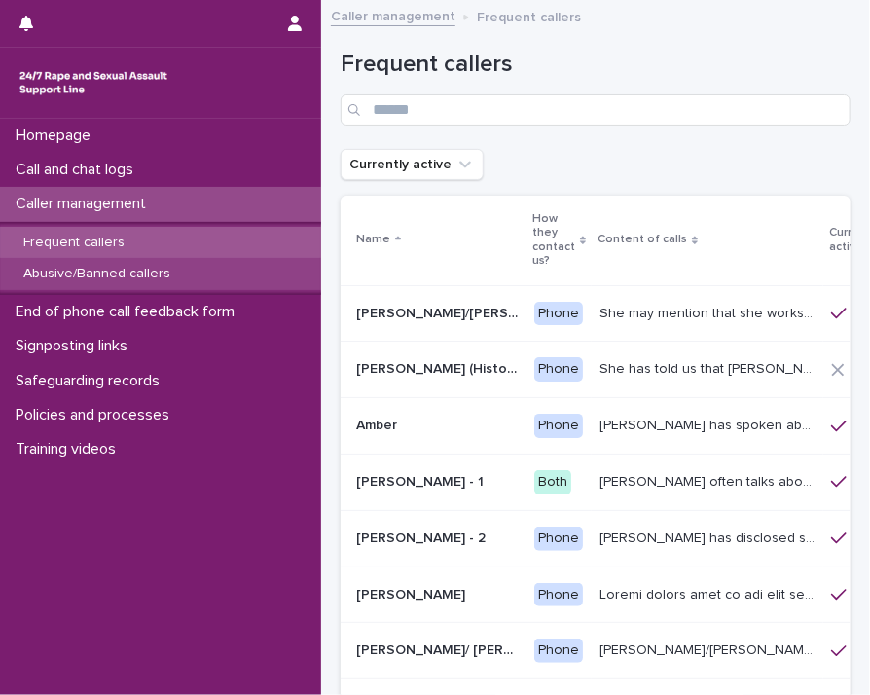
click at [66, 283] on div "Abusive/Banned callers" at bounding box center [160, 274] width 321 height 32
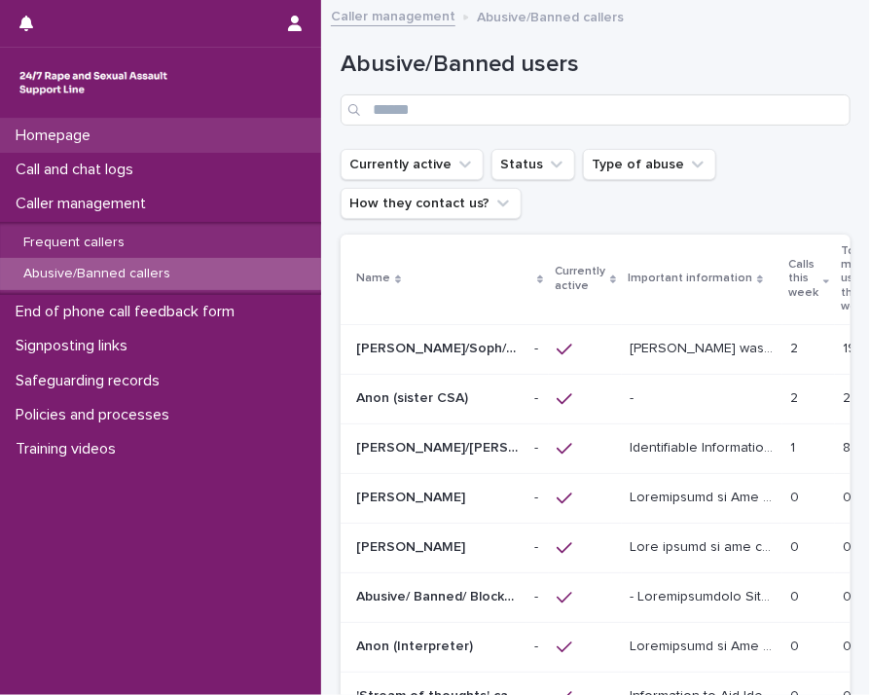
click at [108, 142] on div "Homepage" at bounding box center [160, 136] width 321 height 34
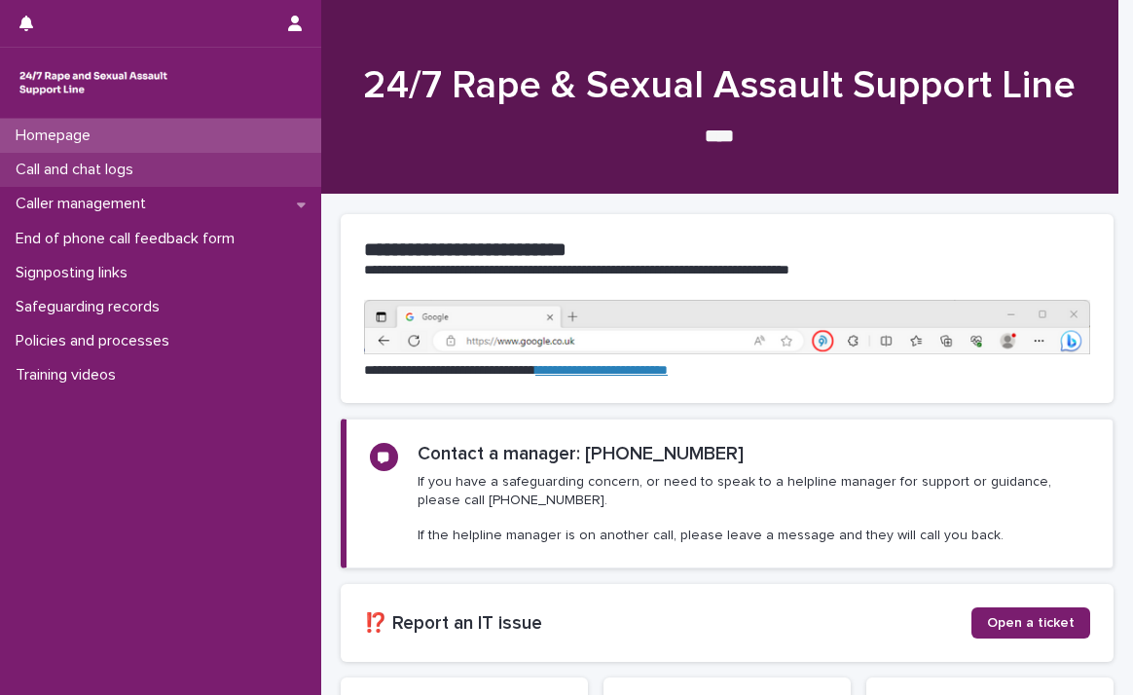
click at [107, 176] on p "Call and chat logs" at bounding box center [78, 170] width 141 height 18
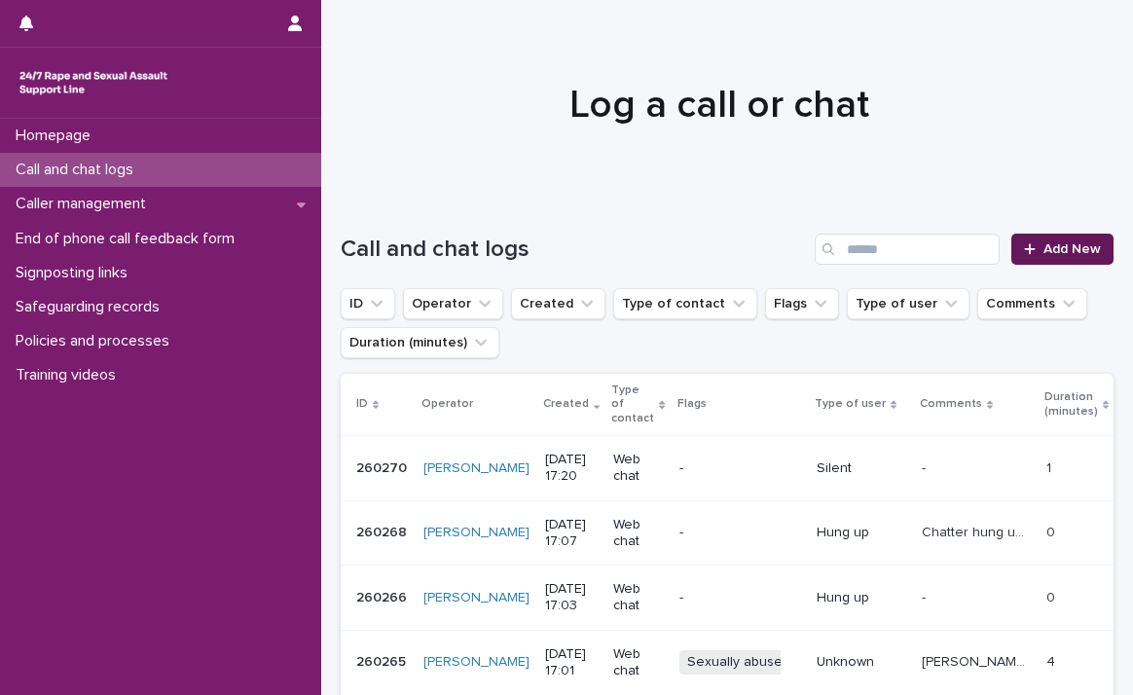
click at [1044, 253] on span "Add New" at bounding box center [1072, 249] width 57 height 14
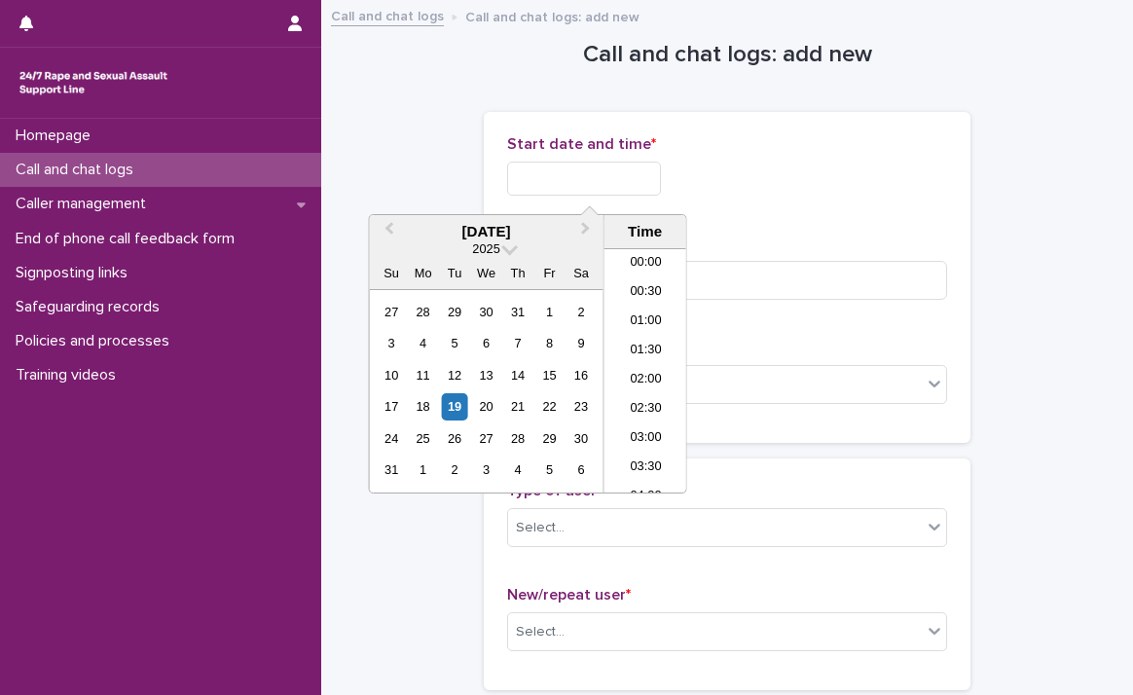
click at [526, 181] on input "text" at bounding box center [584, 179] width 154 height 34
drag, startPoint x: 448, startPoint y: 408, endPoint x: 472, endPoint y: 363, distance: 51.0
click at [448, 407] on div "19" at bounding box center [455, 406] width 26 height 26
drag, startPoint x: 573, startPoint y: 176, endPoint x: 782, endPoint y: 192, distance: 208.9
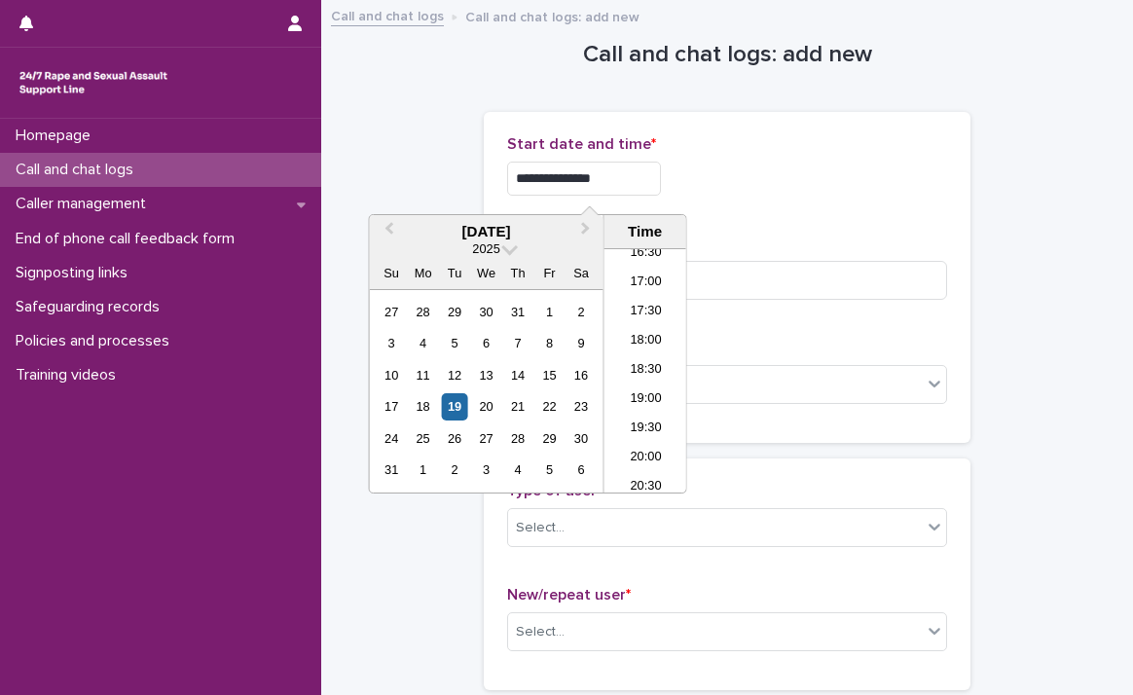
click at [782, 192] on div "**********" at bounding box center [727, 179] width 440 height 34
type input "**********"
click at [775, 280] on input at bounding box center [727, 280] width 440 height 39
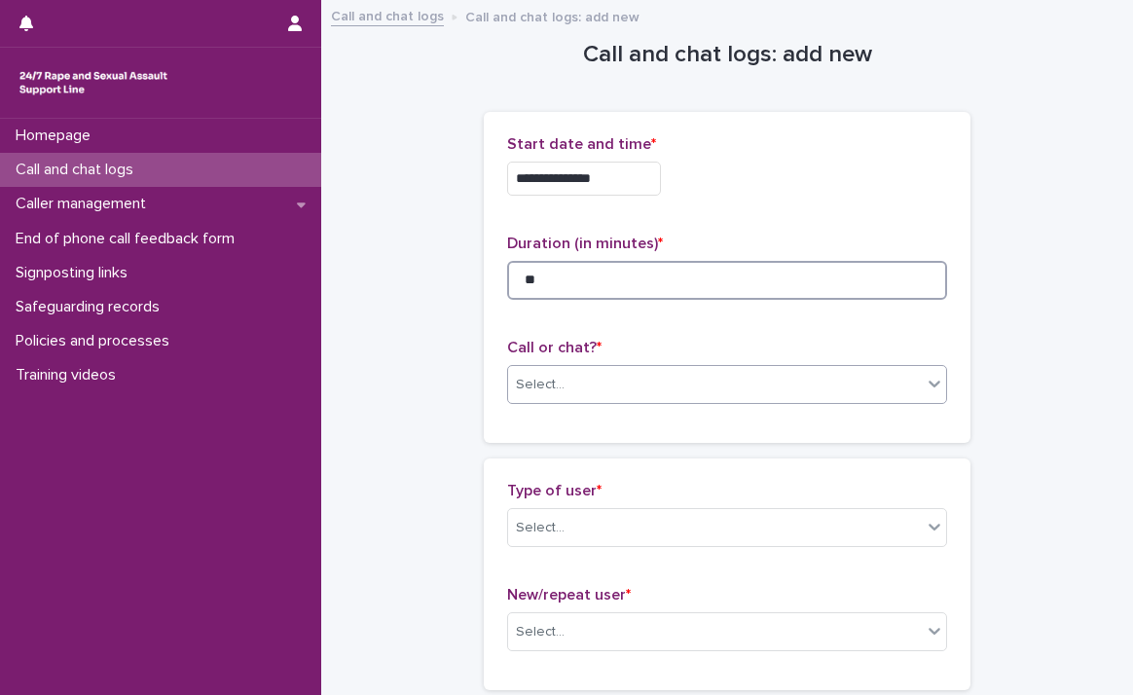
type input "**"
click at [927, 391] on icon at bounding box center [934, 383] width 19 height 19
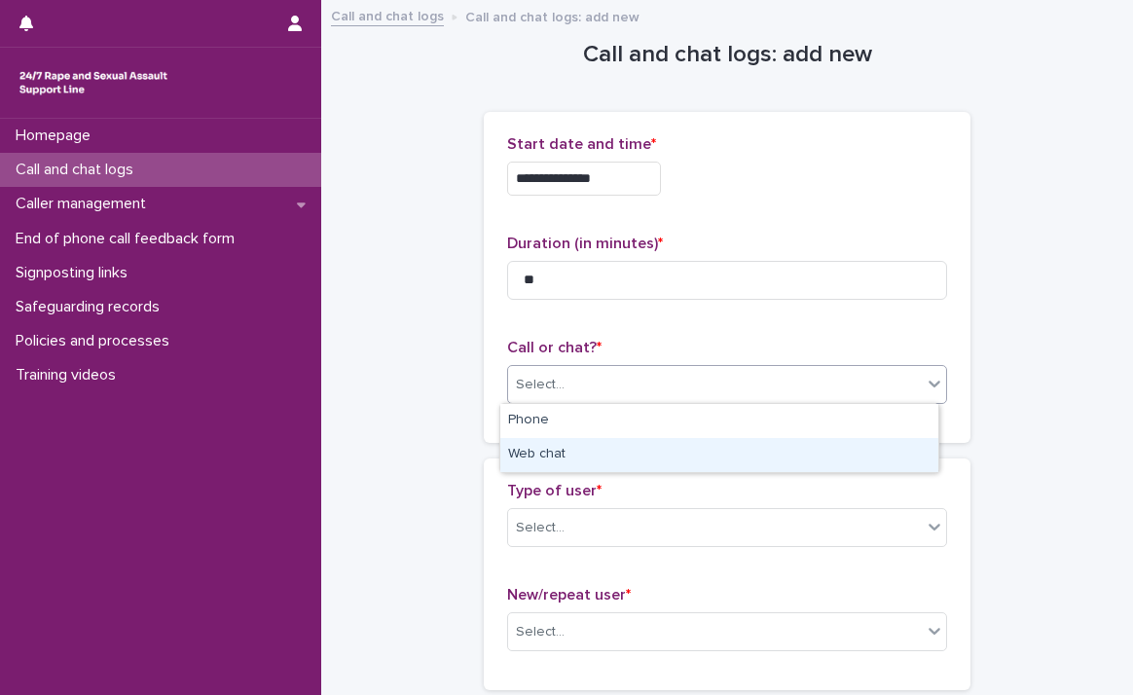
click at [870, 443] on div "Web chat" at bounding box center [719, 455] width 438 height 34
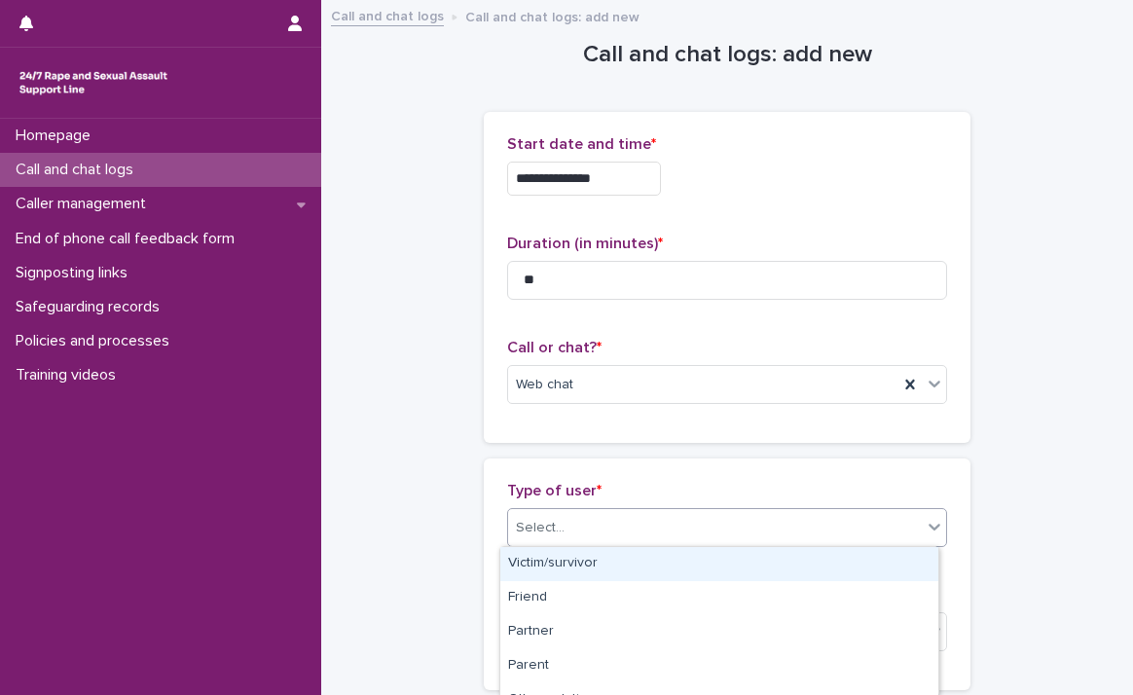
click at [925, 531] on icon at bounding box center [934, 526] width 19 height 19
click at [861, 560] on div "Victim/survivor" at bounding box center [719, 564] width 438 height 34
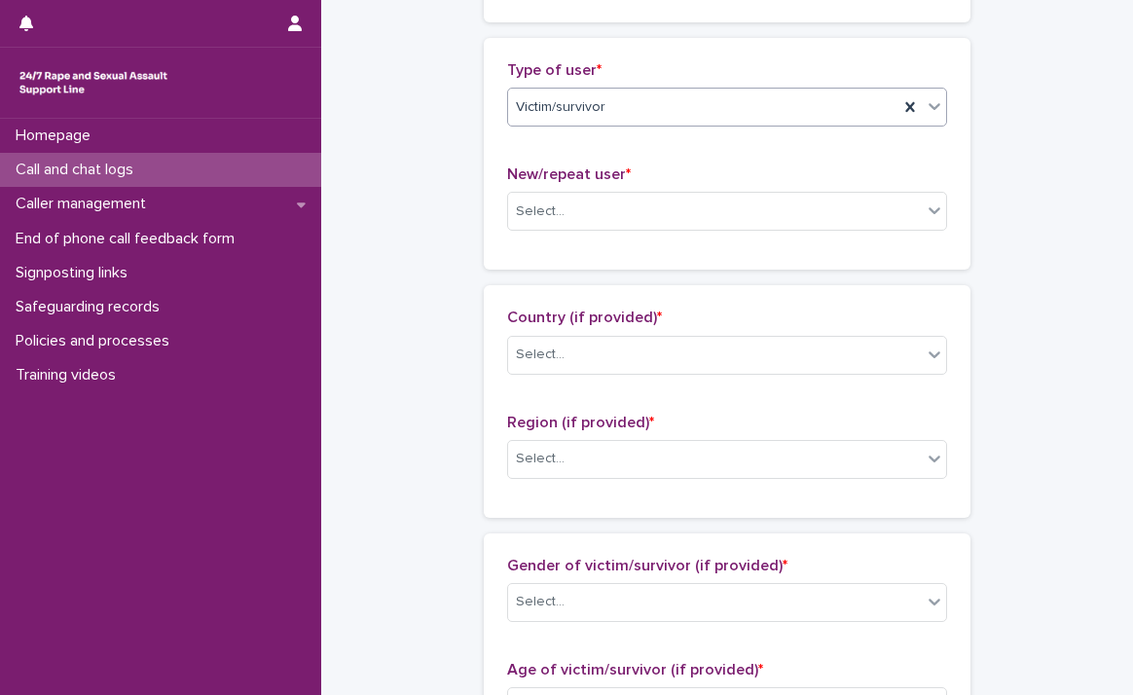
scroll to position [425, 0]
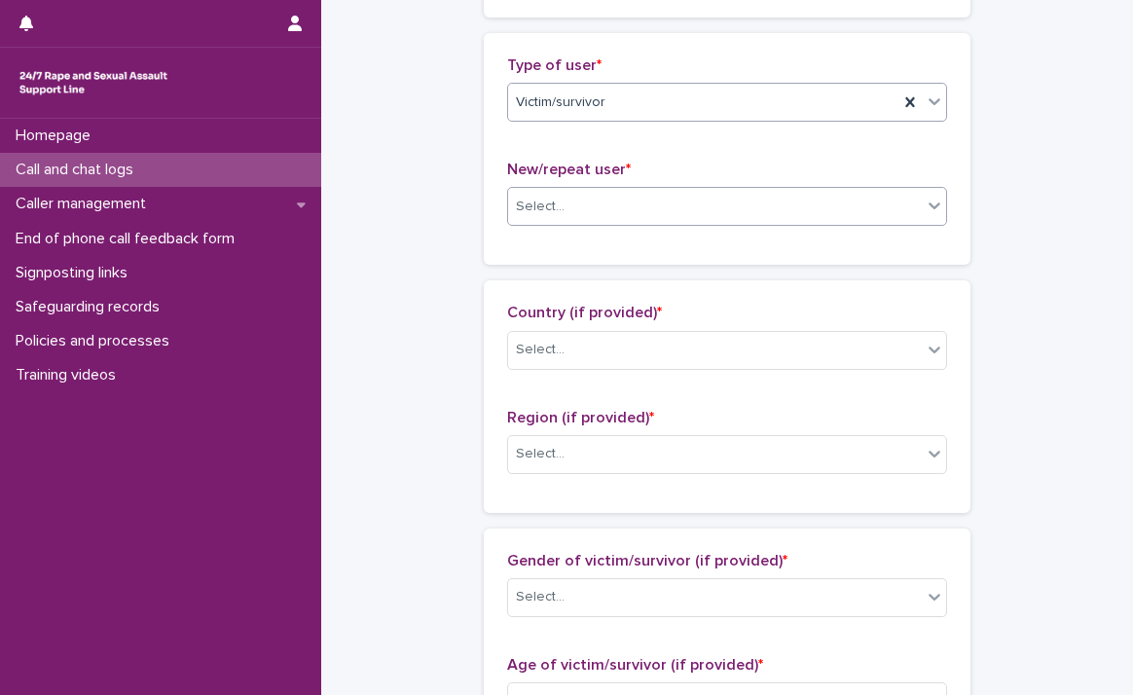
click at [925, 204] on icon at bounding box center [934, 205] width 19 height 19
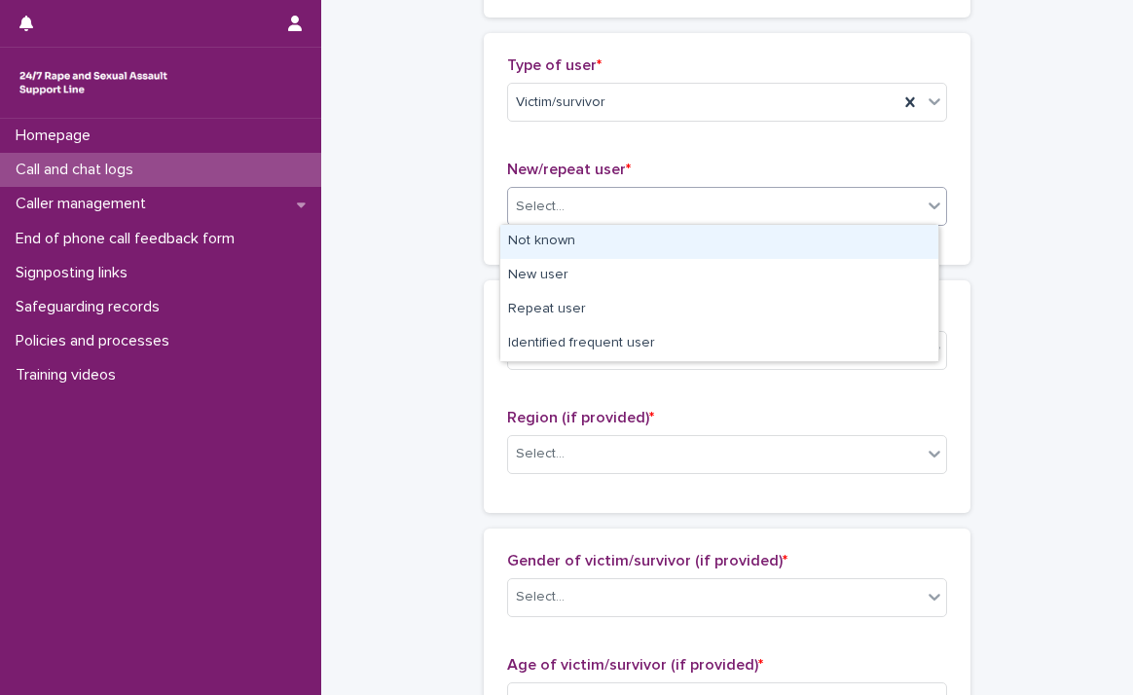
click at [841, 254] on div "Not known" at bounding box center [719, 242] width 438 height 34
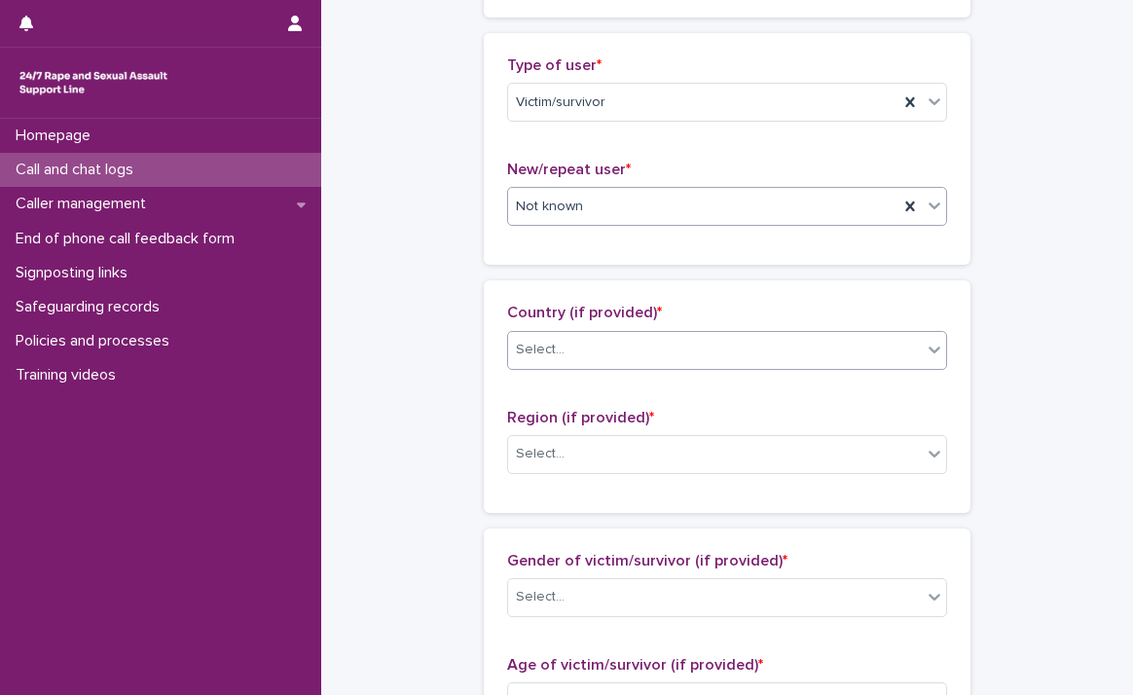
click at [925, 351] on icon at bounding box center [934, 349] width 19 height 19
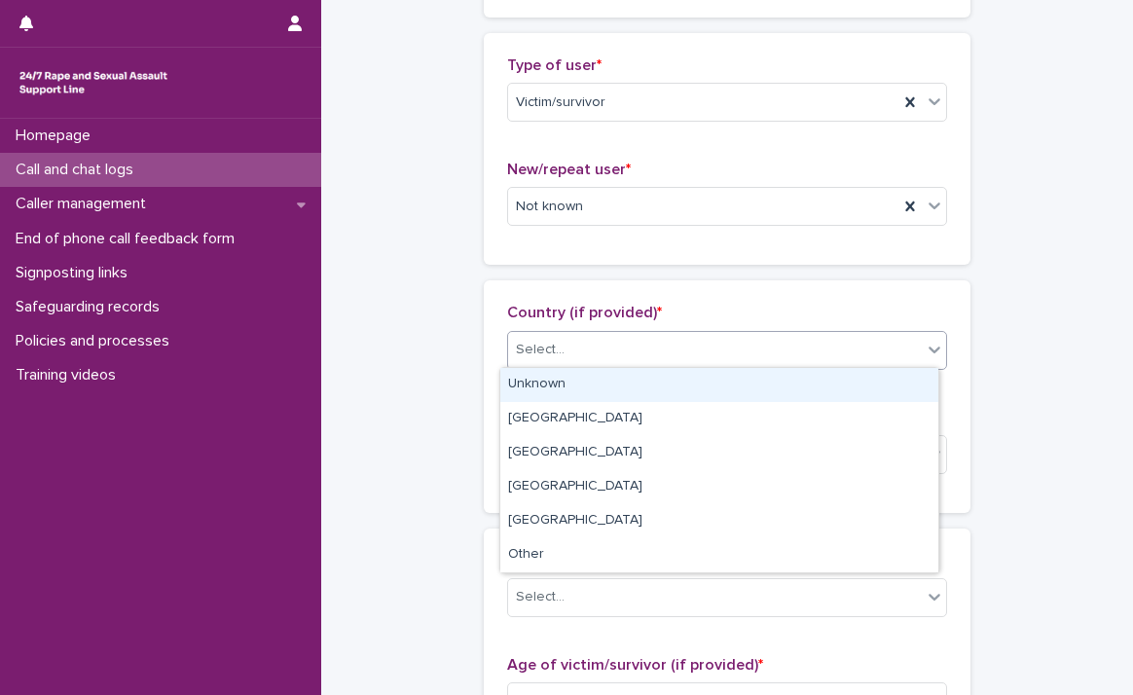
click at [888, 379] on div "Unknown" at bounding box center [719, 385] width 438 height 34
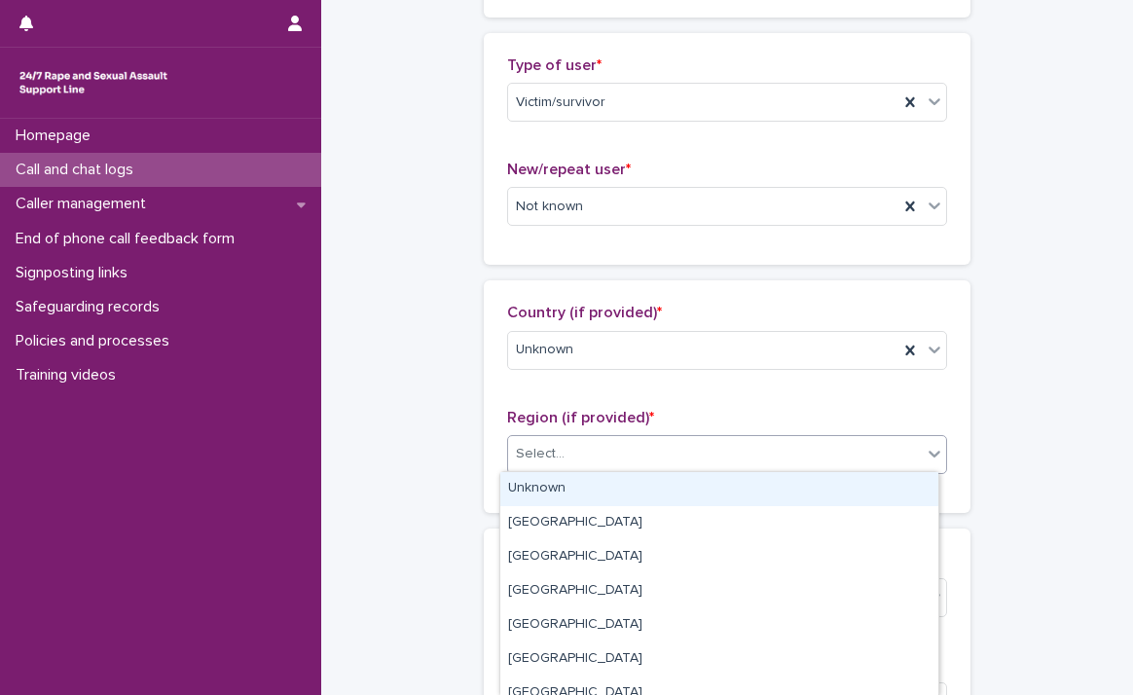
click at [925, 449] on icon at bounding box center [934, 453] width 19 height 19
click at [870, 493] on div "Unknown" at bounding box center [719, 489] width 438 height 34
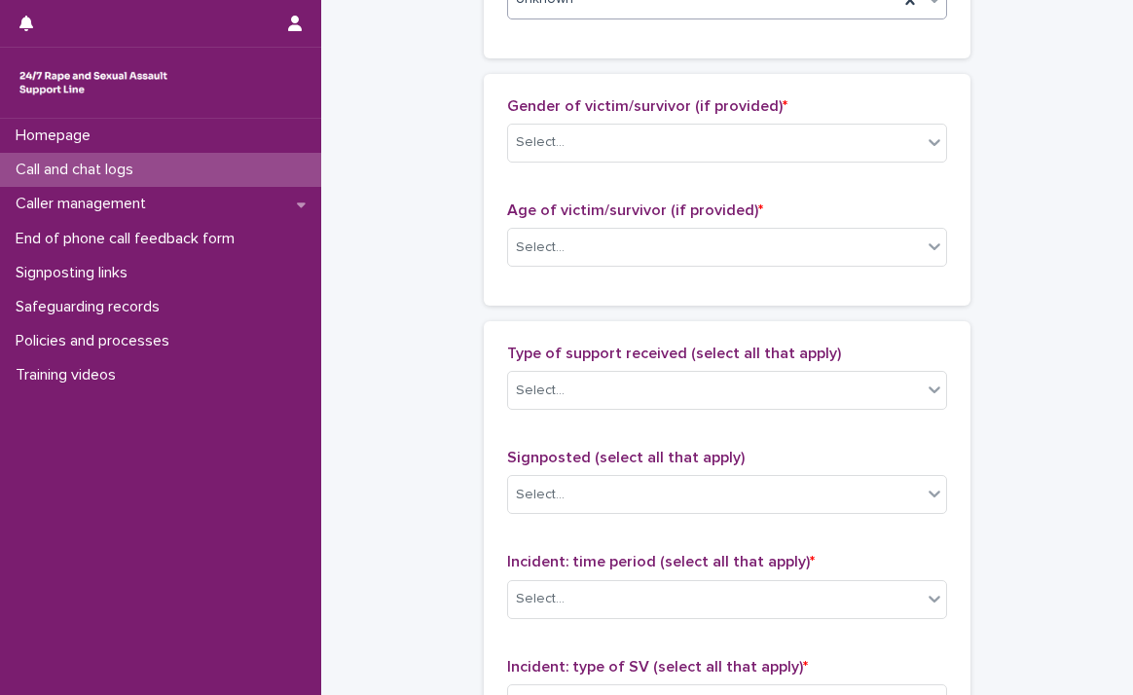
scroll to position [889, 0]
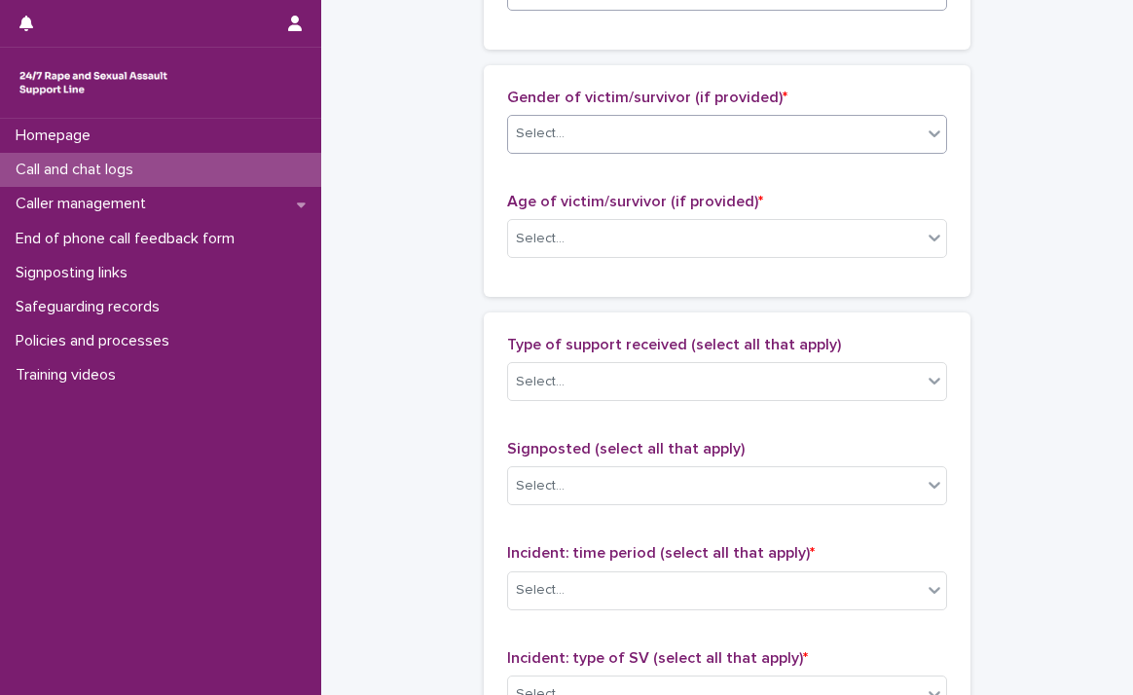
click at [901, 145] on div "Select..." at bounding box center [715, 134] width 414 height 32
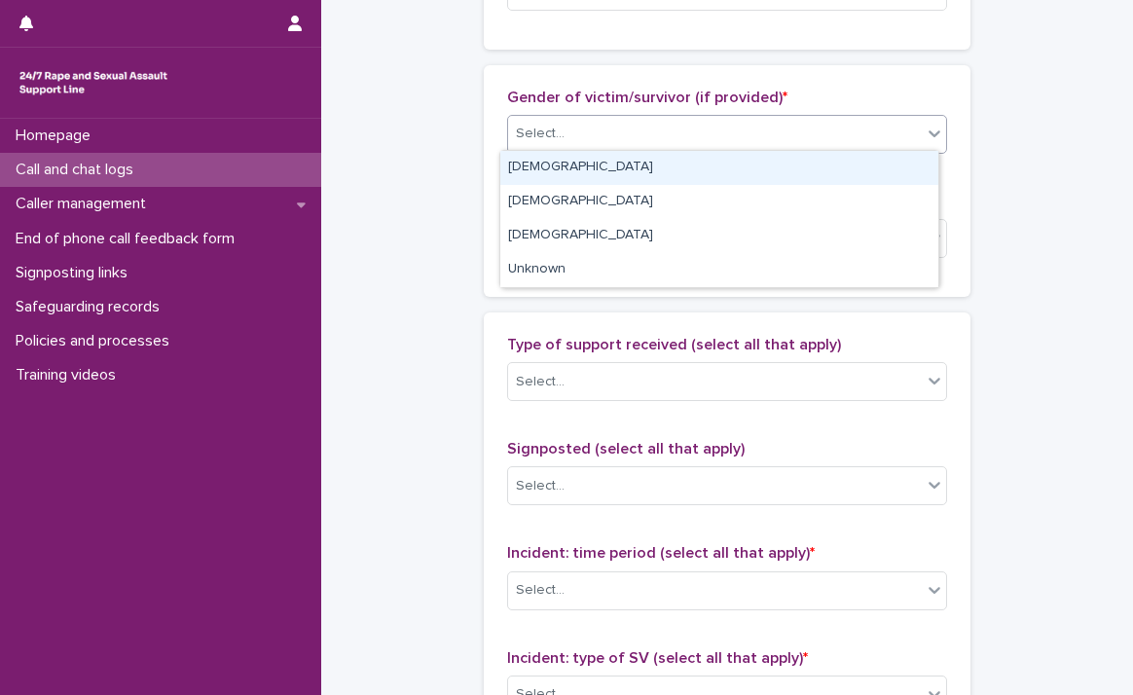
click at [885, 167] on div "[DEMOGRAPHIC_DATA]" at bounding box center [719, 168] width 438 height 34
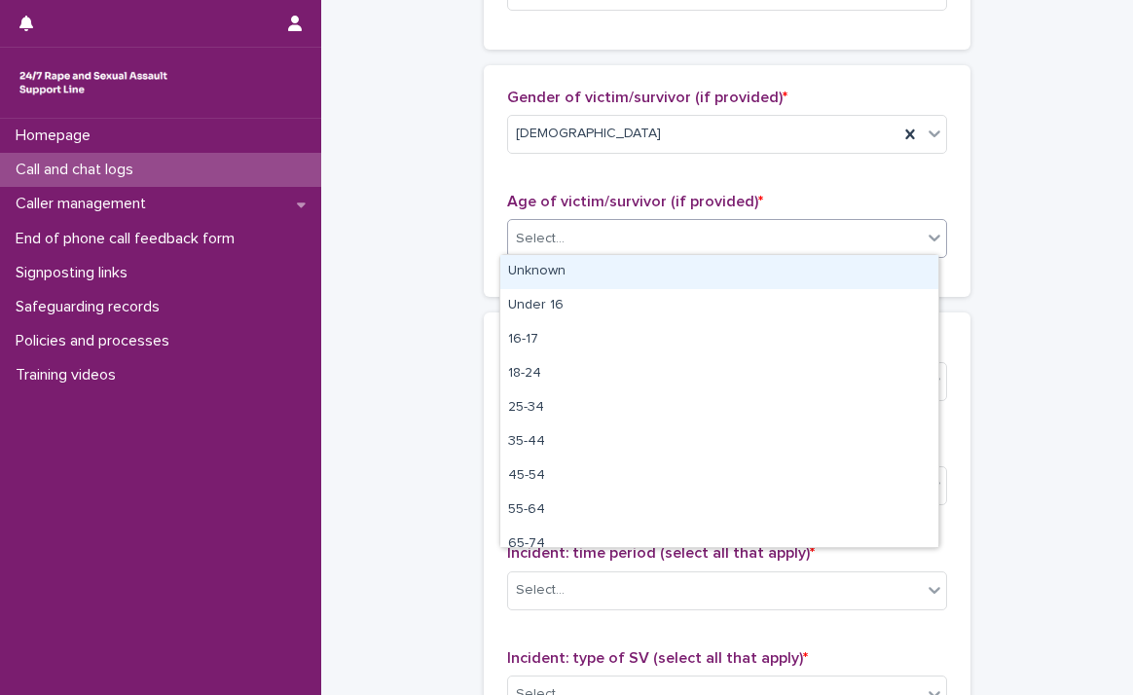
click at [930, 246] on div at bounding box center [934, 237] width 23 height 35
click at [902, 280] on div "Unknown" at bounding box center [719, 272] width 438 height 34
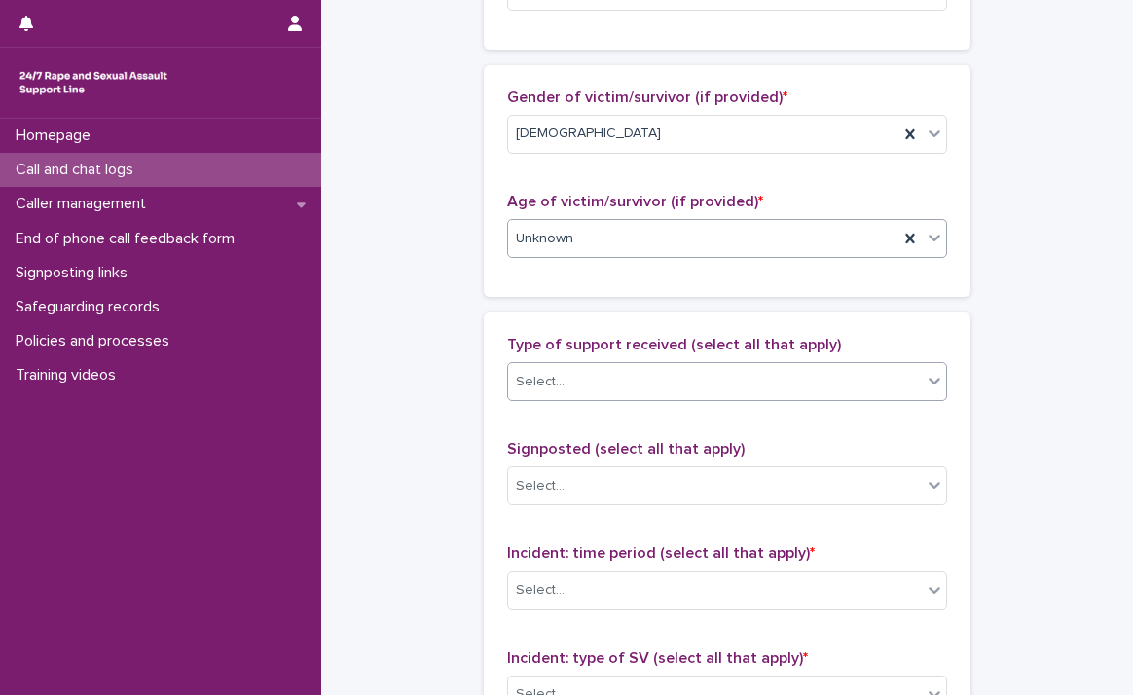
click at [927, 386] on icon at bounding box center [934, 380] width 19 height 19
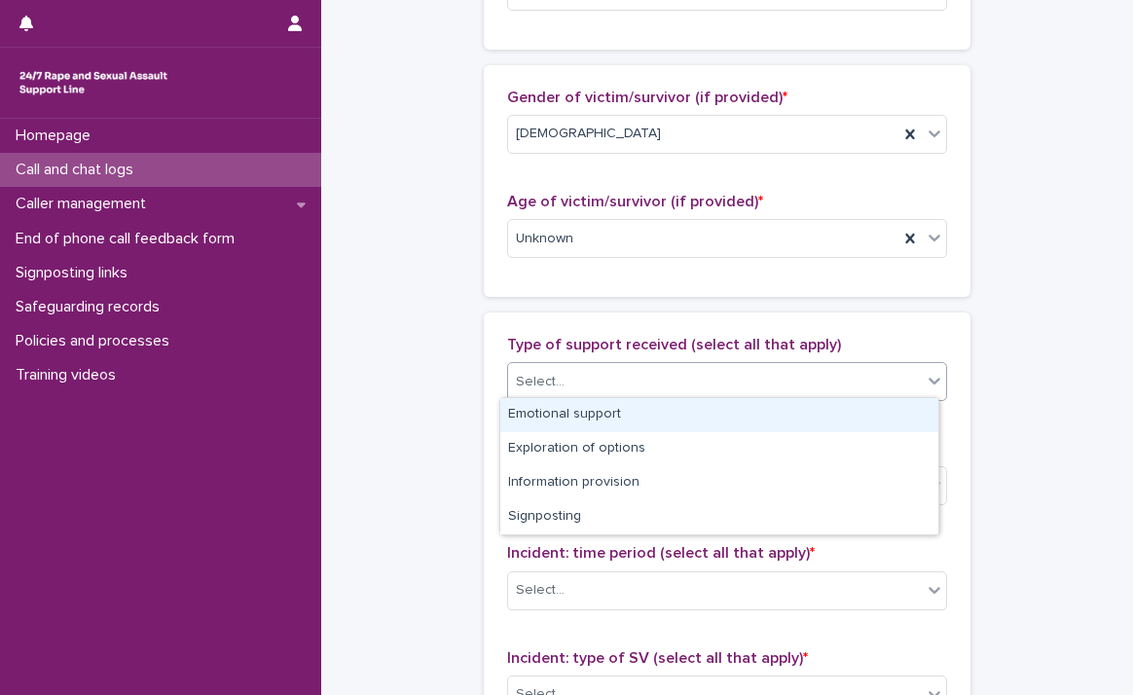
click at [898, 409] on div "Emotional support" at bounding box center [719, 415] width 438 height 34
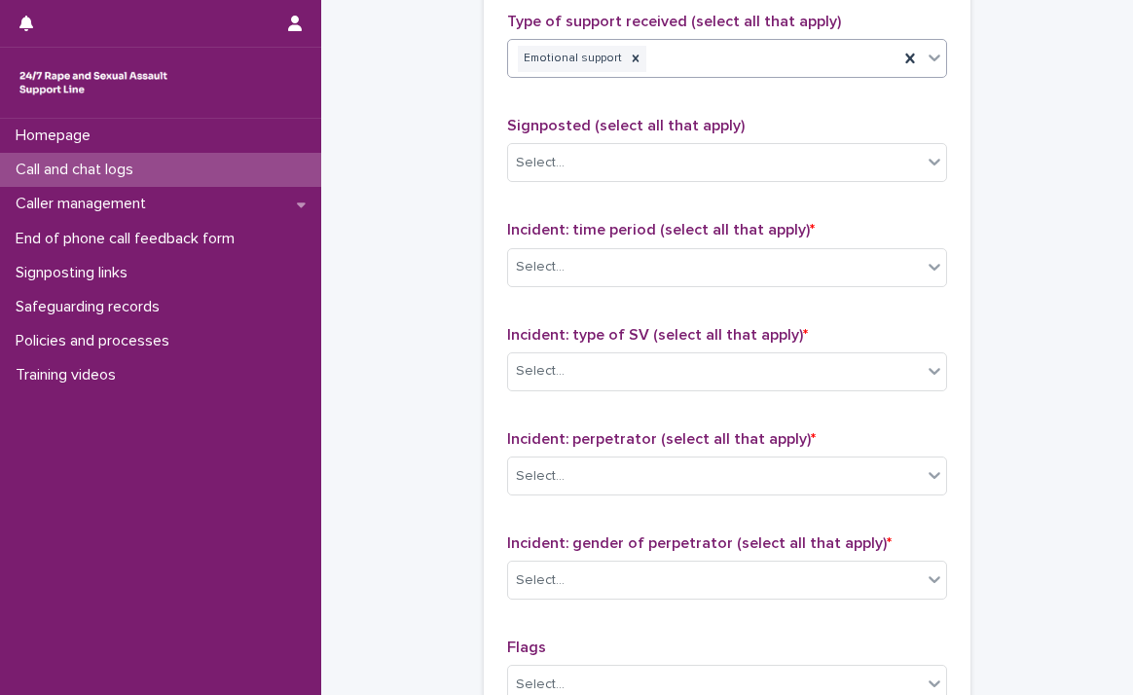
scroll to position [1328, 0]
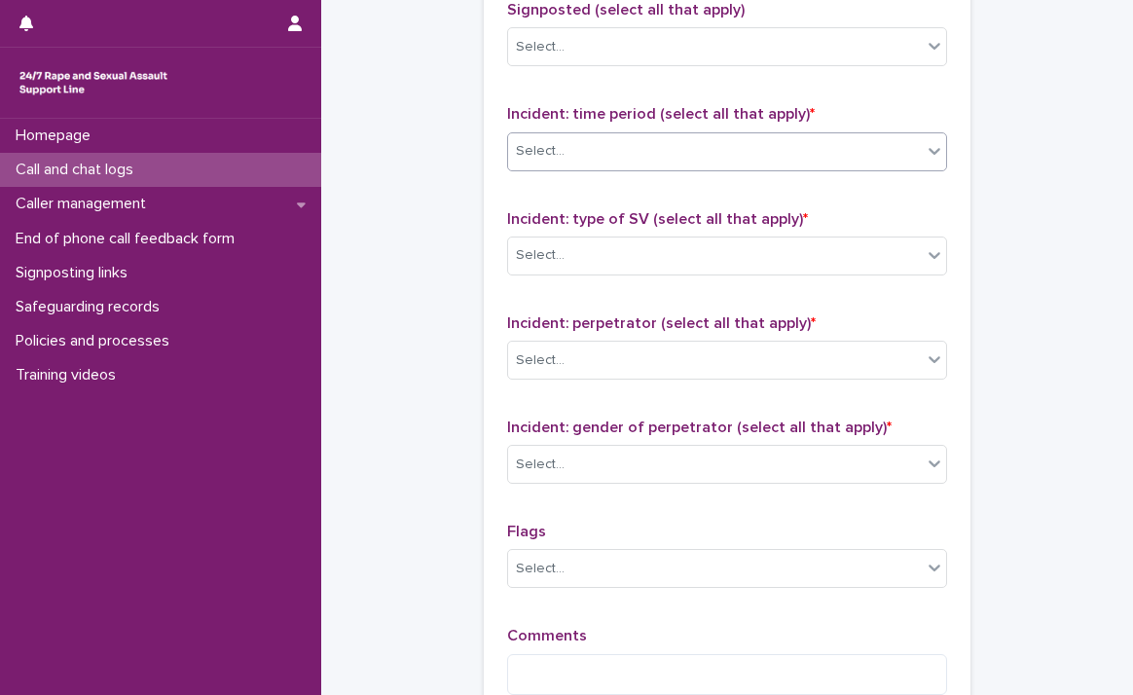
click at [872, 161] on div "Select..." at bounding box center [715, 151] width 414 height 32
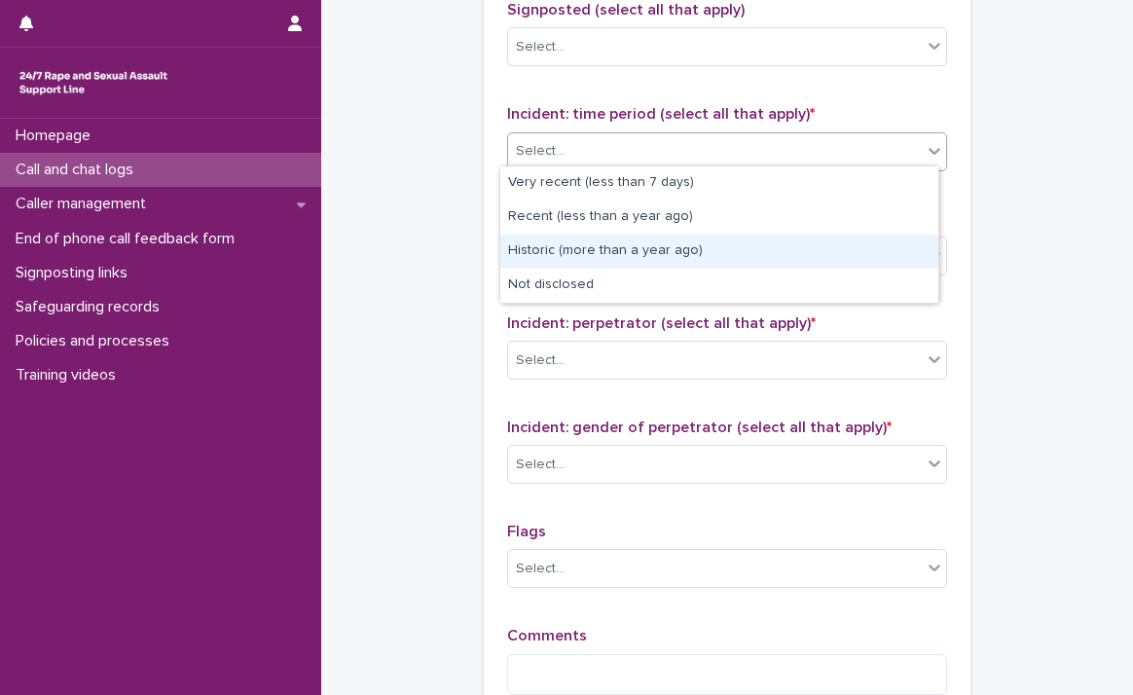
click at [845, 259] on div "Historic (more than a year ago)" at bounding box center [719, 252] width 438 height 34
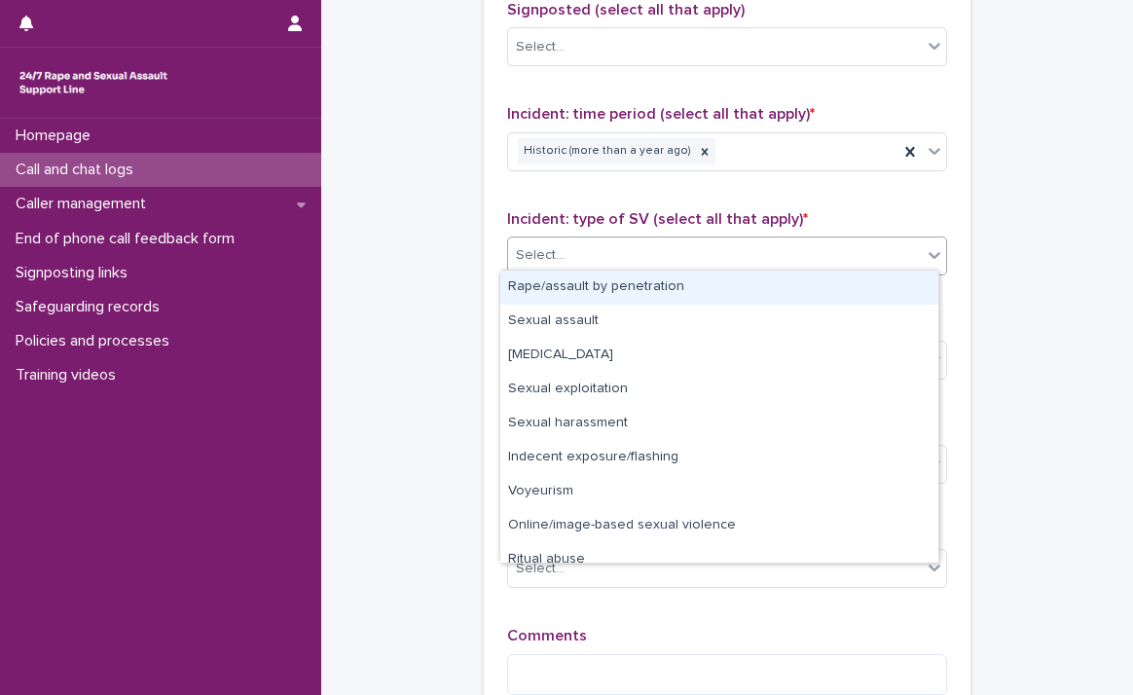
click at [925, 257] on icon at bounding box center [934, 254] width 19 height 19
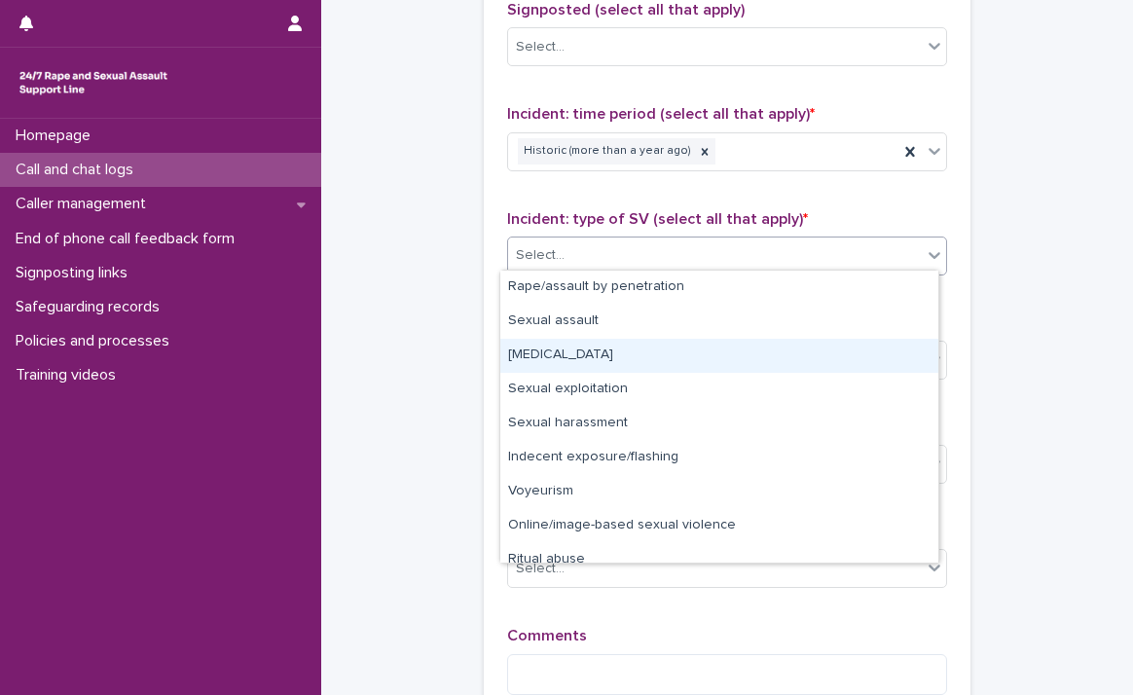
click at [846, 342] on div "[MEDICAL_DATA]" at bounding box center [719, 356] width 438 height 34
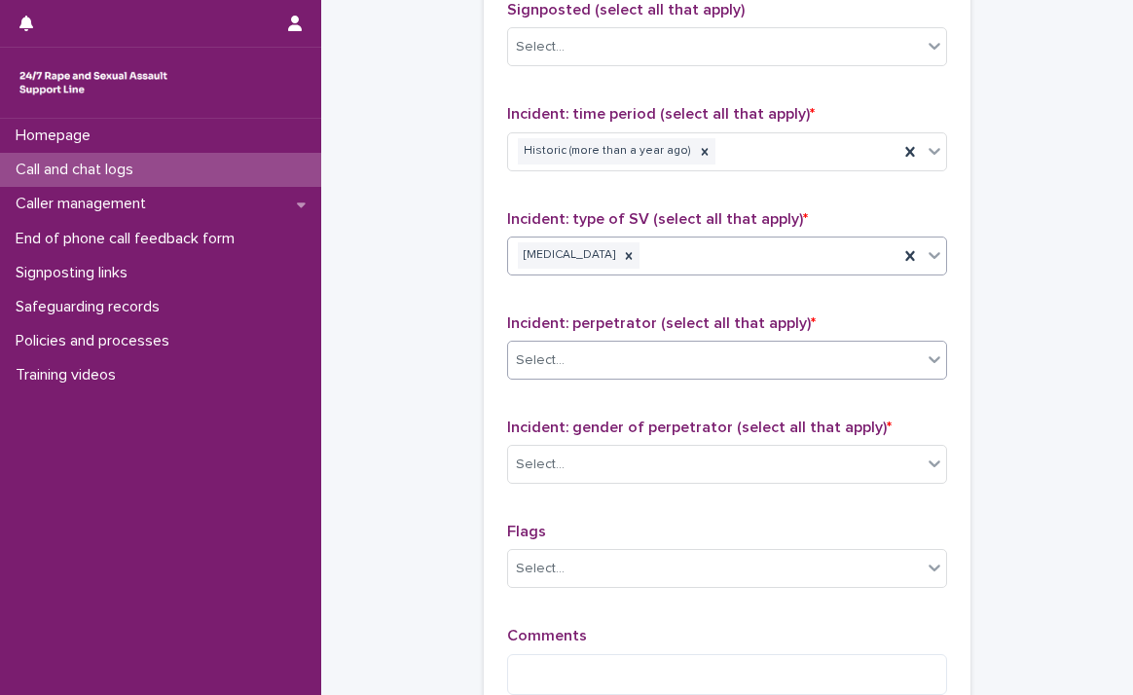
click at [926, 351] on icon at bounding box center [934, 359] width 19 height 19
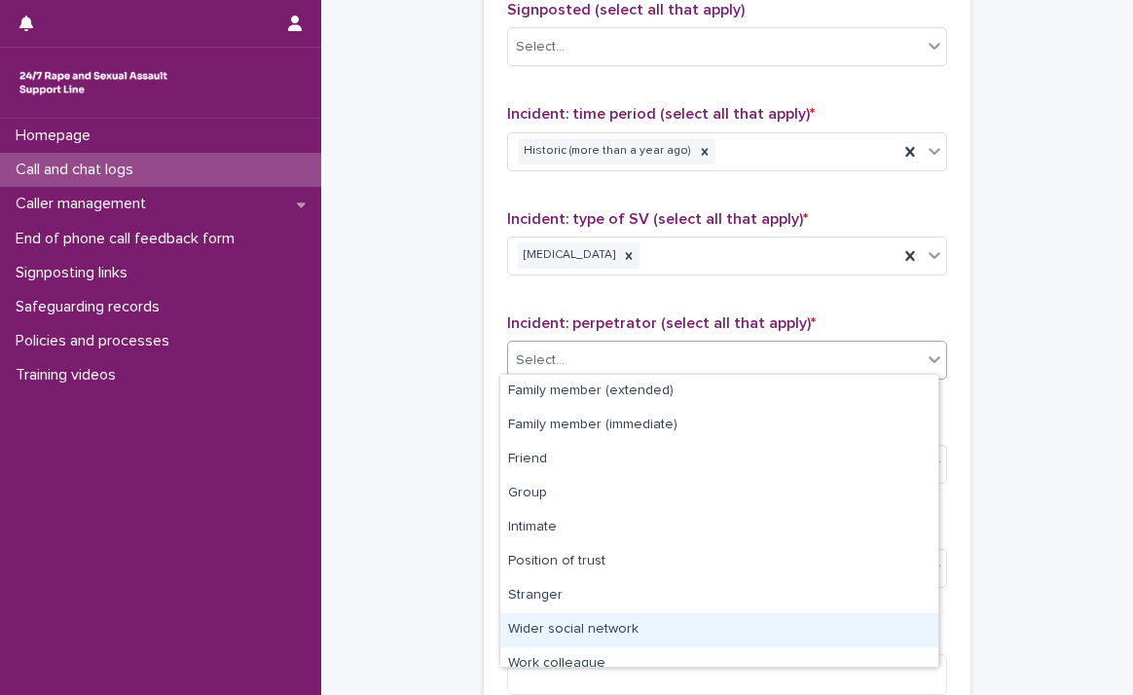
click at [799, 640] on div "Wider social network" at bounding box center [719, 630] width 438 height 34
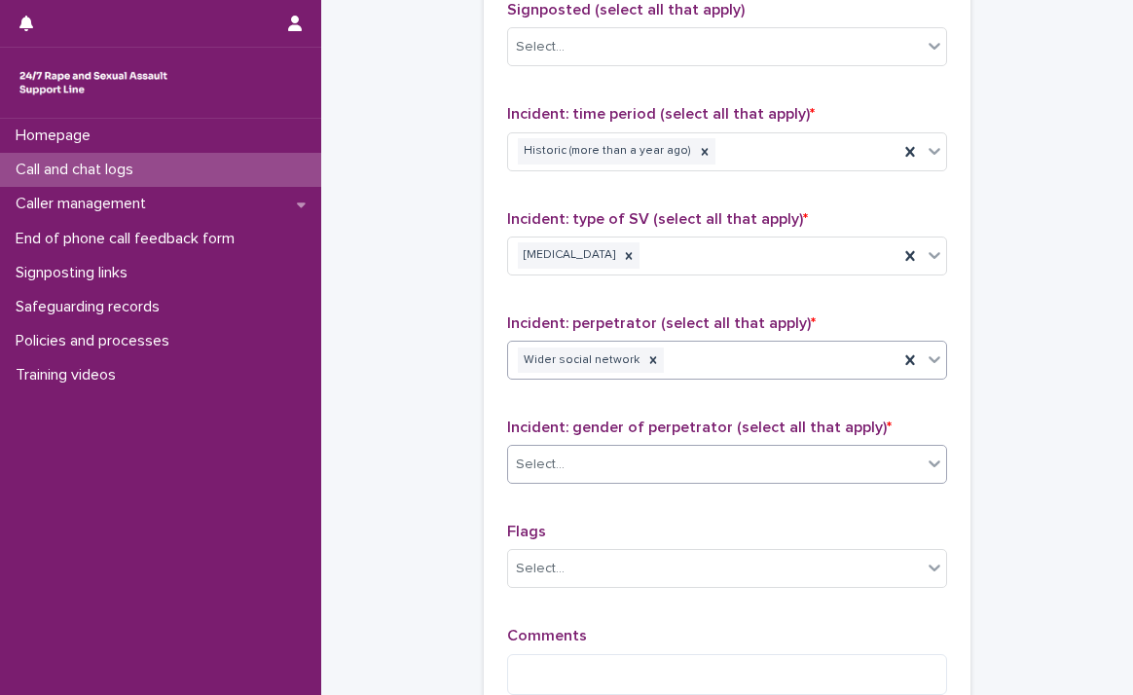
click at [927, 461] on icon at bounding box center [934, 463] width 19 height 19
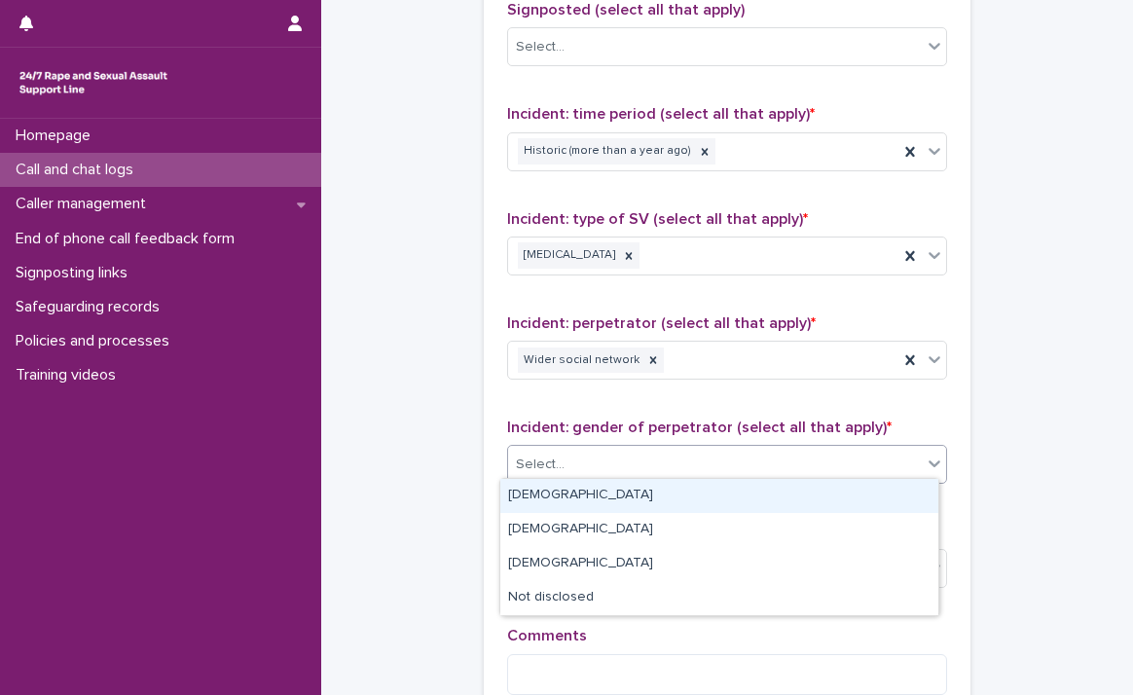
click at [847, 503] on div "[DEMOGRAPHIC_DATA]" at bounding box center [719, 496] width 438 height 34
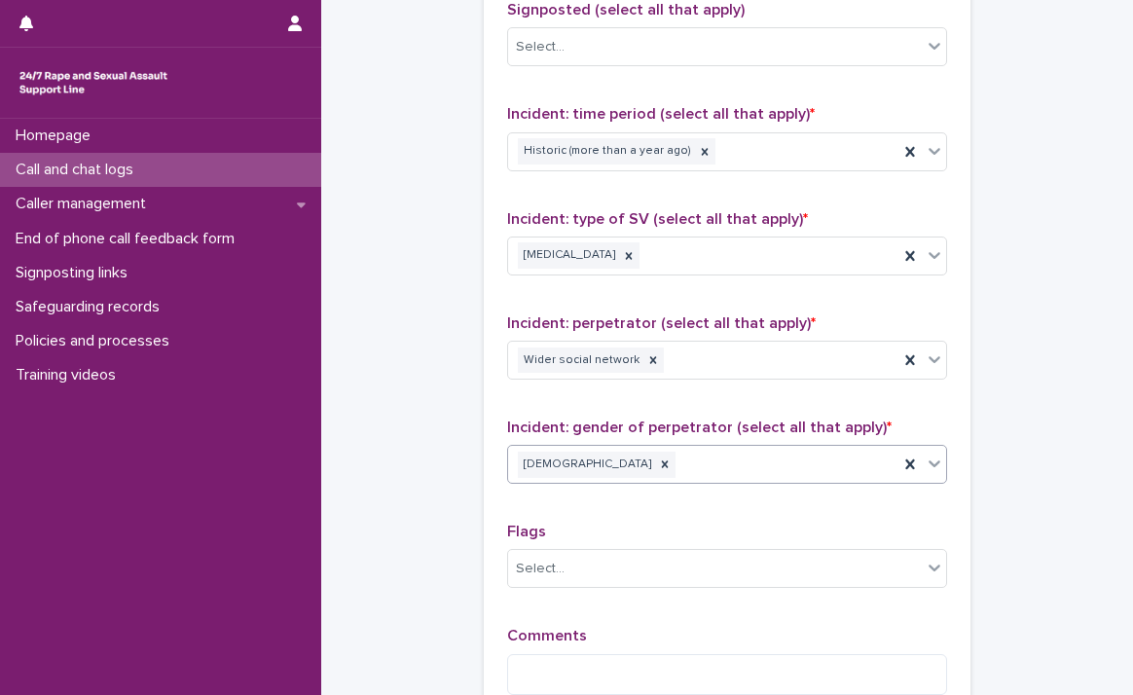
scroll to position [1560, 0]
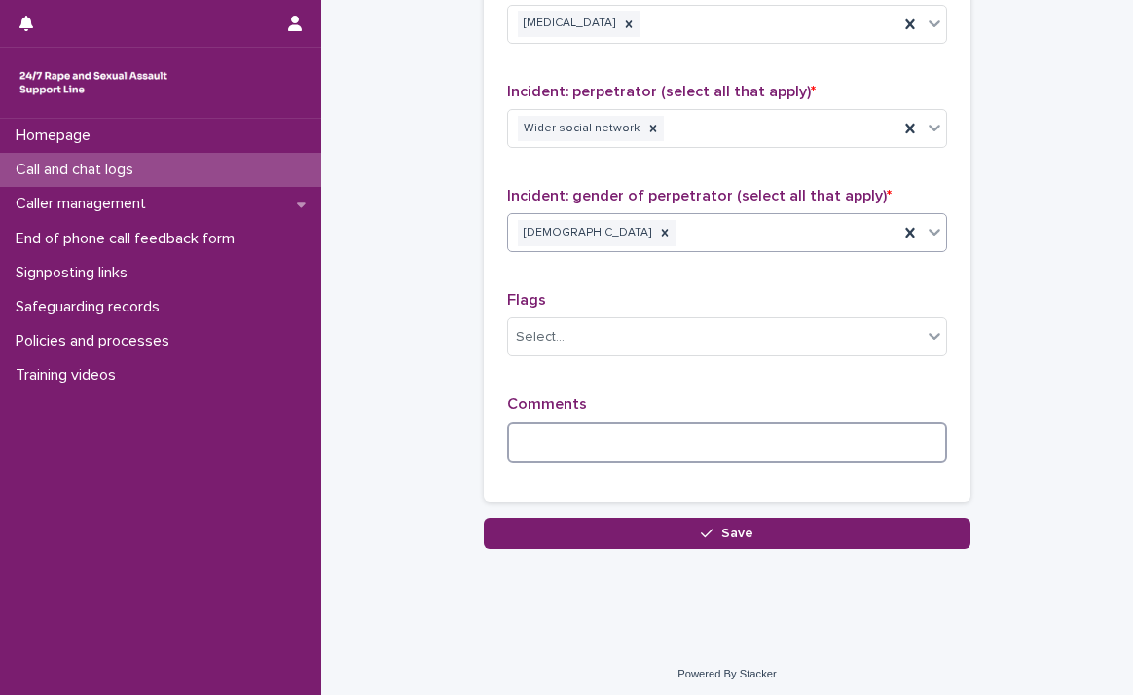
click at [820, 432] on textarea at bounding box center [727, 444] width 440 height 42
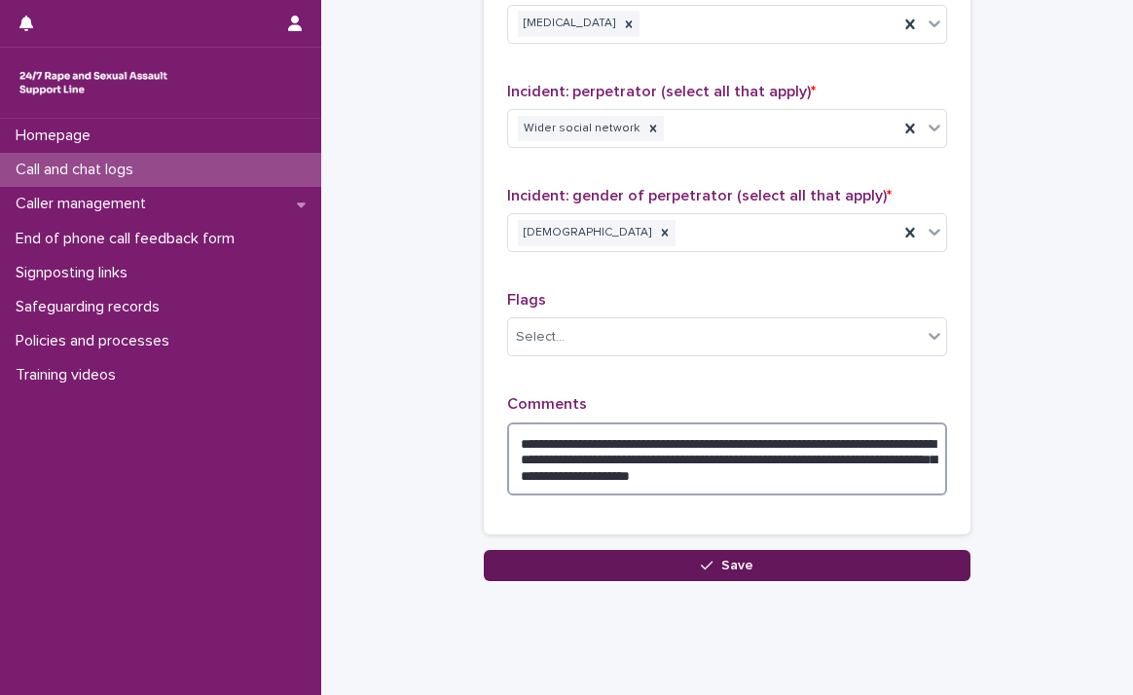
type textarea "**********"
click at [763, 558] on button "Save" at bounding box center [727, 565] width 487 height 31
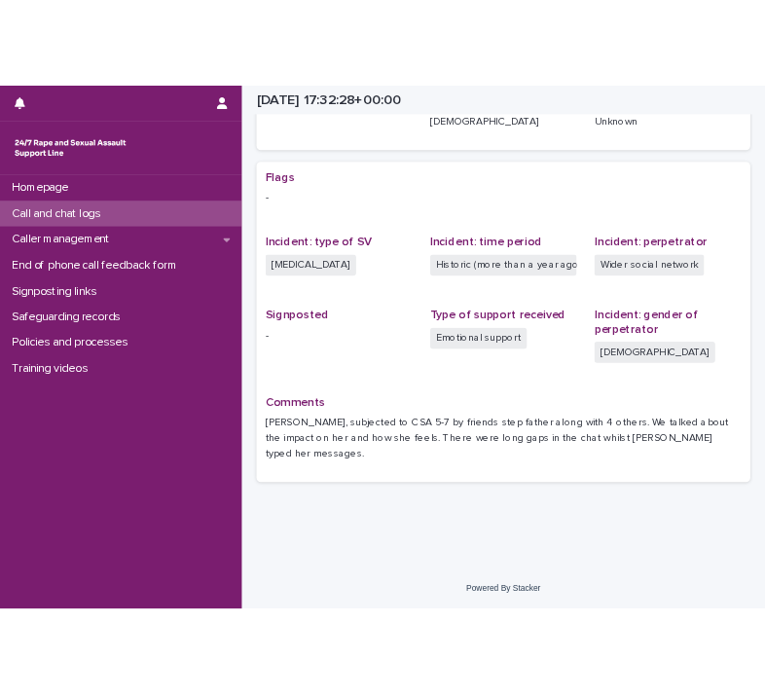
scroll to position [319, 0]
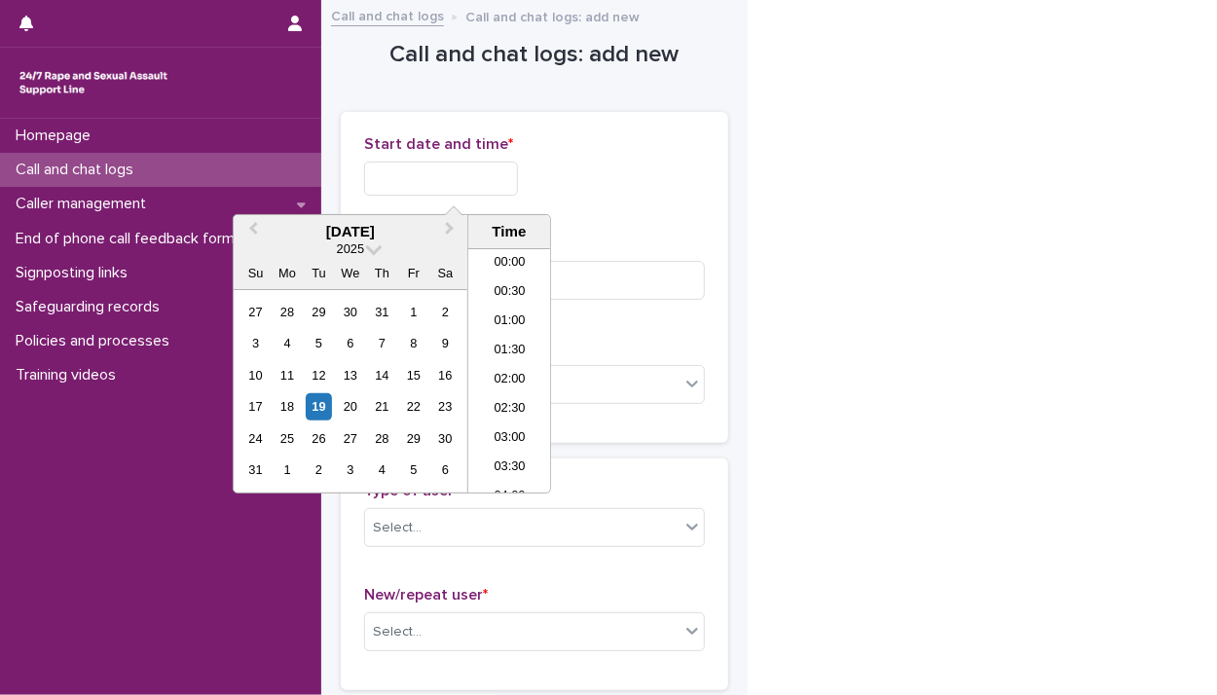
click at [388, 183] on input "text" at bounding box center [441, 179] width 154 height 34
click at [323, 402] on div "19" at bounding box center [319, 406] width 26 height 26
drag, startPoint x: 435, startPoint y: 177, endPoint x: 588, endPoint y: 192, distance: 153.5
click at [588, 192] on div "**********" at bounding box center [534, 179] width 341 height 34
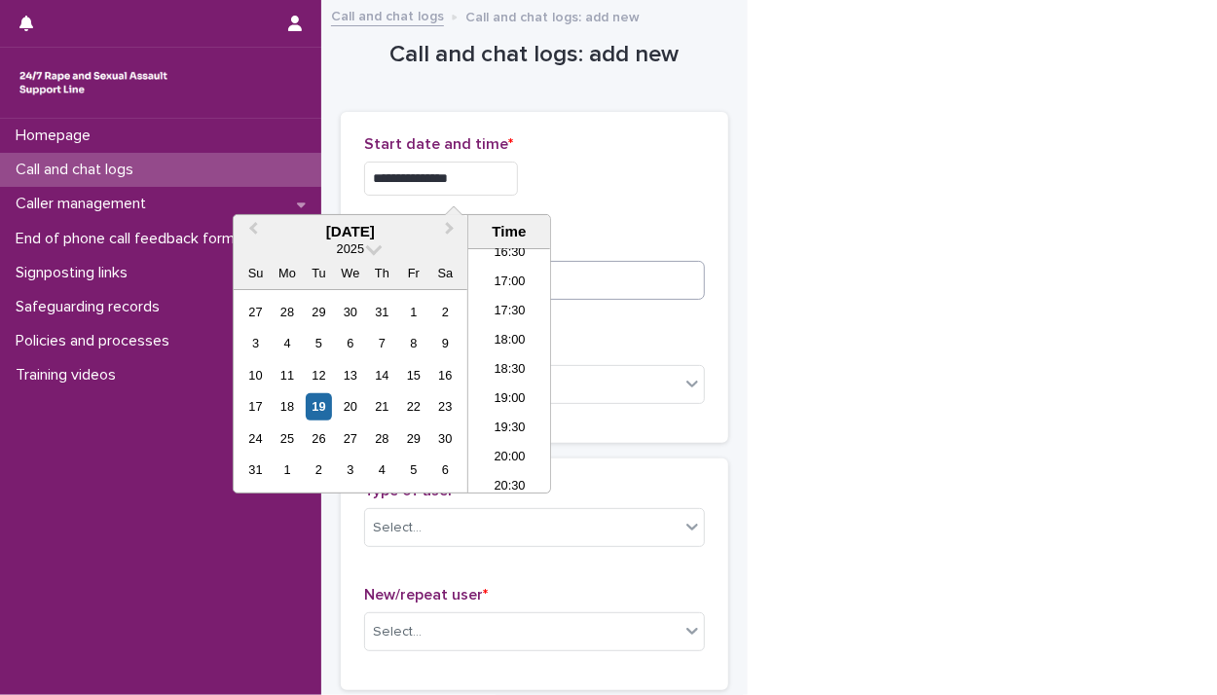
type input "**********"
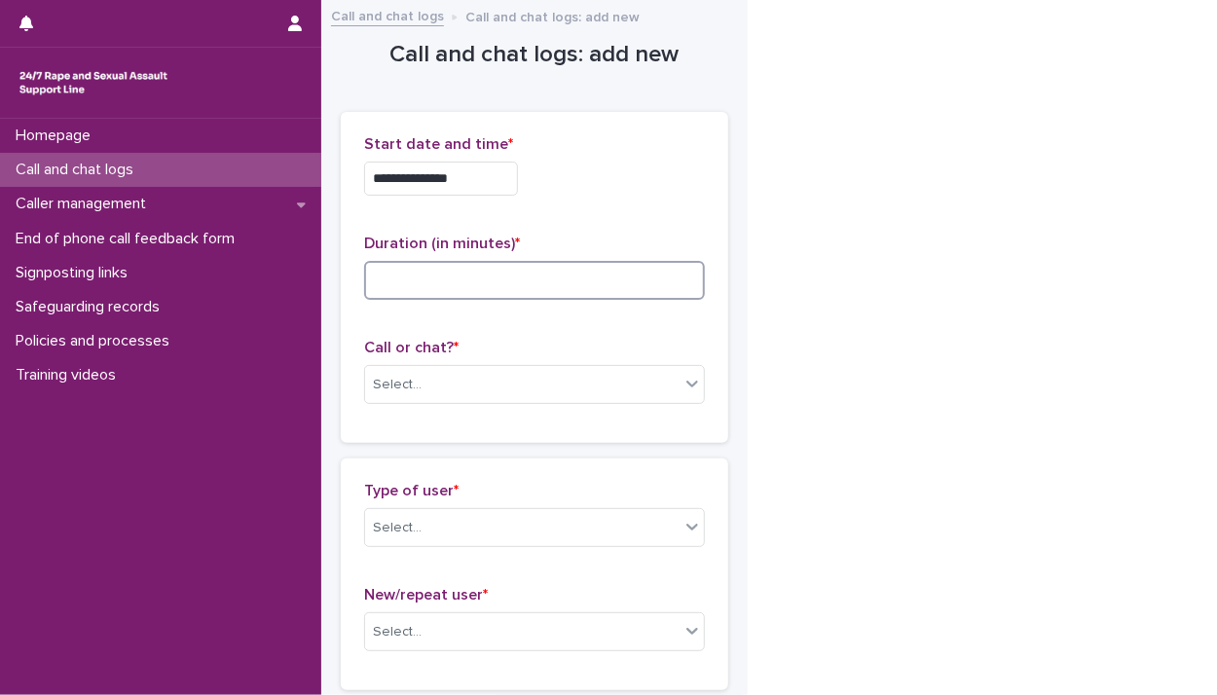
click at [636, 289] on input at bounding box center [534, 280] width 341 height 39
type input "*"
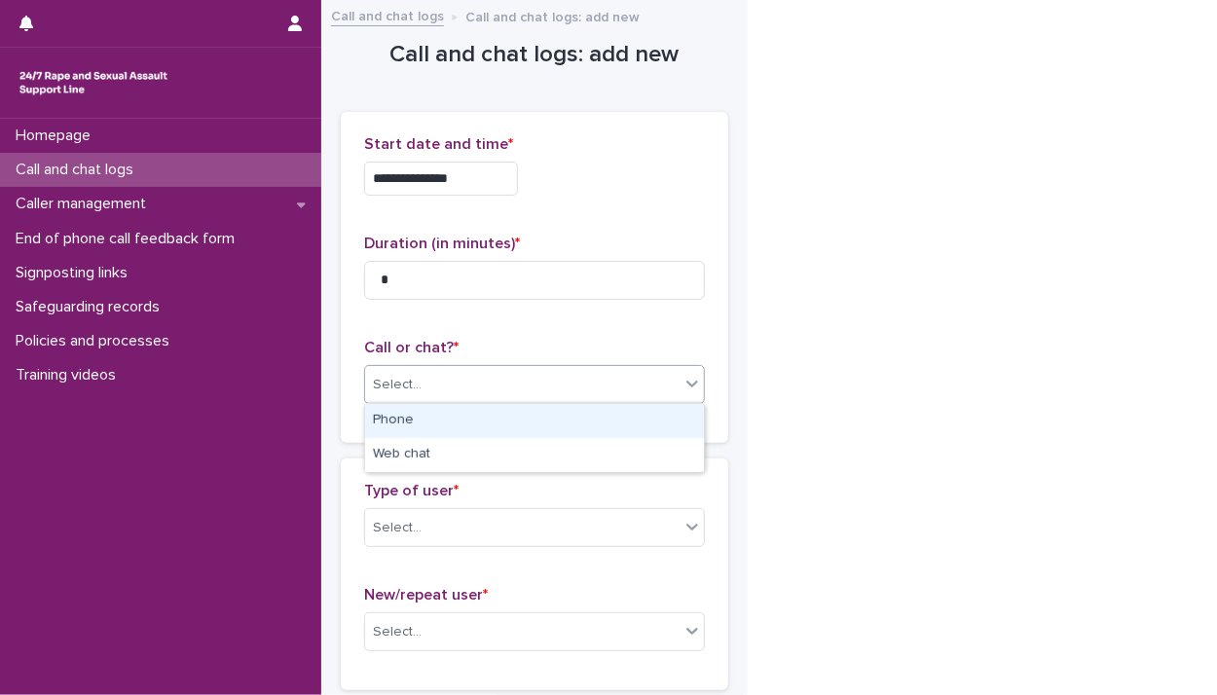
click at [692, 387] on icon at bounding box center [691, 383] width 19 height 19
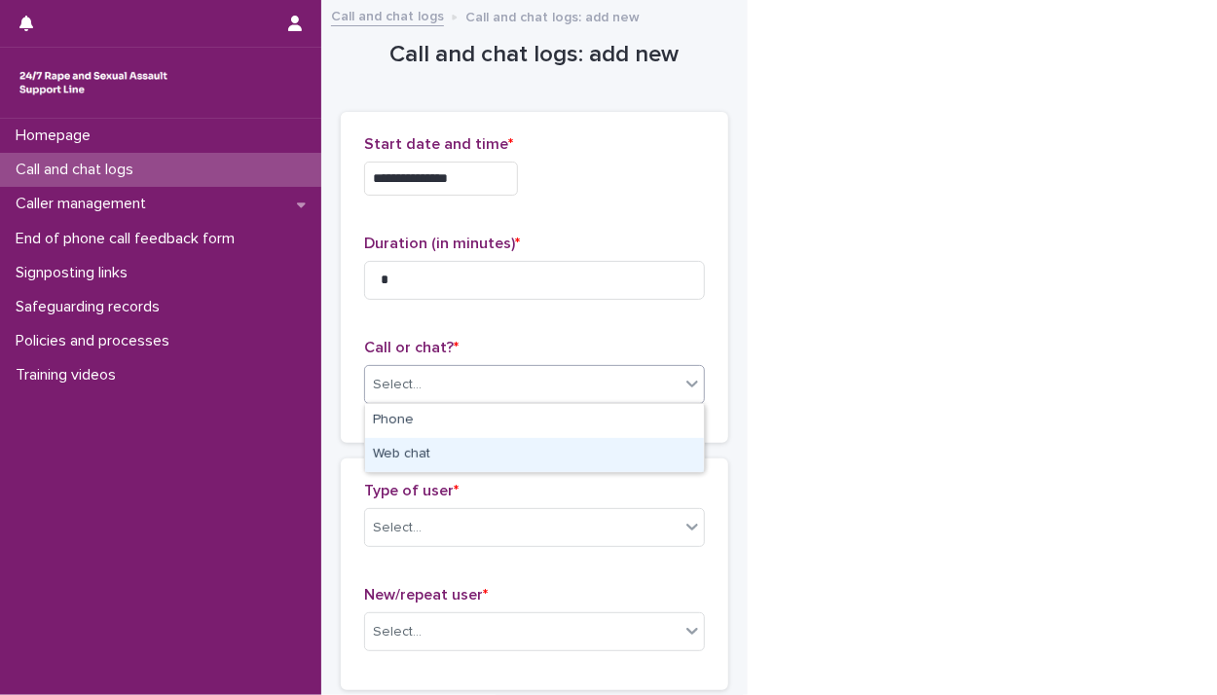
click at [648, 448] on div "Web chat" at bounding box center [534, 455] width 339 height 34
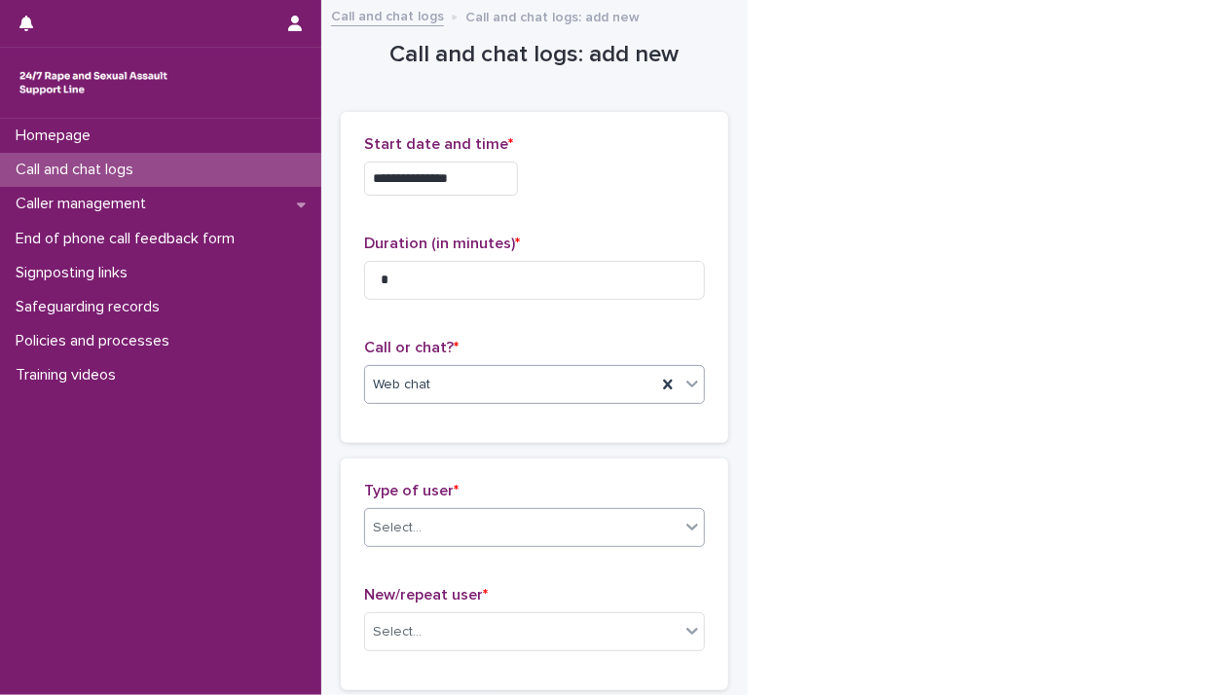
click at [691, 517] on icon at bounding box center [691, 526] width 19 height 19
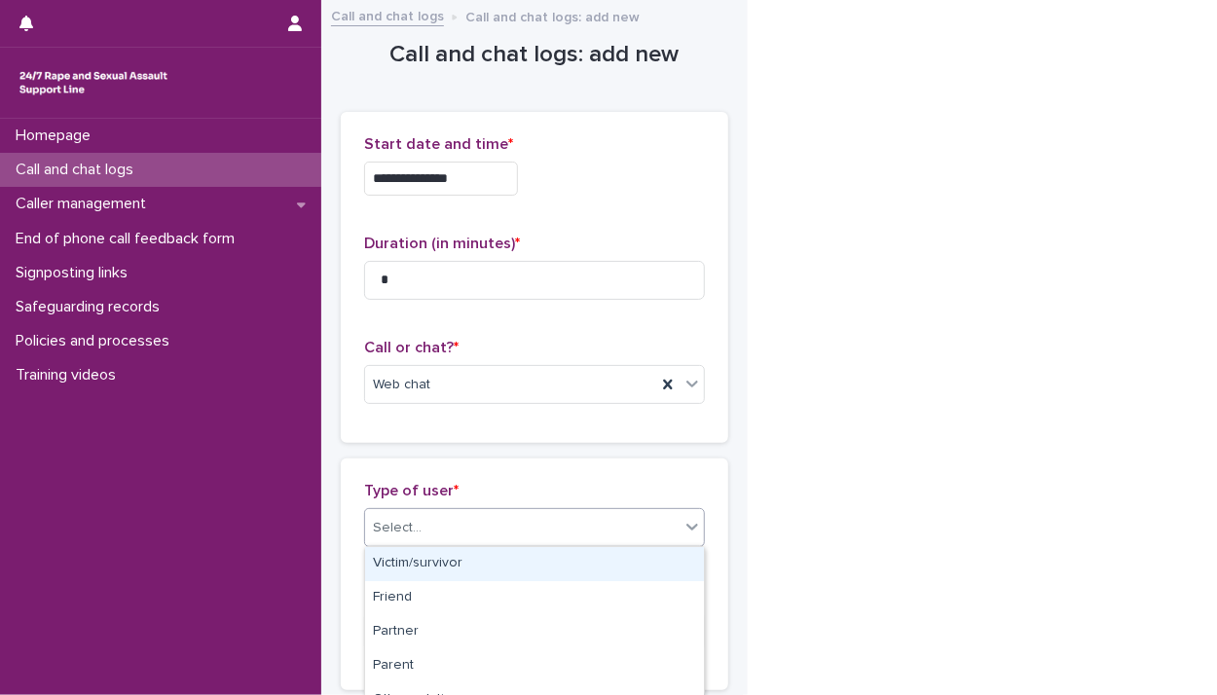
click at [634, 566] on div "Victim/survivor" at bounding box center [534, 564] width 339 height 34
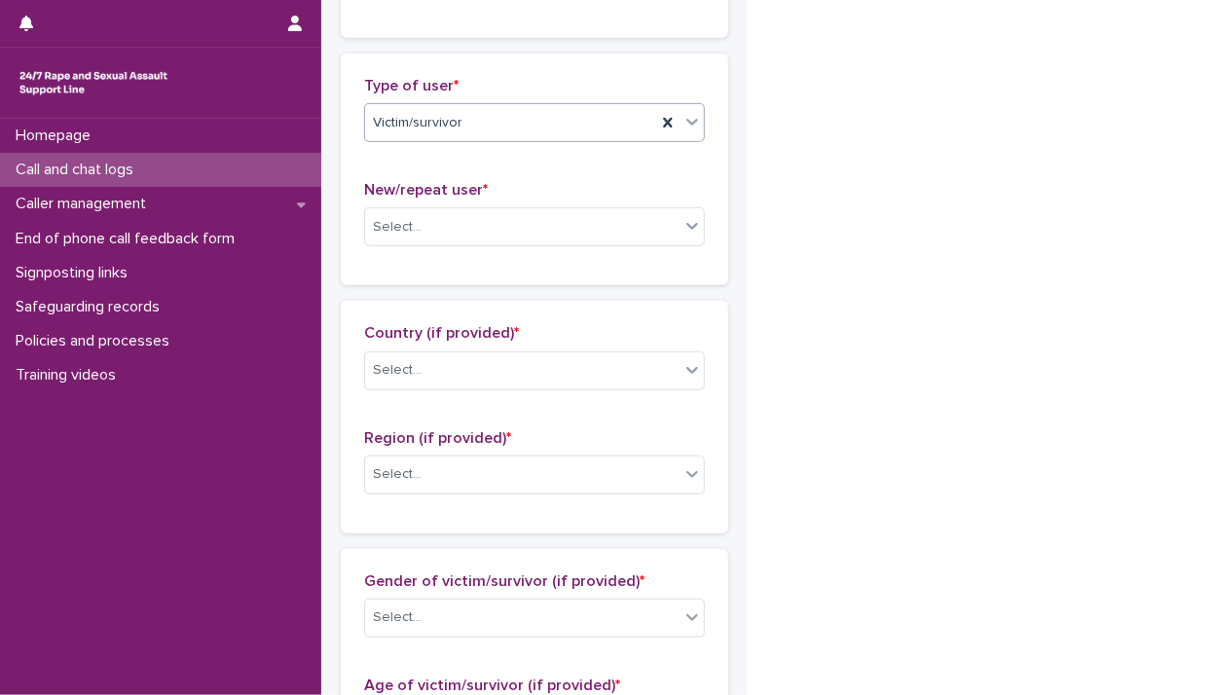
scroll to position [428, 0]
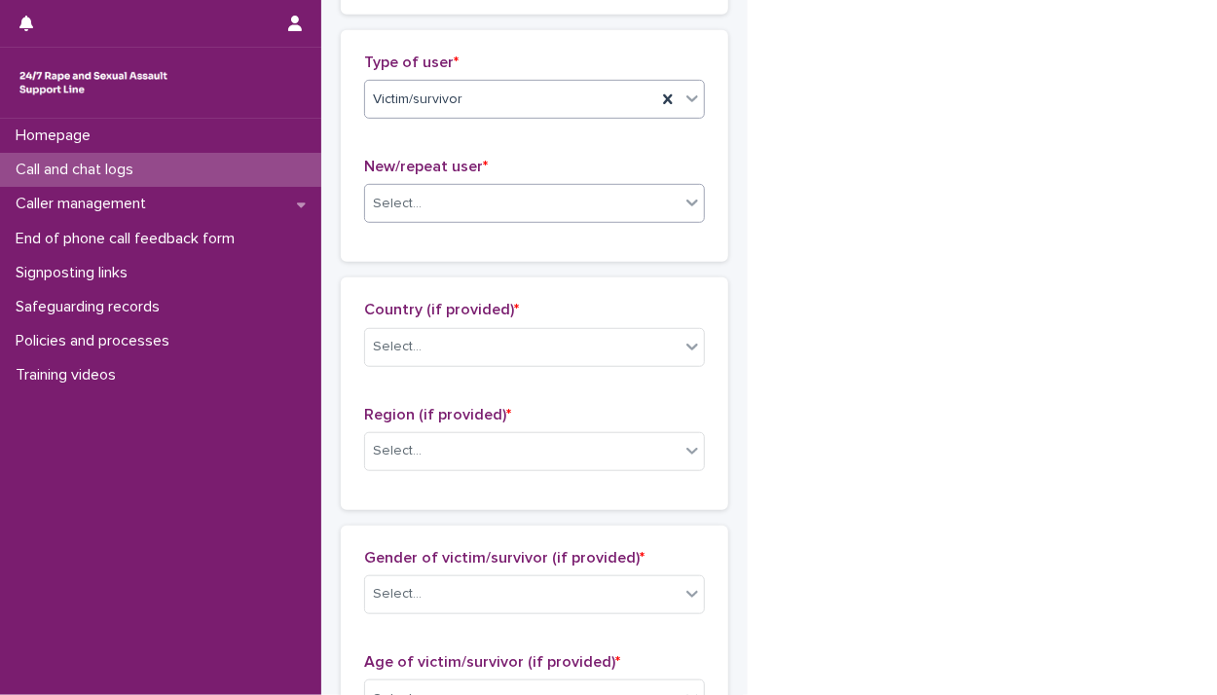
click at [682, 200] on icon at bounding box center [691, 202] width 19 height 19
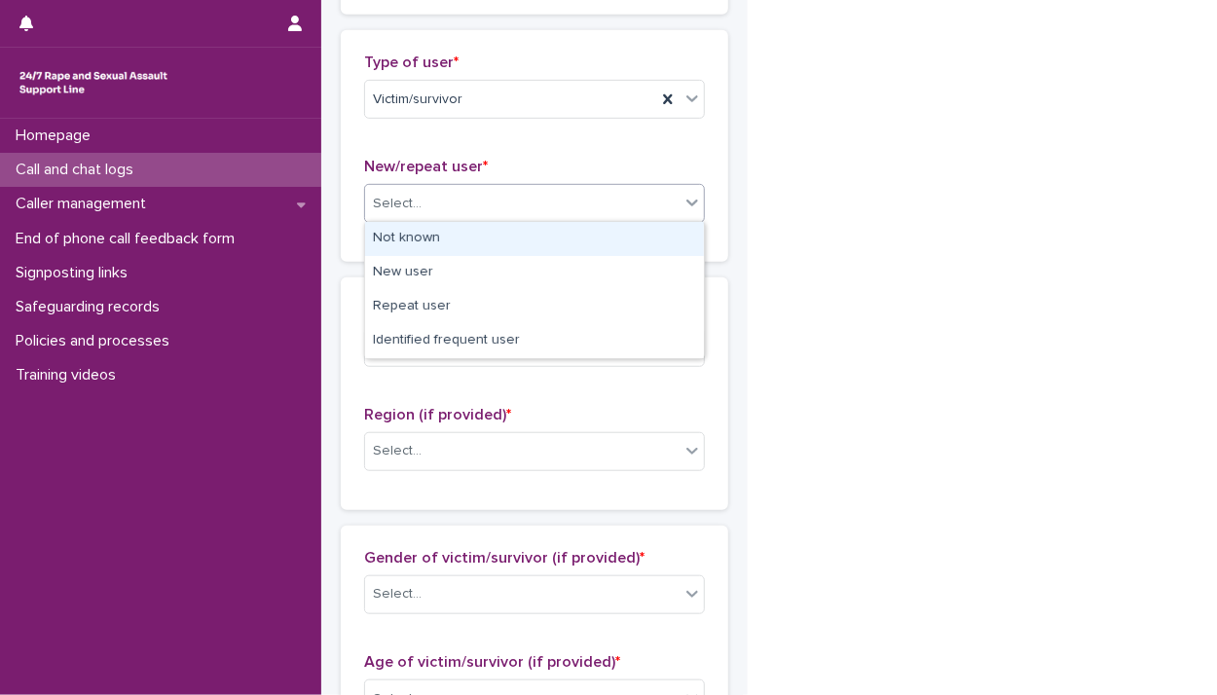
click at [631, 239] on div "Not known" at bounding box center [534, 239] width 339 height 34
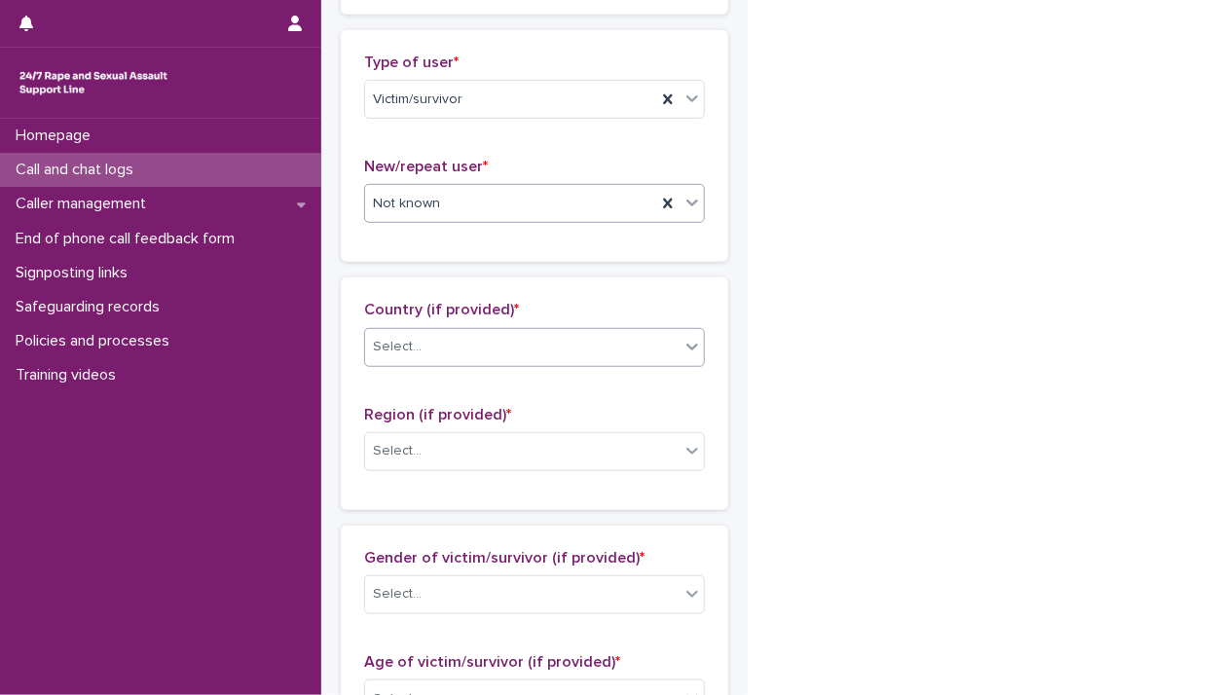
click at [688, 348] on icon at bounding box center [691, 346] width 19 height 19
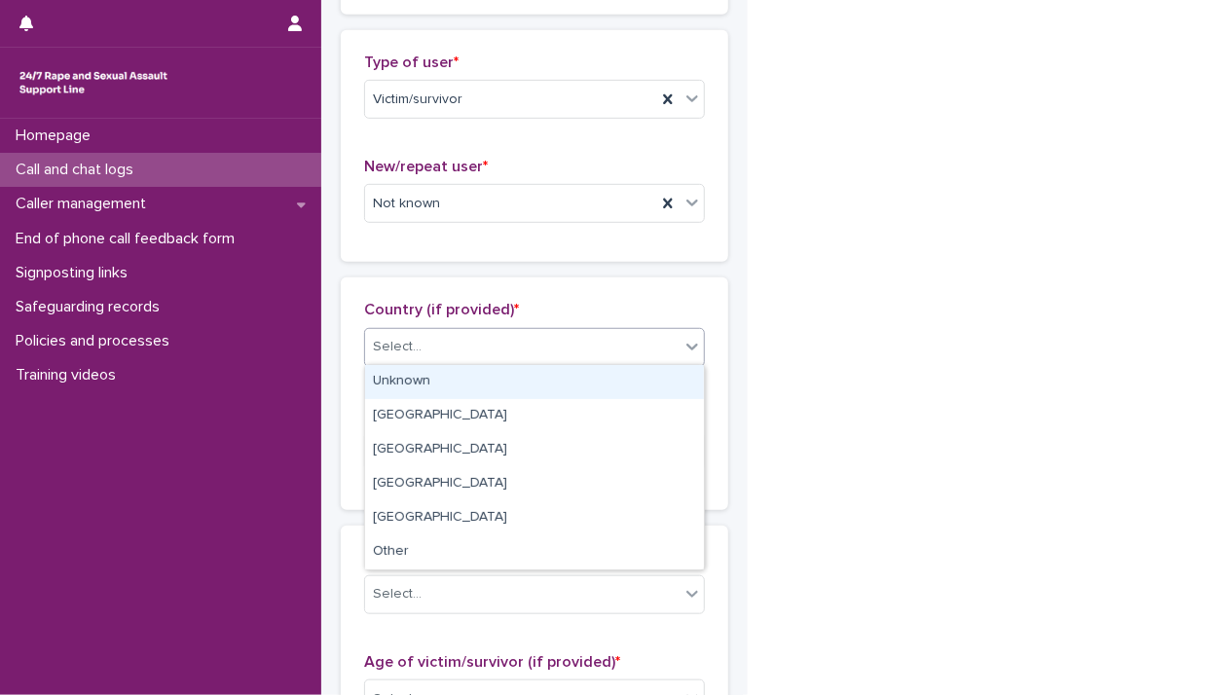
click at [668, 380] on div "Unknown" at bounding box center [534, 382] width 339 height 34
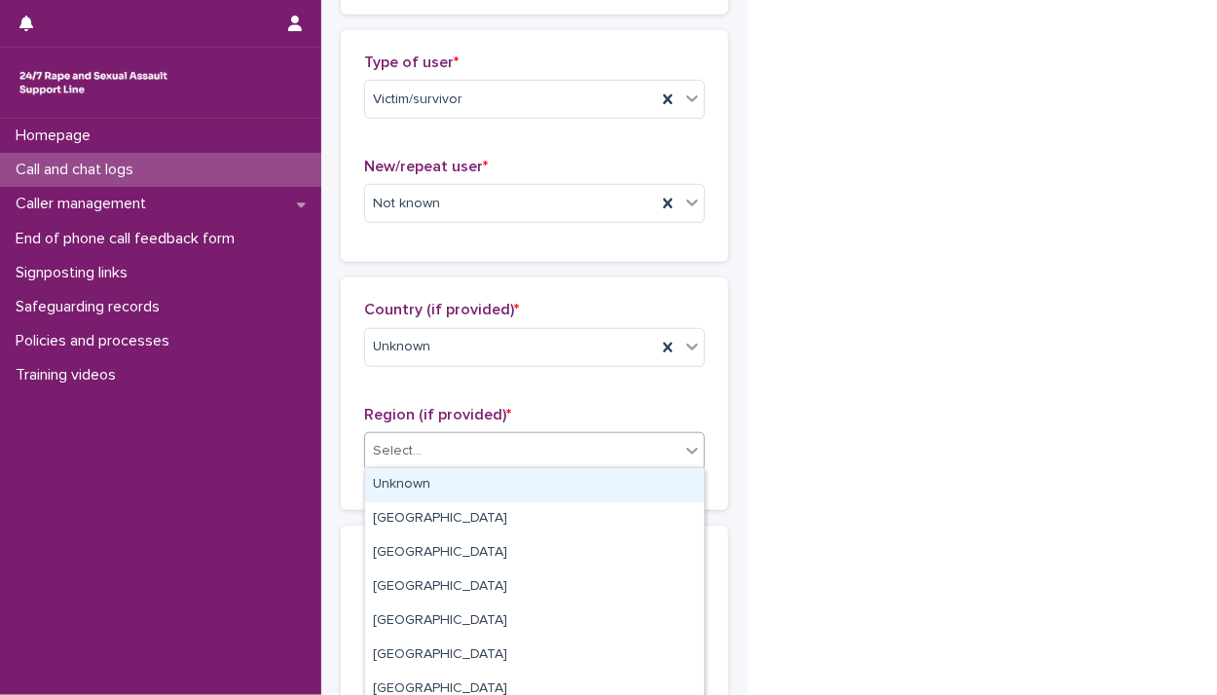
click at [691, 461] on div at bounding box center [692, 450] width 23 height 35
click at [660, 491] on div "Unknown" at bounding box center [534, 485] width 339 height 34
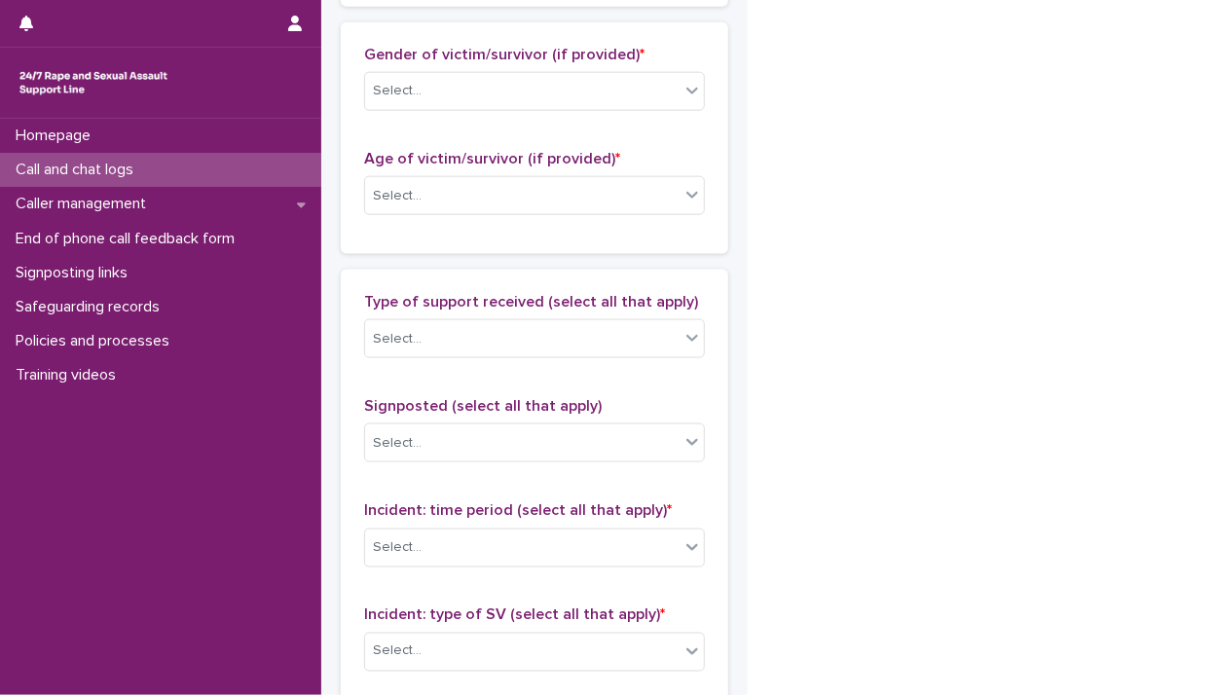
scroll to position [942, 0]
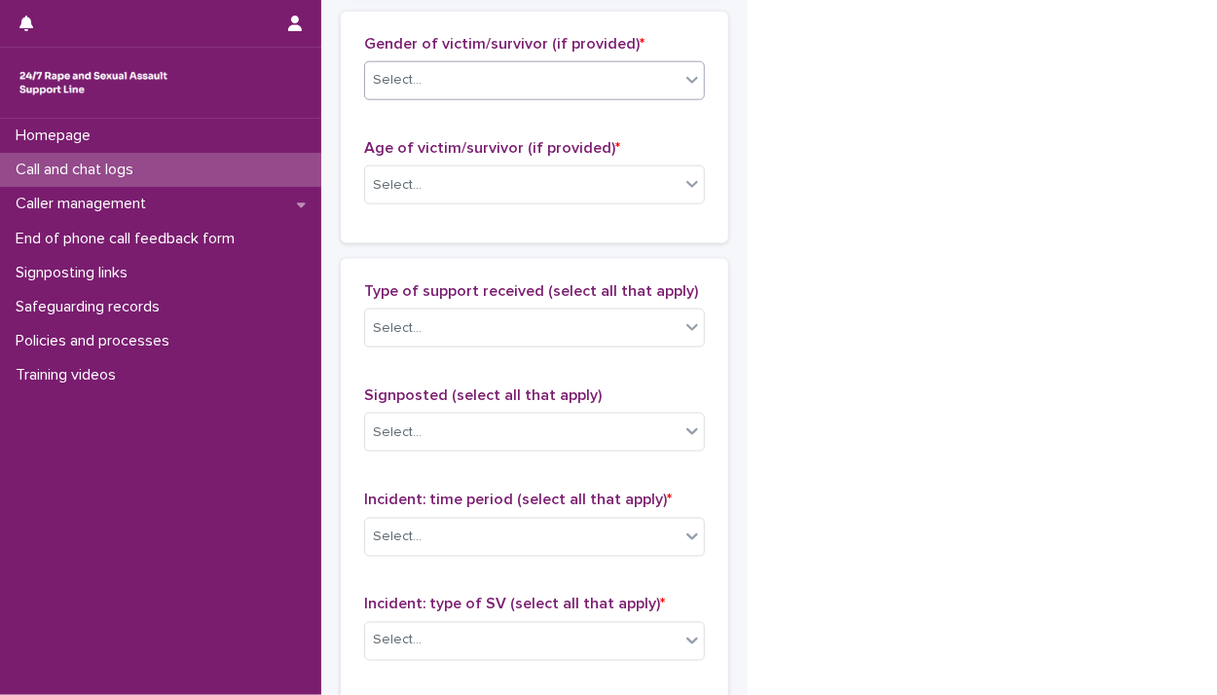
click at [689, 78] on icon at bounding box center [691, 79] width 19 height 19
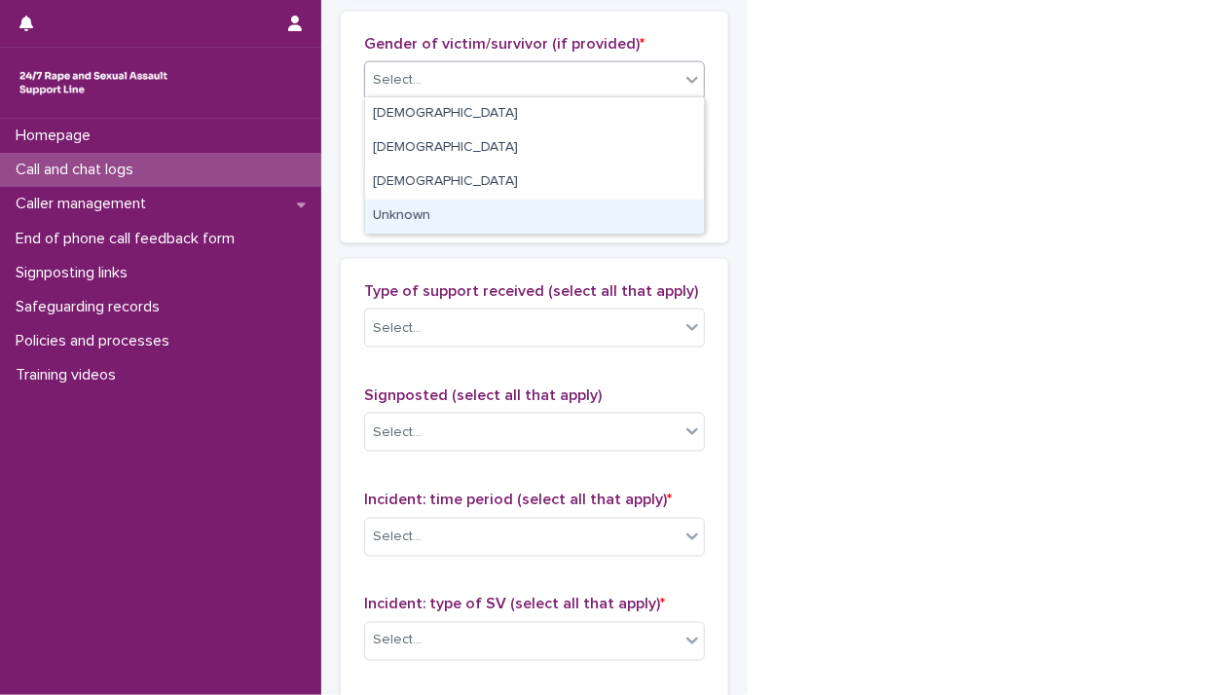
click at [634, 204] on div "Unknown" at bounding box center [534, 217] width 339 height 34
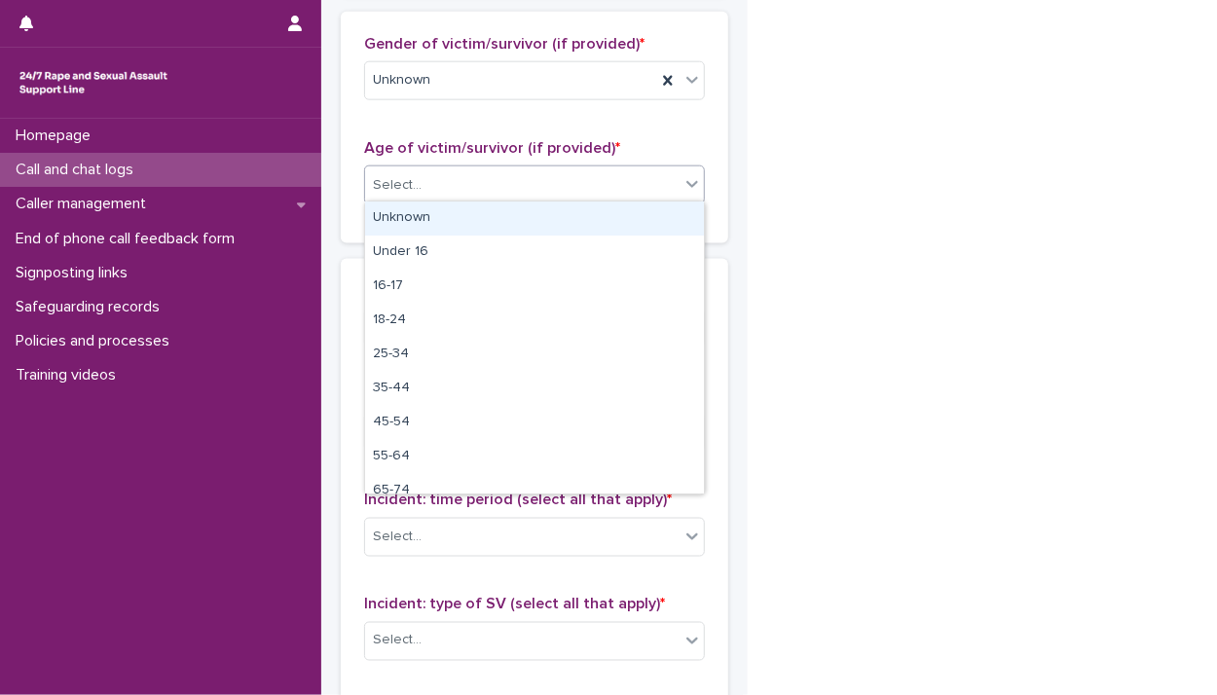
click at [689, 185] on icon at bounding box center [691, 183] width 19 height 19
click at [608, 228] on div "Unknown" at bounding box center [534, 219] width 339 height 34
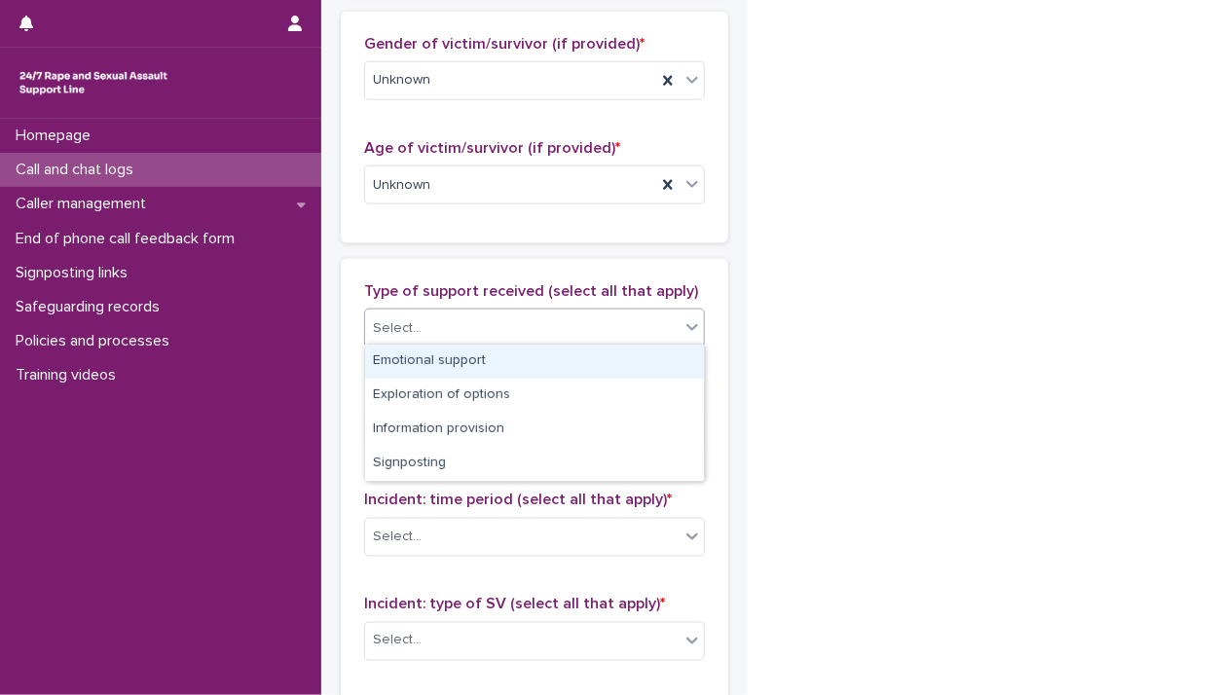
click at [681, 334] on div at bounding box center [692, 327] width 23 height 35
click at [661, 351] on div "Emotional support" at bounding box center [534, 362] width 339 height 34
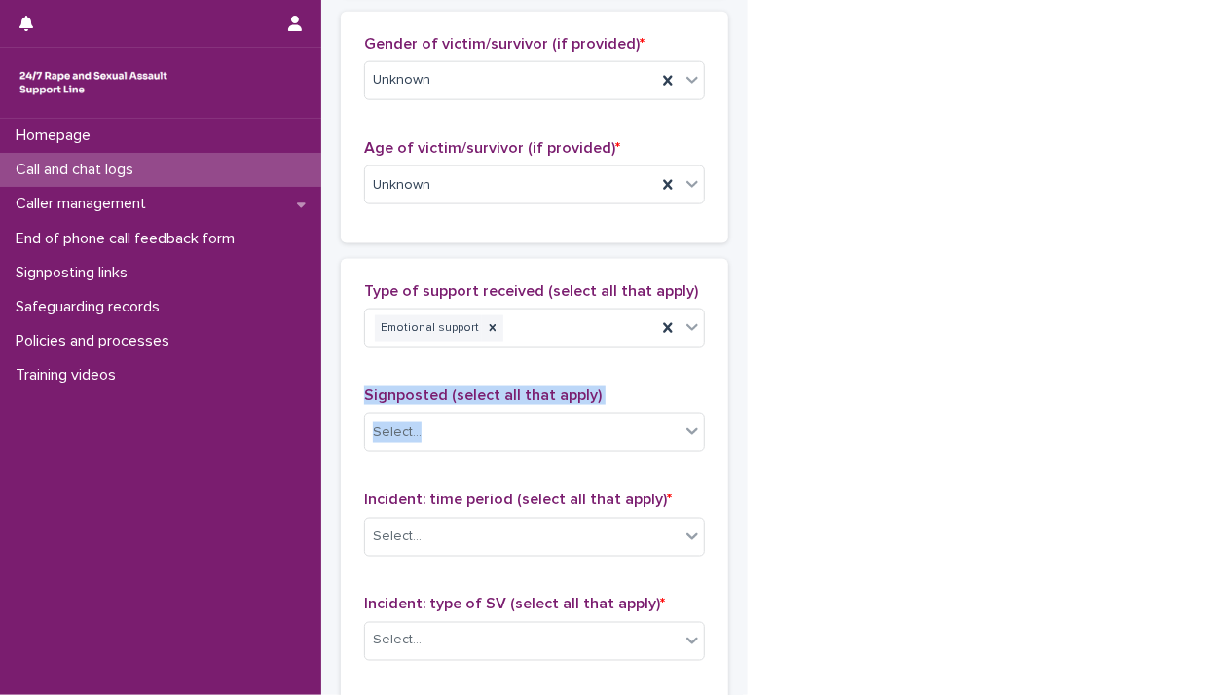
drag, startPoint x: 1198, startPoint y: 333, endPoint x: 1207, endPoint y: 418, distance: 85.2
click at [1207, 418] on div "**********" at bounding box center [608, 347] width 1217 height 695
drag, startPoint x: 1207, startPoint y: 418, endPoint x: 1019, endPoint y: 344, distance: 201.9
click at [993, 345] on div "**********" at bounding box center [608, 198] width 1217 height 2280
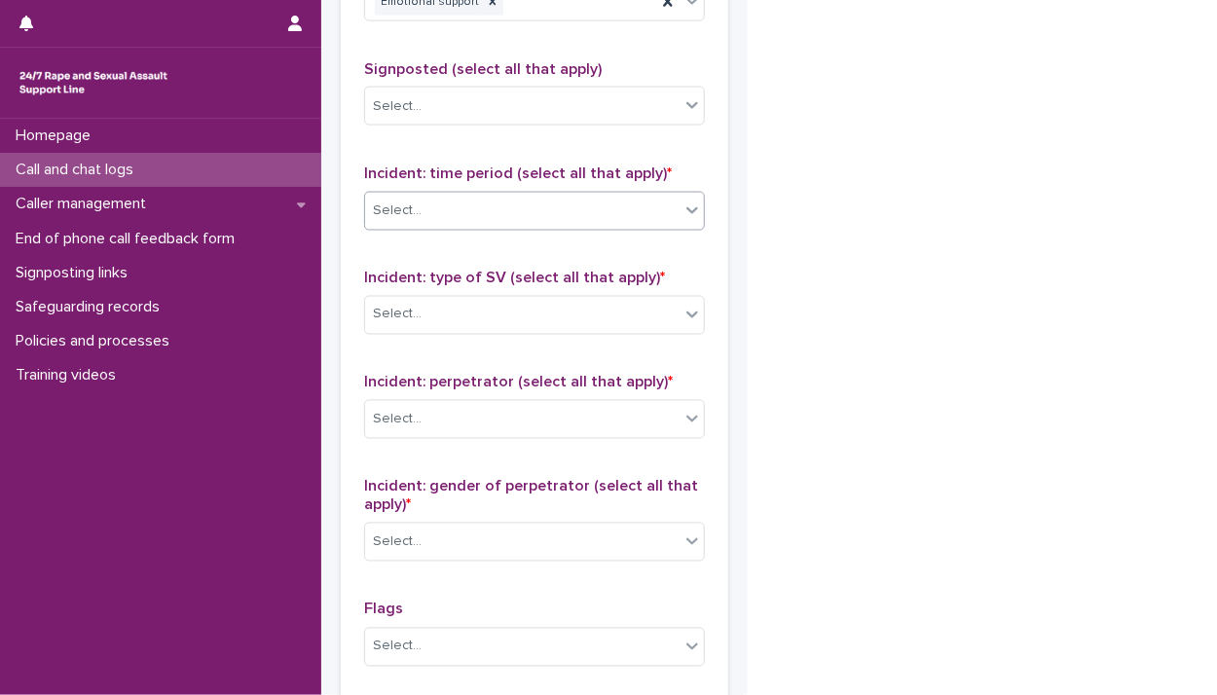
click at [678, 209] on div "Select..." at bounding box center [522, 211] width 314 height 32
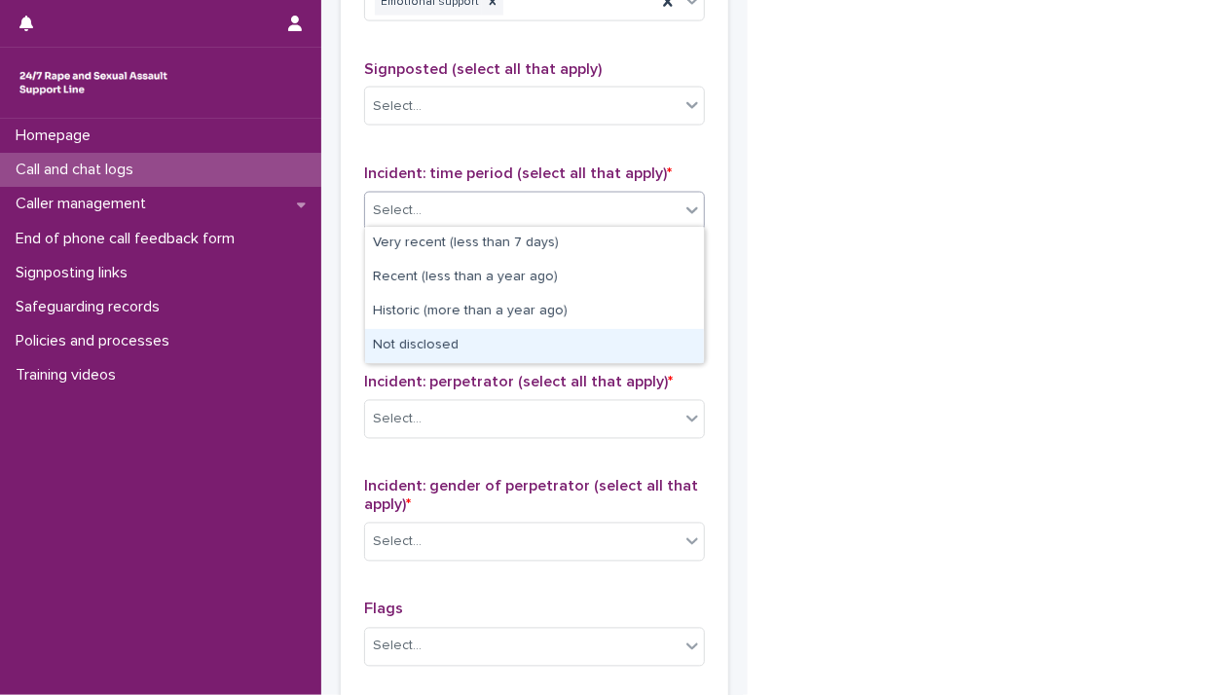
click at [571, 343] on div "Not disclosed" at bounding box center [534, 346] width 339 height 34
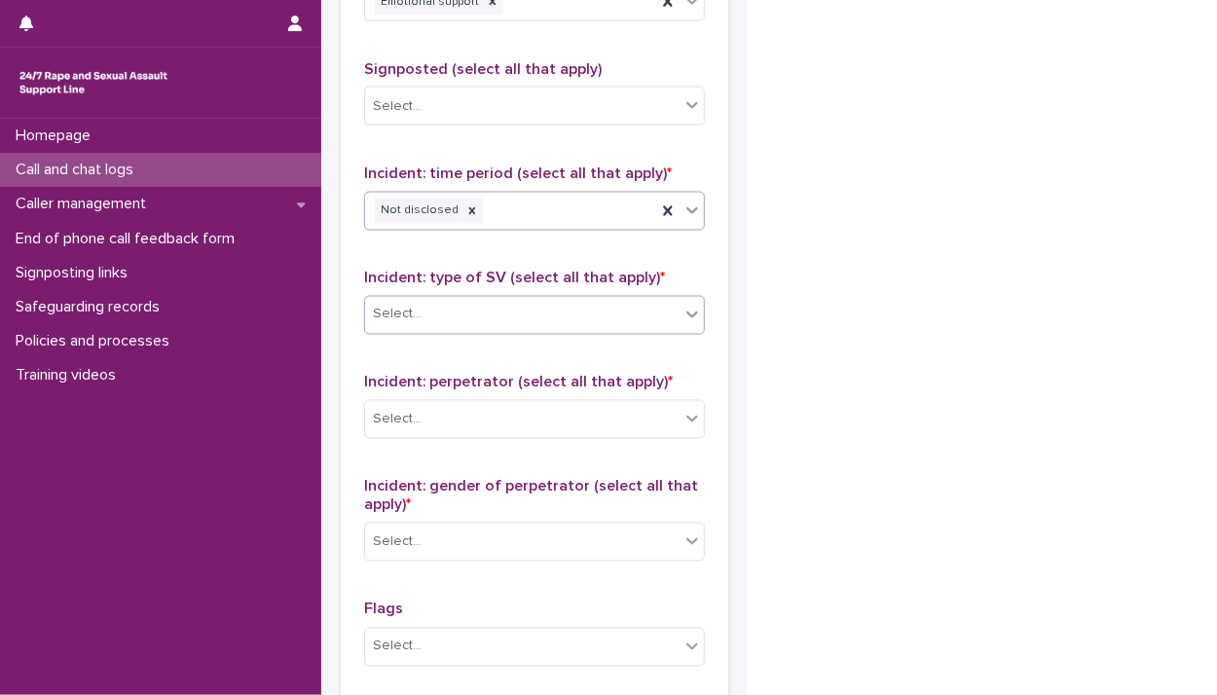
click at [685, 314] on icon at bounding box center [691, 314] width 19 height 19
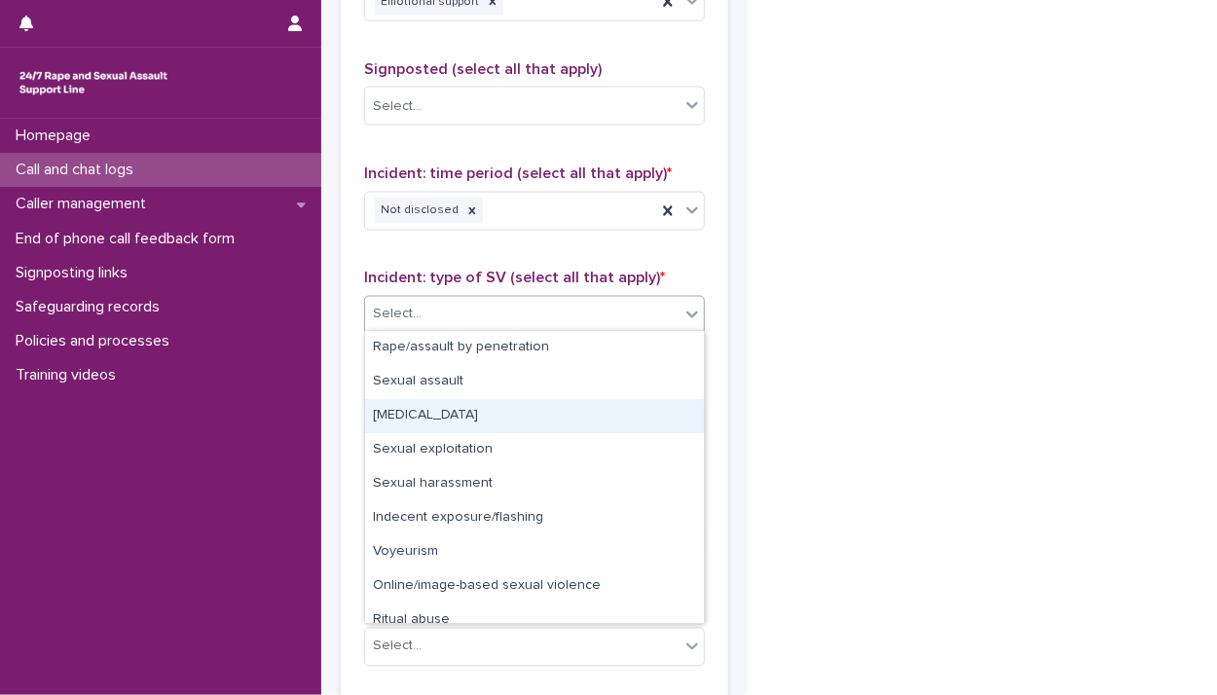
scroll to position [49, 0]
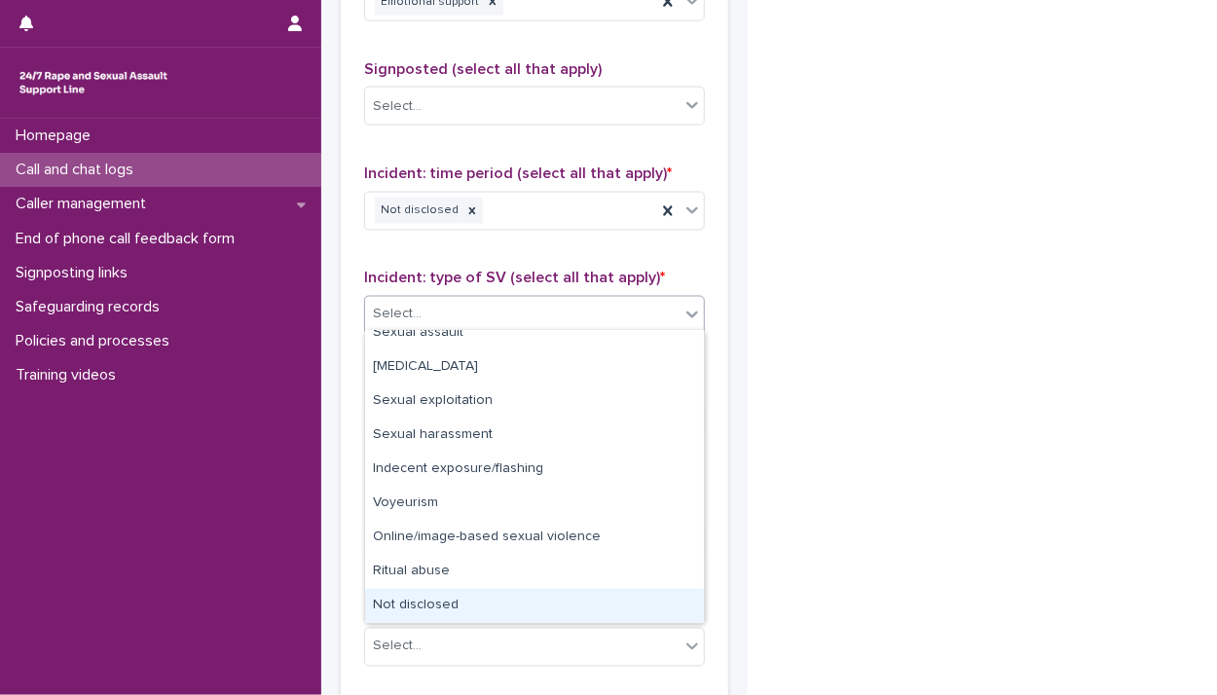
click at [608, 609] on div "Not disclosed" at bounding box center [534, 606] width 339 height 34
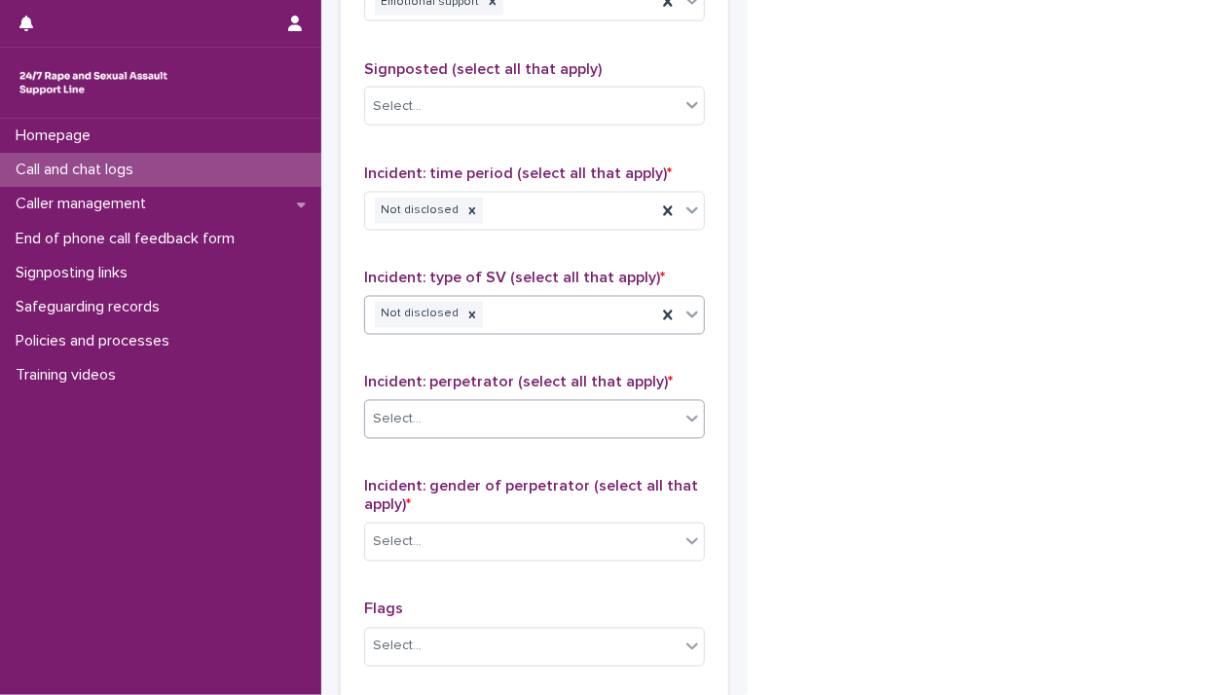
click at [692, 414] on icon at bounding box center [691, 418] width 19 height 19
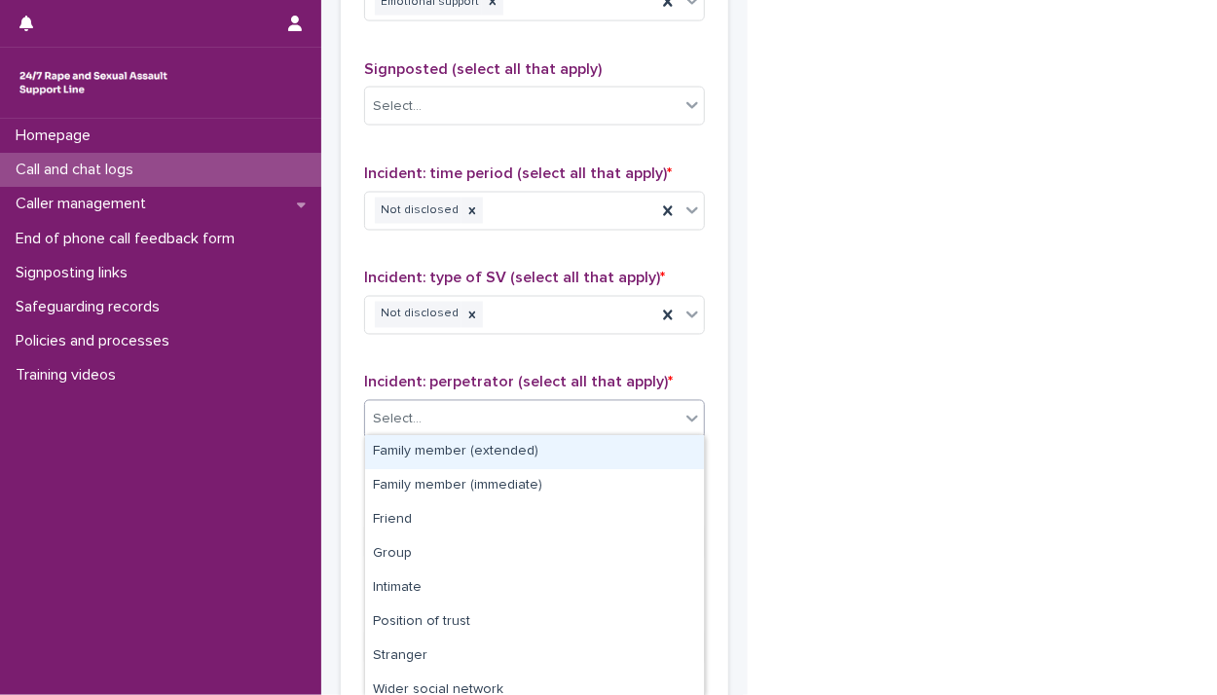
click at [641, 445] on div "Family member (extended)" at bounding box center [534, 452] width 339 height 34
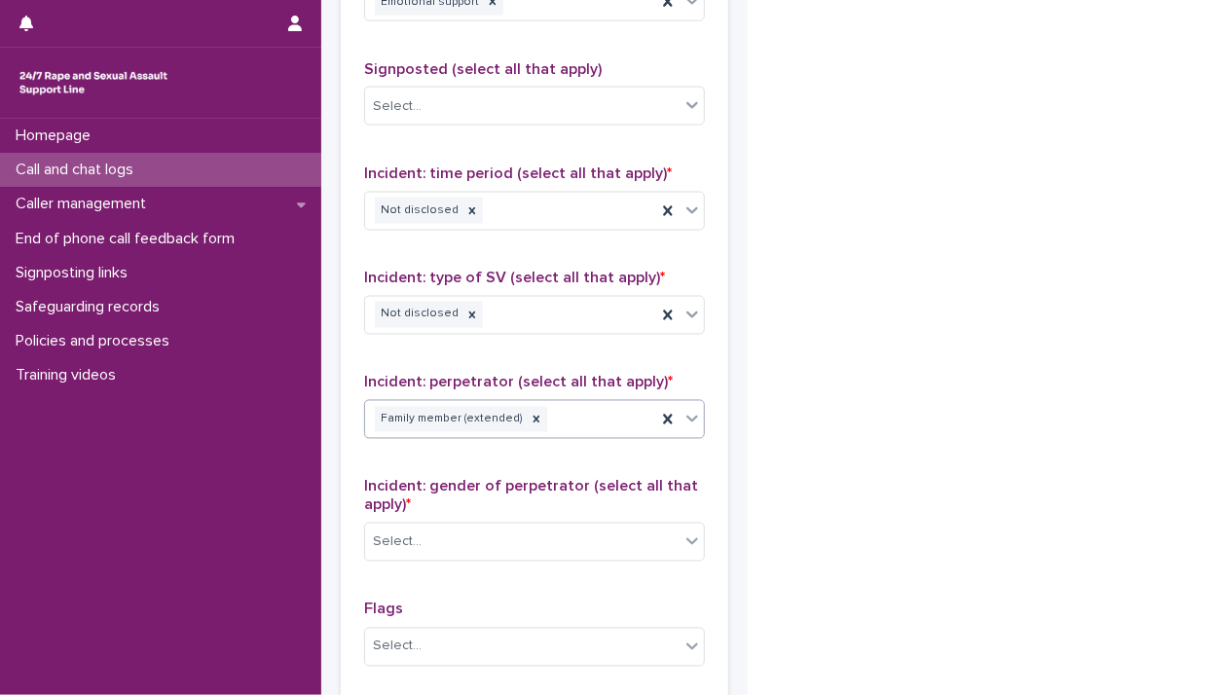
click at [694, 418] on icon at bounding box center [691, 418] width 19 height 19
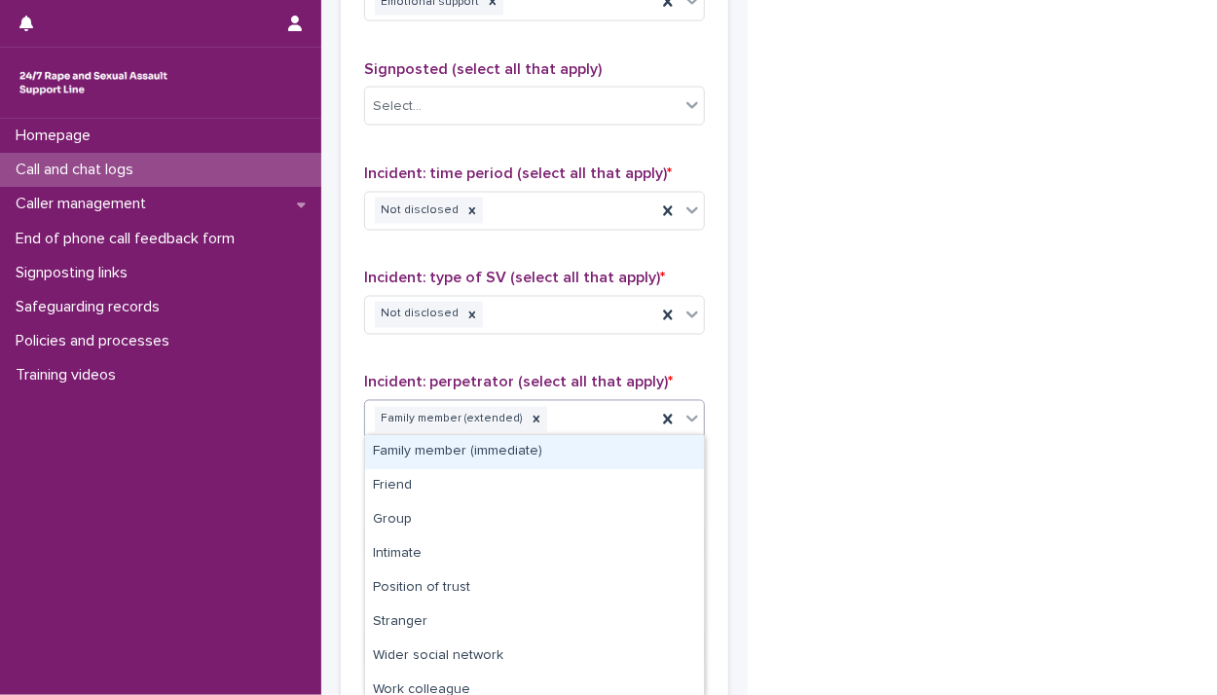
click at [662, 447] on div "Family member (immediate)" at bounding box center [534, 452] width 339 height 34
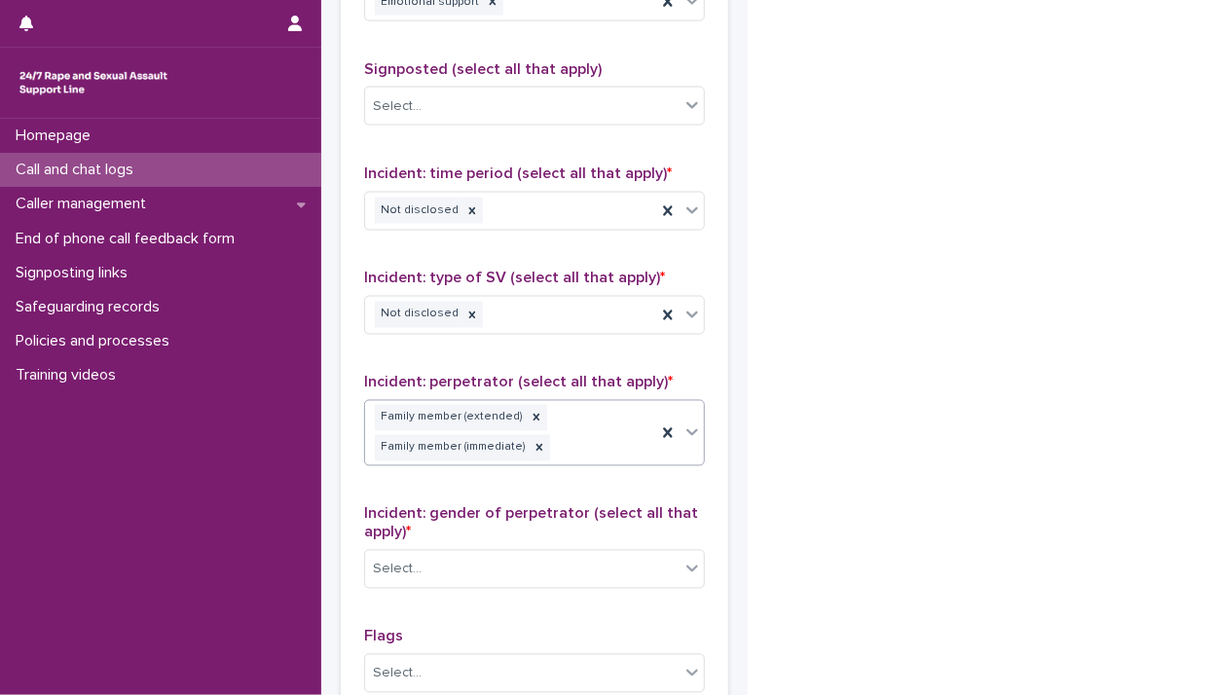
click at [693, 535] on p "Incident: gender of perpetrator (select all that apply) *" at bounding box center [534, 523] width 341 height 37
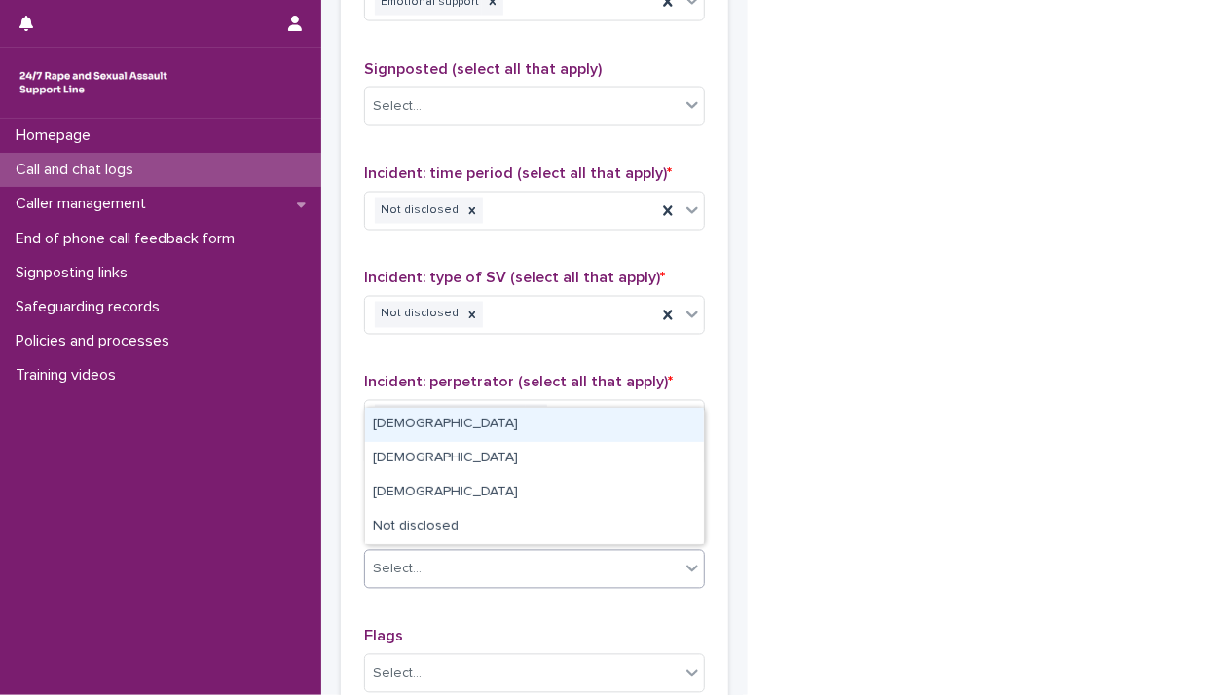
click at [696, 570] on icon at bounding box center [691, 568] width 19 height 19
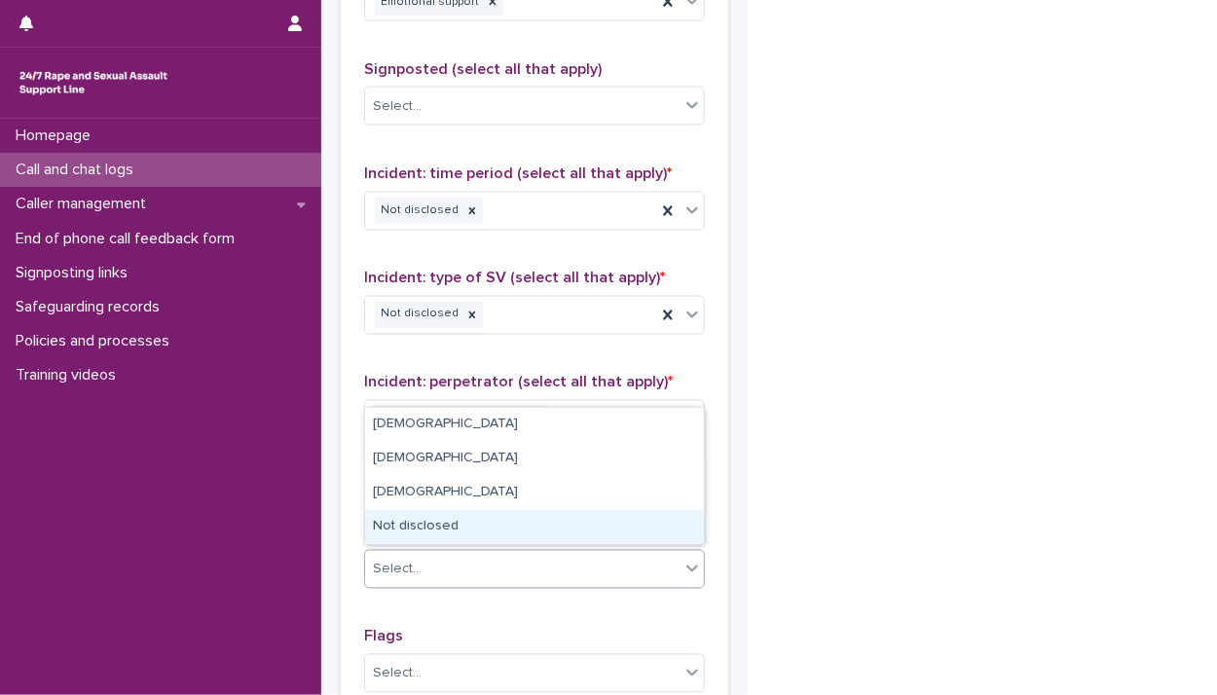
click at [573, 537] on div "Not disclosed" at bounding box center [534, 527] width 339 height 34
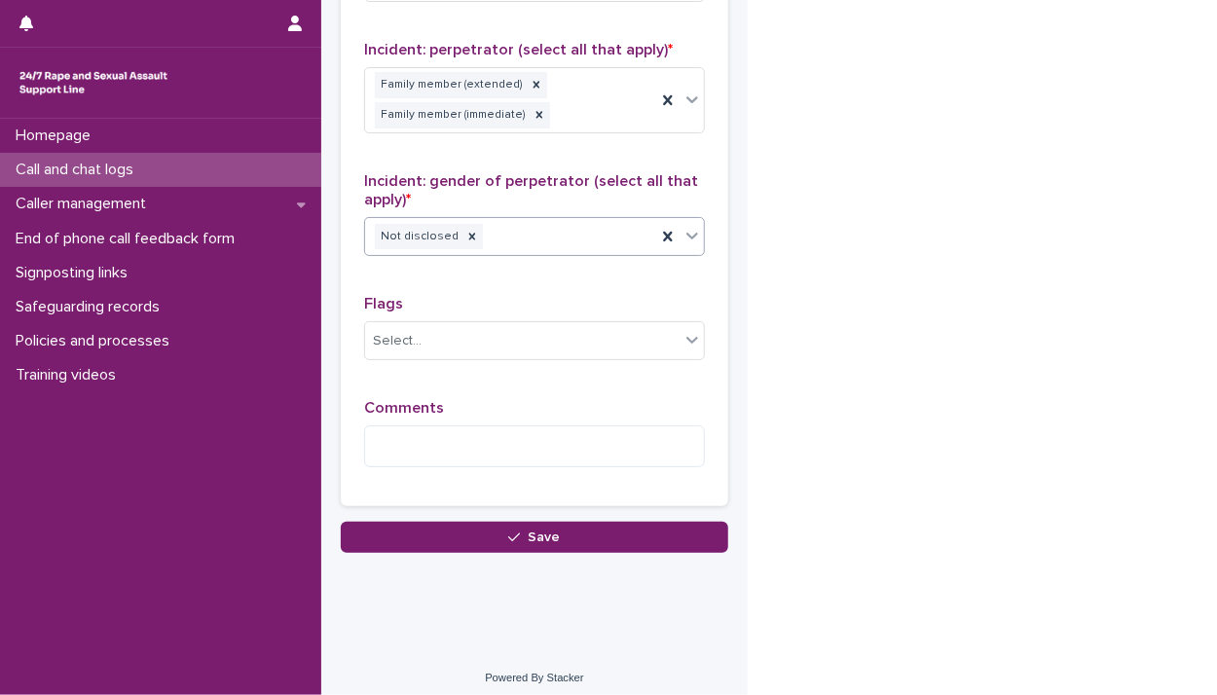
scroll to position [1605, 0]
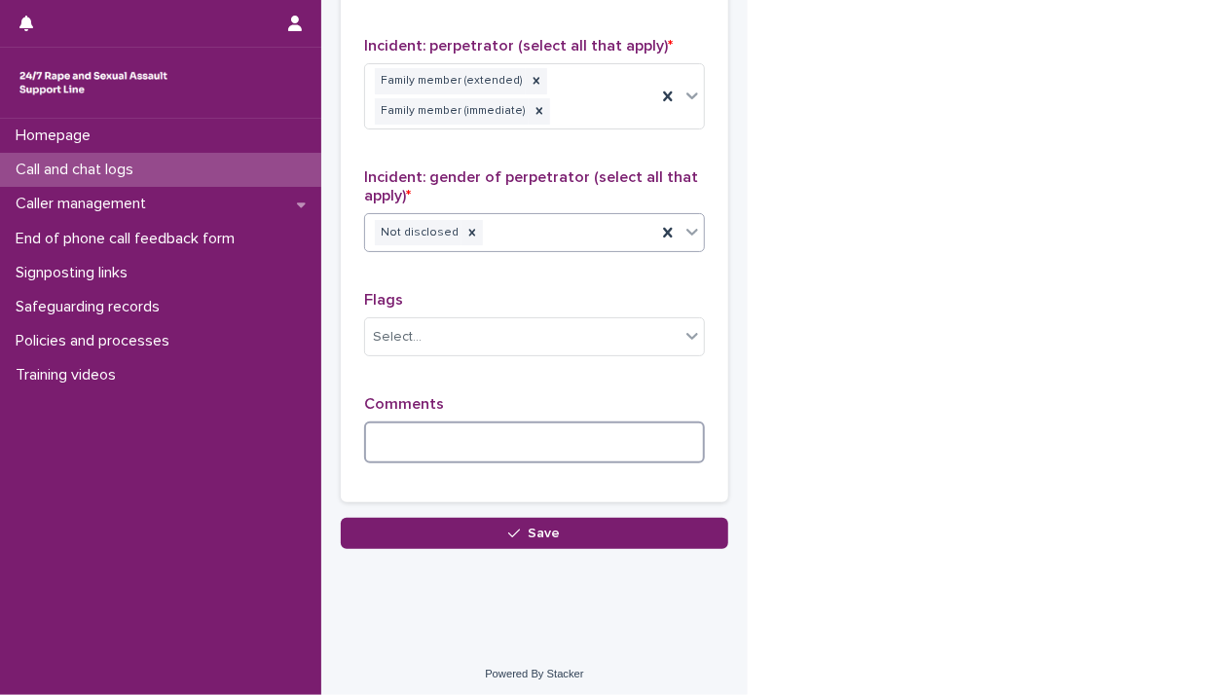
click at [510, 438] on textarea at bounding box center [534, 443] width 341 height 42
type textarea "*"
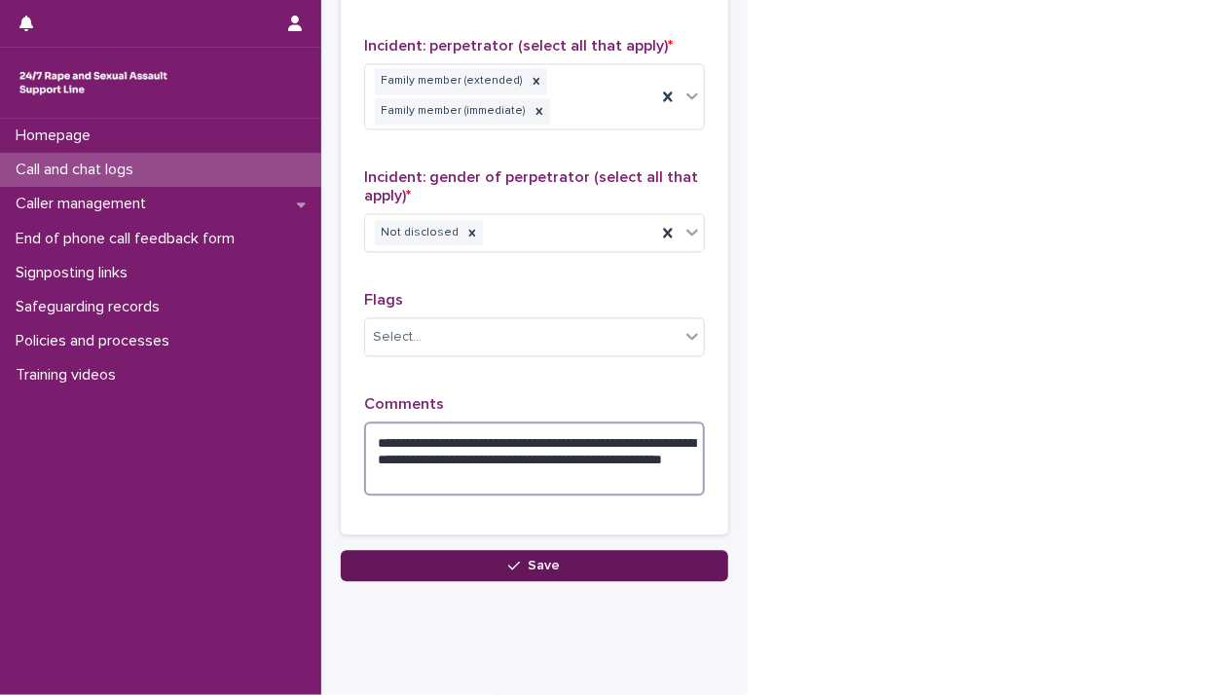
type textarea "**********"
click at [553, 566] on button "Save" at bounding box center [534, 565] width 387 height 31
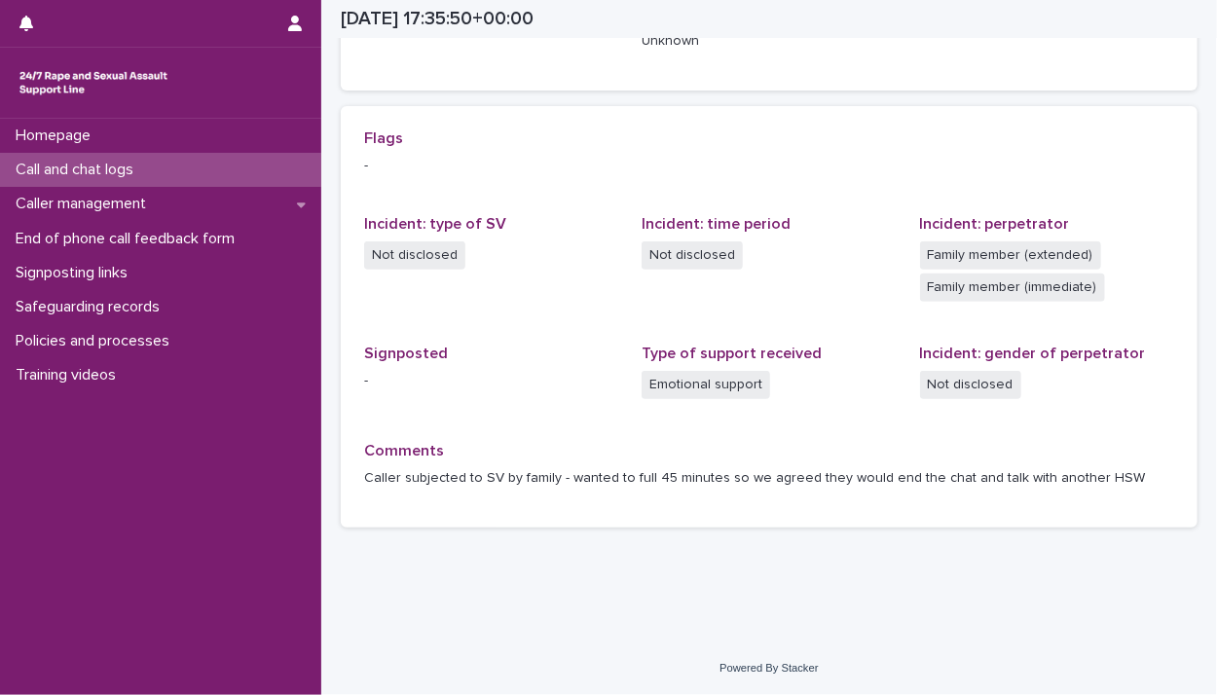
scroll to position [370, 0]
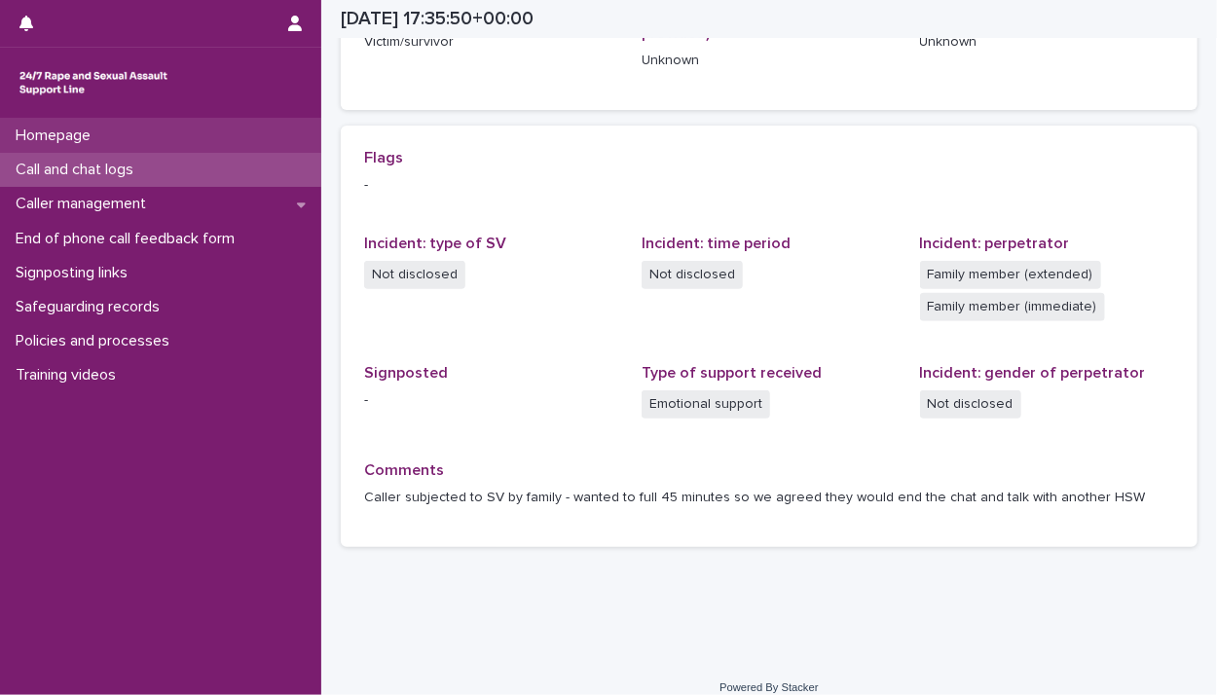
click at [107, 133] on div "Homepage" at bounding box center [160, 136] width 321 height 34
